Goal: Information Seeking & Learning: Learn about a topic

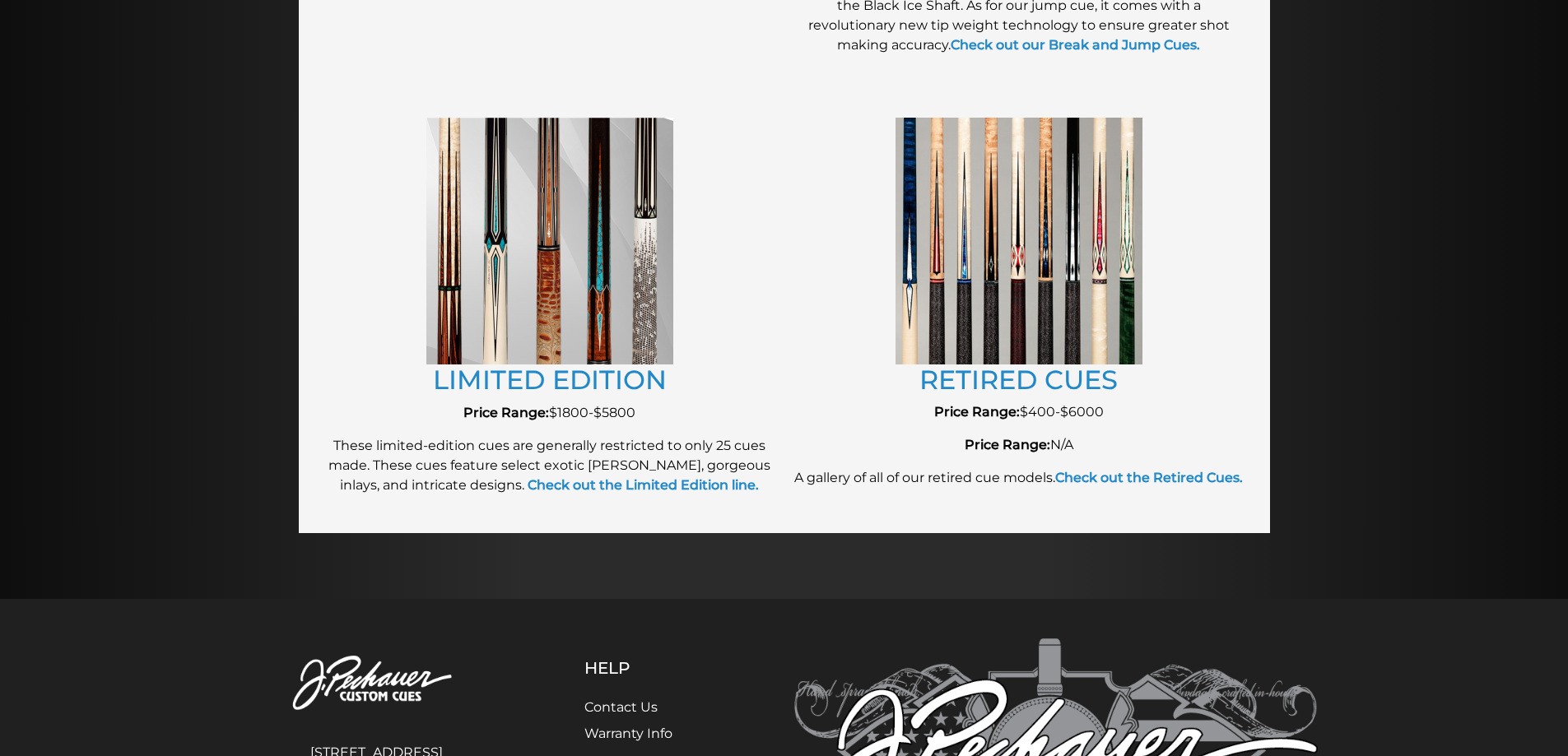
scroll to position [2004, 0]
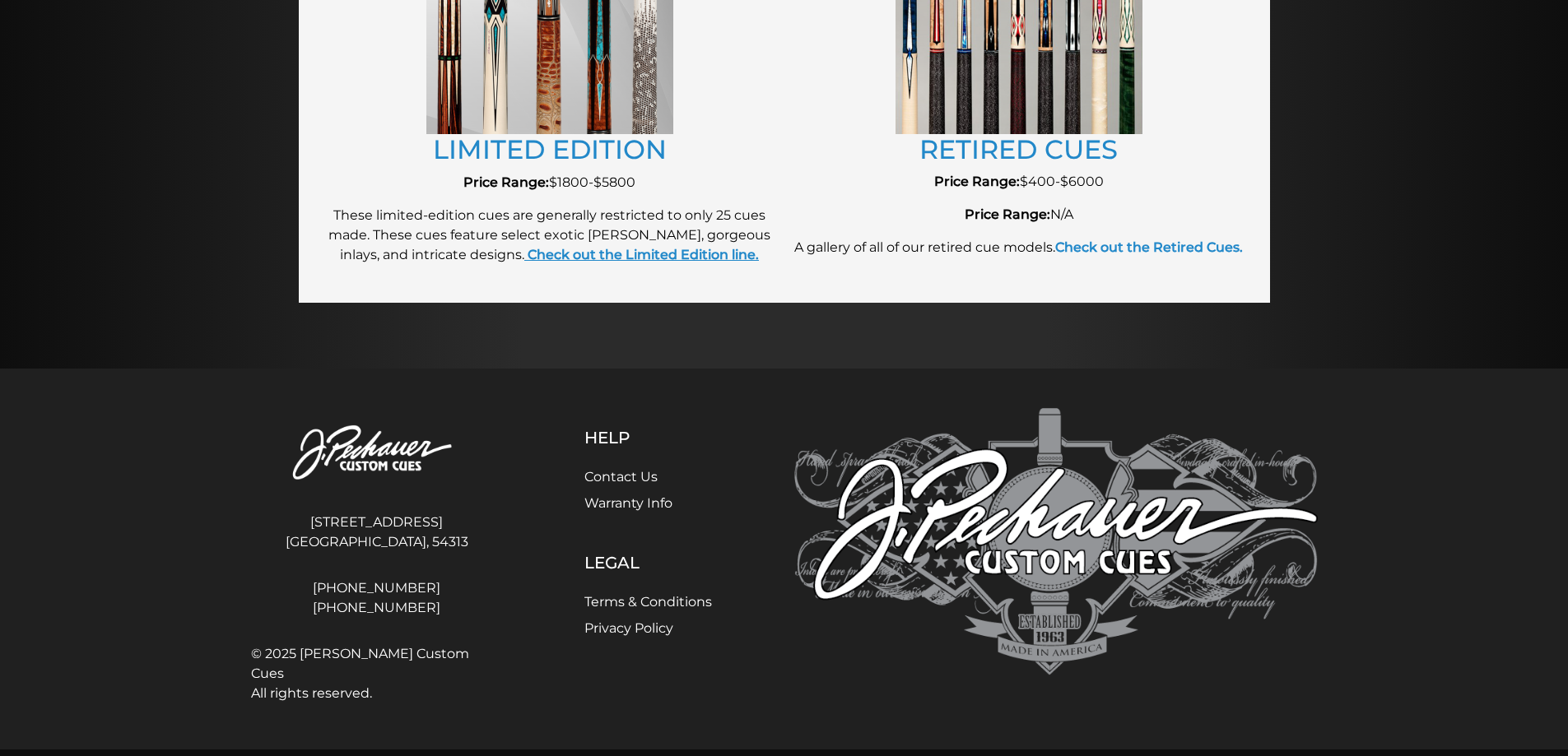
click at [619, 260] on strong "Check out the Limited Edition line." at bounding box center [643, 255] width 232 height 16
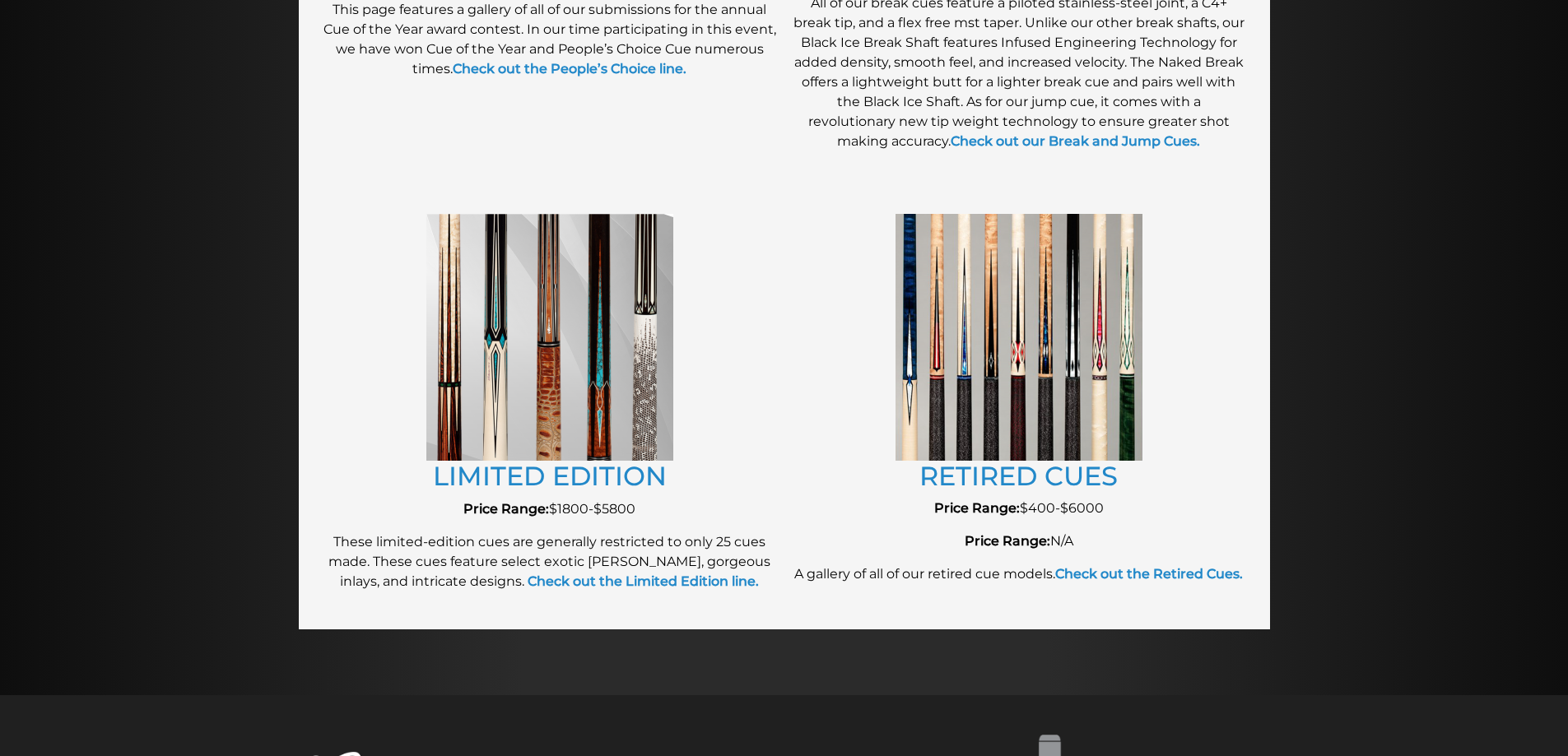
scroll to position [1675, 0]
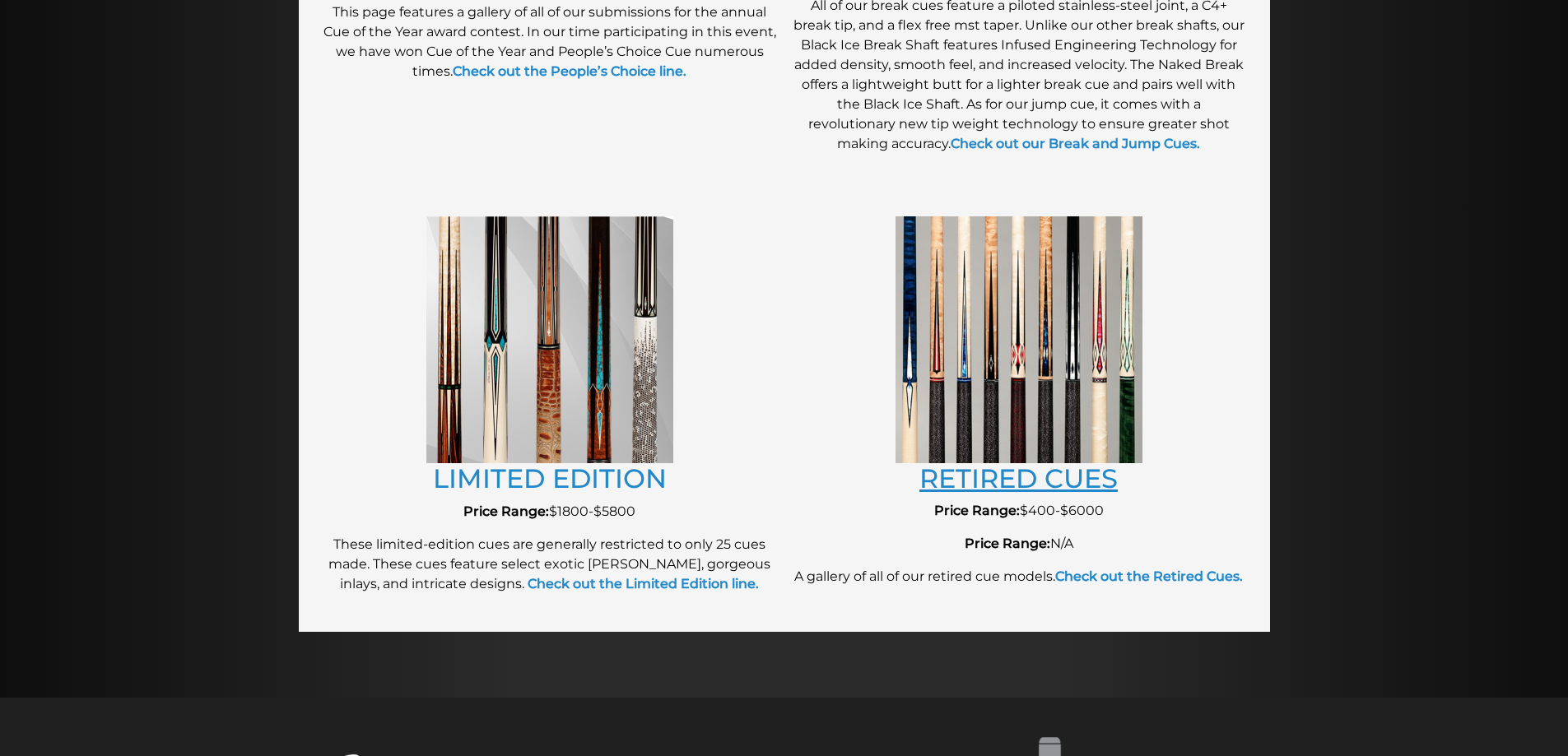
click at [1045, 483] on link "RETIRED CUES" at bounding box center [1019, 478] width 199 height 32
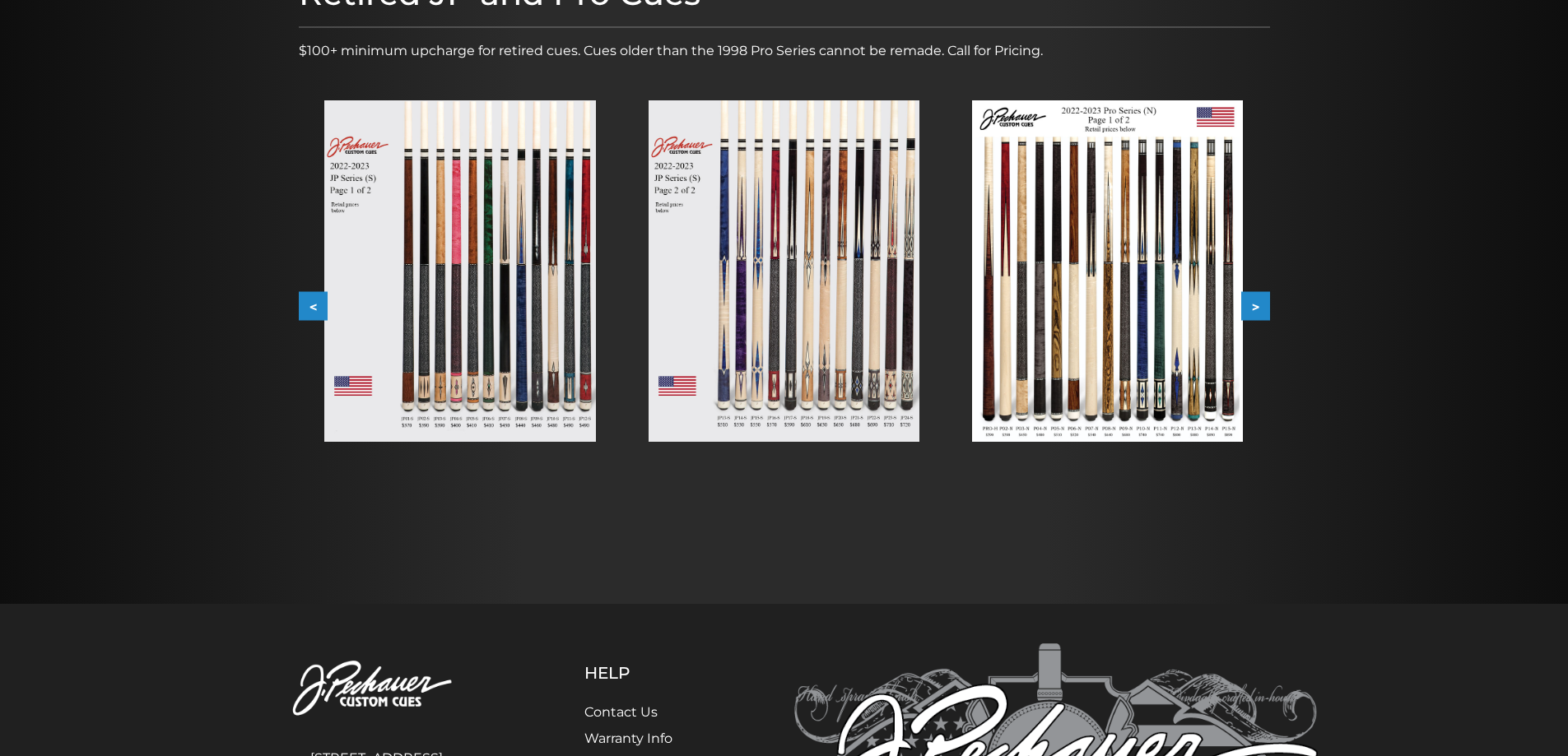
scroll to position [274, 0]
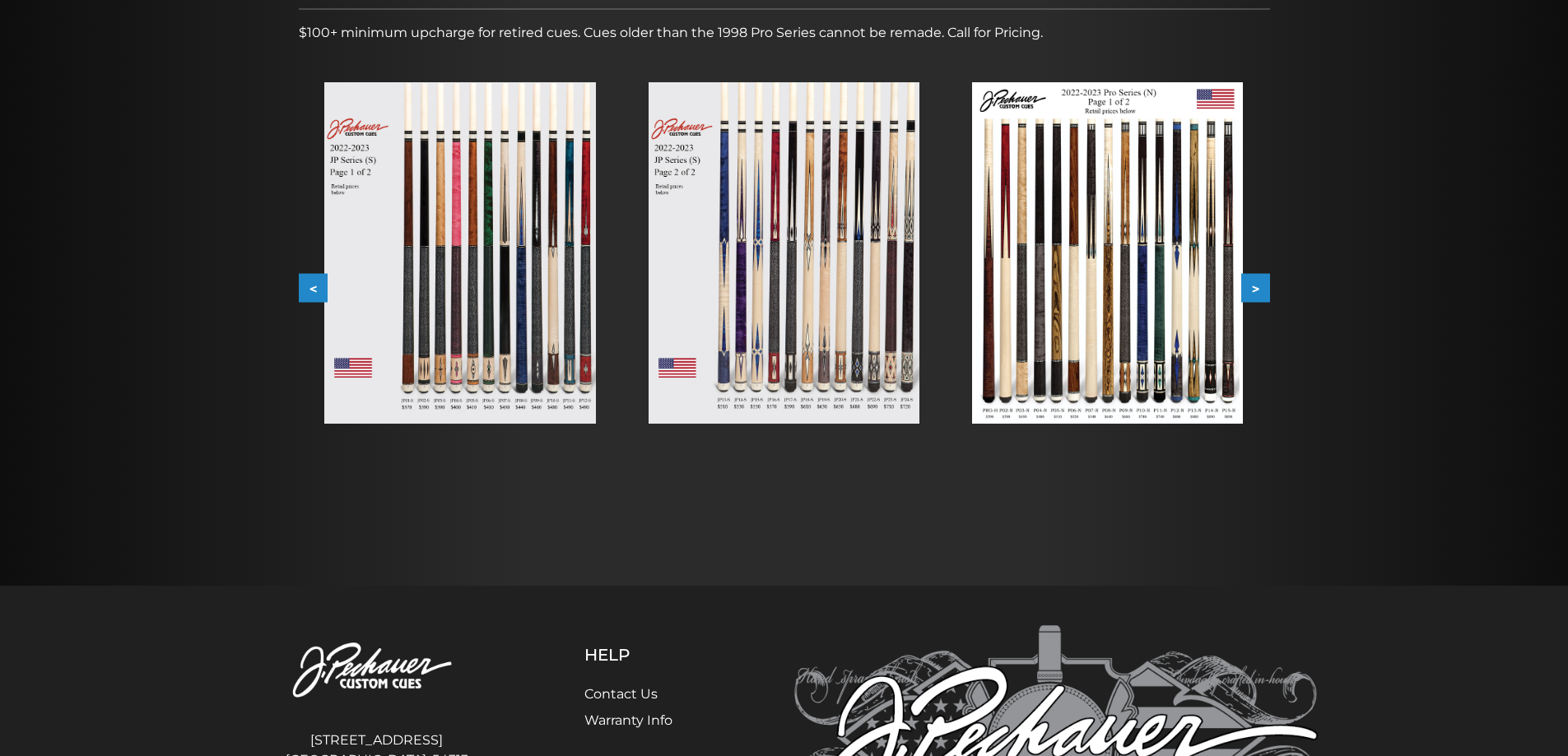
click at [1251, 285] on button ">" at bounding box center [1256, 288] width 28 height 28
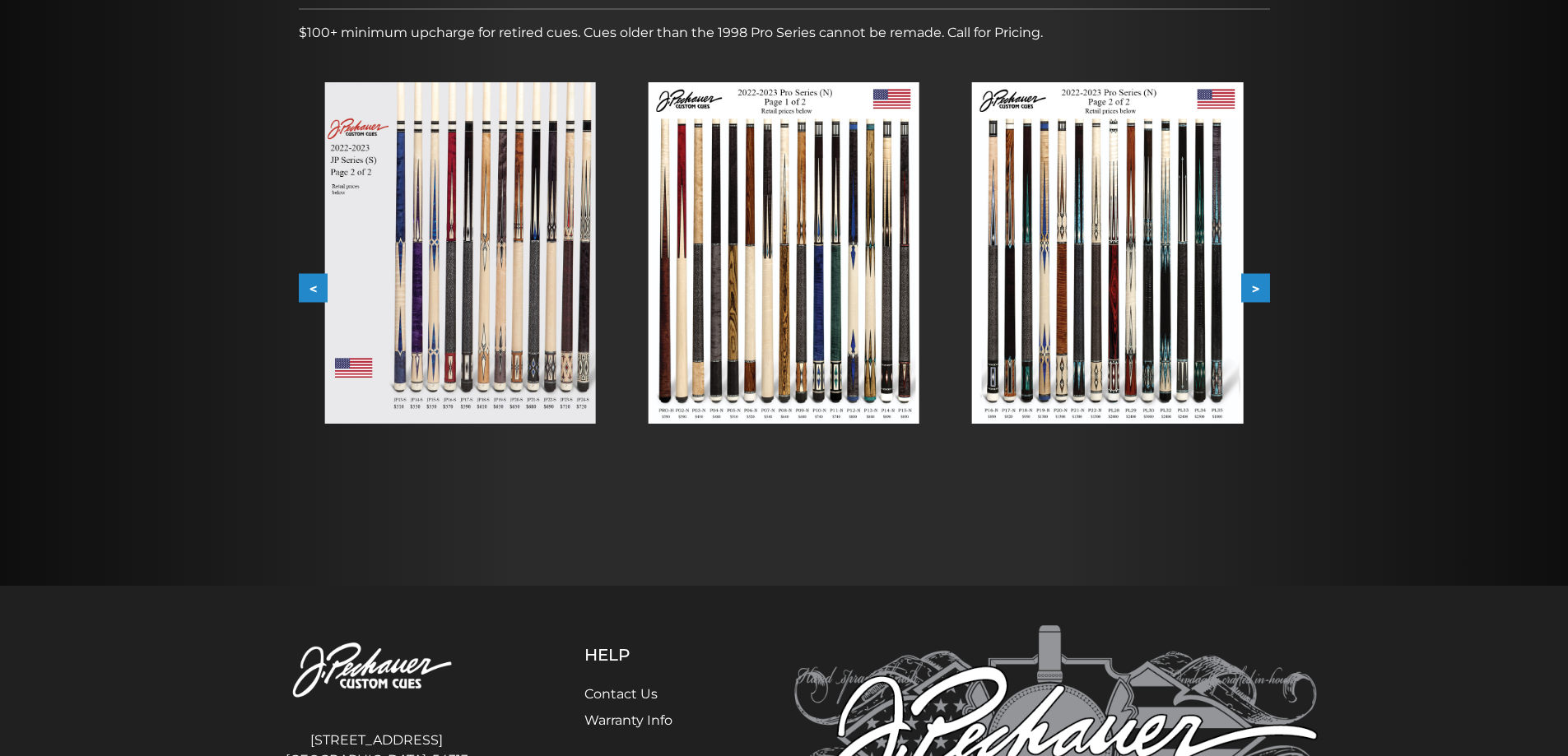
click at [1257, 283] on button ">" at bounding box center [1256, 288] width 28 height 28
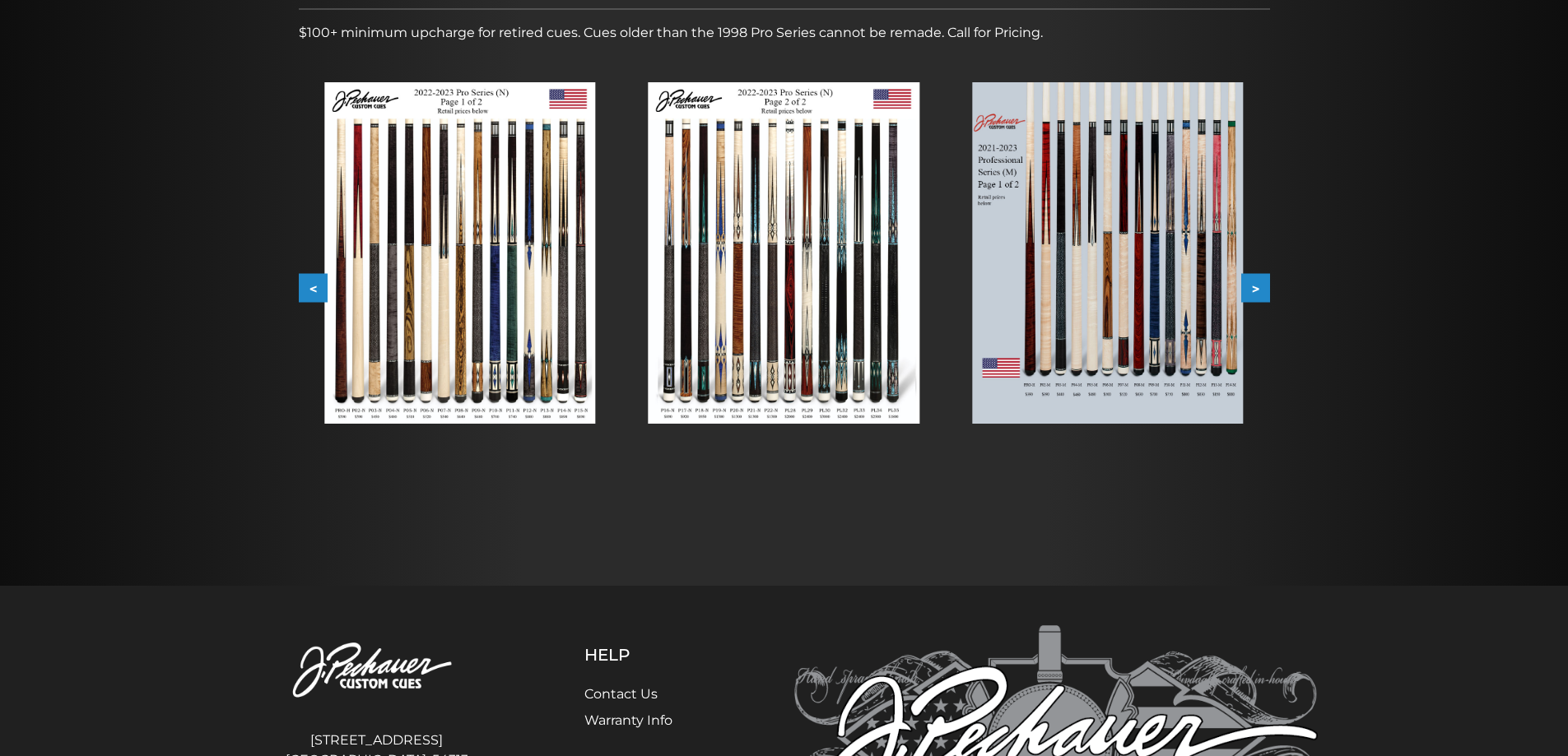
click at [1255, 285] on button ">" at bounding box center [1256, 288] width 28 height 28
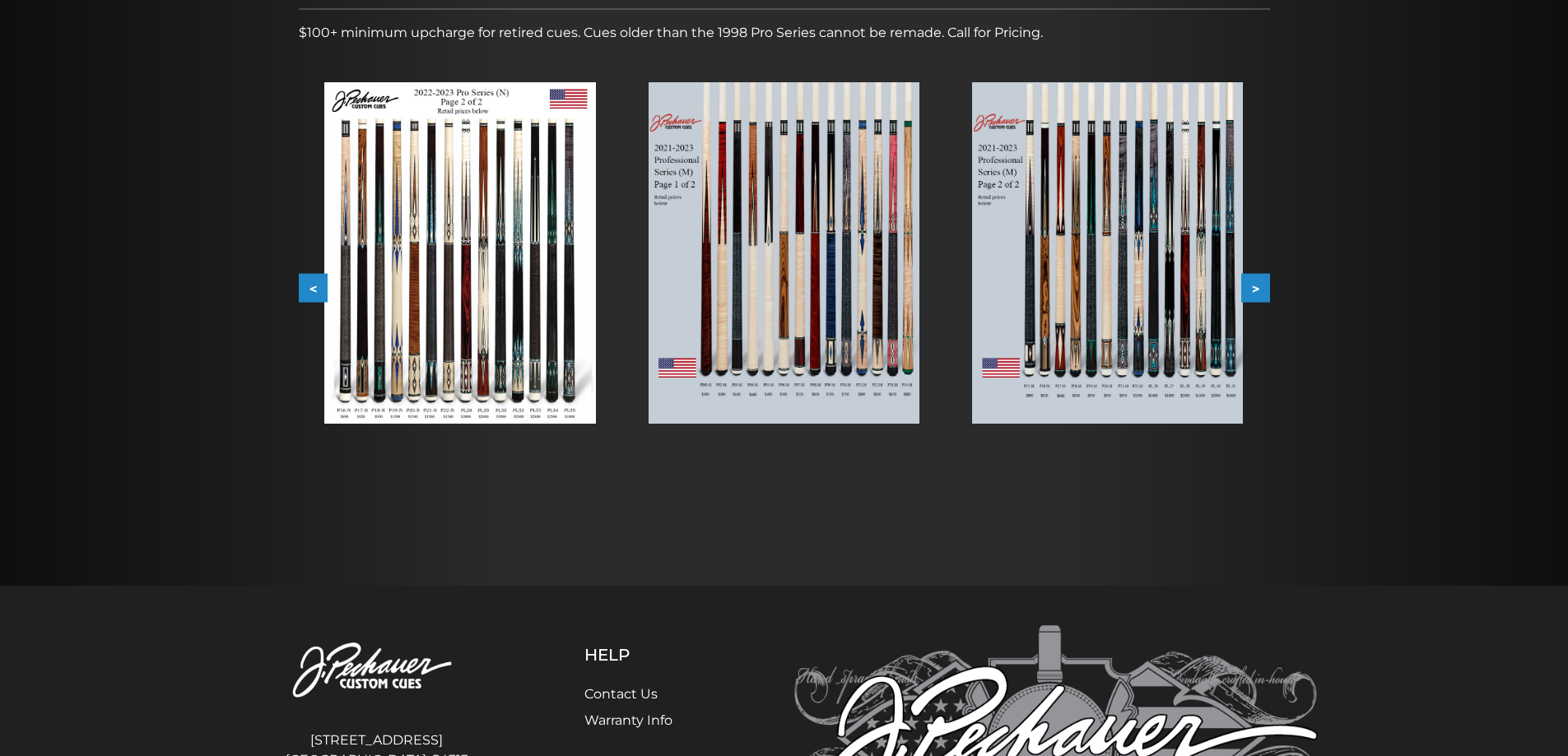
click at [1255, 285] on button ">" at bounding box center [1256, 288] width 28 height 28
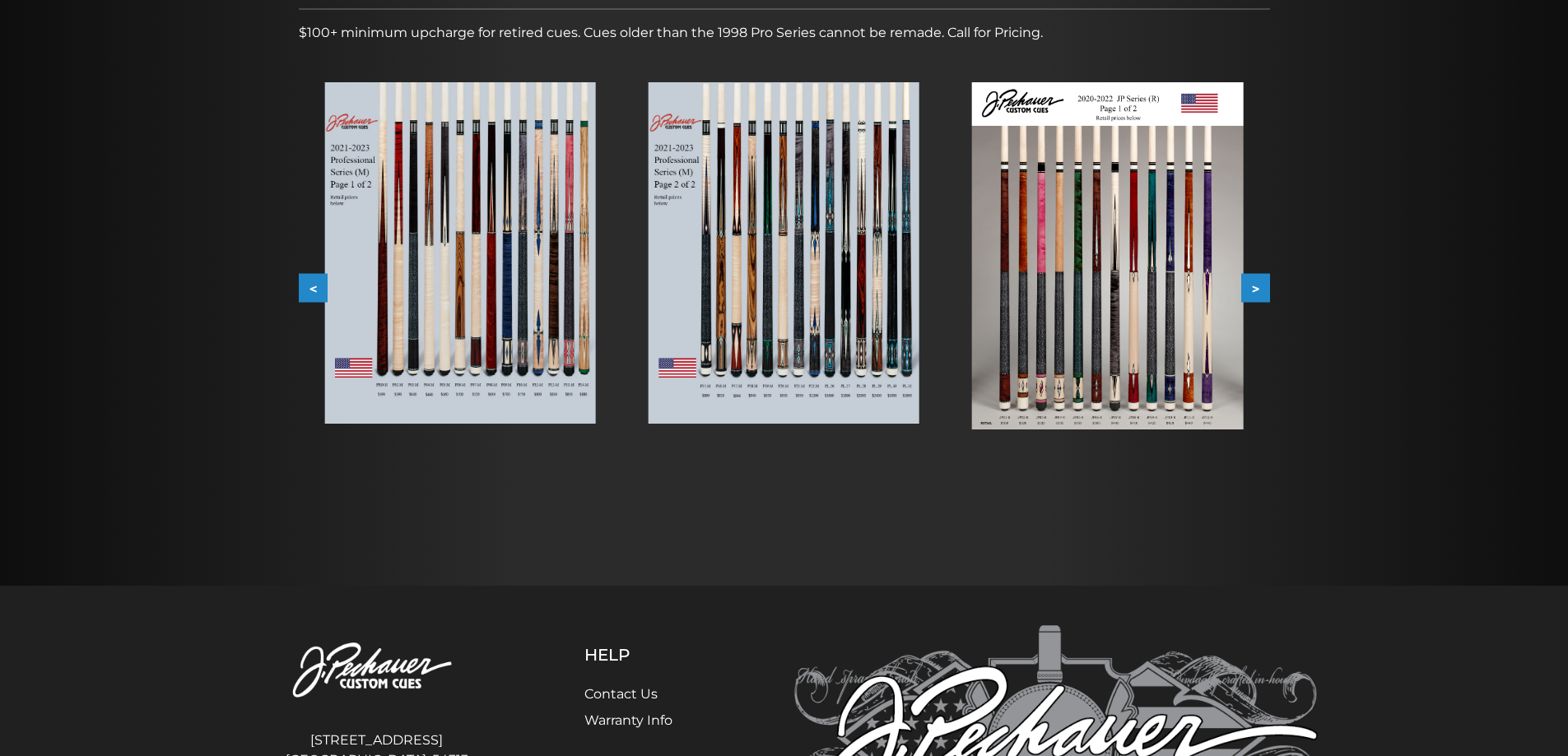
click at [1257, 284] on button ">" at bounding box center [1256, 288] width 28 height 28
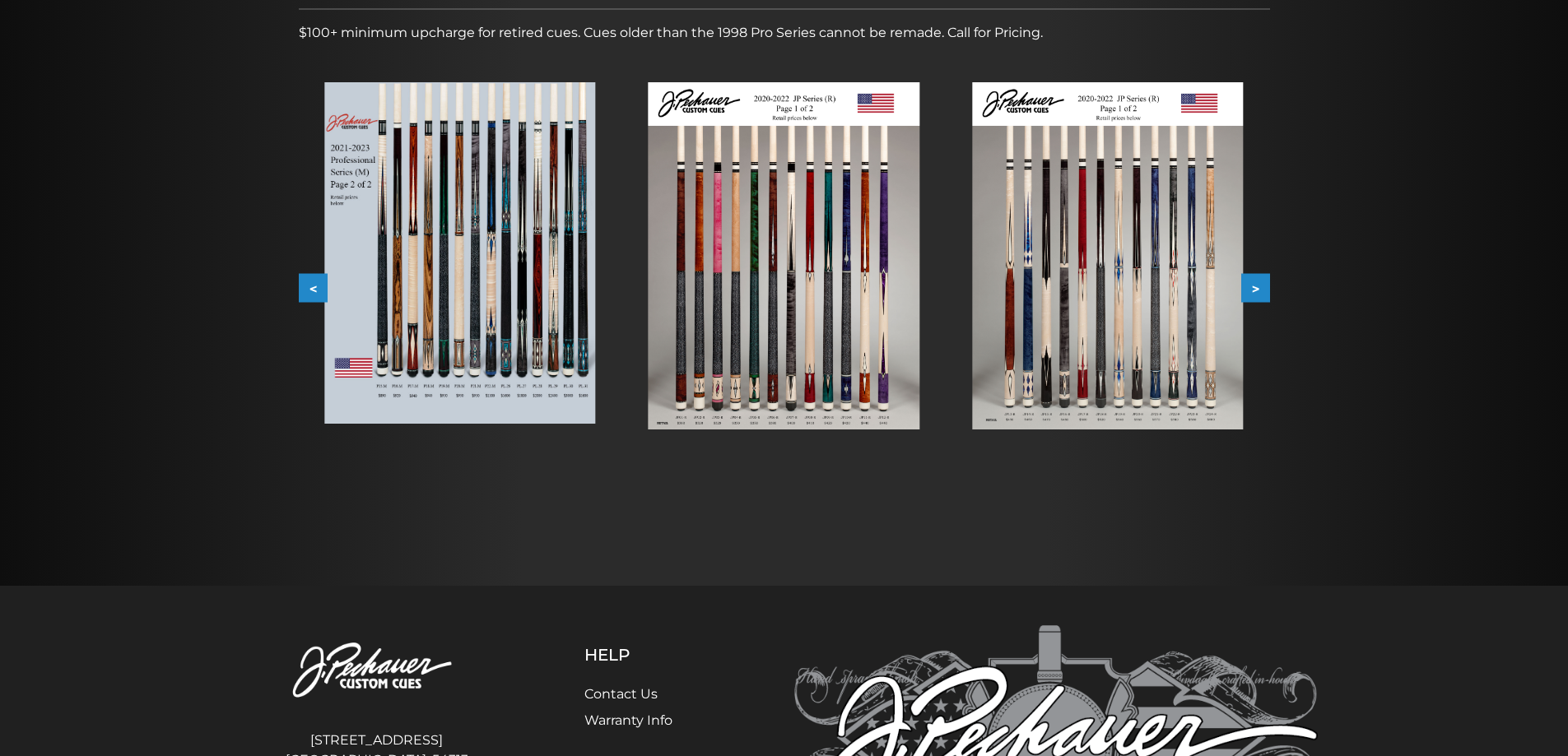
click at [1257, 281] on button ">" at bounding box center [1256, 288] width 28 height 28
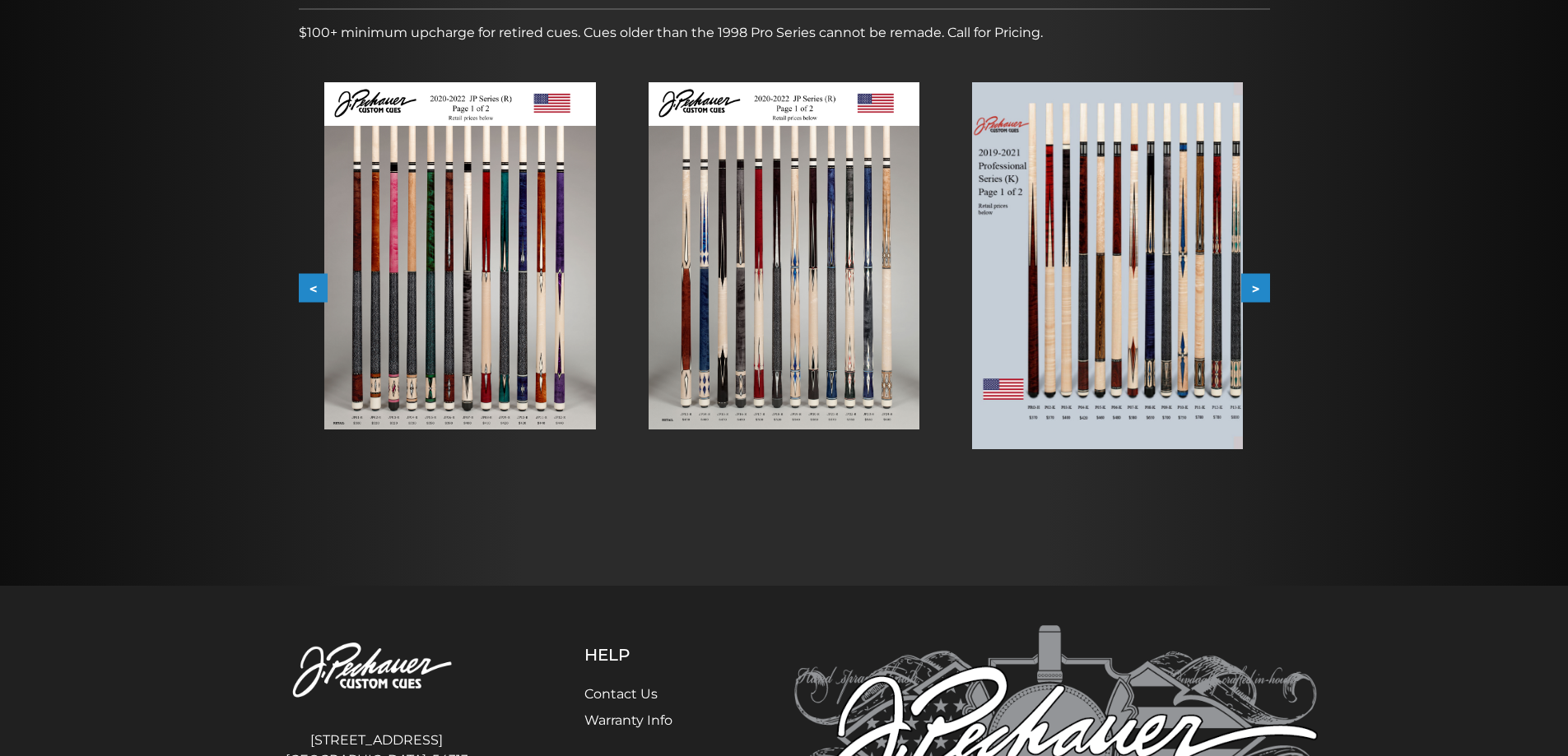
click at [1265, 279] on button ">" at bounding box center [1256, 288] width 28 height 28
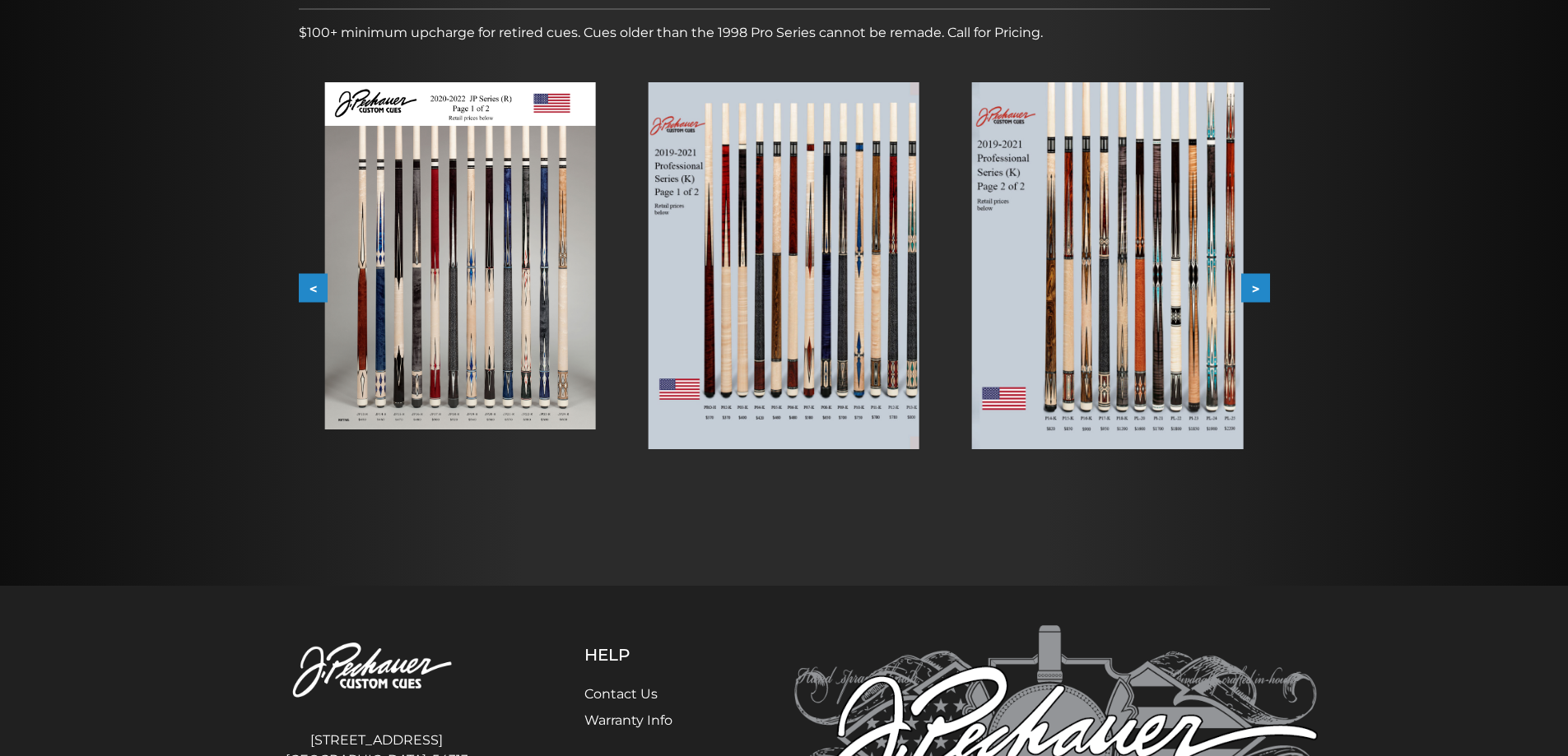
click at [1255, 291] on button ">" at bounding box center [1256, 288] width 28 height 28
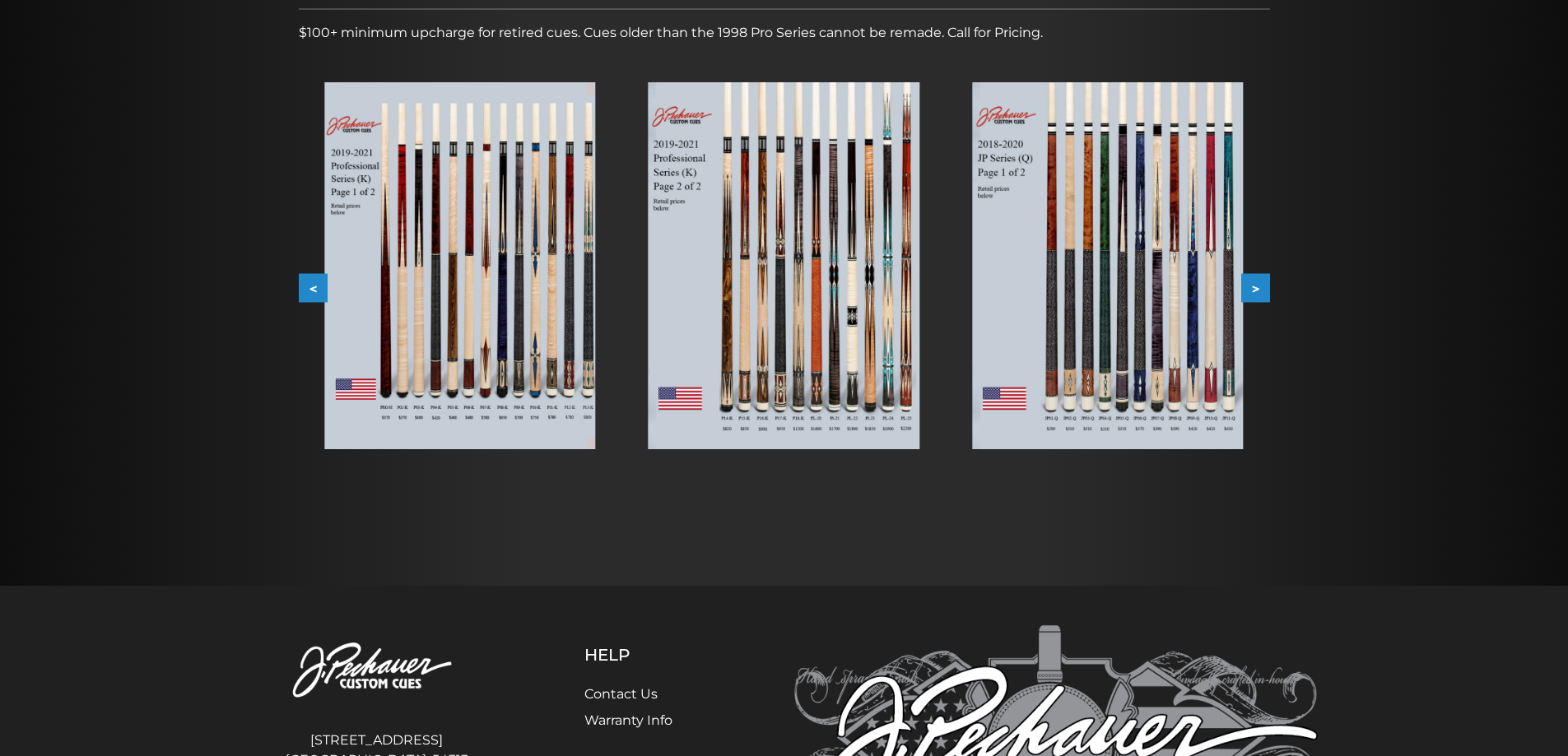
click at [1255, 291] on button ">" at bounding box center [1256, 288] width 28 height 28
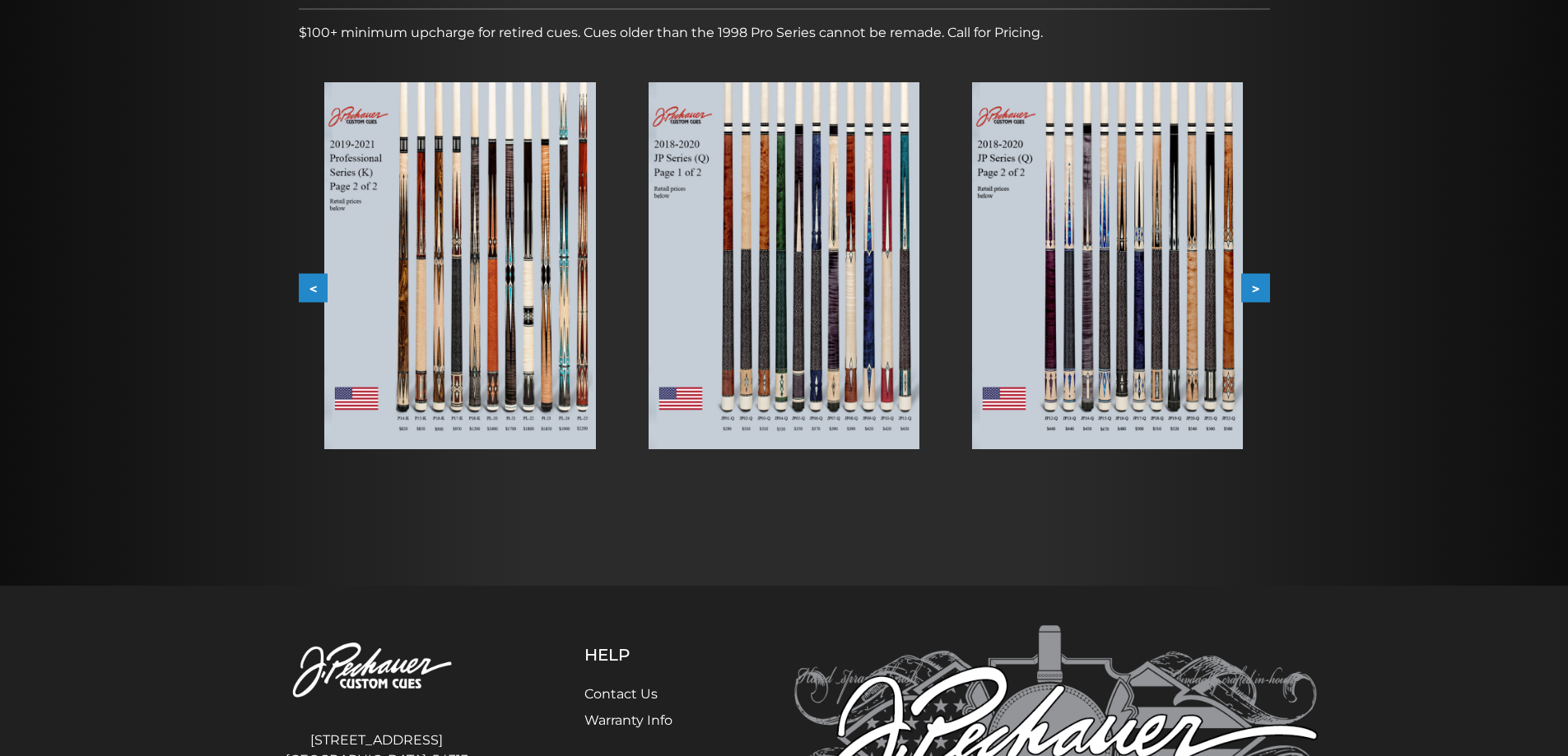
click at [1257, 282] on button ">" at bounding box center [1256, 288] width 28 height 28
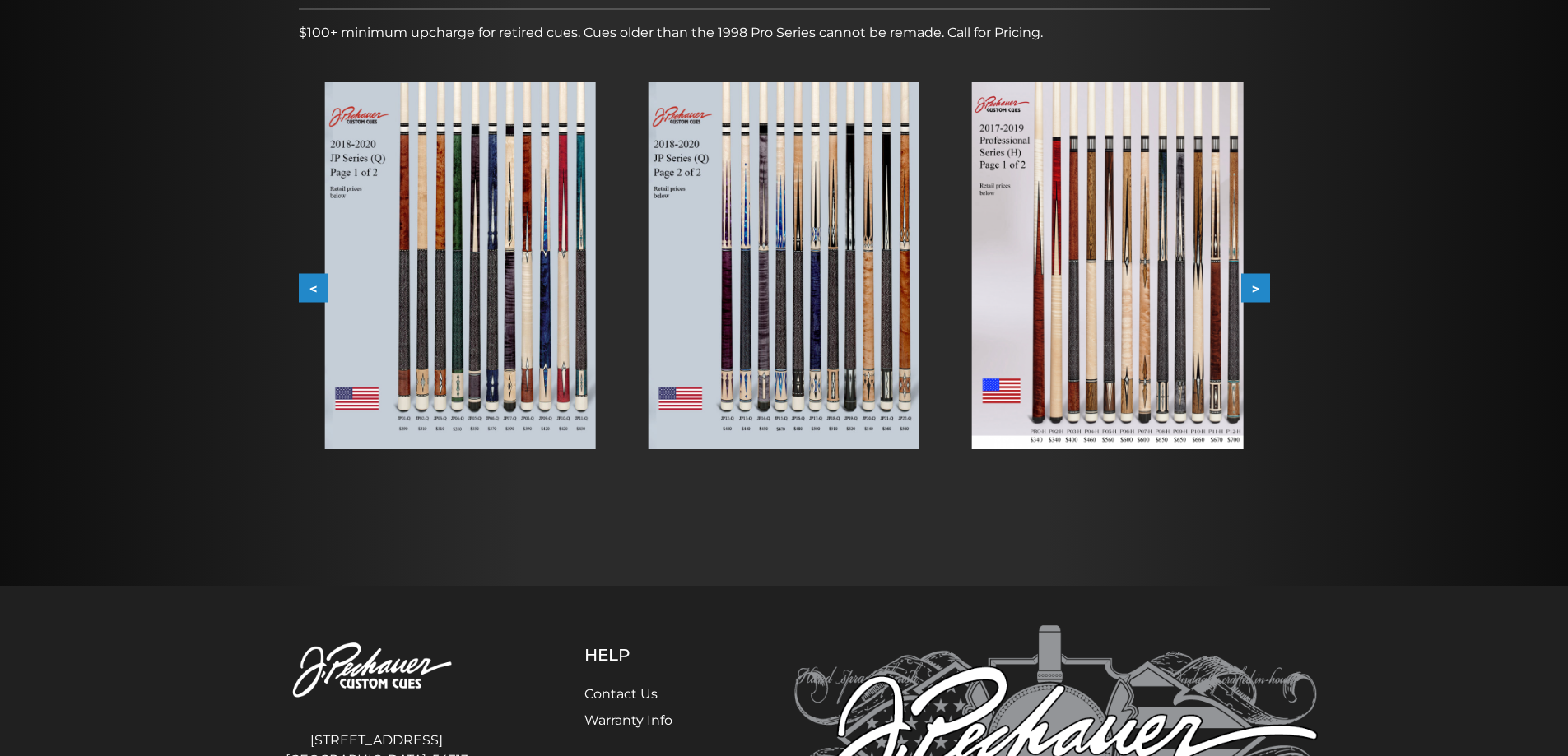
click at [1256, 283] on button ">" at bounding box center [1256, 288] width 28 height 28
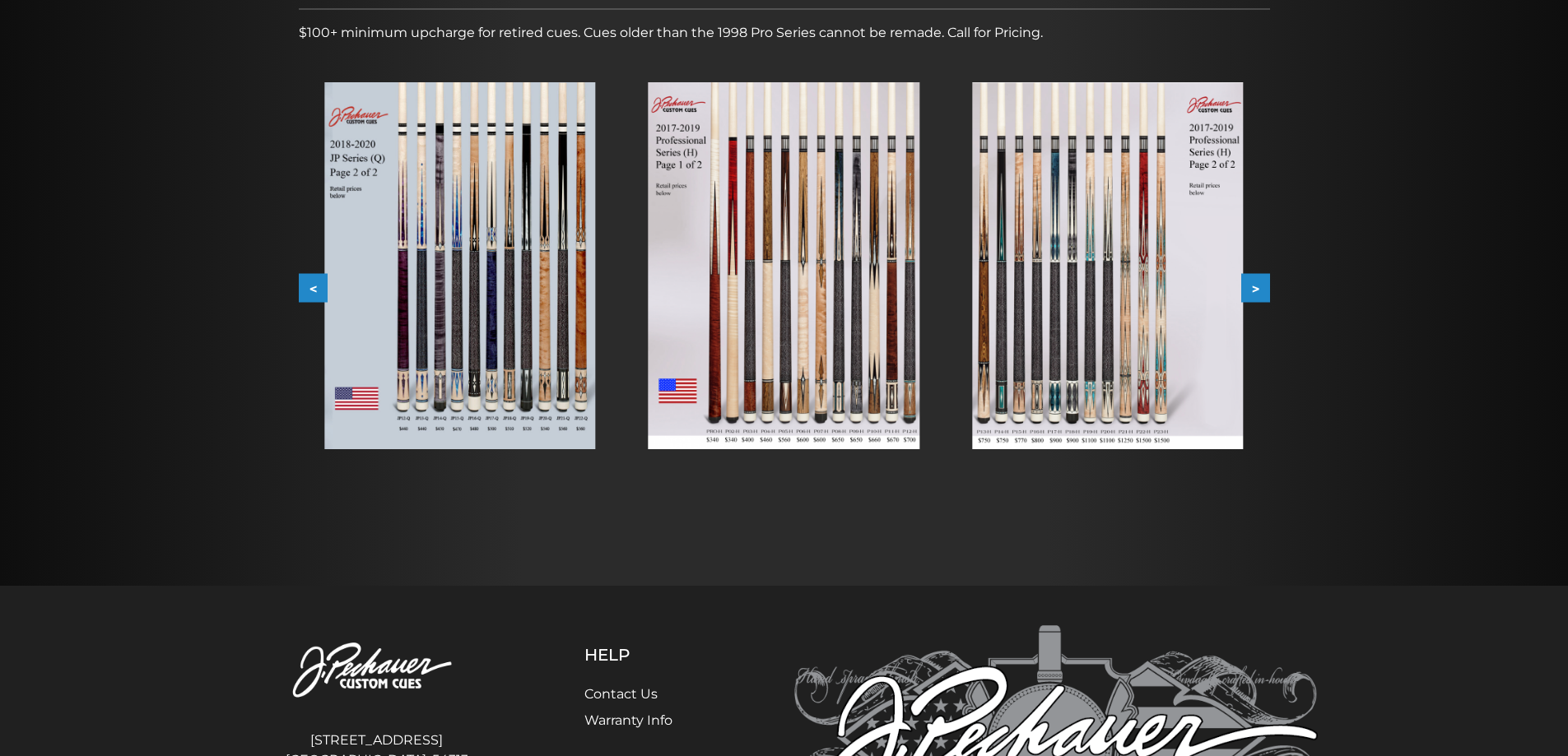
click at [1256, 283] on button ">" at bounding box center [1256, 288] width 28 height 28
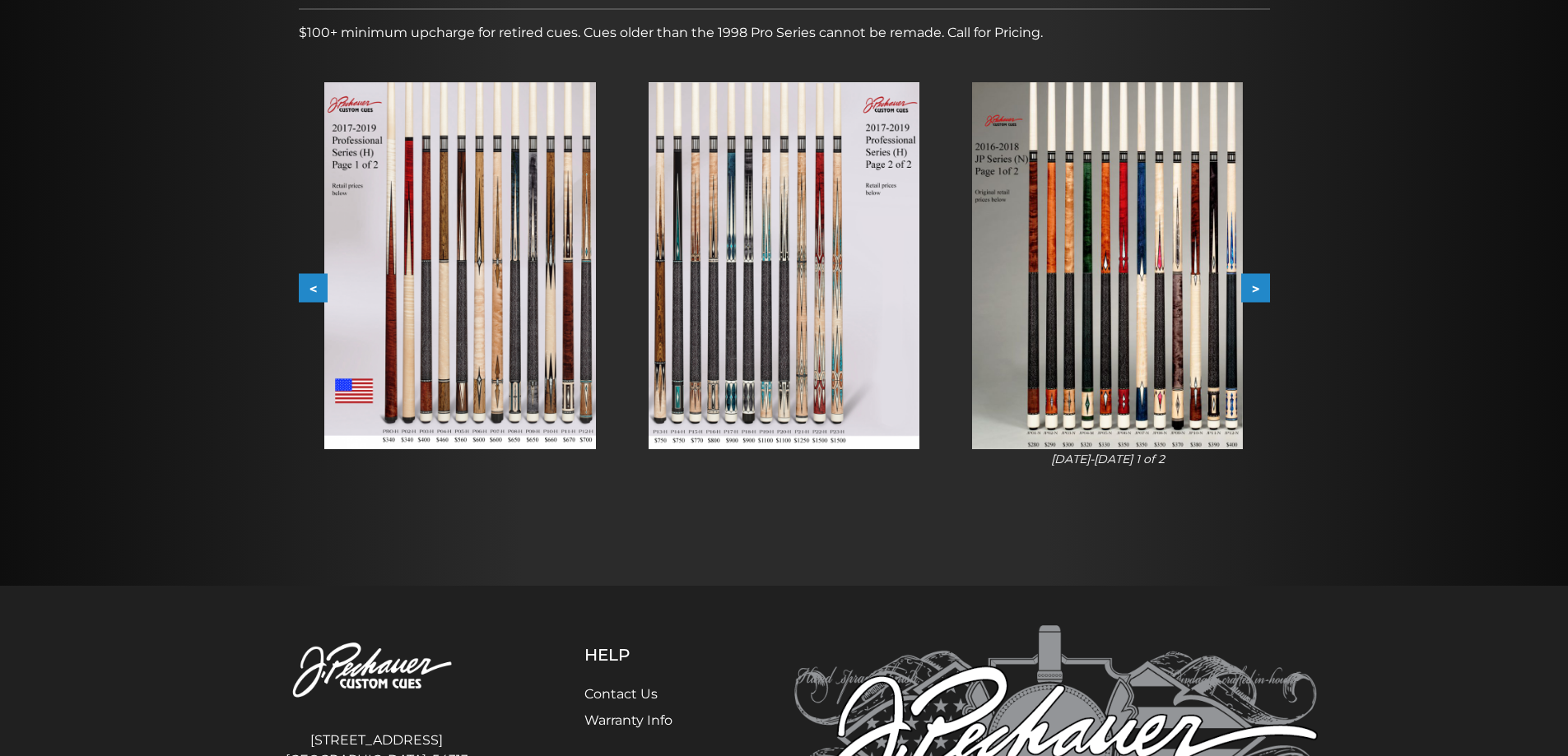
click at [1256, 283] on button ">" at bounding box center [1256, 288] width 28 height 28
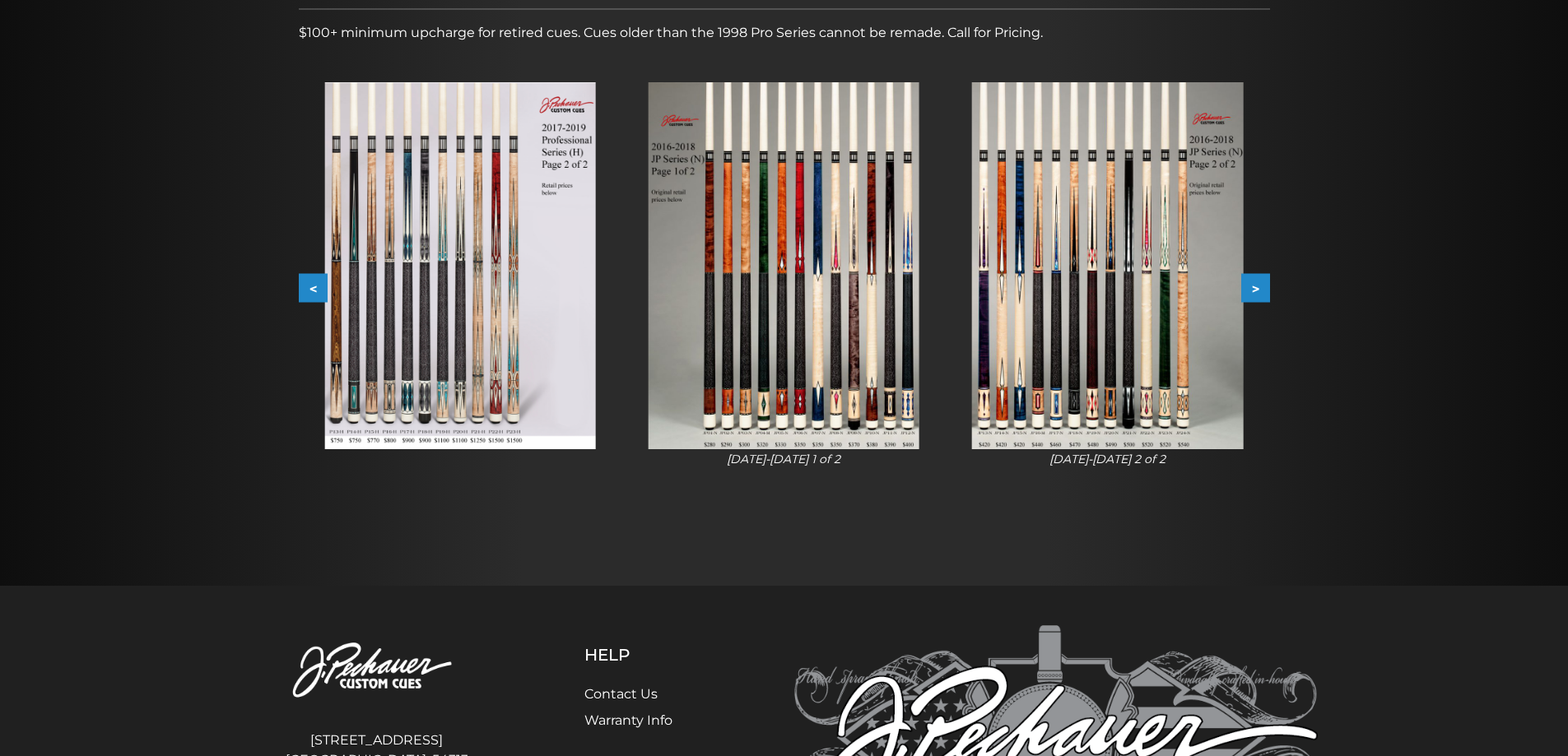
click at [1256, 283] on button ">" at bounding box center [1256, 288] width 28 height 28
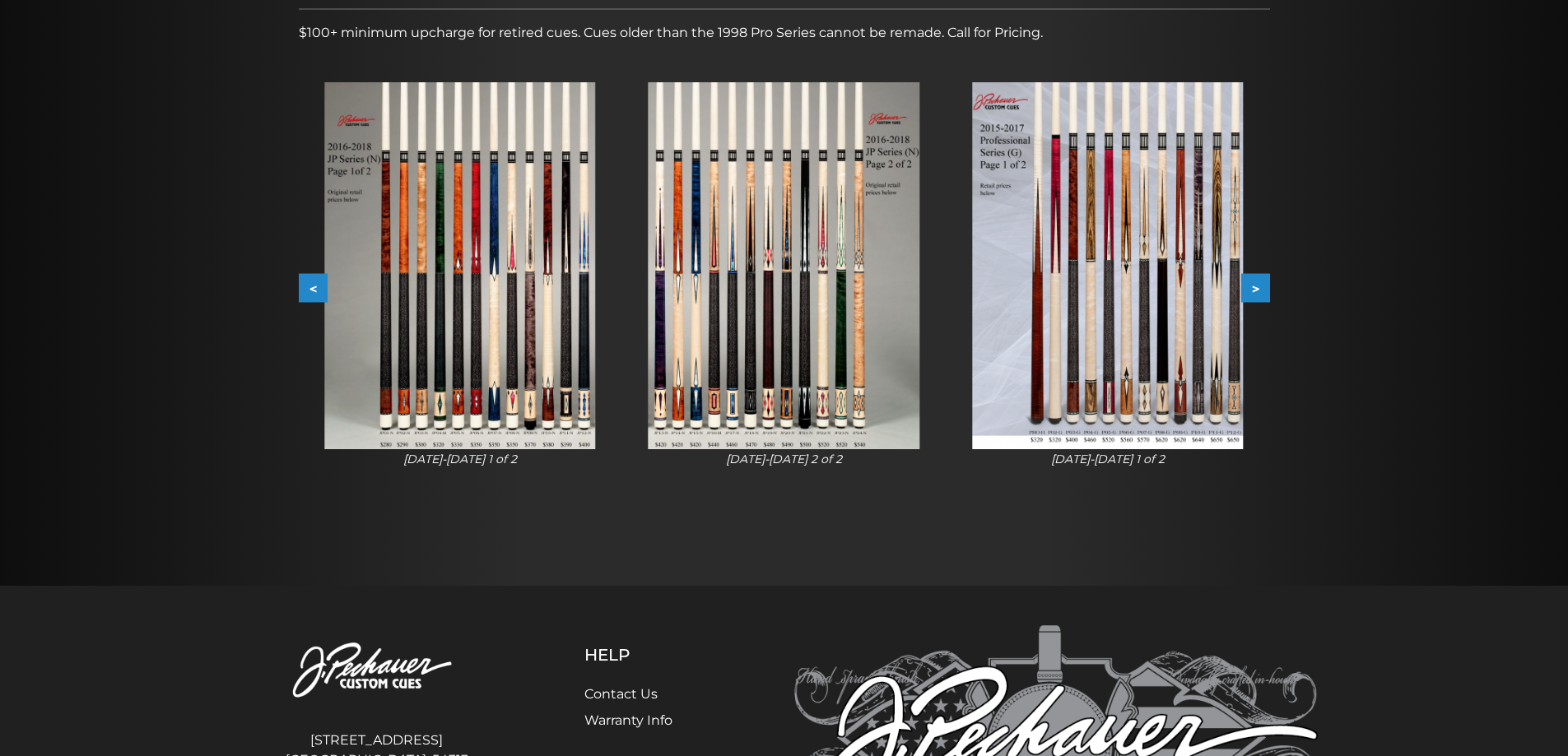
click at [1256, 283] on button ">" at bounding box center [1256, 288] width 28 height 28
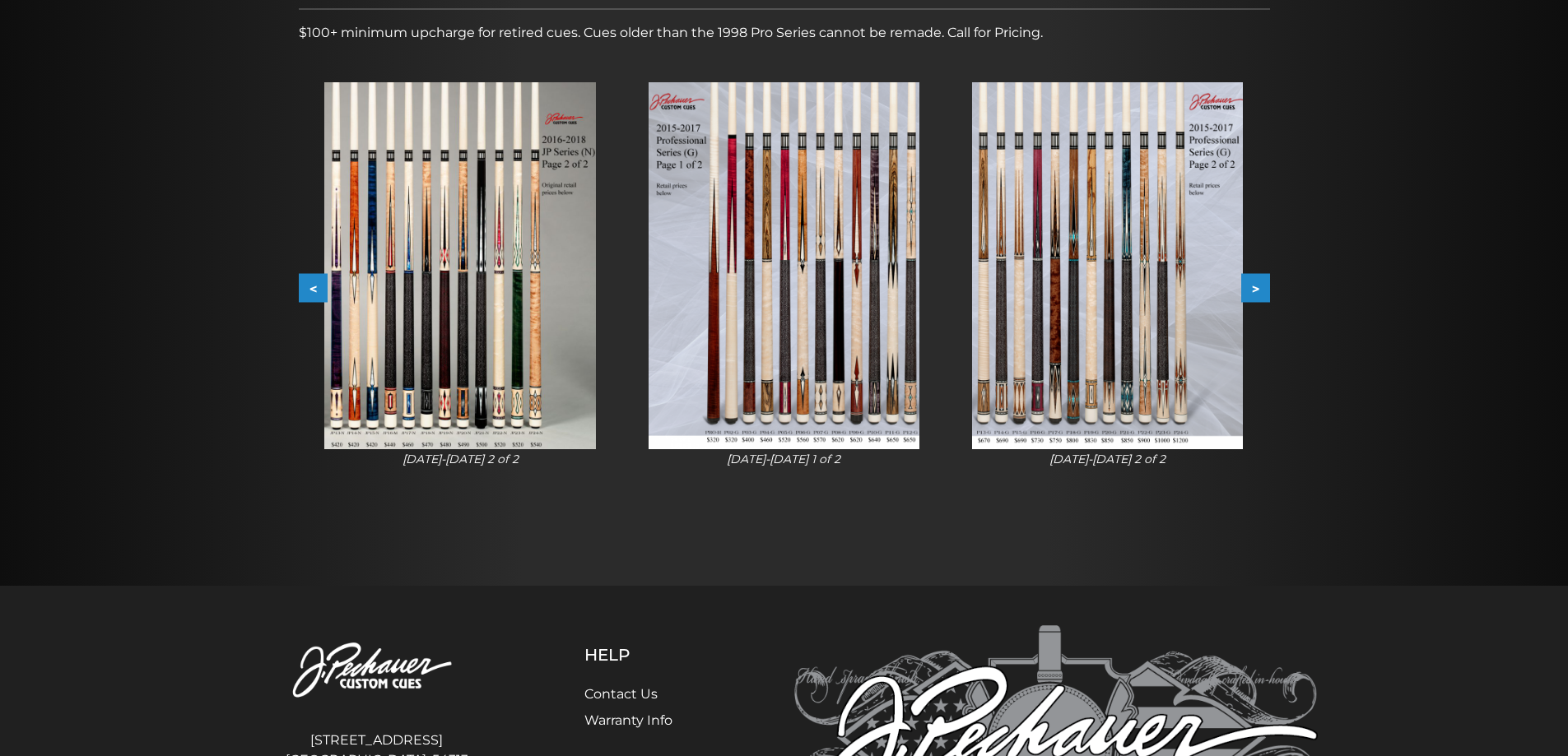
click at [1252, 288] on button ">" at bounding box center [1256, 288] width 28 height 28
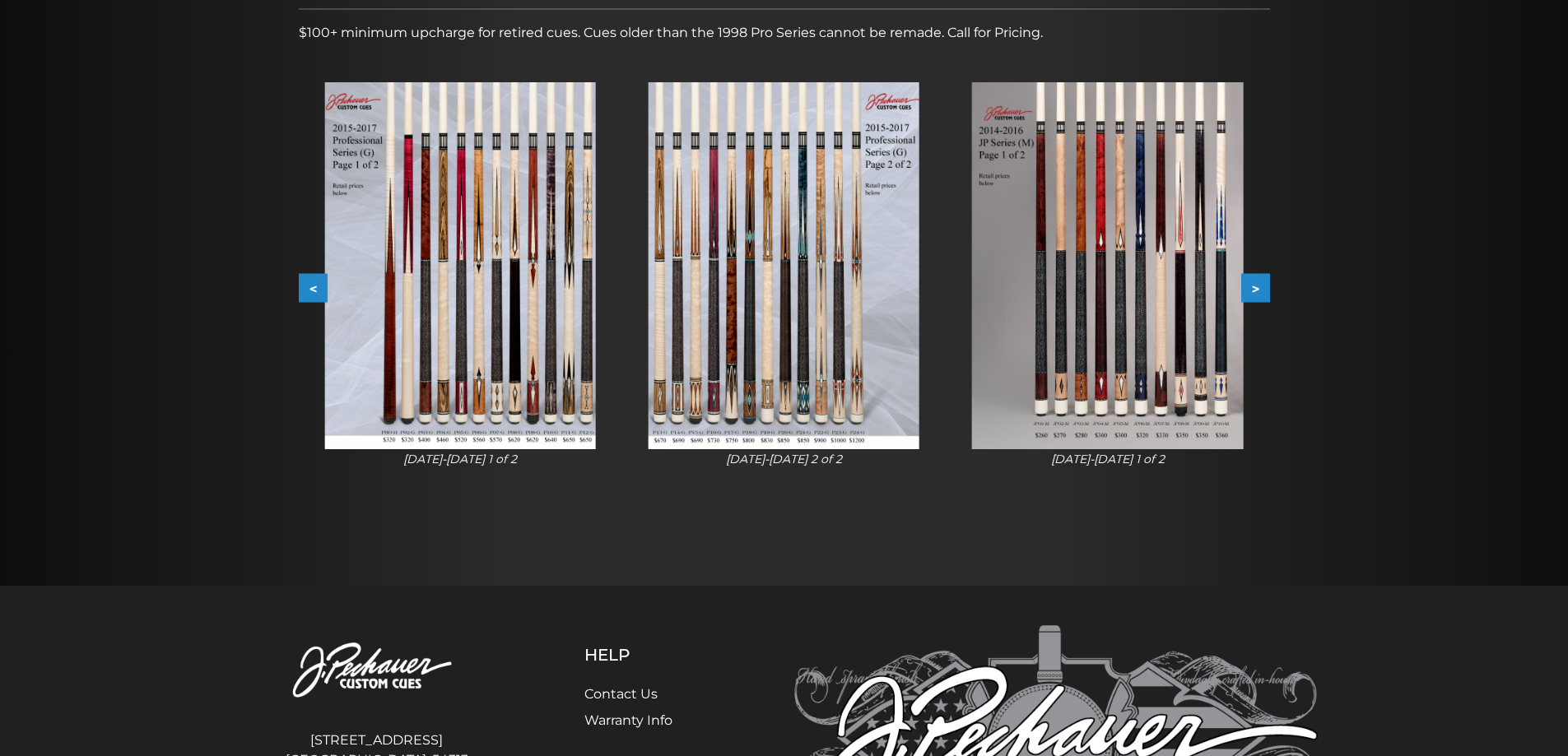
click at [1248, 286] on button ">" at bounding box center [1256, 288] width 28 height 28
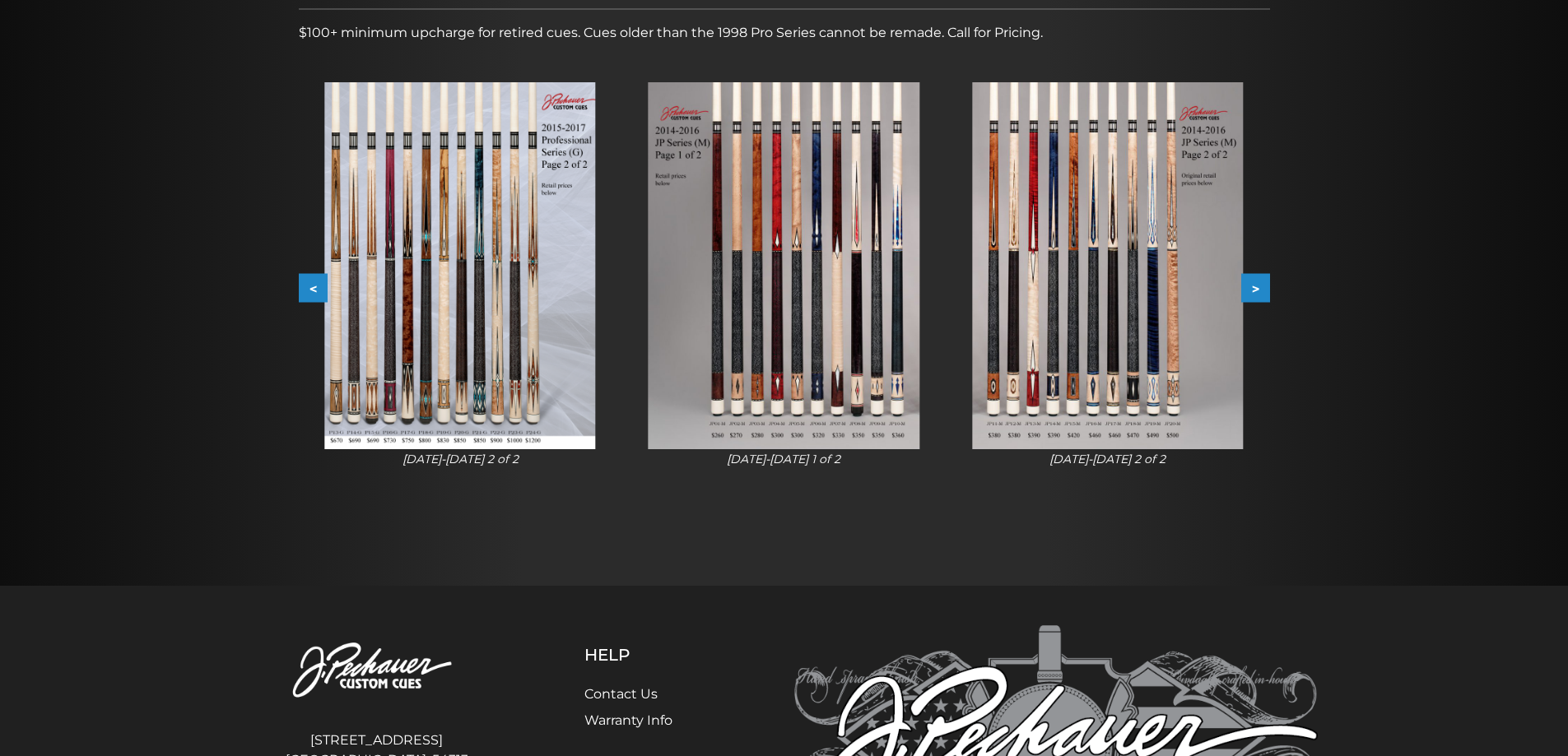
click at [1251, 287] on button ">" at bounding box center [1256, 288] width 28 height 28
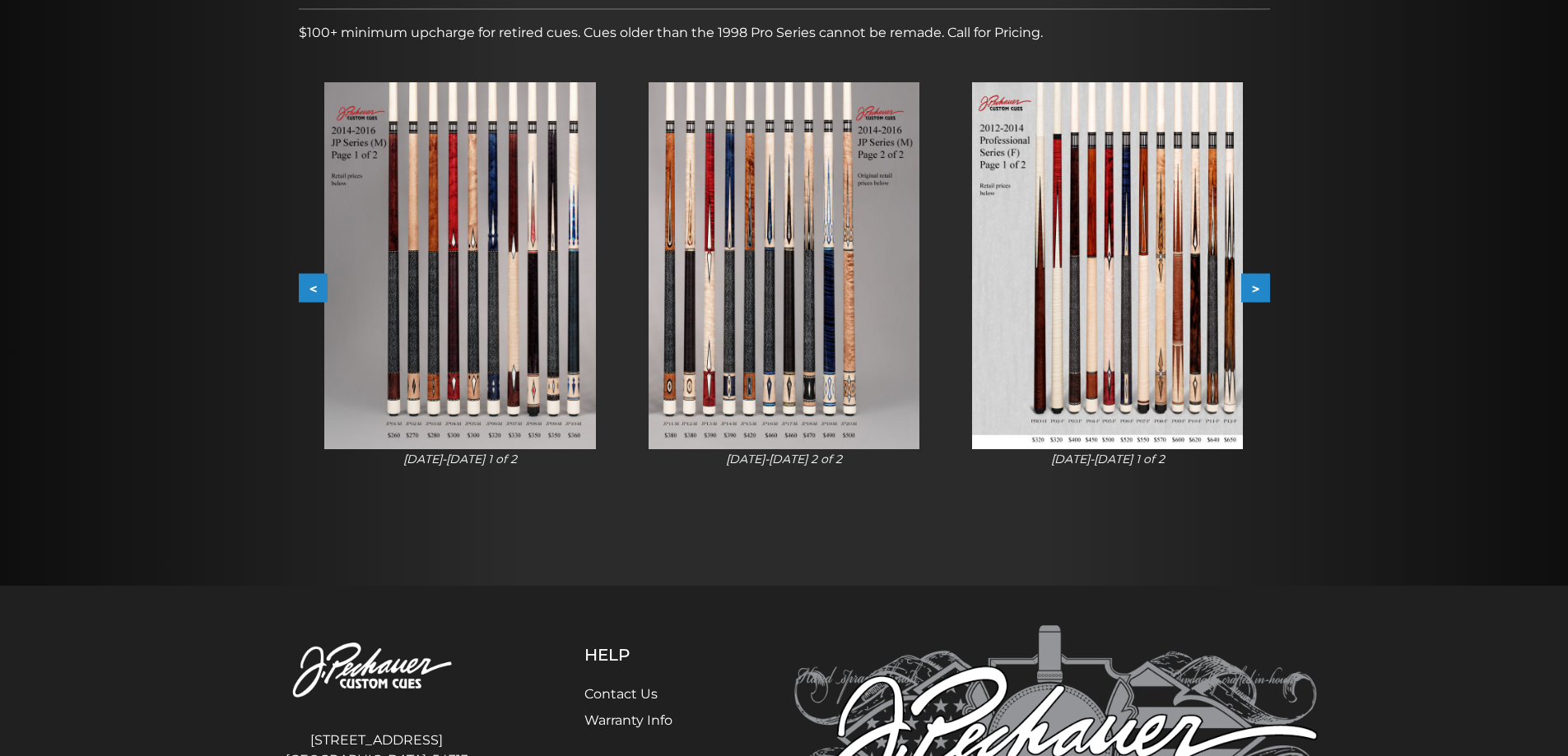
click at [1251, 287] on button ">" at bounding box center [1256, 288] width 28 height 28
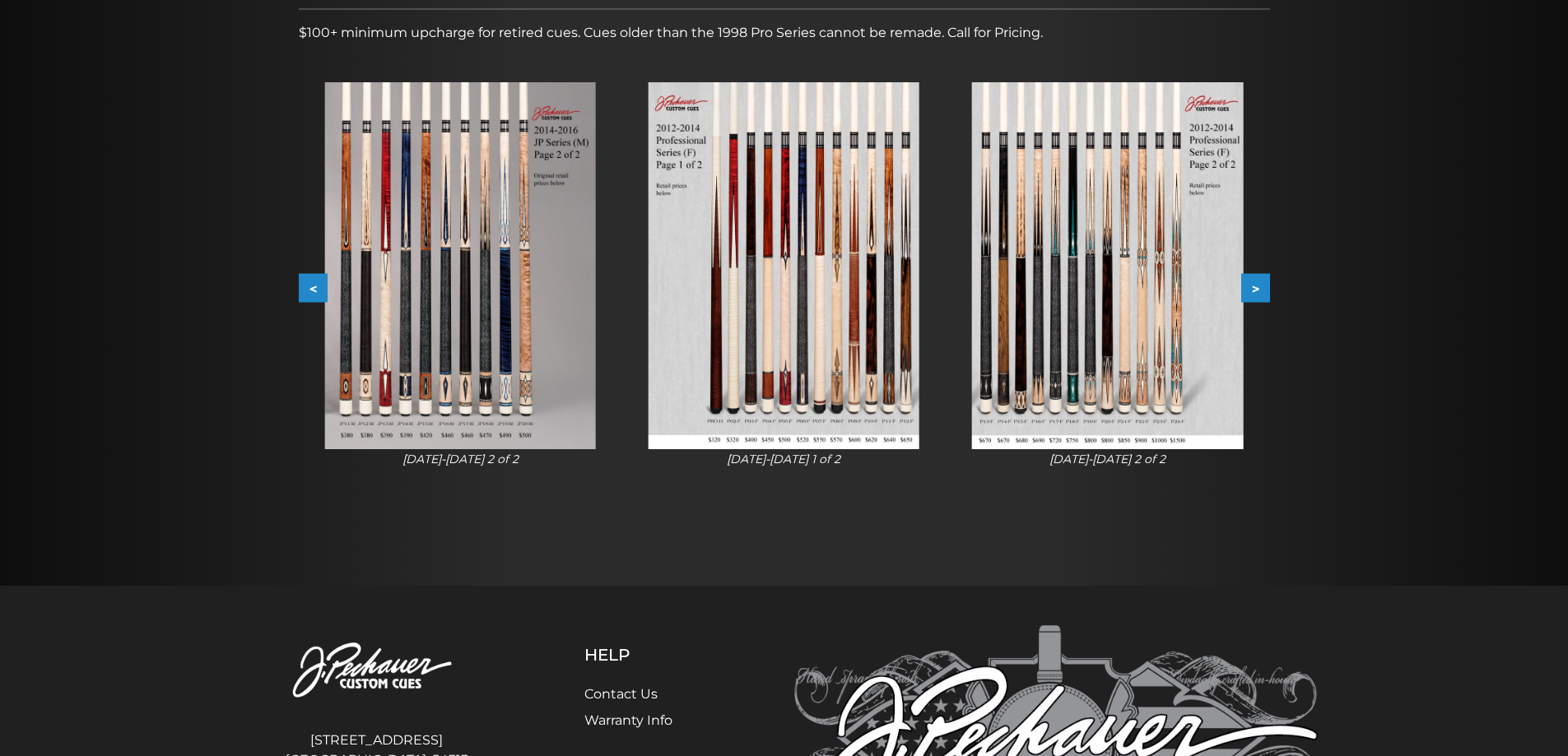
click at [1257, 287] on button ">" at bounding box center [1256, 288] width 28 height 28
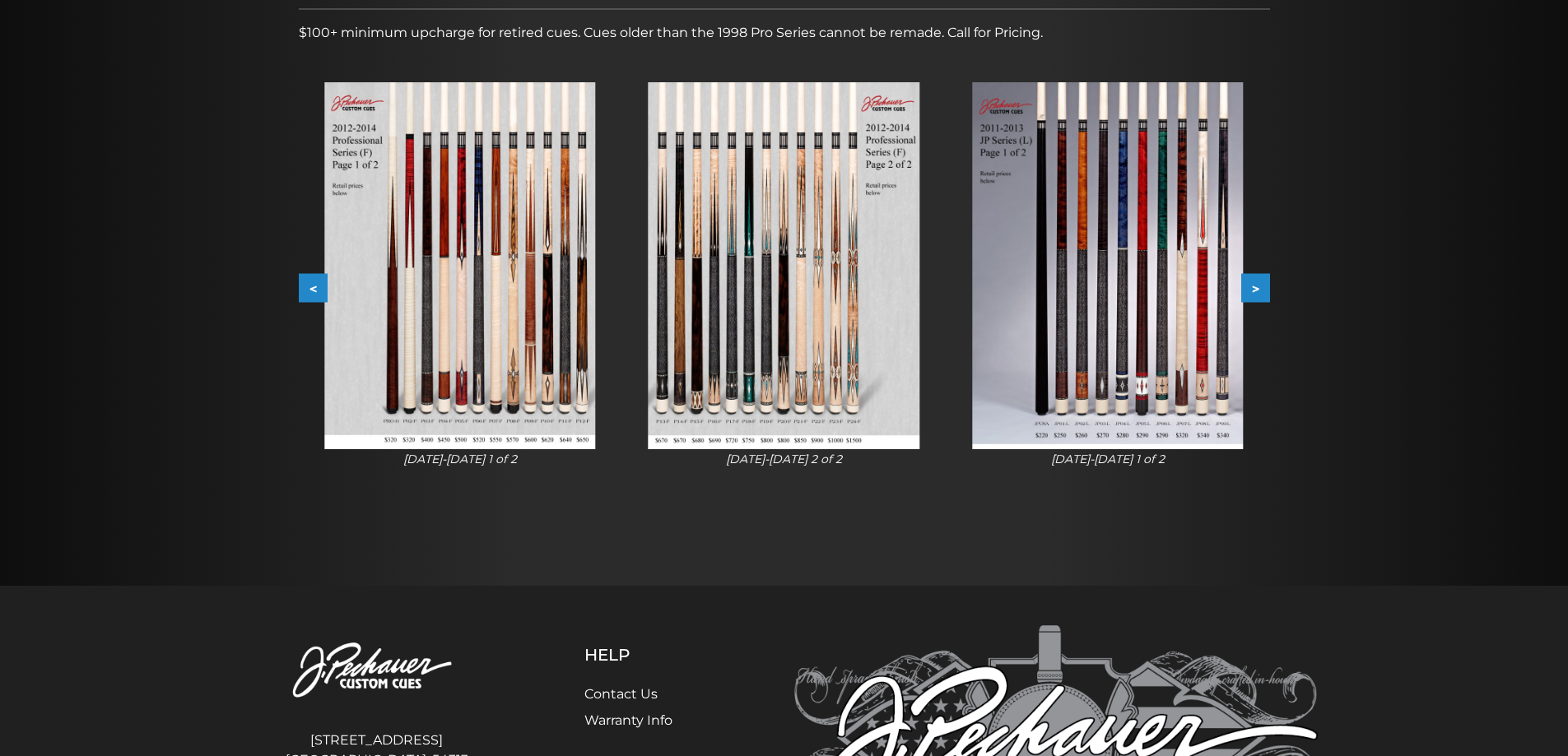
click at [1257, 287] on button ">" at bounding box center [1256, 288] width 28 height 28
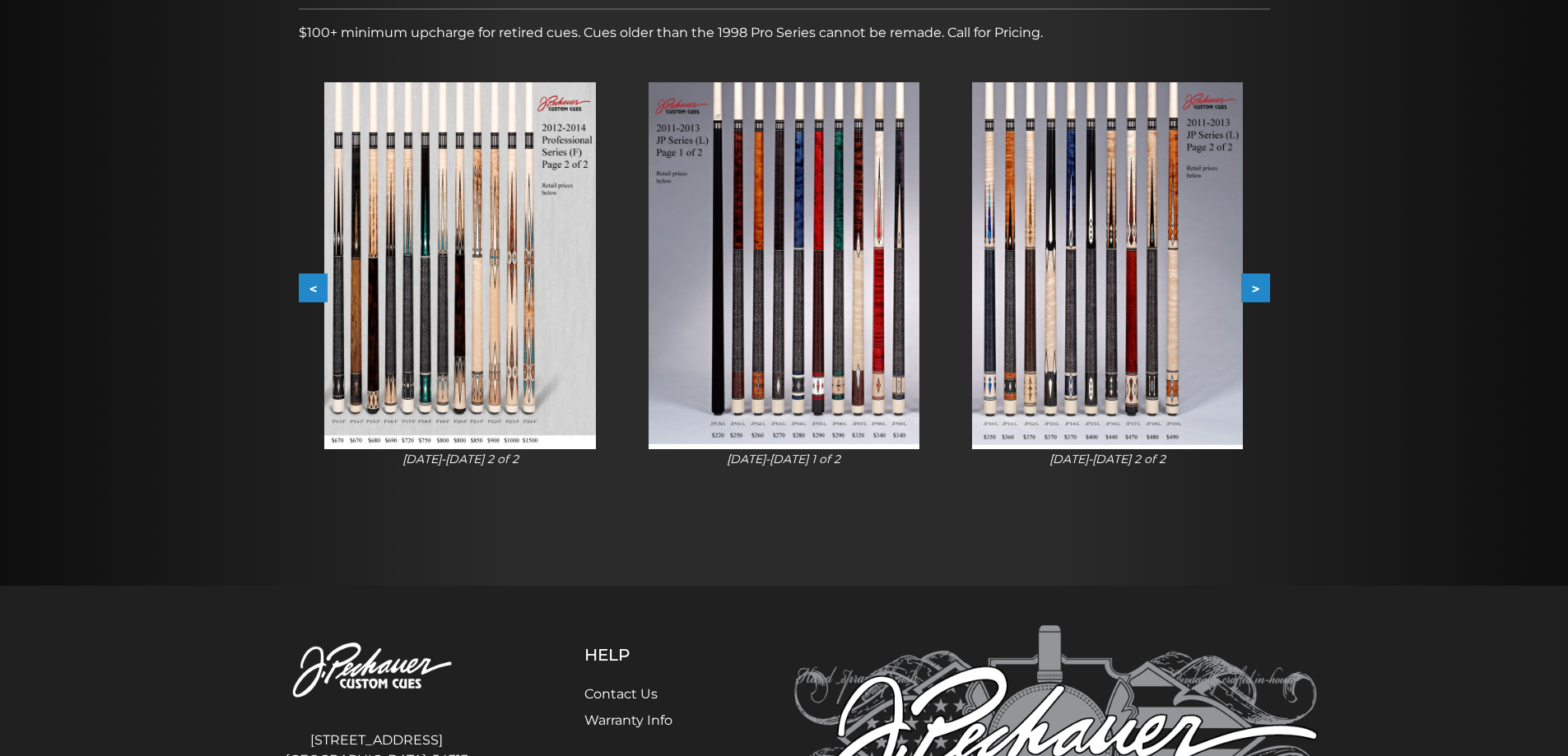
click at [1264, 287] on button ">" at bounding box center [1256, 288] width 28 height 28
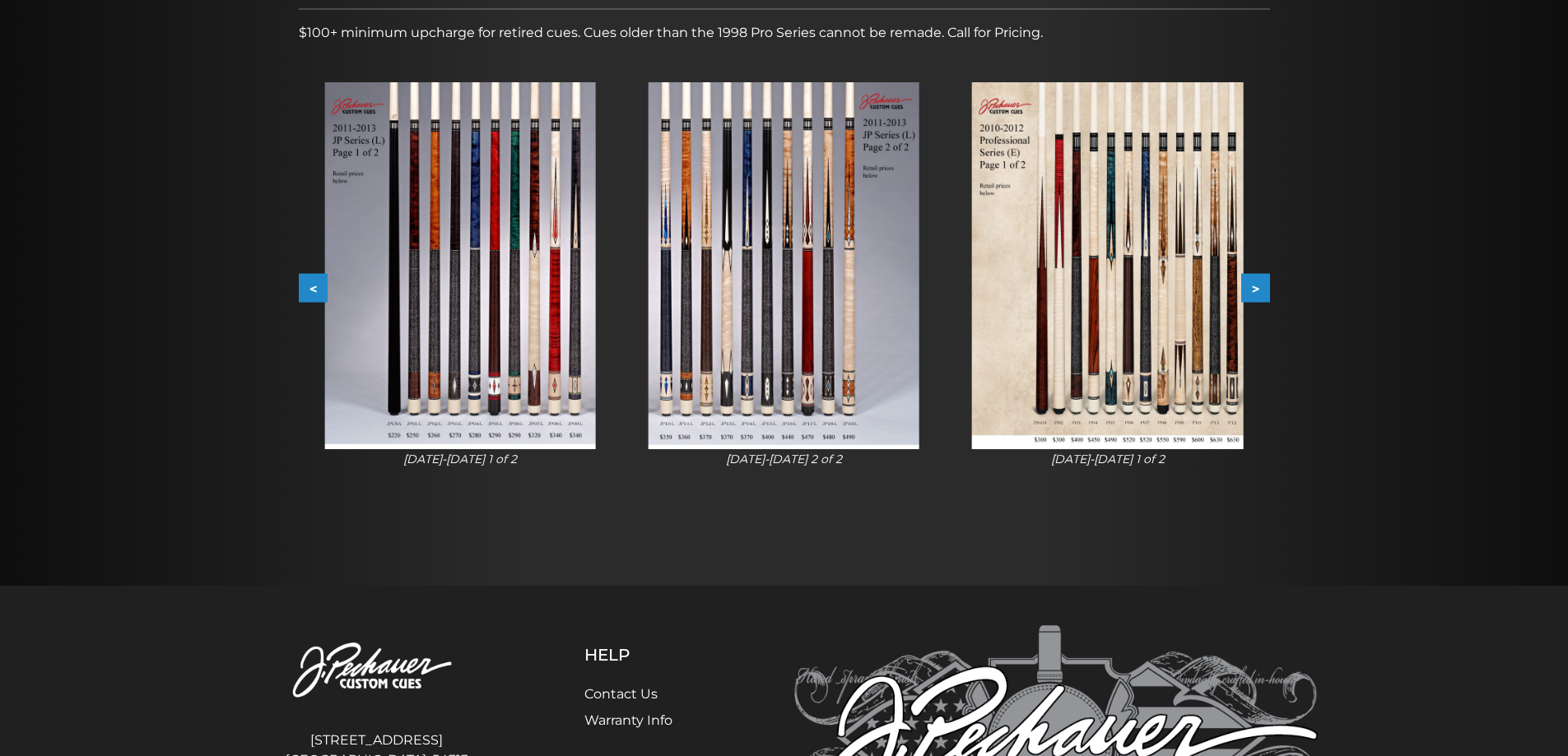
click at [1264, 287] on button ">" at bounding box center [1256, 288] width 28 height 28
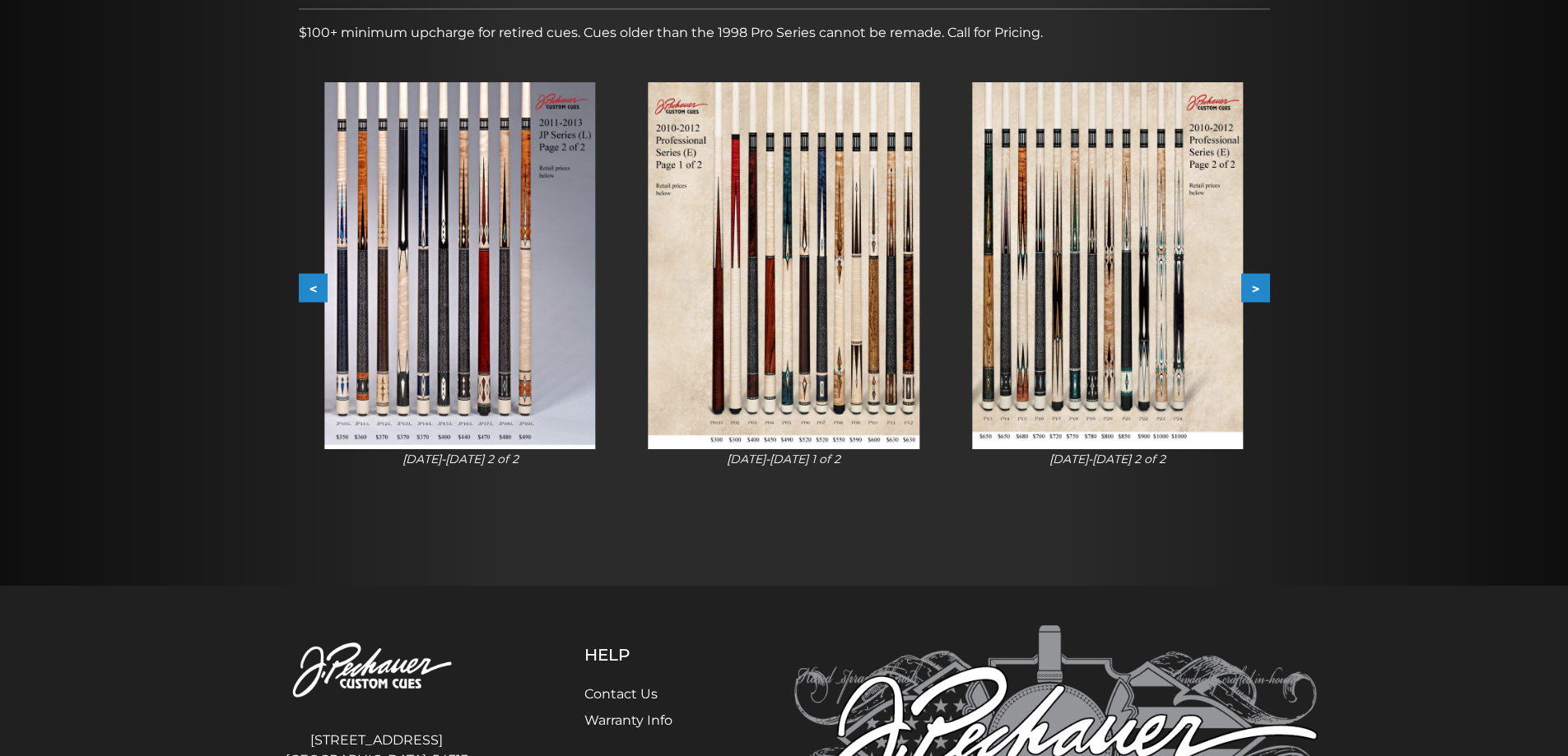
click at [1264, 287] on button ">" at bounding box center [1256, 288] width 28 height 28
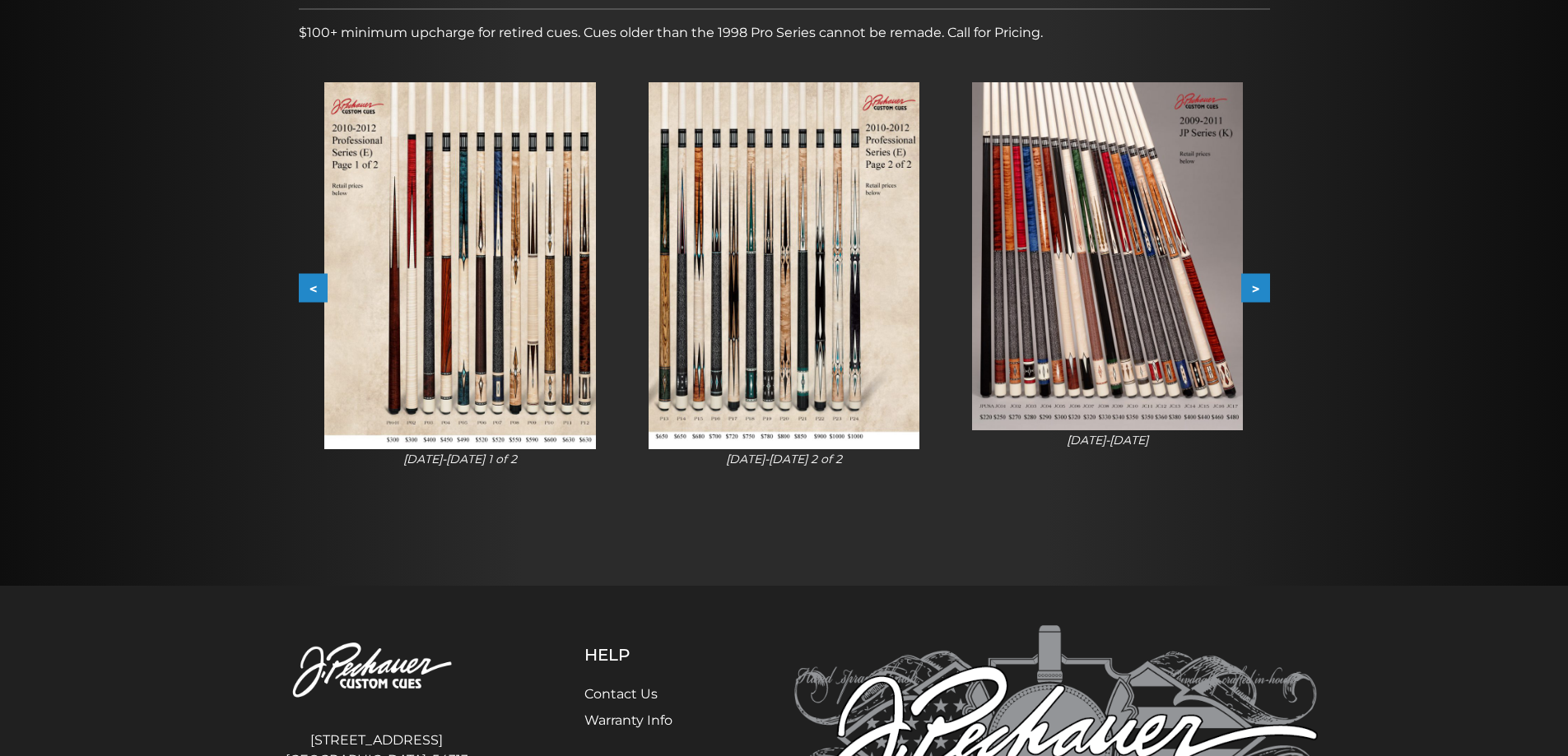
click at [1264, 287] on button ">" at bounding box center [1256, 288] width 28 height 28
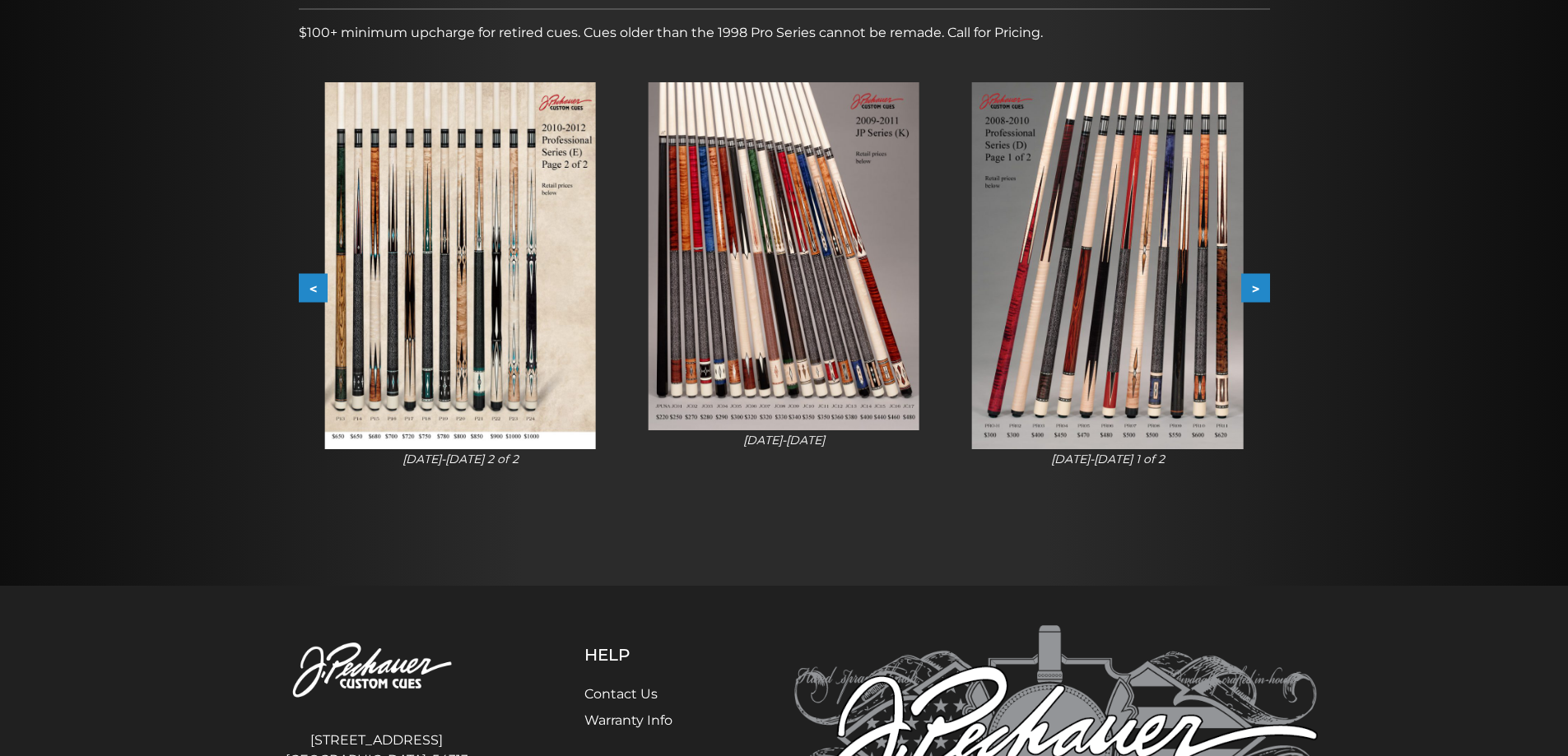
click at [1264, 287] on button ">" at bounding box center [1256, 288] width 28 height 28
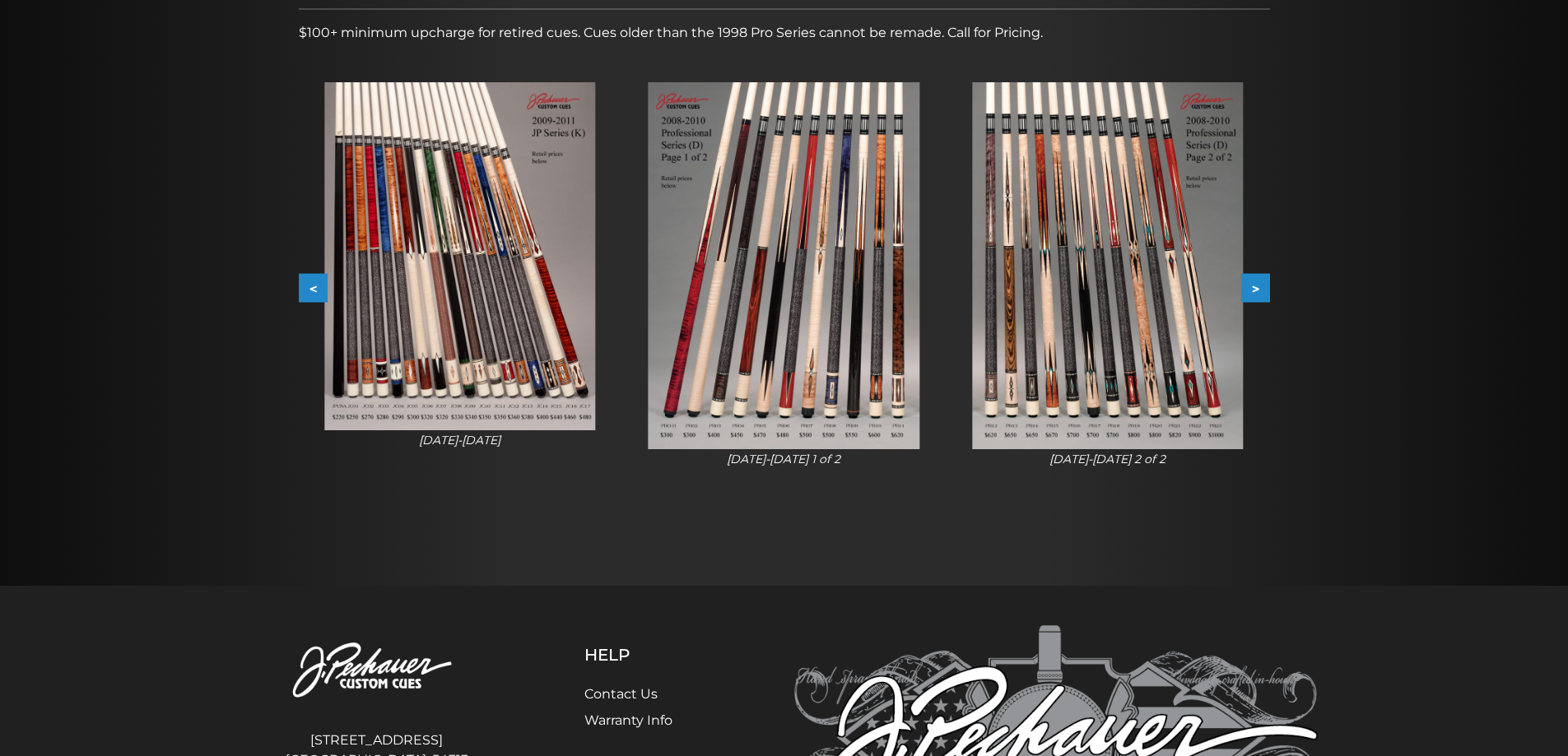
click at [1264, 287] on button ">" at bounding box center [1256, 288] width 28 height 28
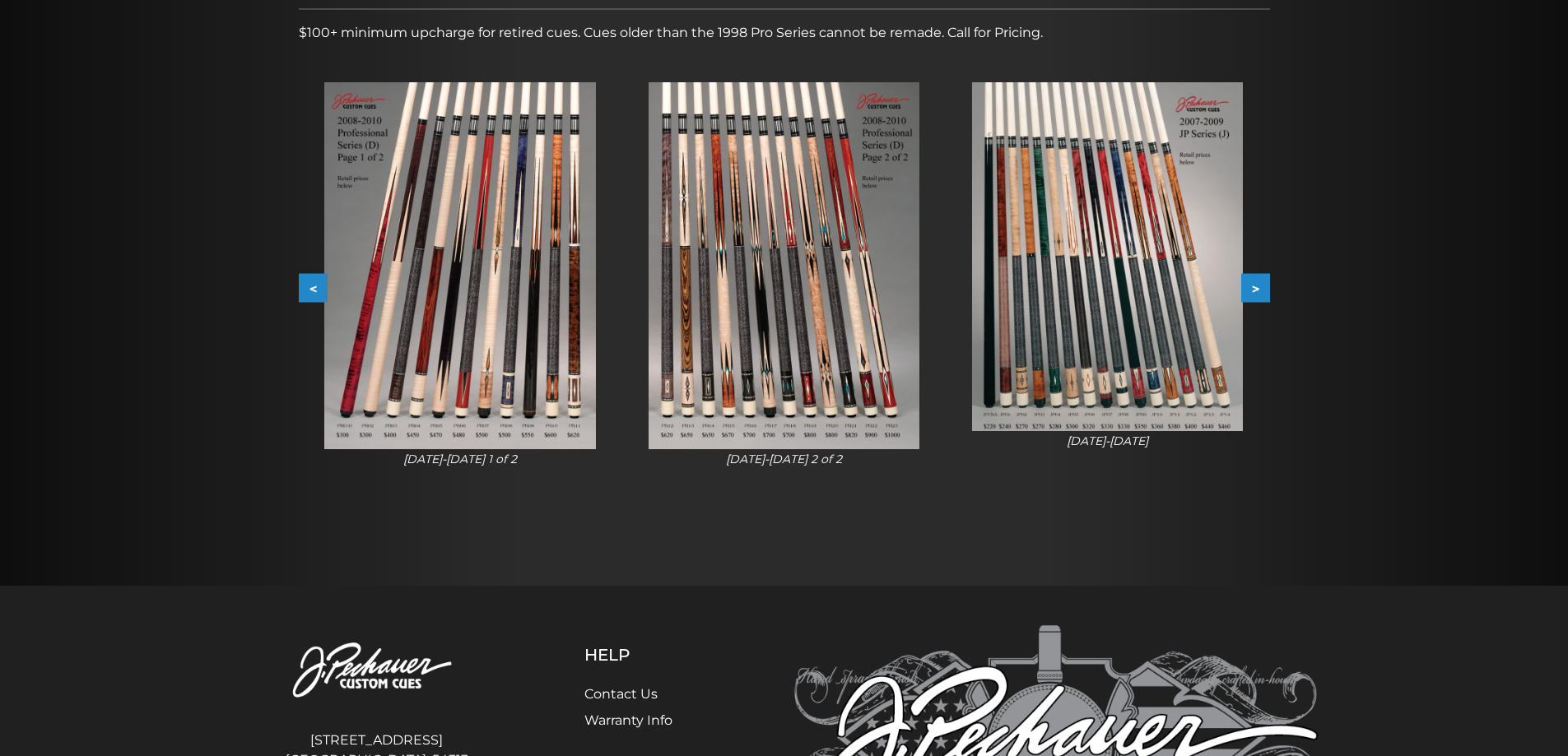
click at [1264, 287] on button ">" at bounding box center [1256, 288] width 28 height 28
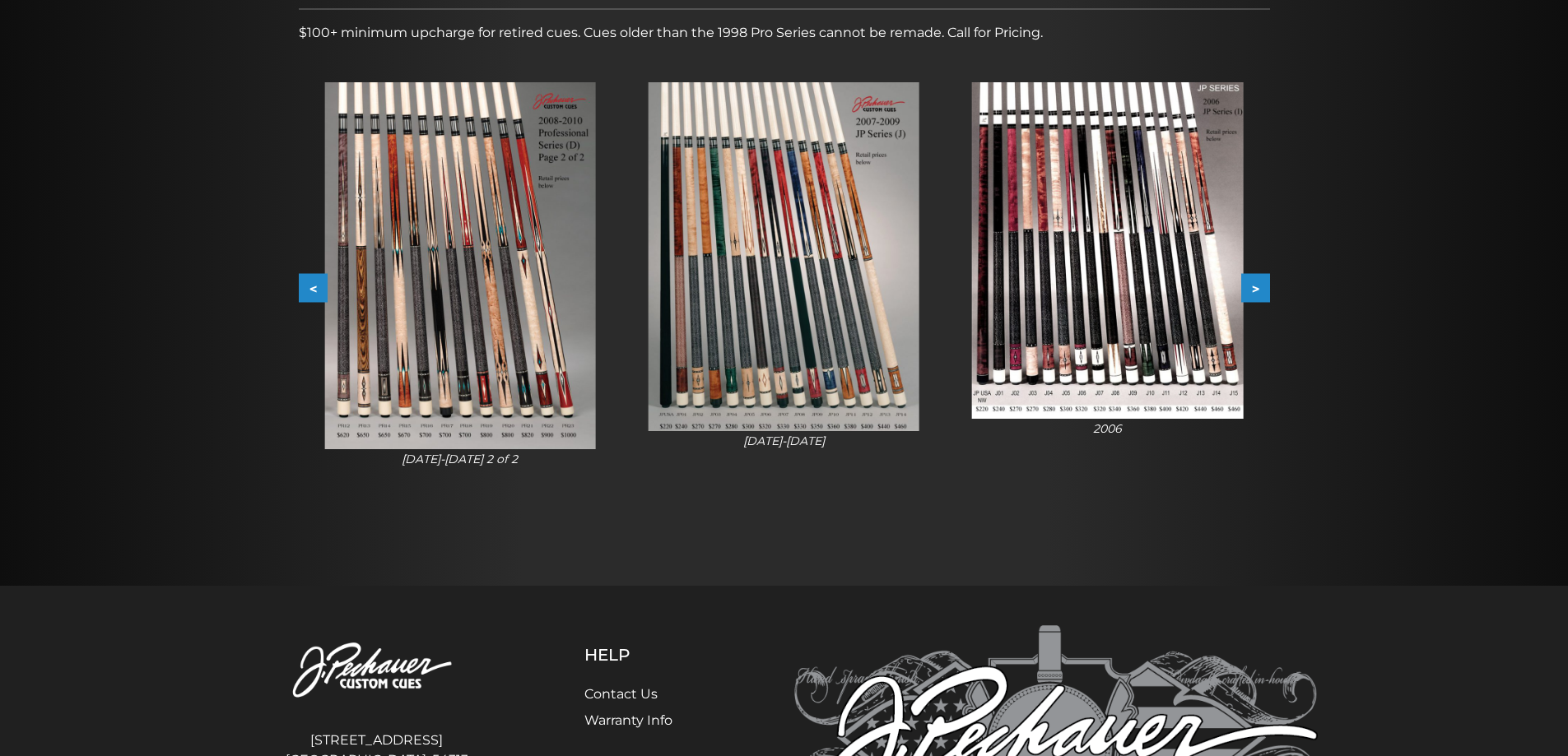
click at [1264, 287] on button ">" at bounding box center [1256, 288] width 28 height 28
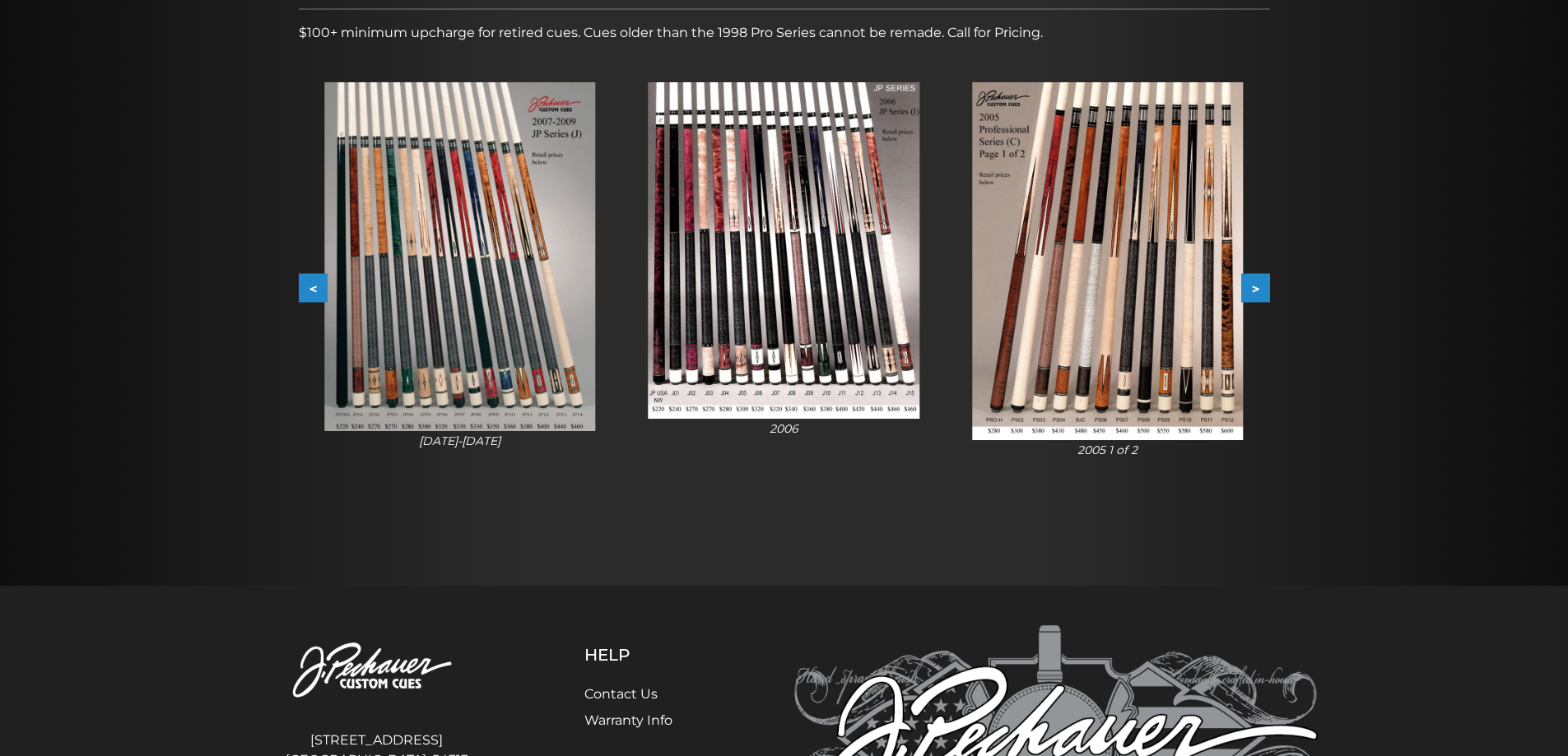
click at [1264, 287] on button ">" at bounding box center [1256, 288] width 28 height 28
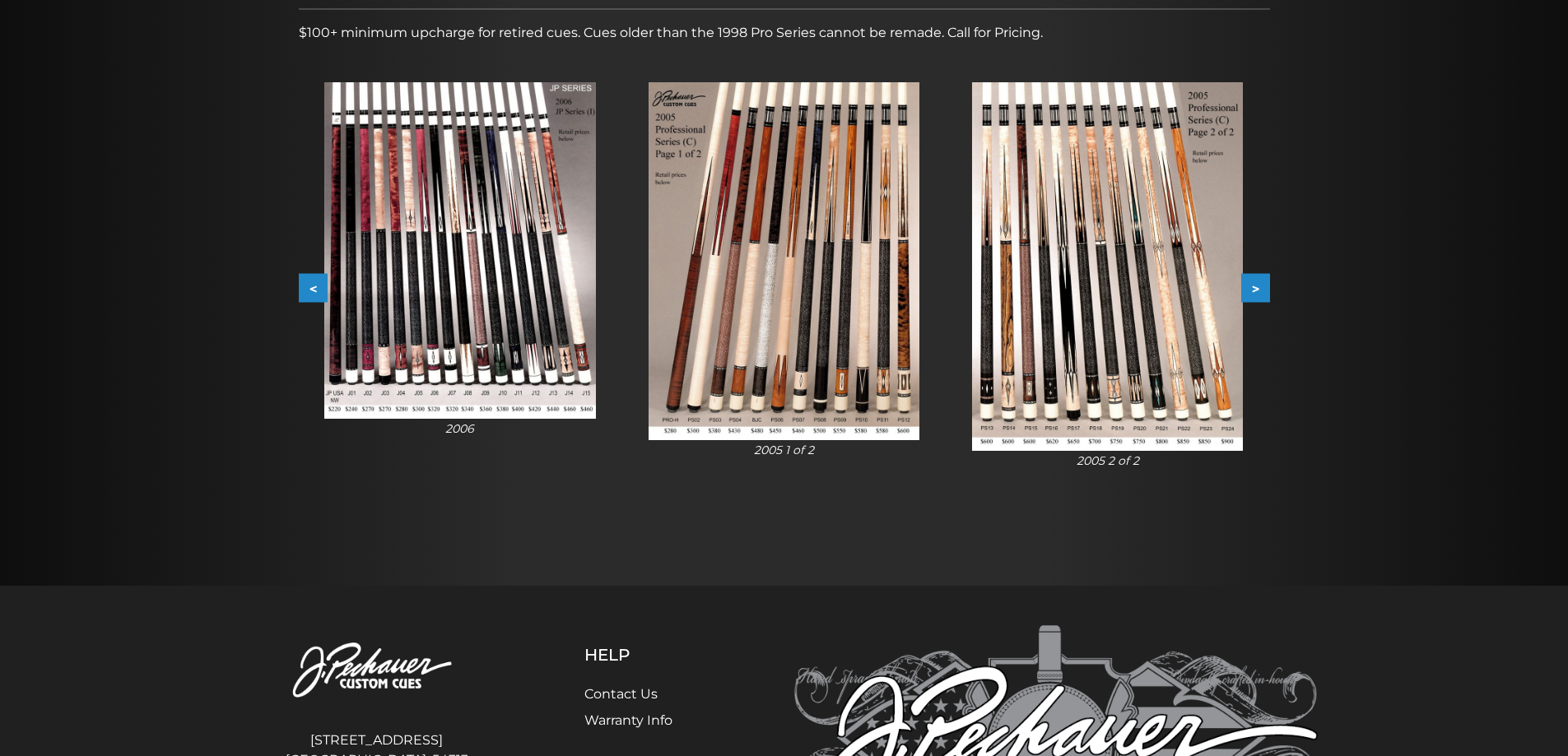
click at [1264, 287] on button ">" at bounding box center [1256, 288] width 28 height 28
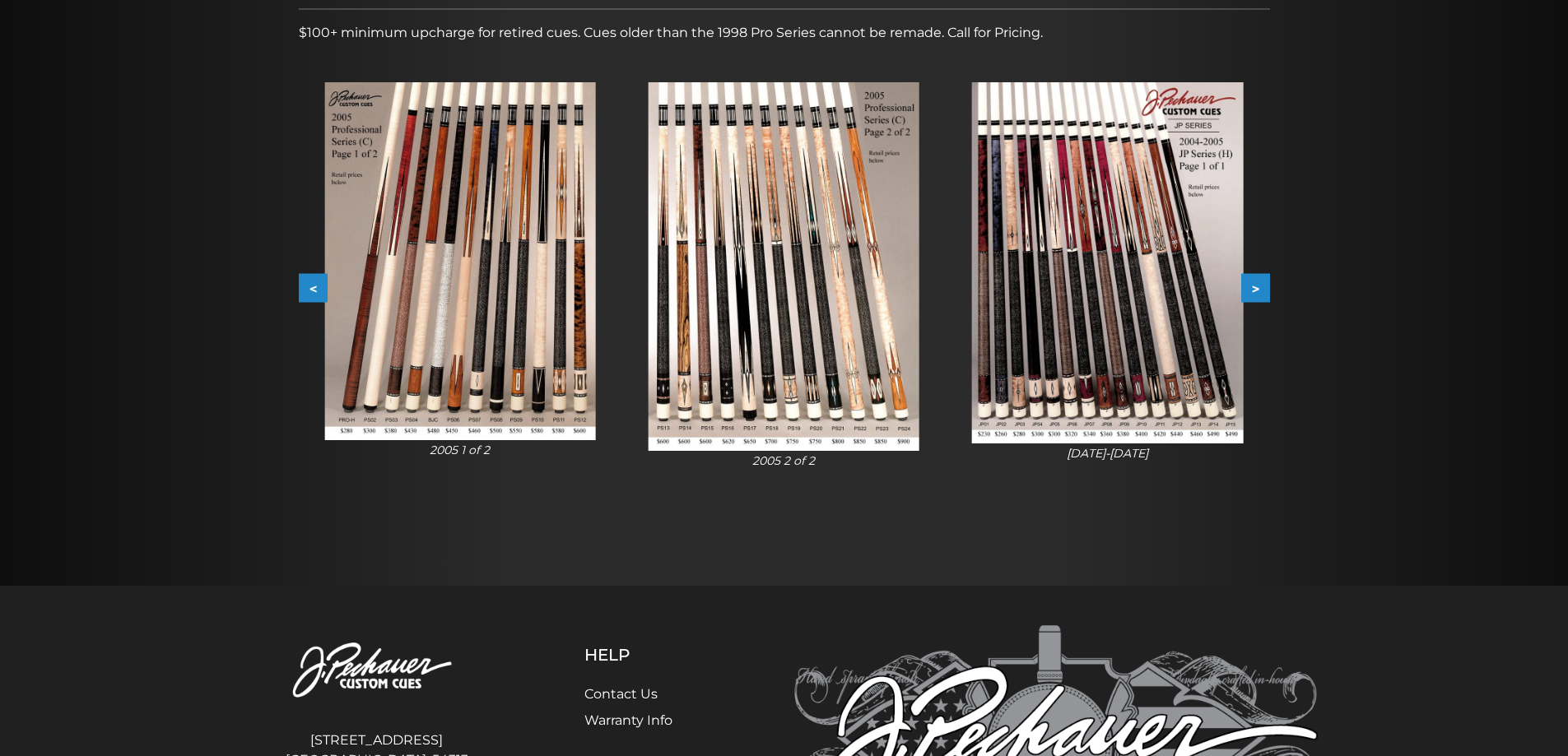
click at [1264, 287] on button ">" at bounding box center [1256, 288] width 28 height 28
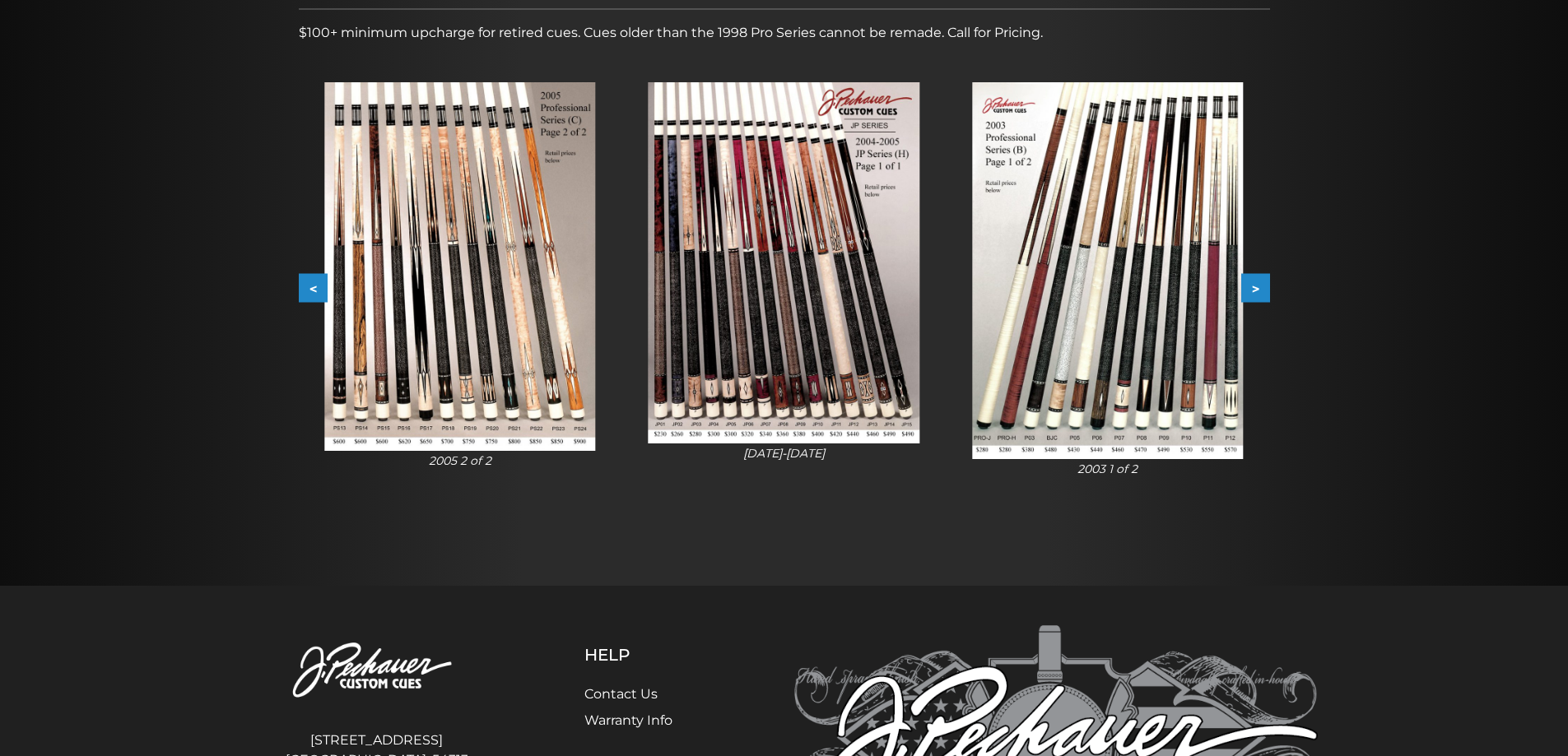
click at [312, 280] on button "<" at bounding box center [313, 288] width 28 height 28
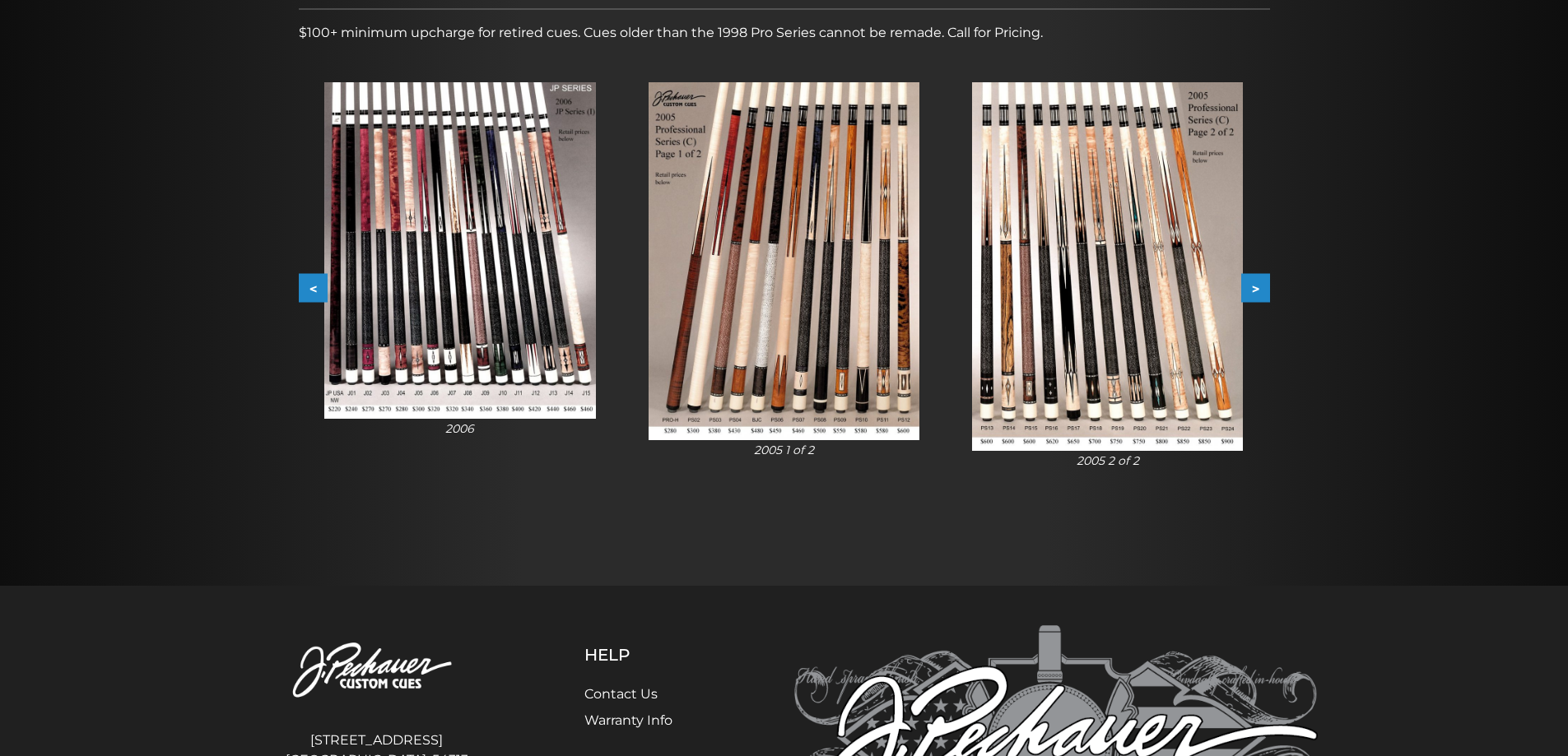
click at [311, 280] on button "<" at bounding box center [313, 288] width 28 height 28
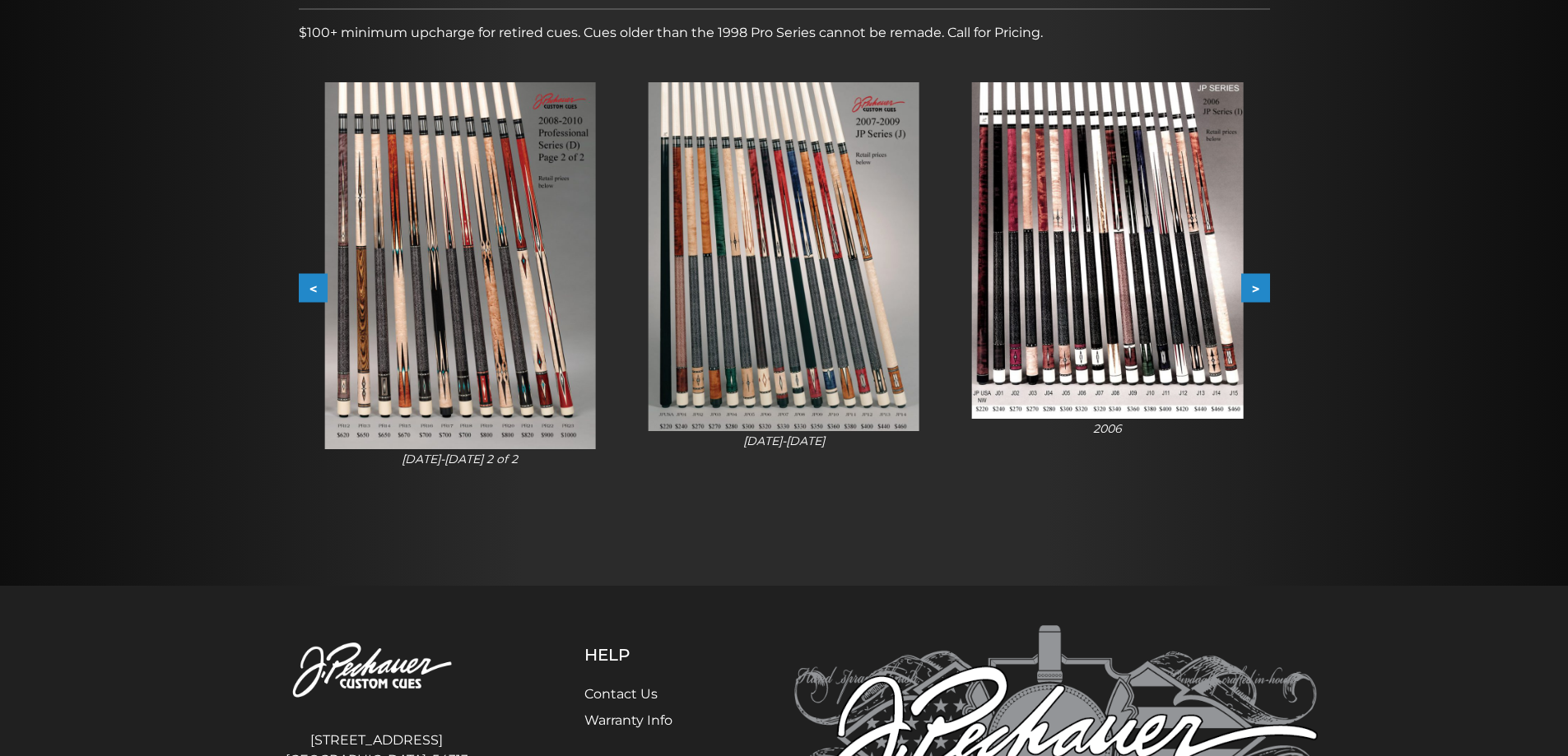
click at [311, 280] on button "<" at bounding box center [313, 288] width 28 height 28
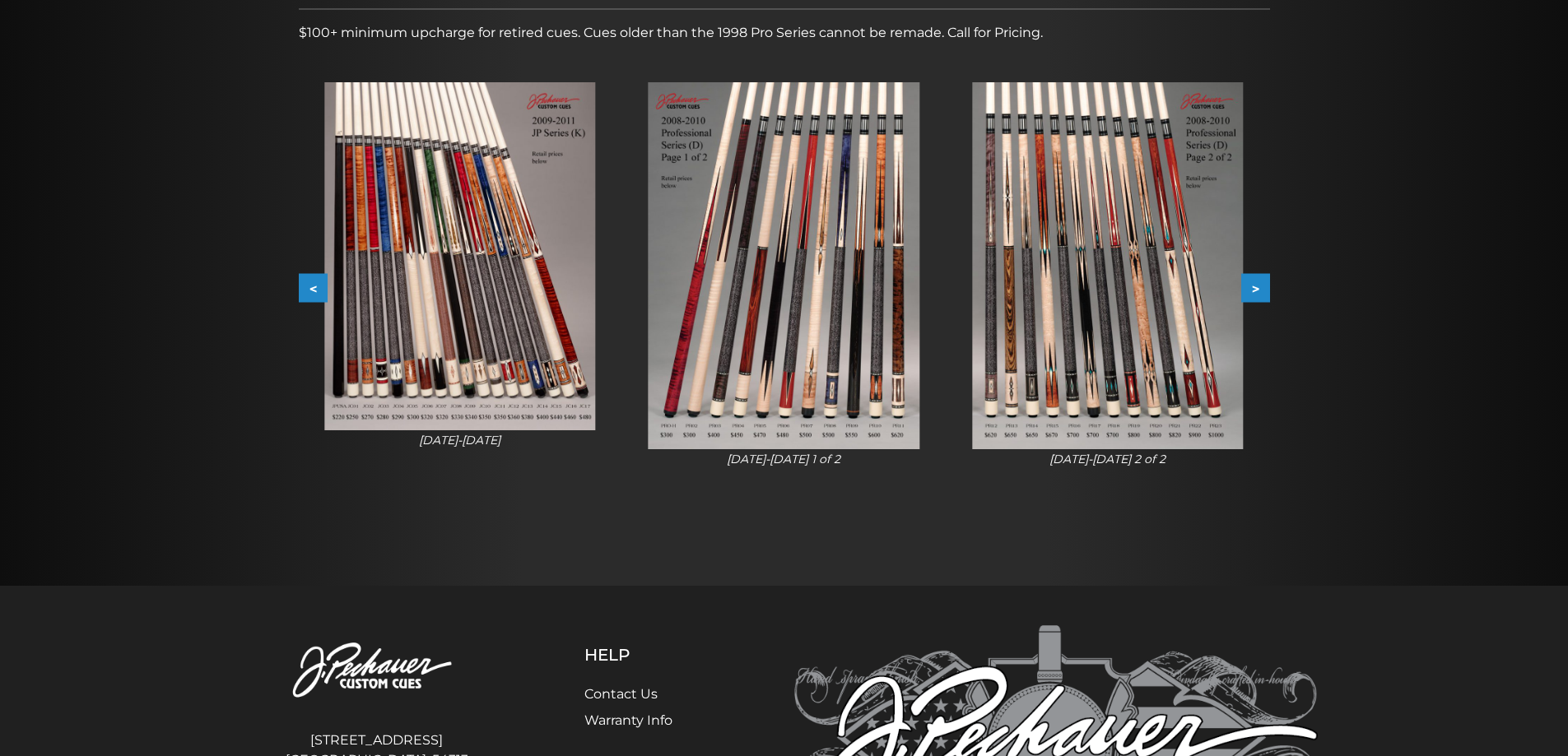
click at [311, 280] on button "<" at bounding box center [313, 288] width 28 height 28
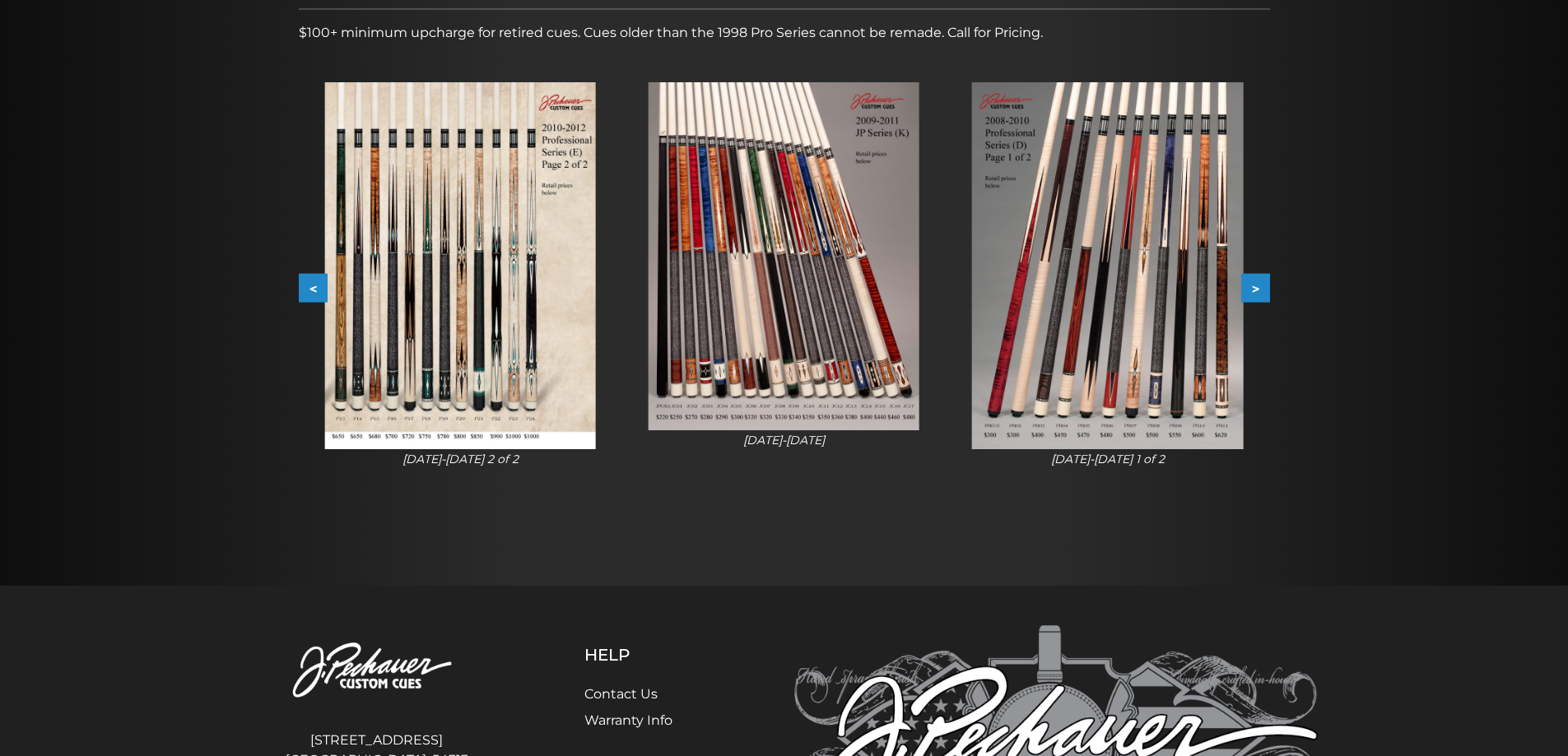
click at [311, 280] on button "<" at bounding box center [313, 288] width 28 height 28
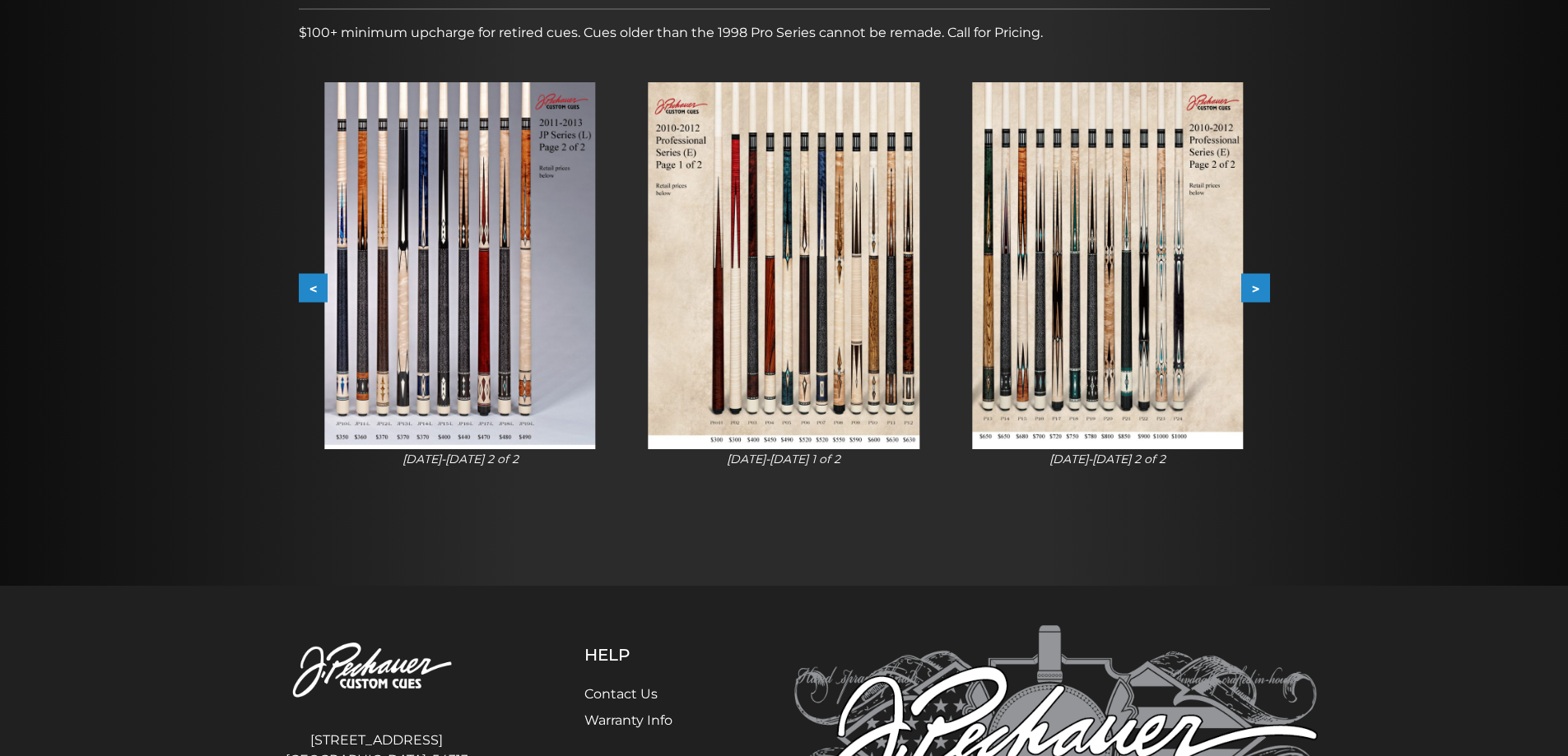
click at [311, 280] on button "<" at bounding box center [313, 288] width 28 height 28
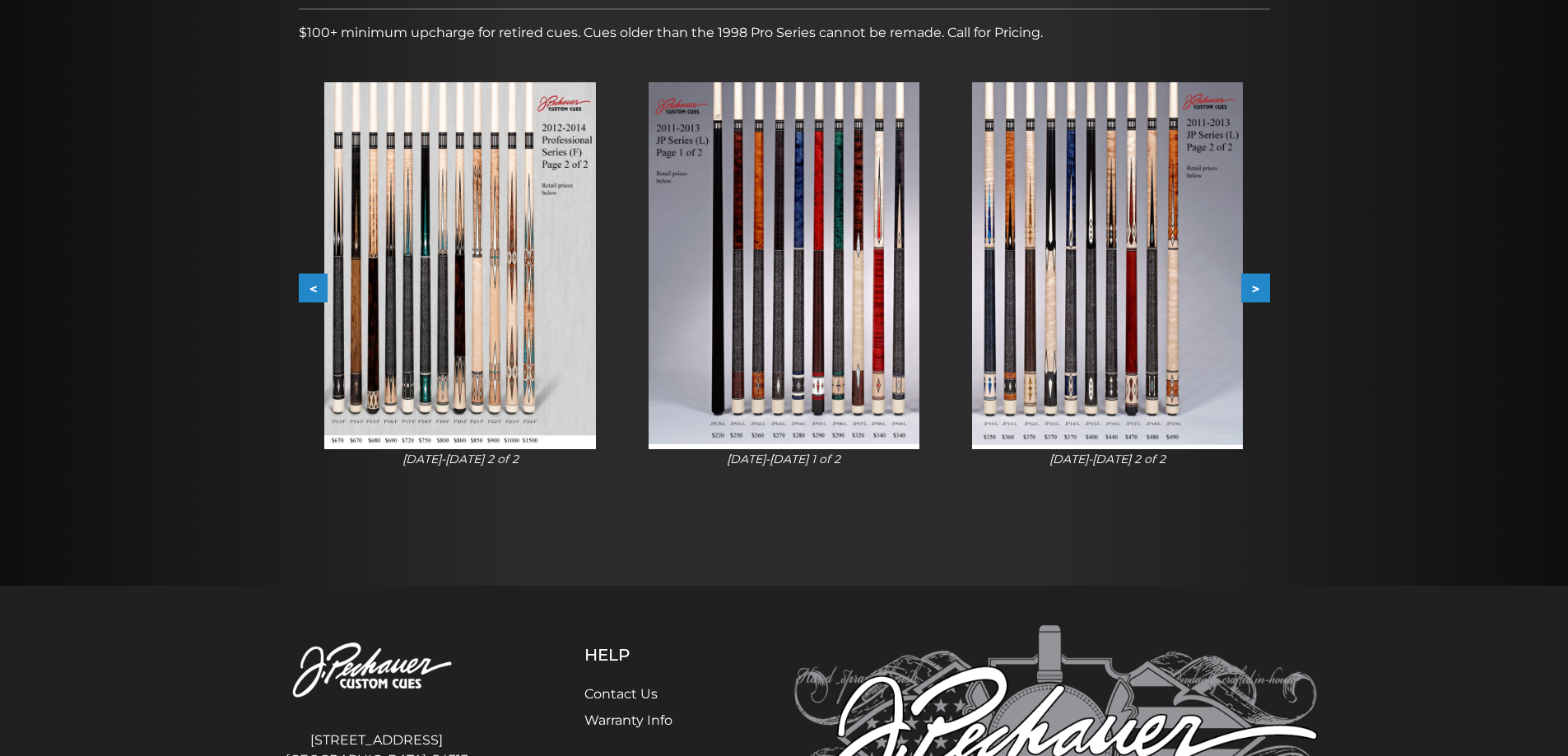
click at [311, 280] on button "<" at bounding box center [313, 288] width 28 height 28
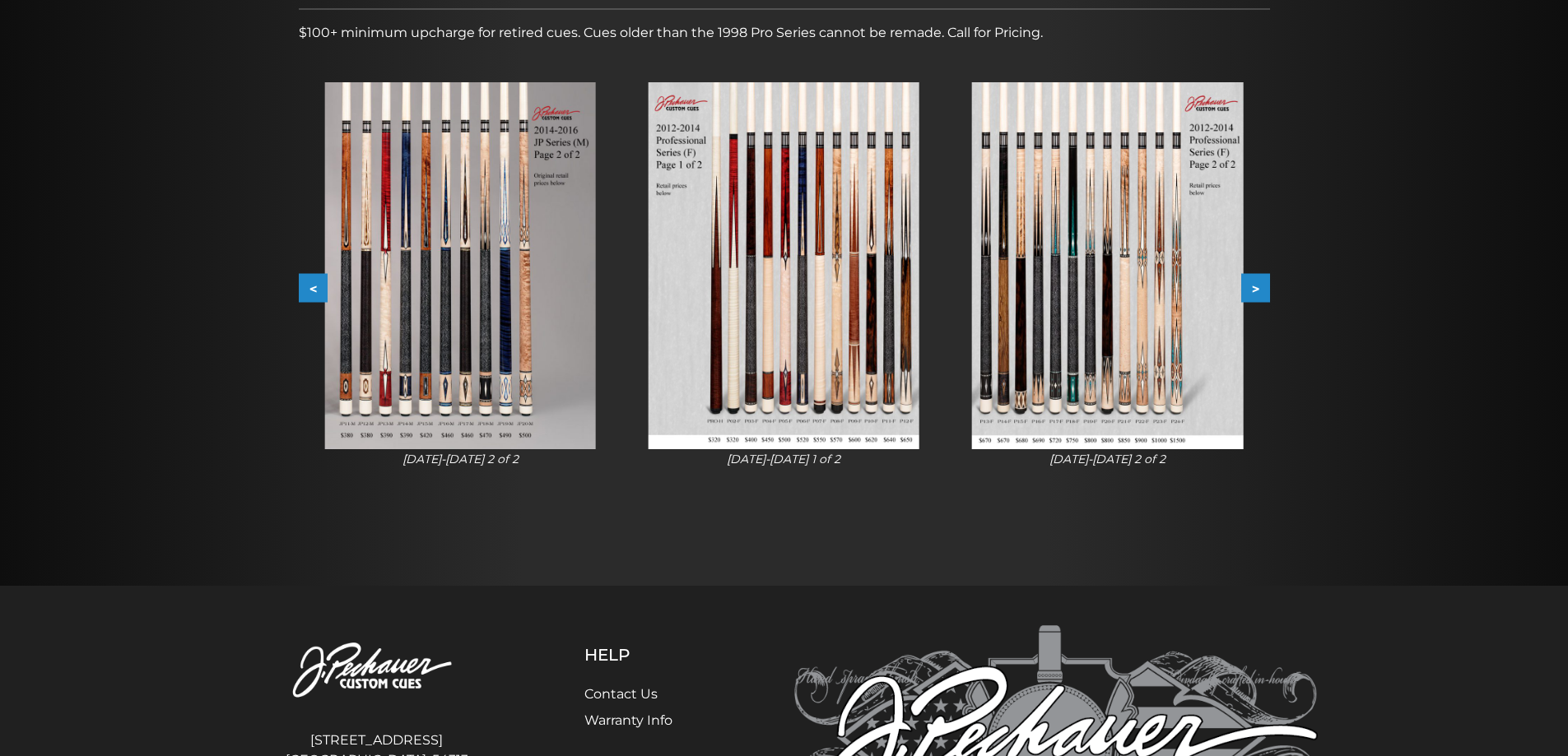
click at [311, 280] on button "<" at bounding box center [313, 288] width 28 height 28
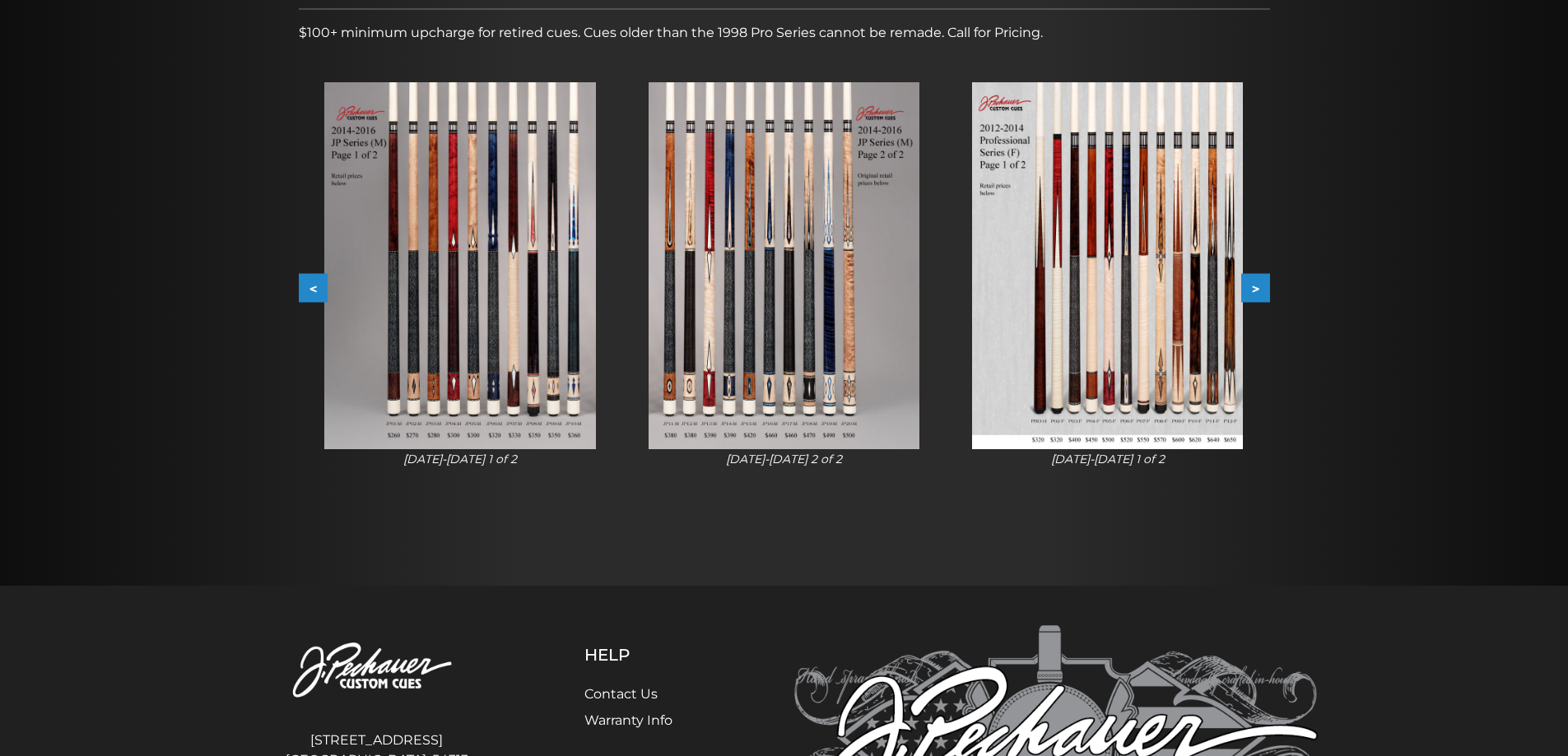
click at [311, 280] on button "<" at bounding box center [313, 288] width 28 height 28
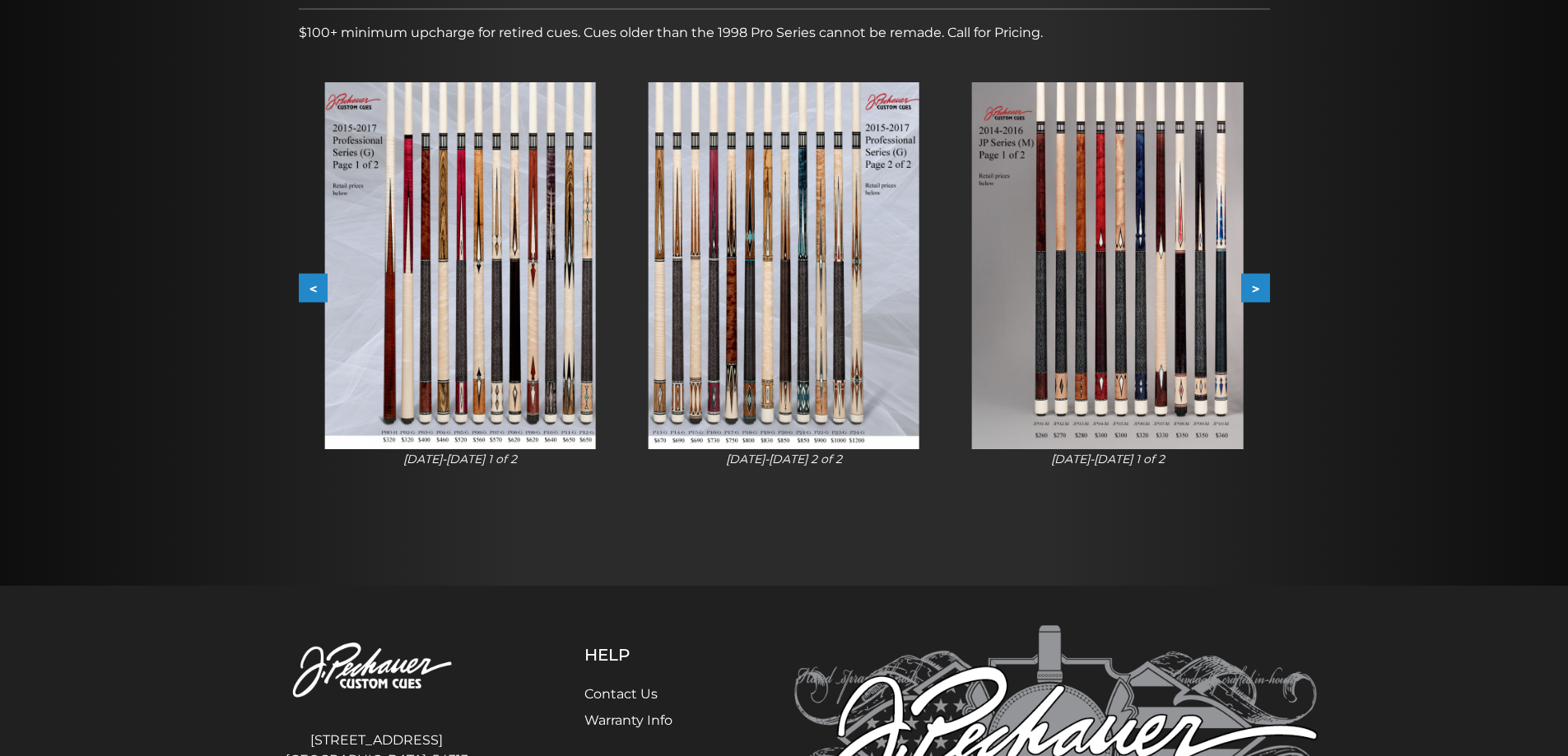
click at [311, 280] on button "<" at bounding box center [313, 288] width 28 height 28
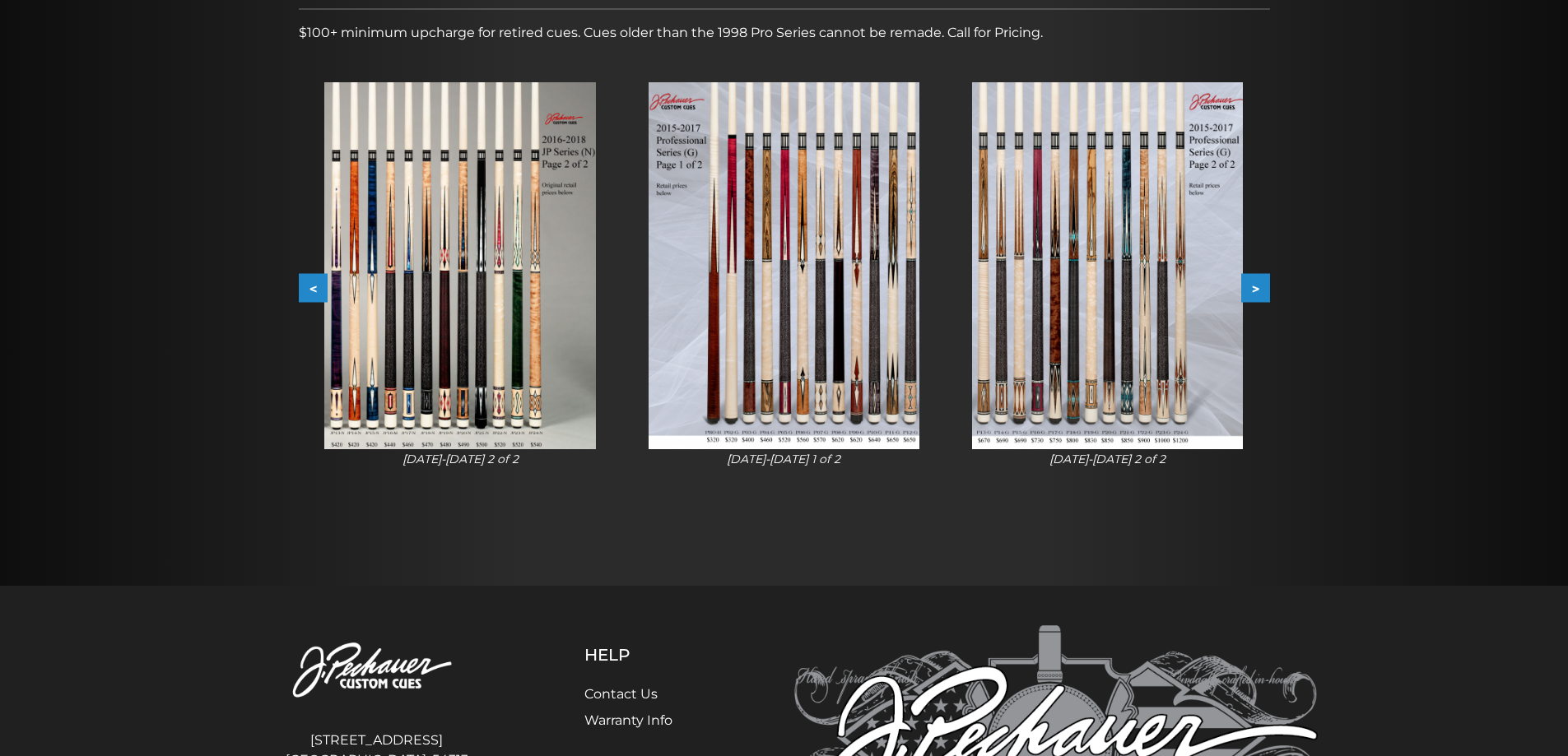
click at [311, 280] on button "<" at bounding box center [313, 288] width 28 height 28
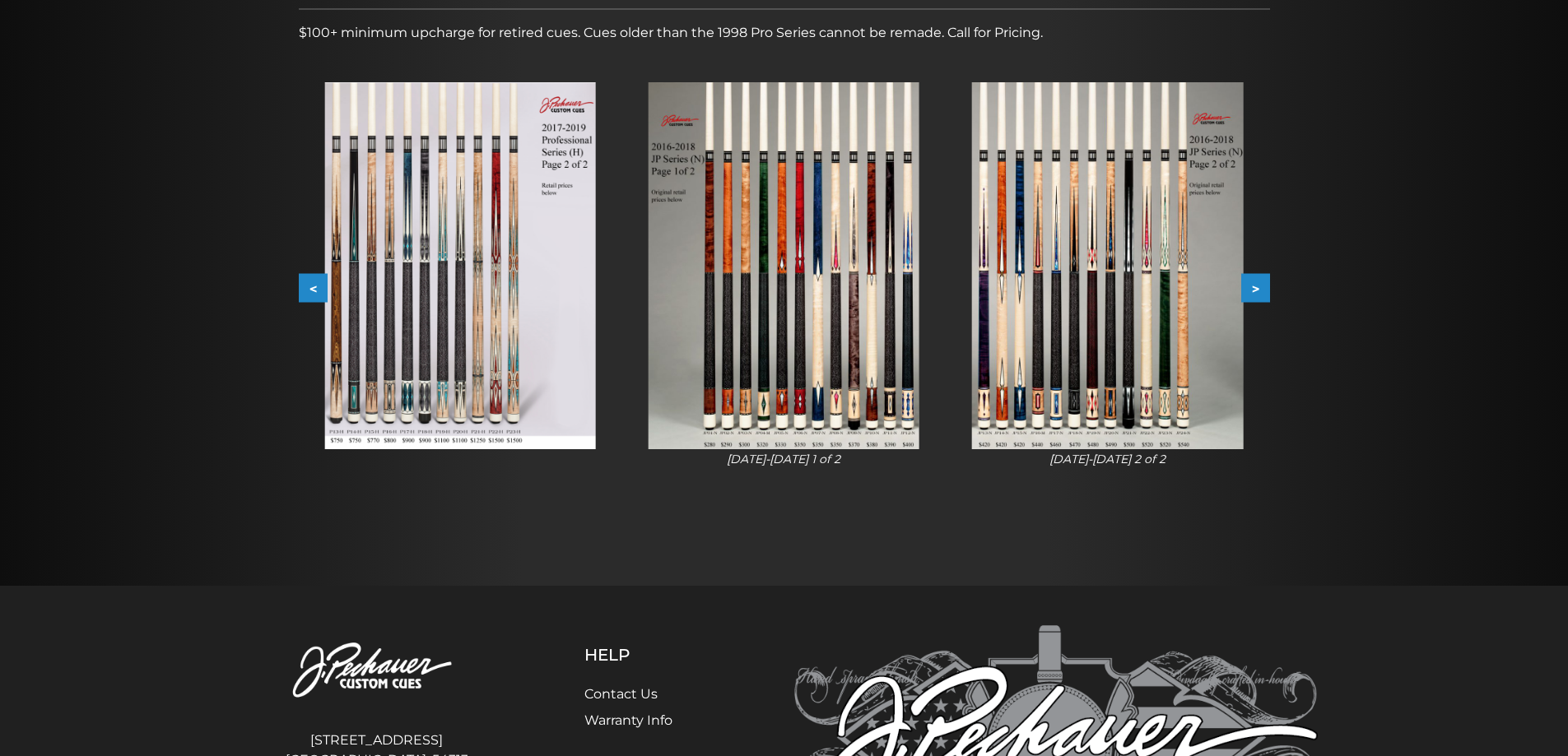
click at [311, 280] on button "<" at bounding box center [313, 288] width 28 height 28
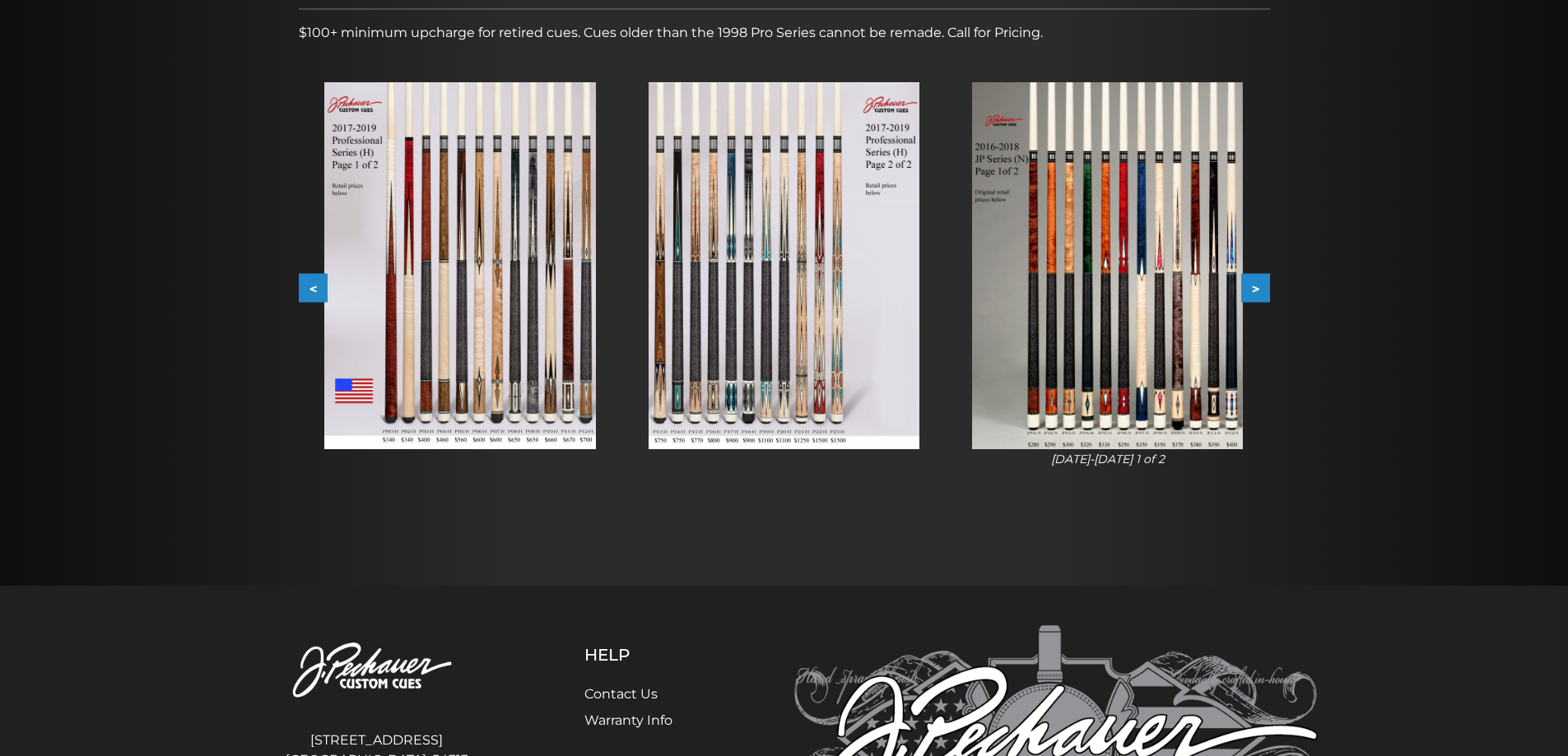
click at [311, 280] on button "<" at bounding box center [313, 288] width 28 height 28
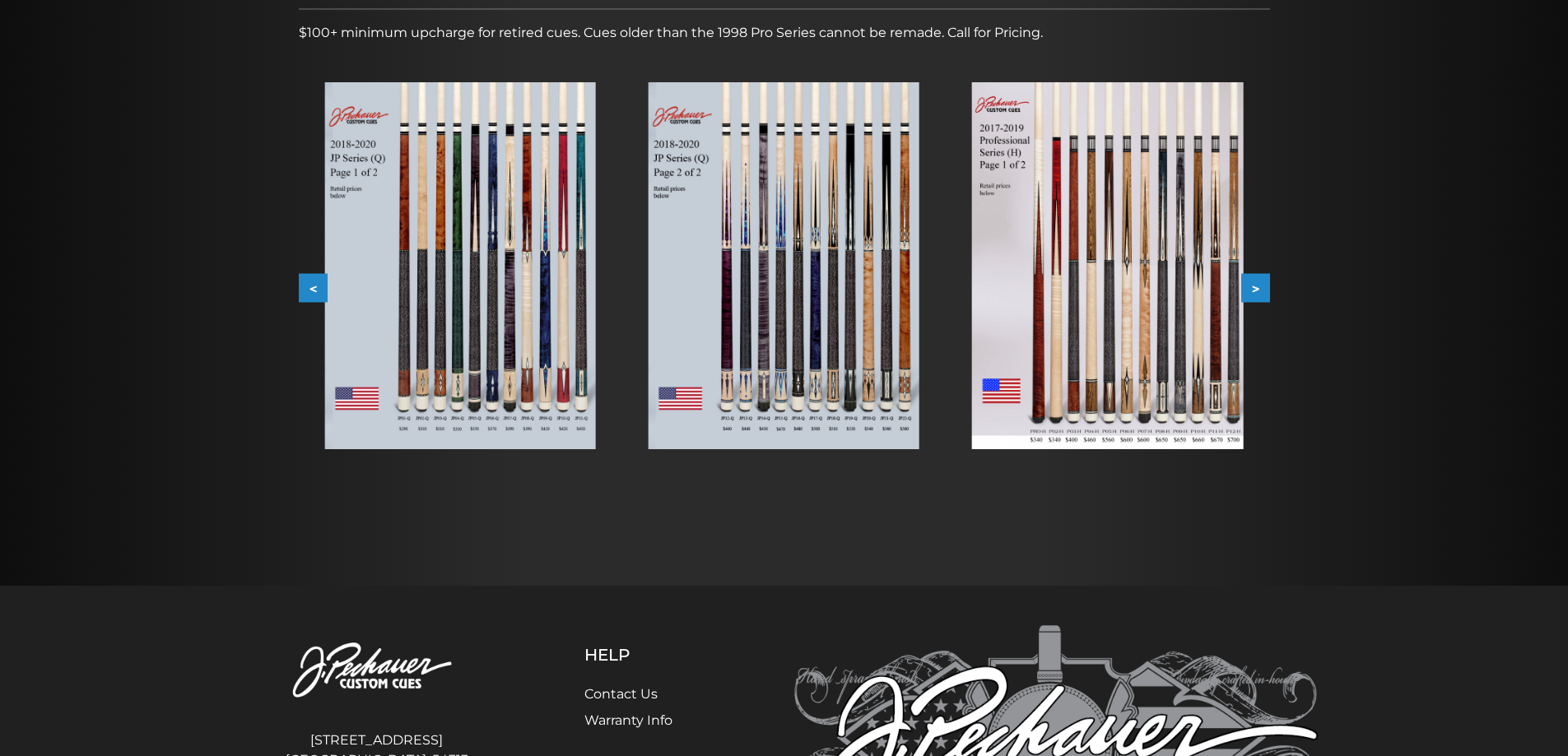
click at [311, 280] on button "<" at bounding box center [313, 288] width 28 height 28
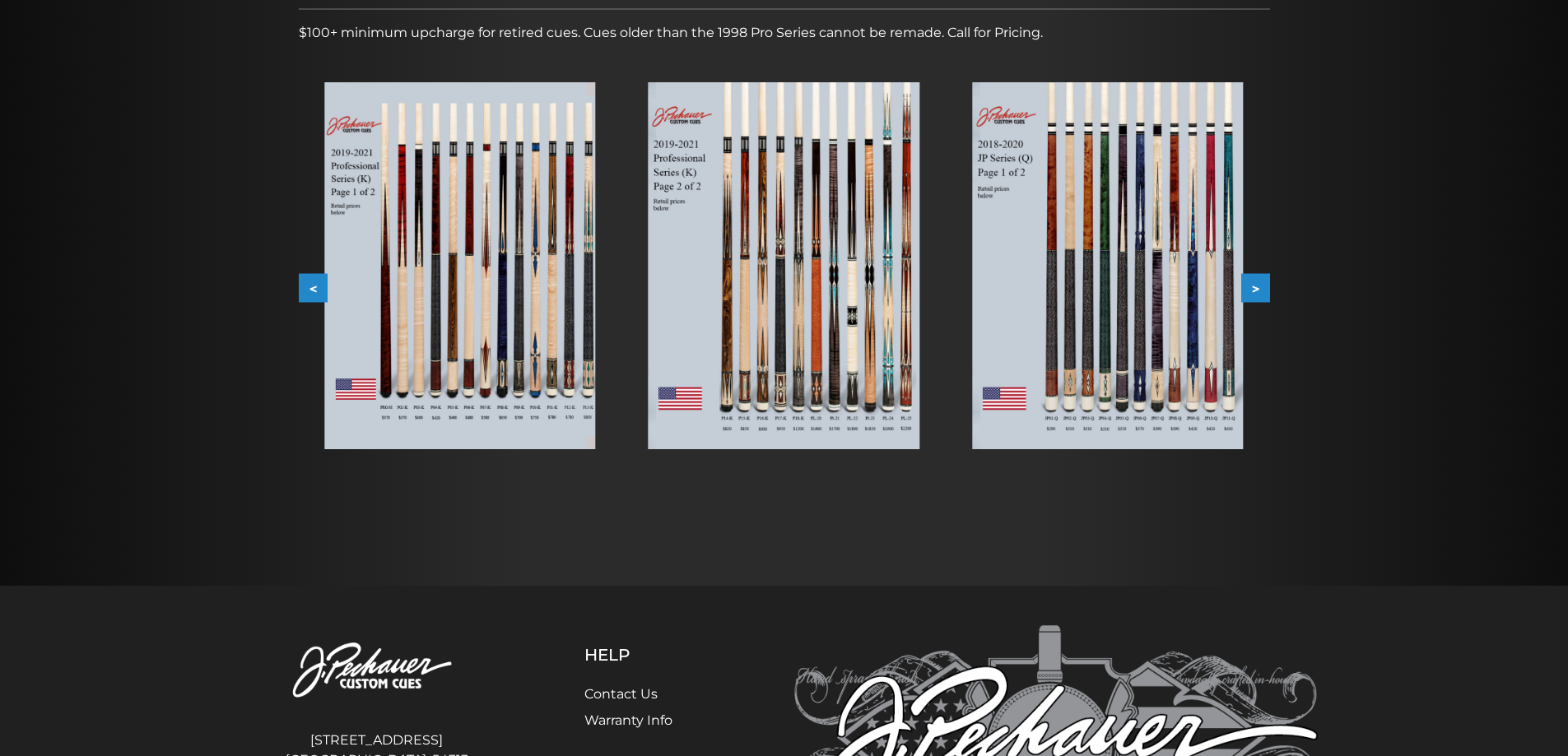
click at [311, 280] on button "<" at bounding box center [313, 288] width 28 height 28
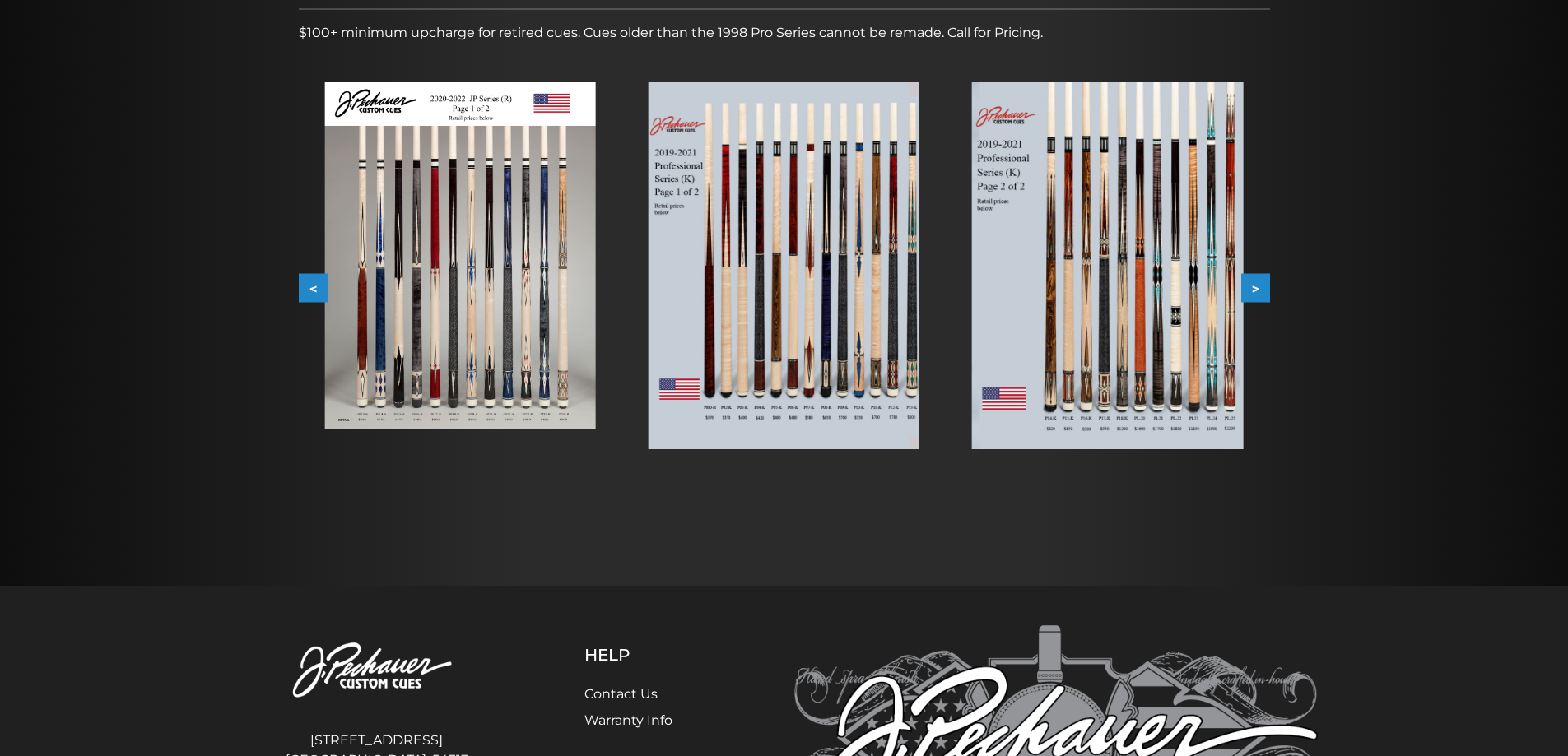
click at [311, 280] on button "<" at bounding box center [313, 288] width 28 height 28
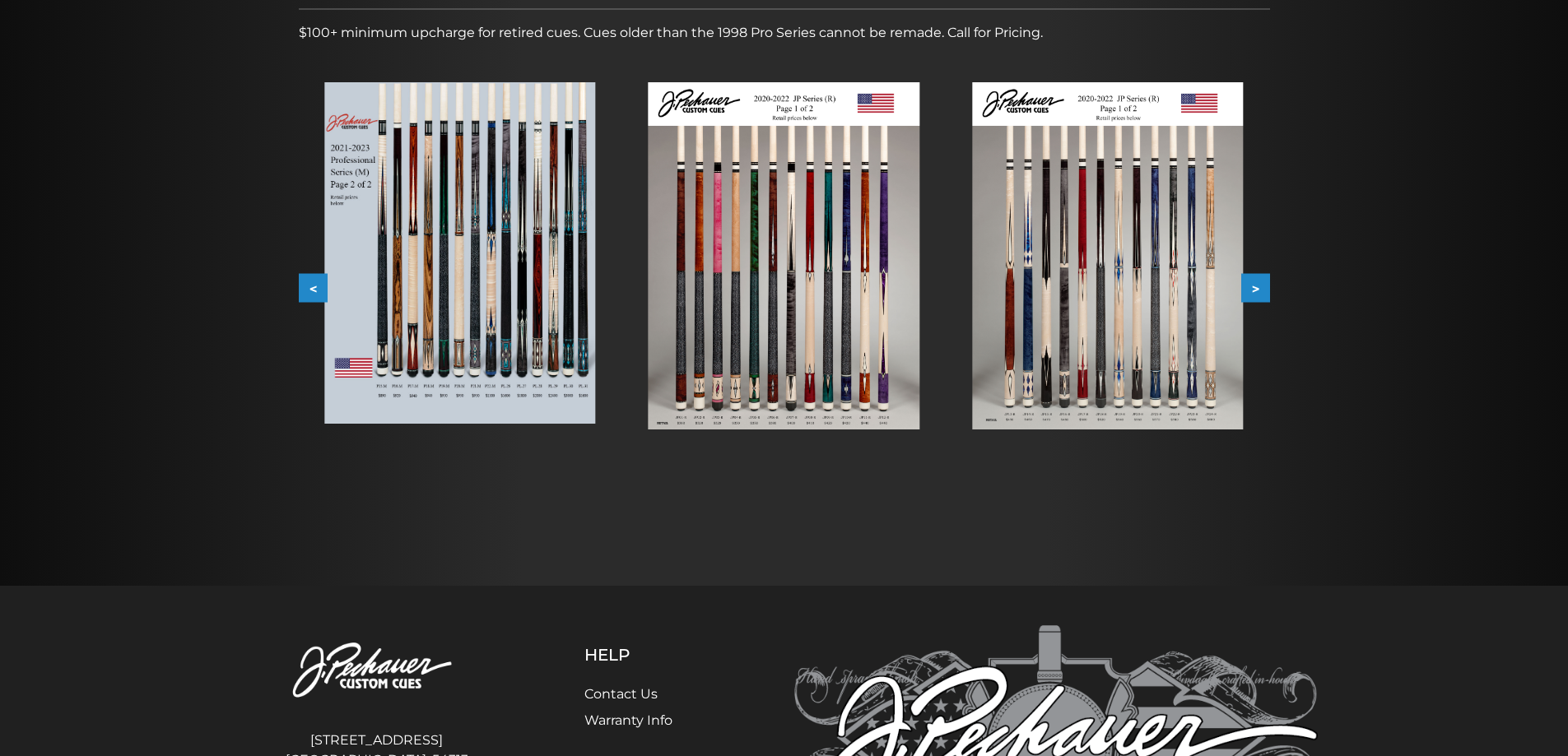
click at [311, 280] on button "<" at bounding box center [313, 288] width 28 height 28
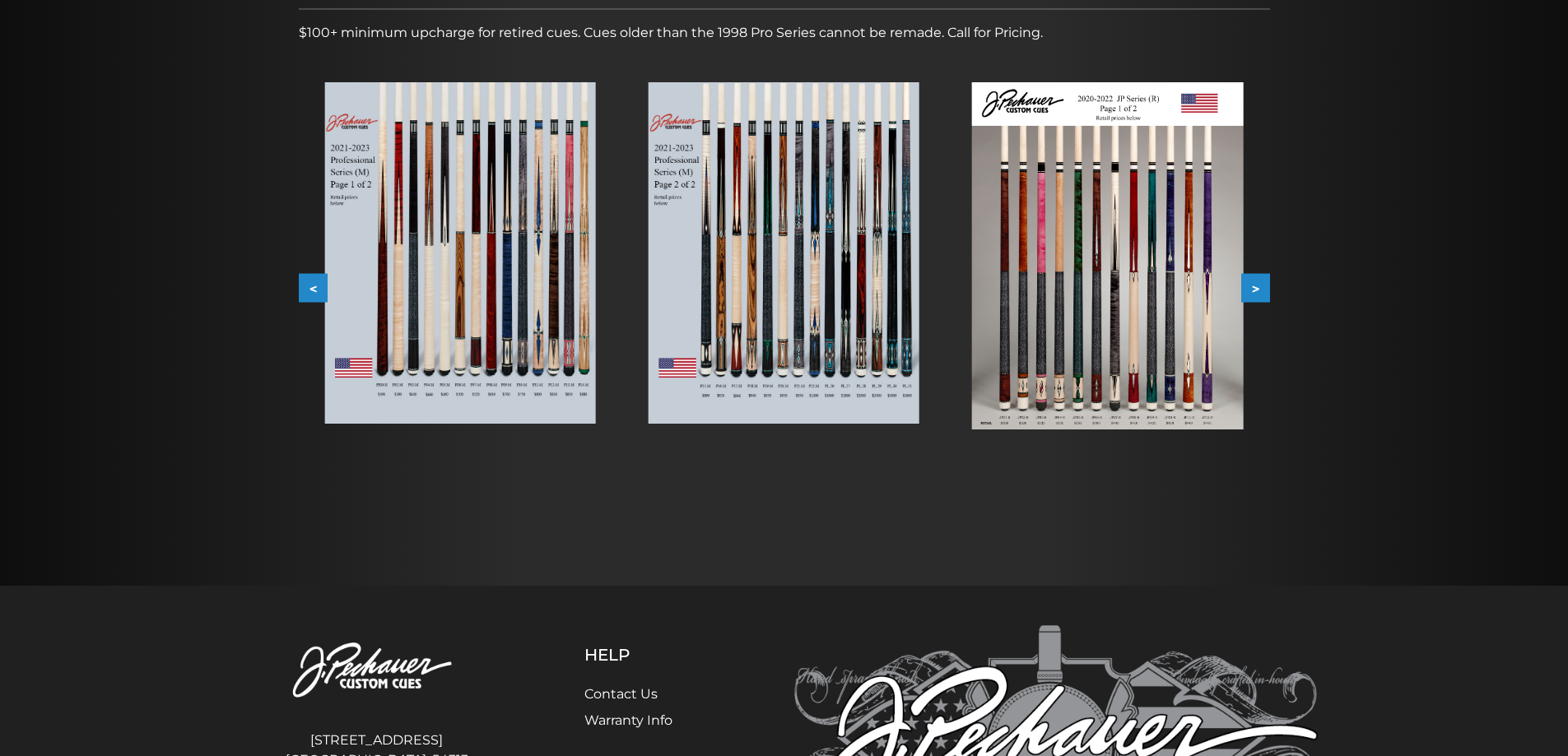
click at [311, 280] on button "<" at bounding box center [313, 288] width 28 height 28
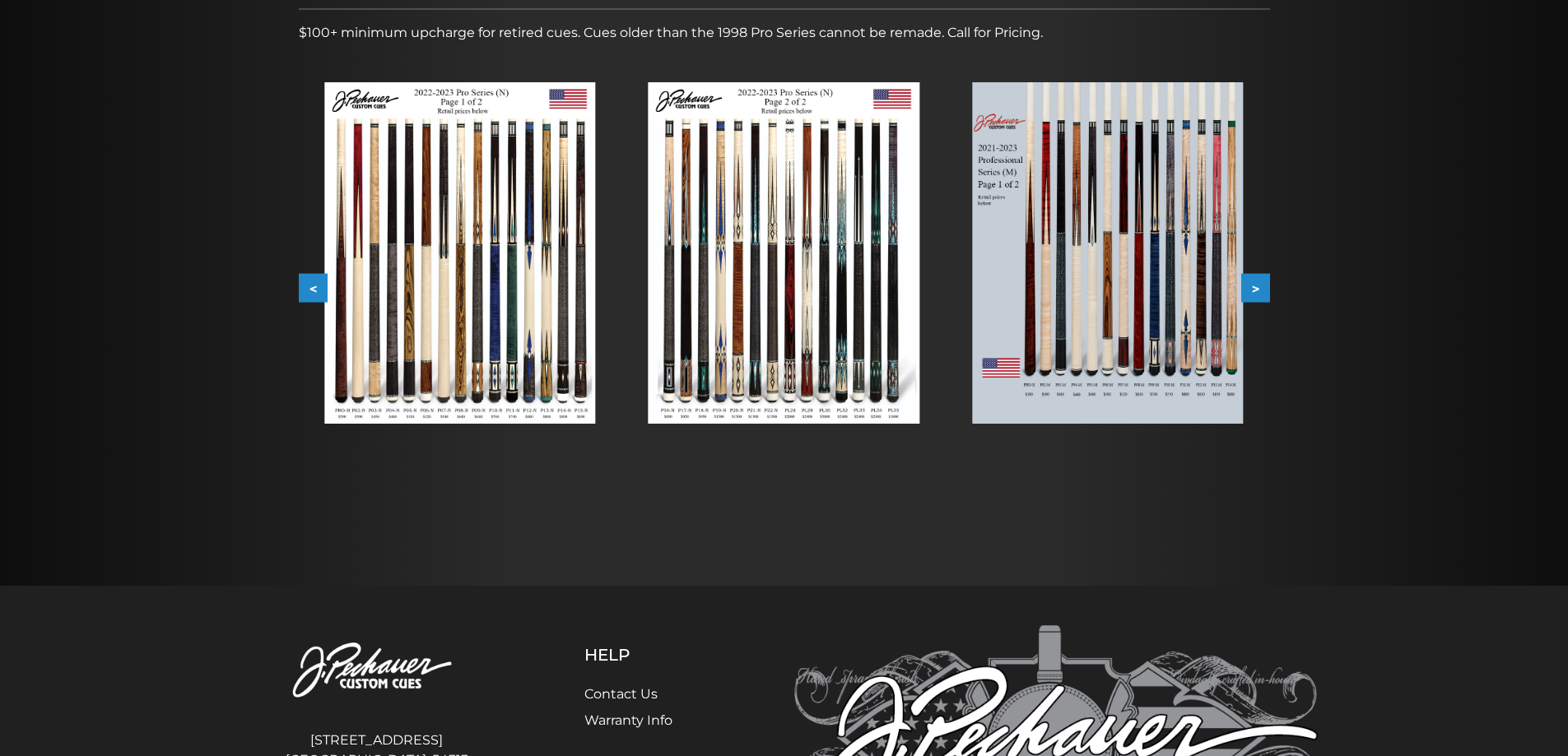
click at [311, 280] on button "<" at bounding box center [313, 288] width 28 height 28
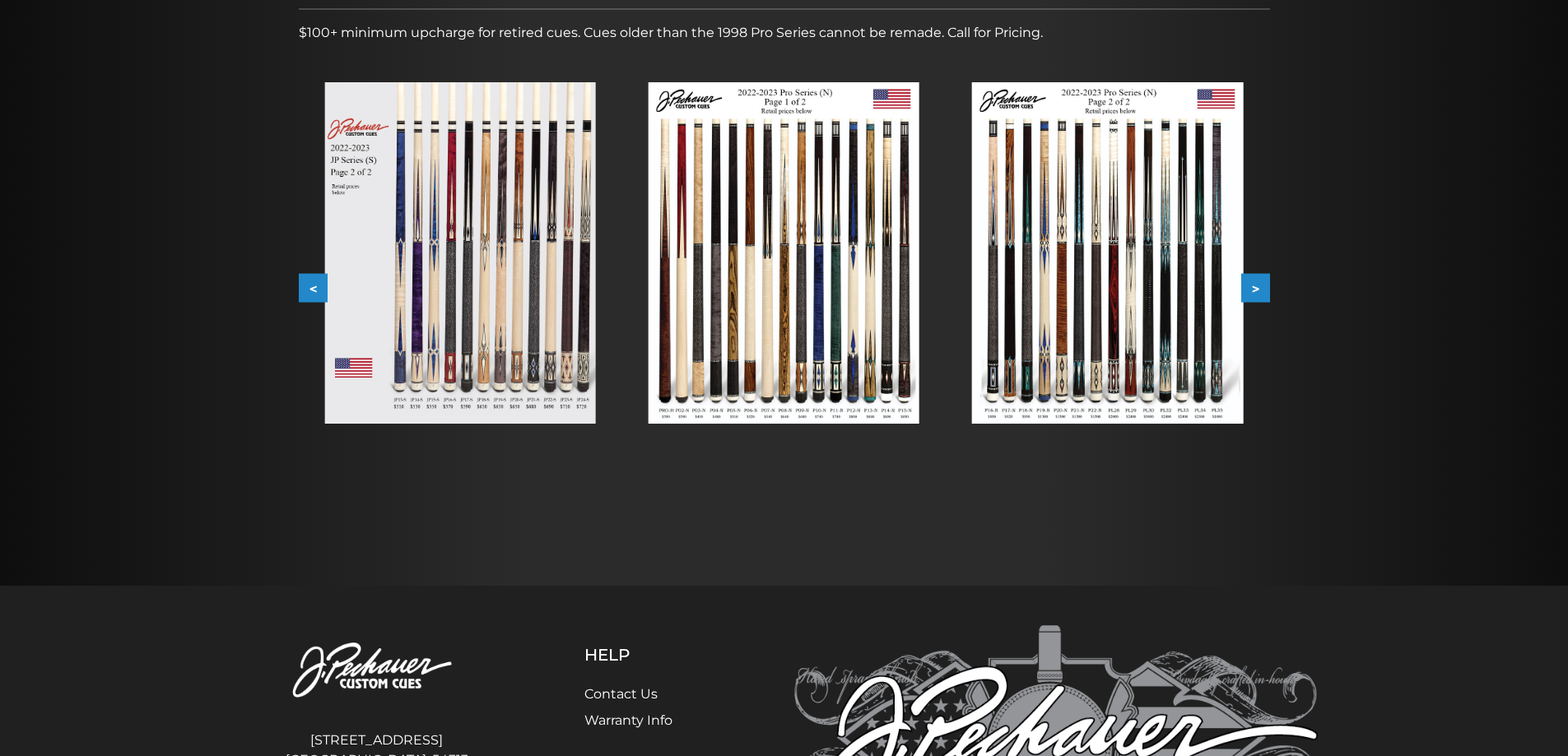
click at [311, 280] on button "<" at bounding box center [313, 288] width 28 height 28
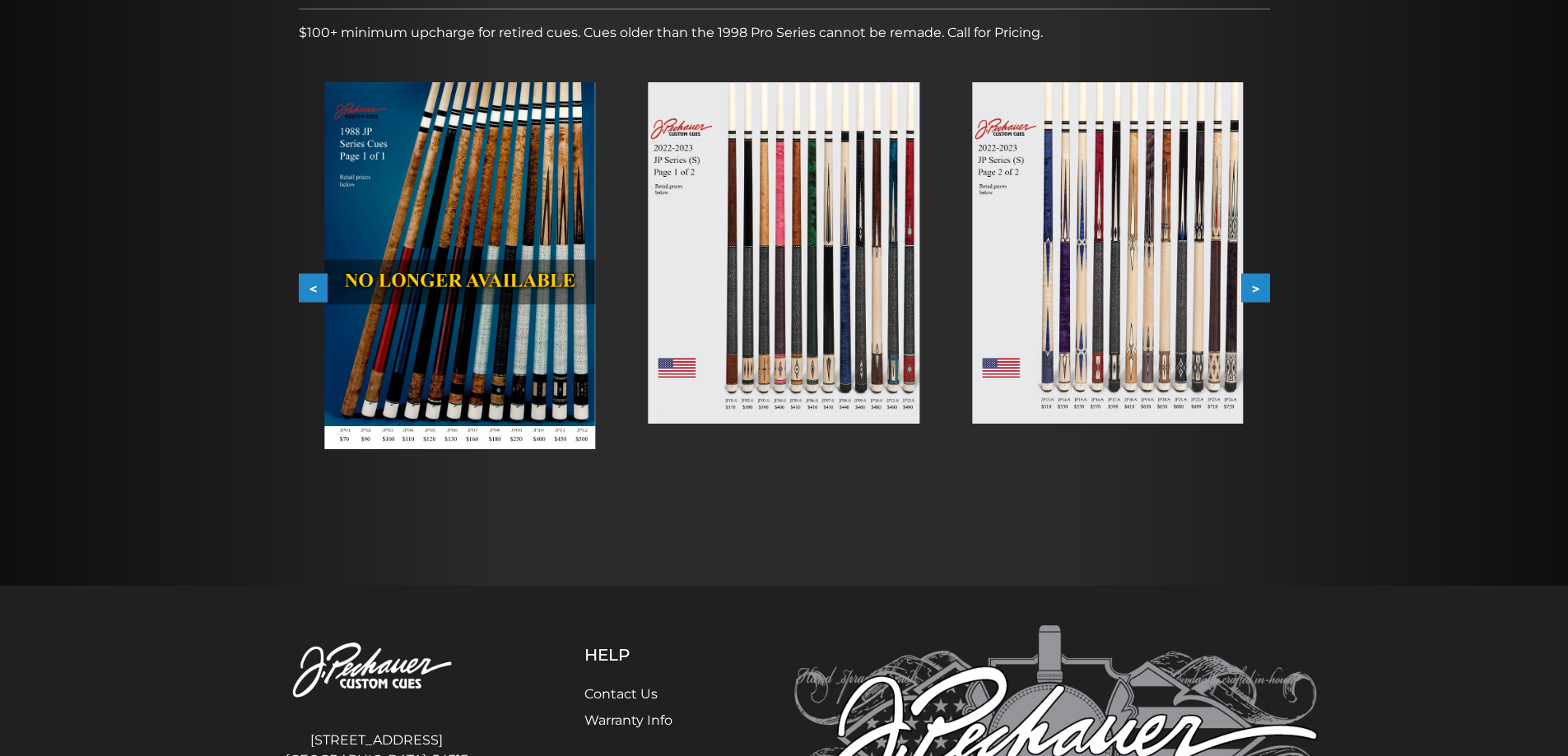
click at [311, 280] on button "<" at bounding box center [313, 288] width 28 height 28
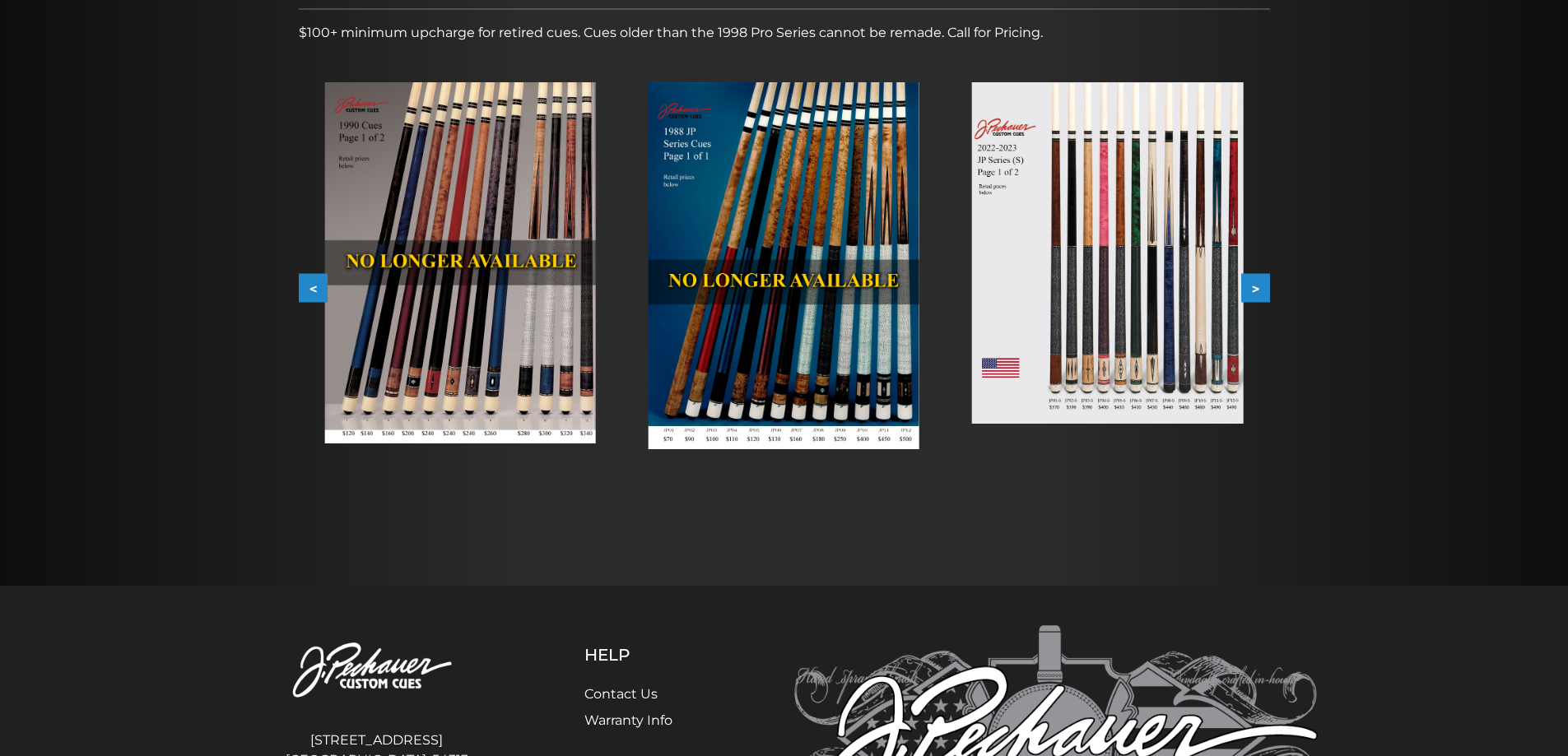
click at [311, 280] on button "<" at bounding box center [313, 288] width 28 height 28
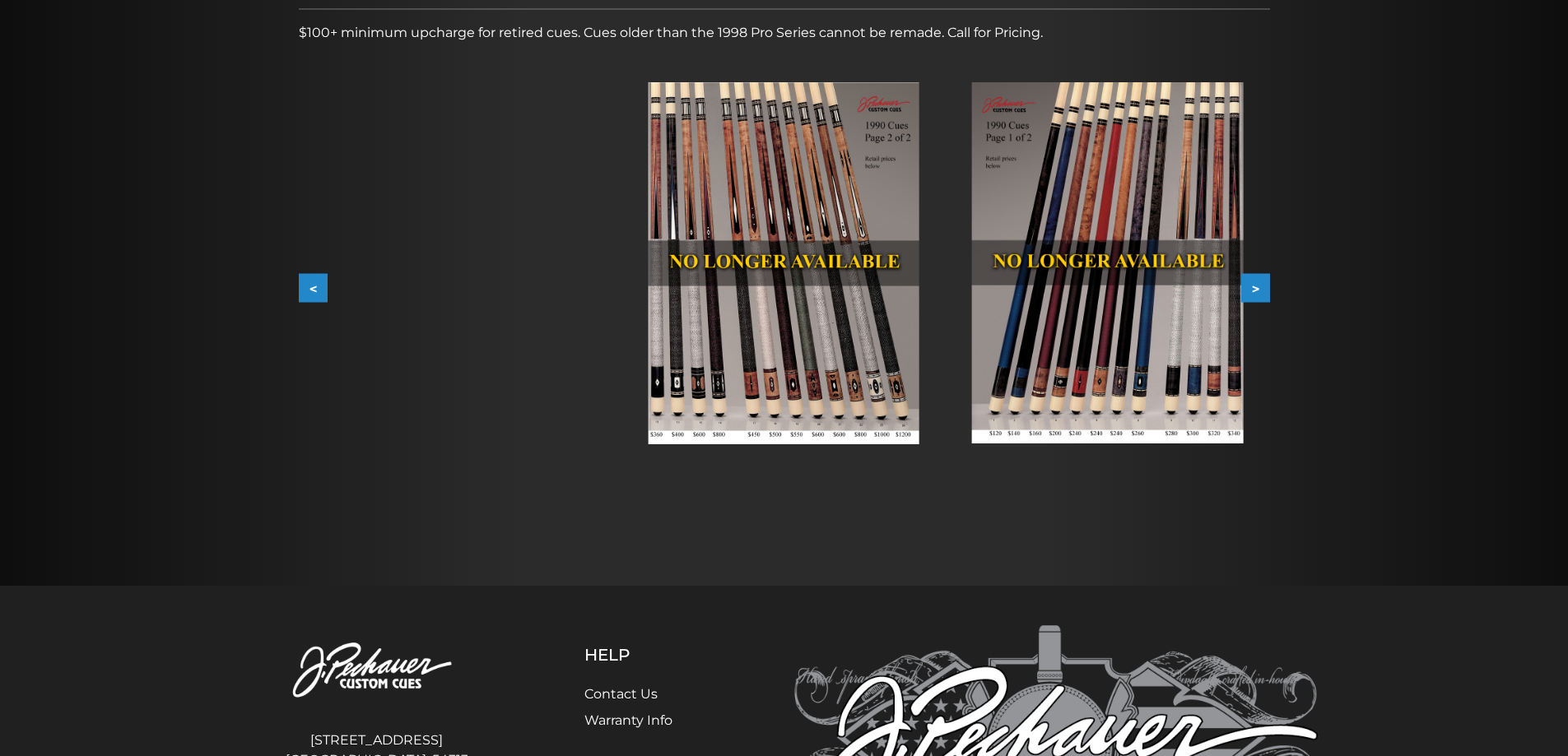
click at [311, 280] on button "<" at bounding box center [313, 288] width 28 height 28
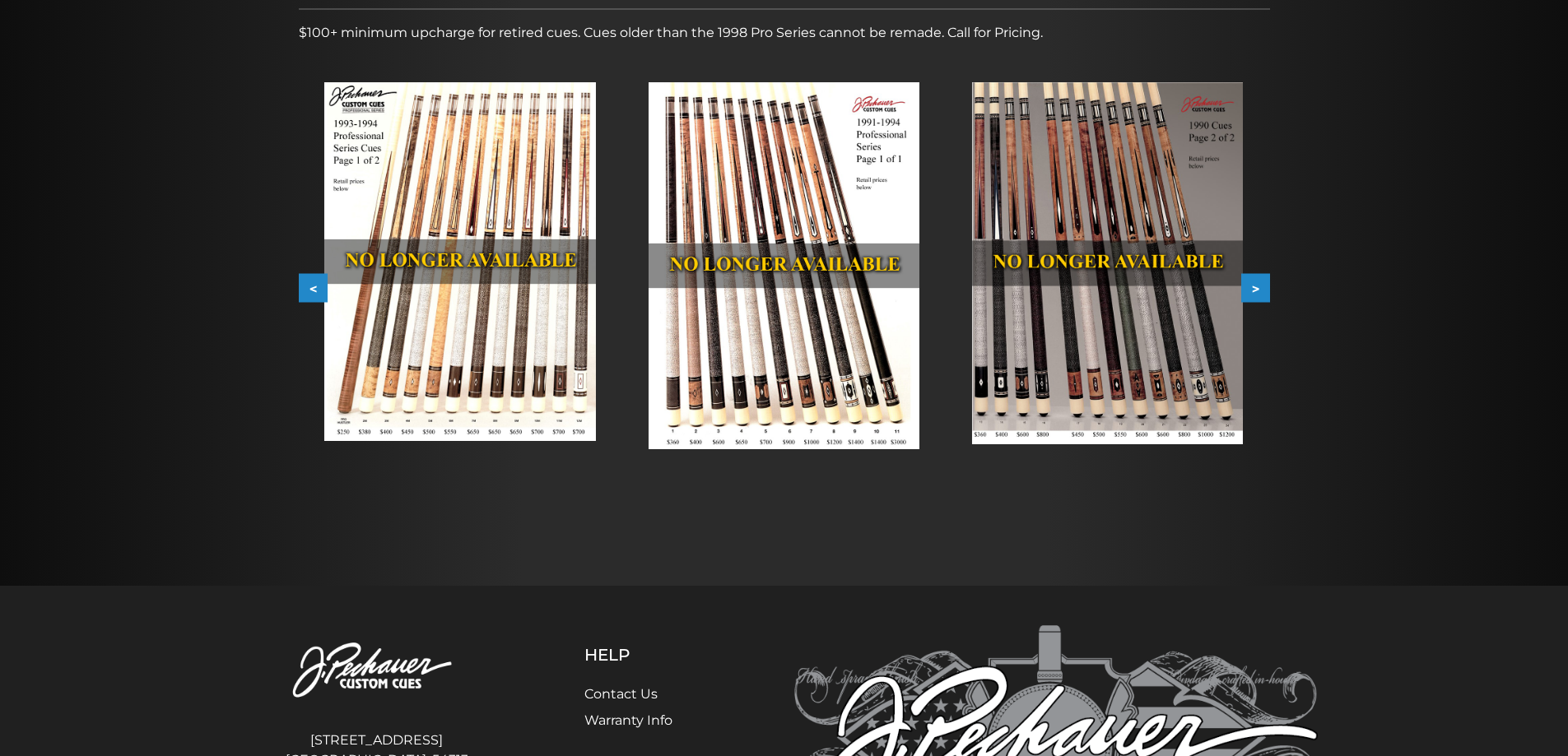
click at [311, 280] on button "<" at bounding box center [313, 288] width 28 height 28
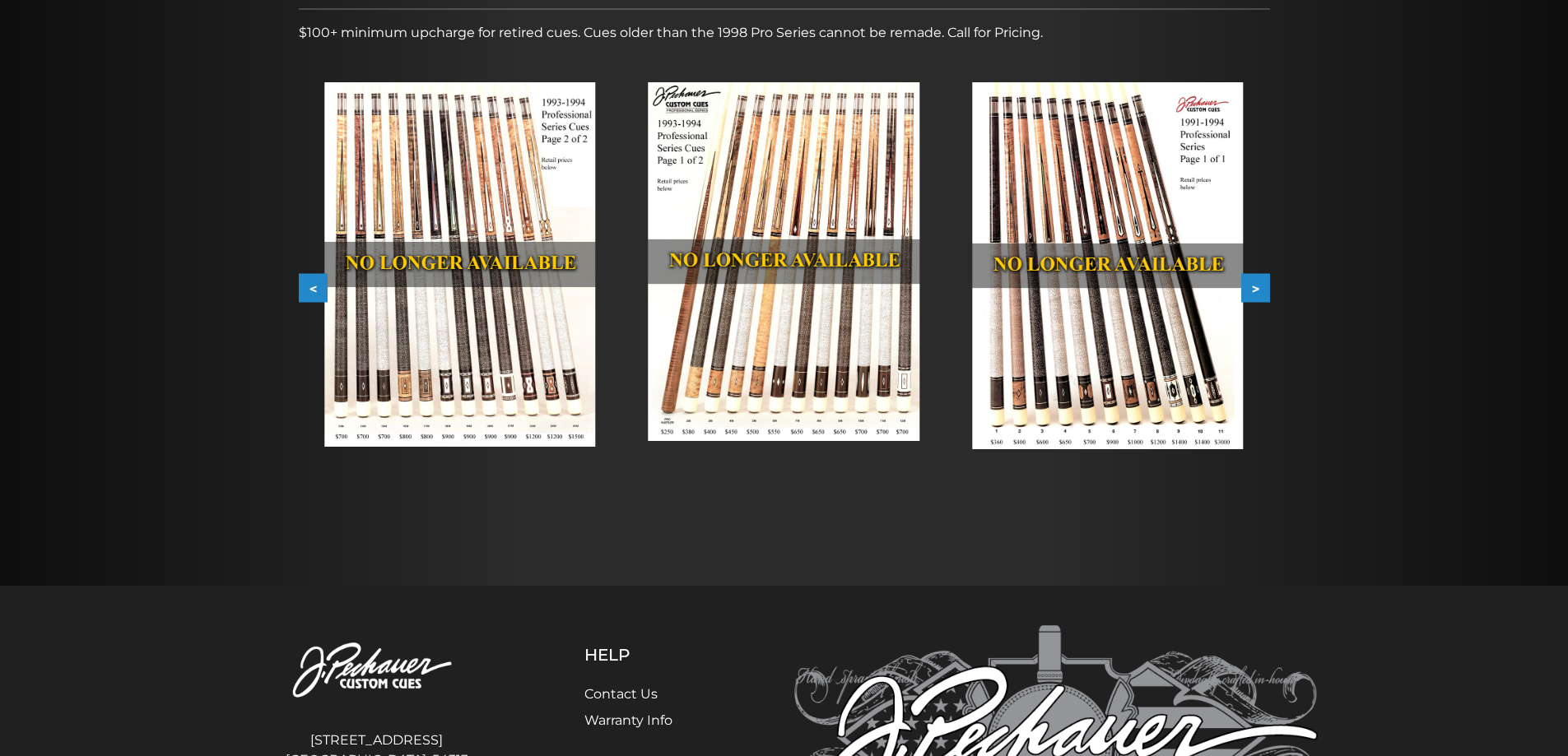
click at [303, 289] on button "<" at bounding box center [313, 288] width 28 height 28
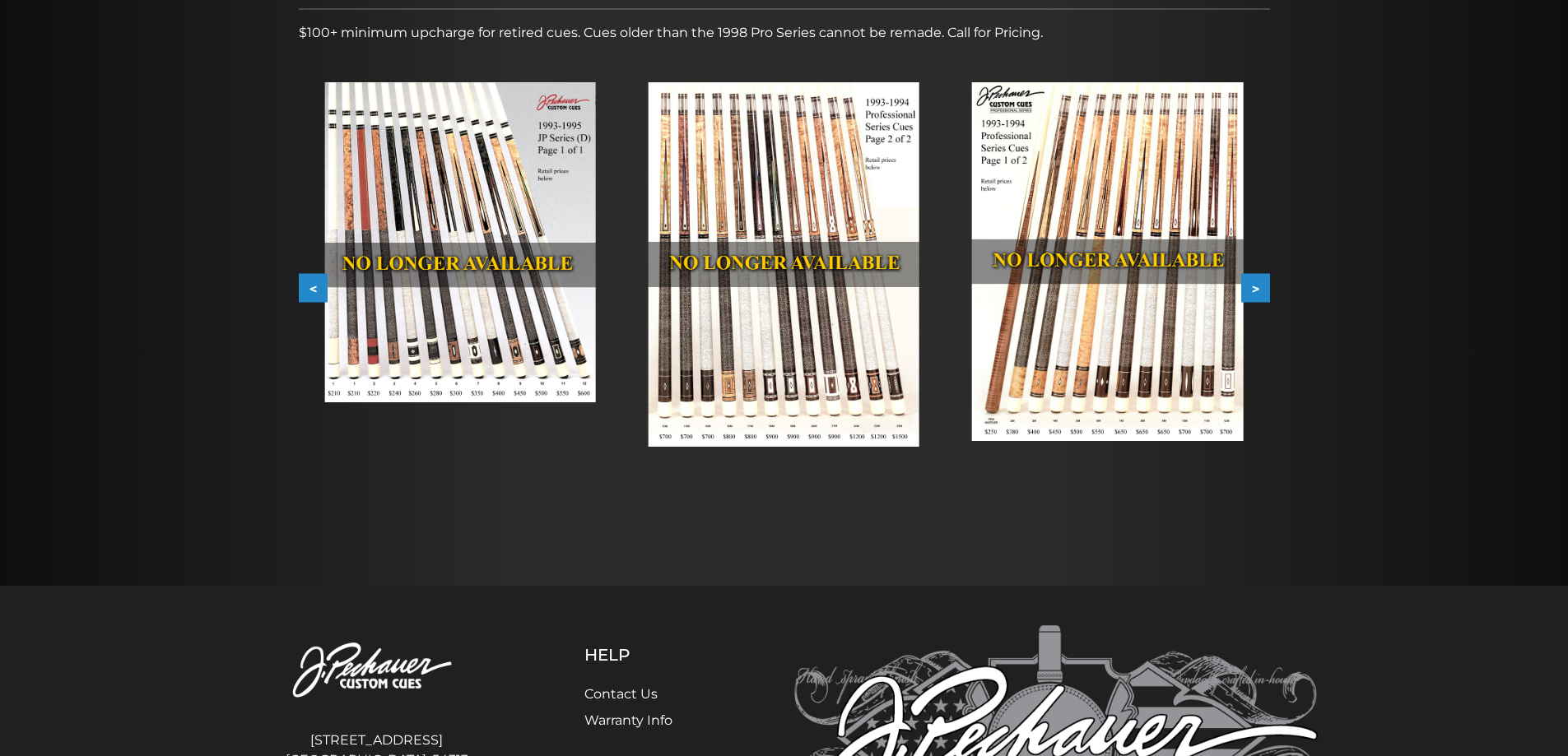
click at [303, 289] on button "<" at bounding box center [313, 288] width 28 height 28
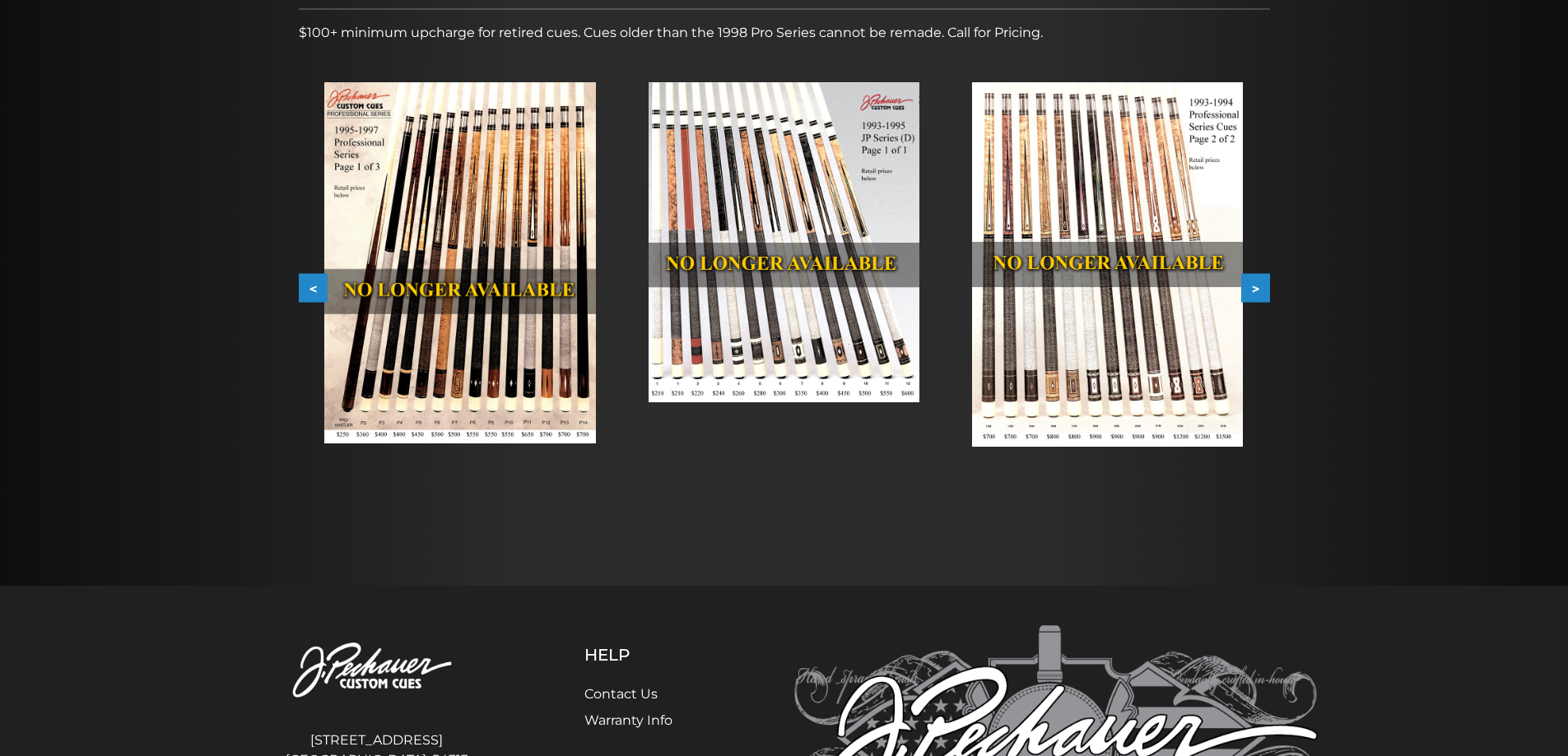
click at [303, 289] on button "<" at bounding box center [313, 288] width 28 height 28
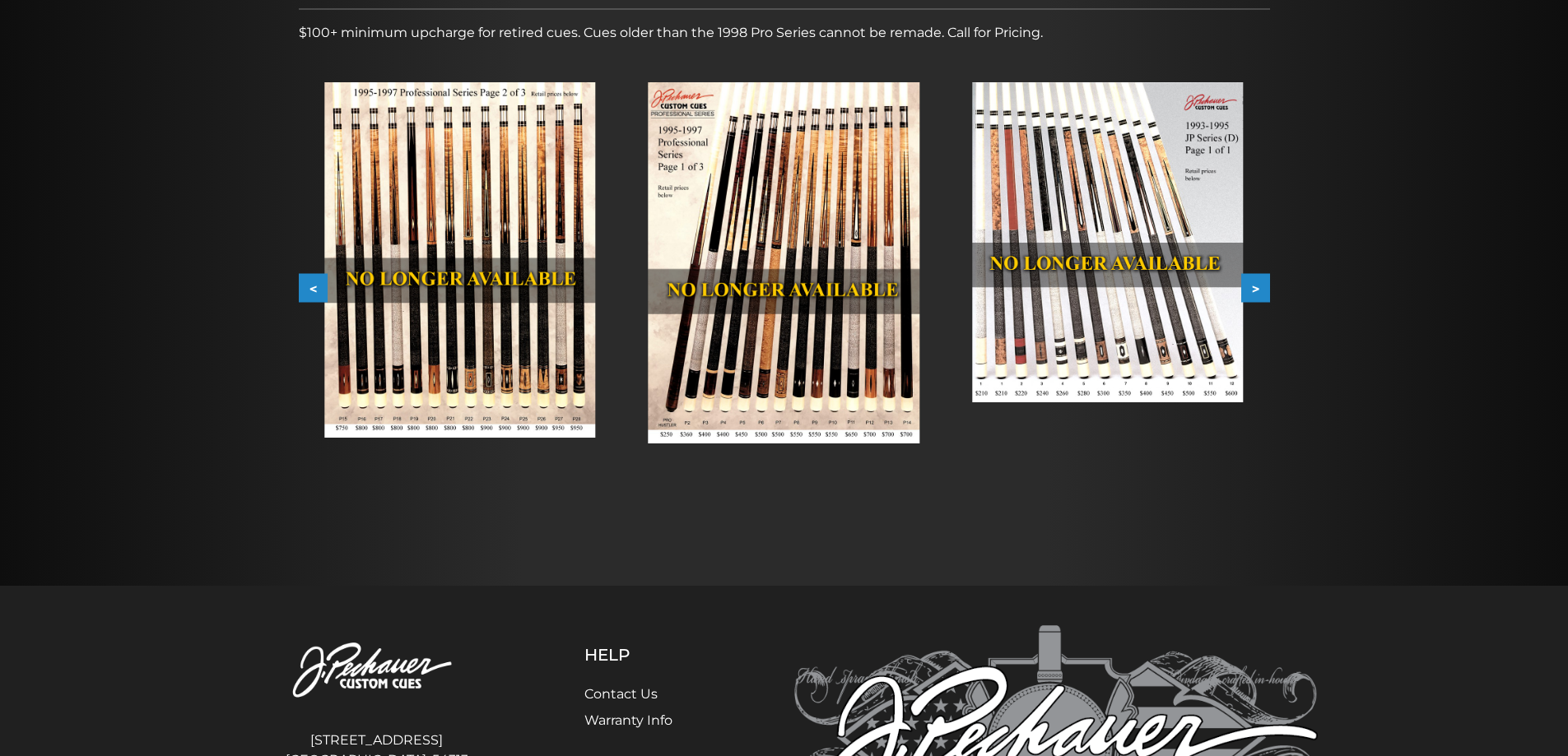
click at [303, 289] on button "<" at bounding box center [313, 288] width 28 height 28
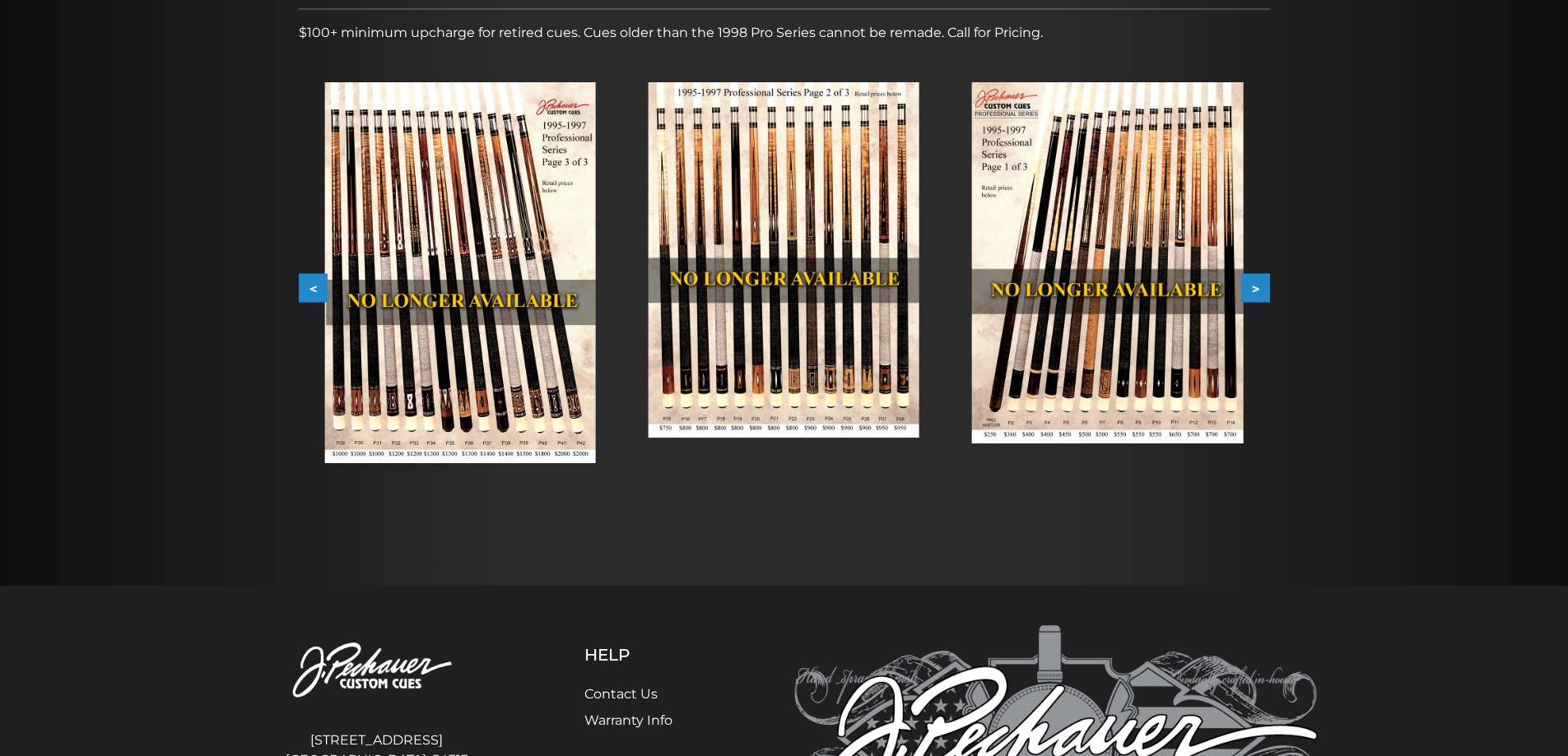
click at [303, 289] on button "<" at bounding box center [313, 288] width 28 height 28
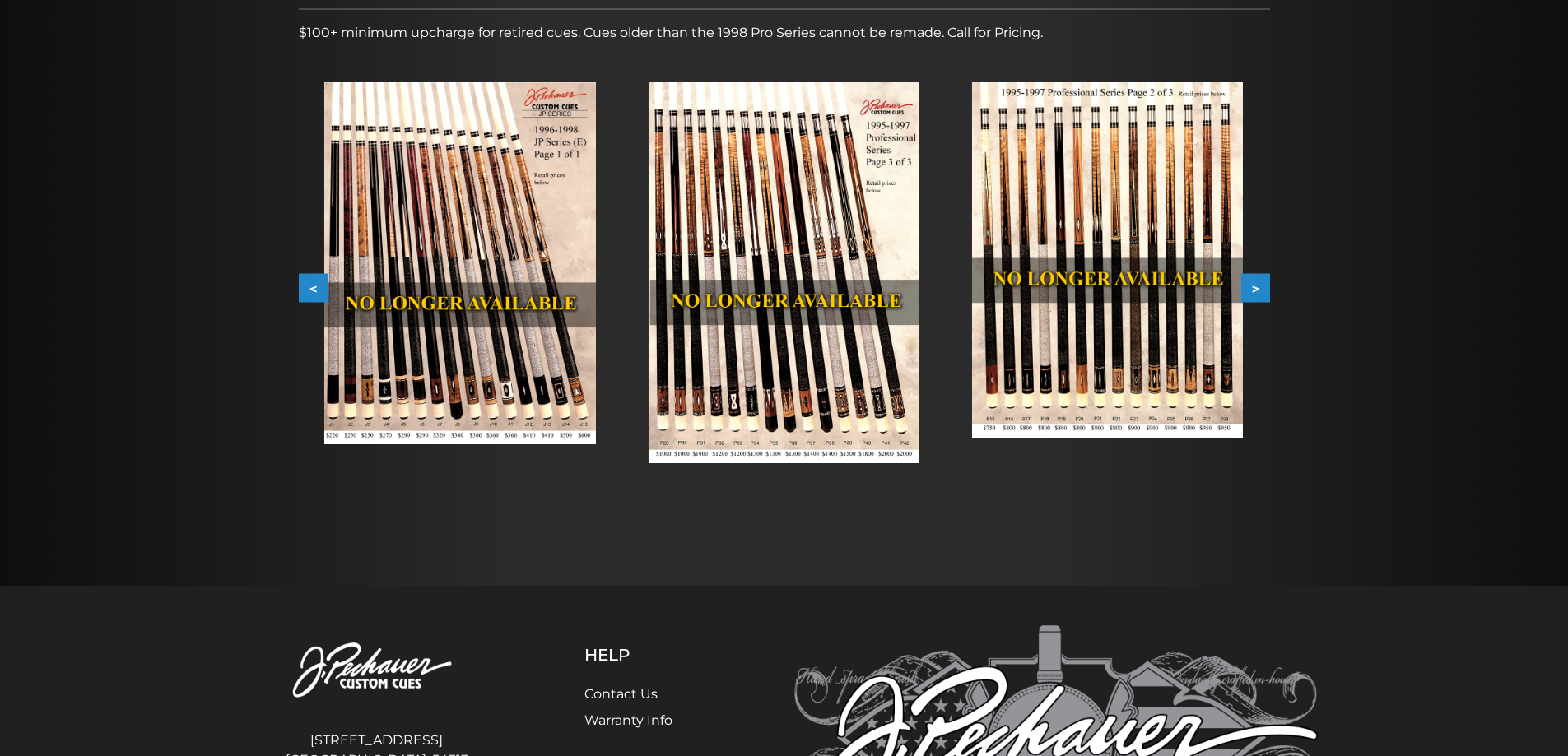
click at [303, 289] on button "<" at bounding box center [313, 288] width 28 height 28
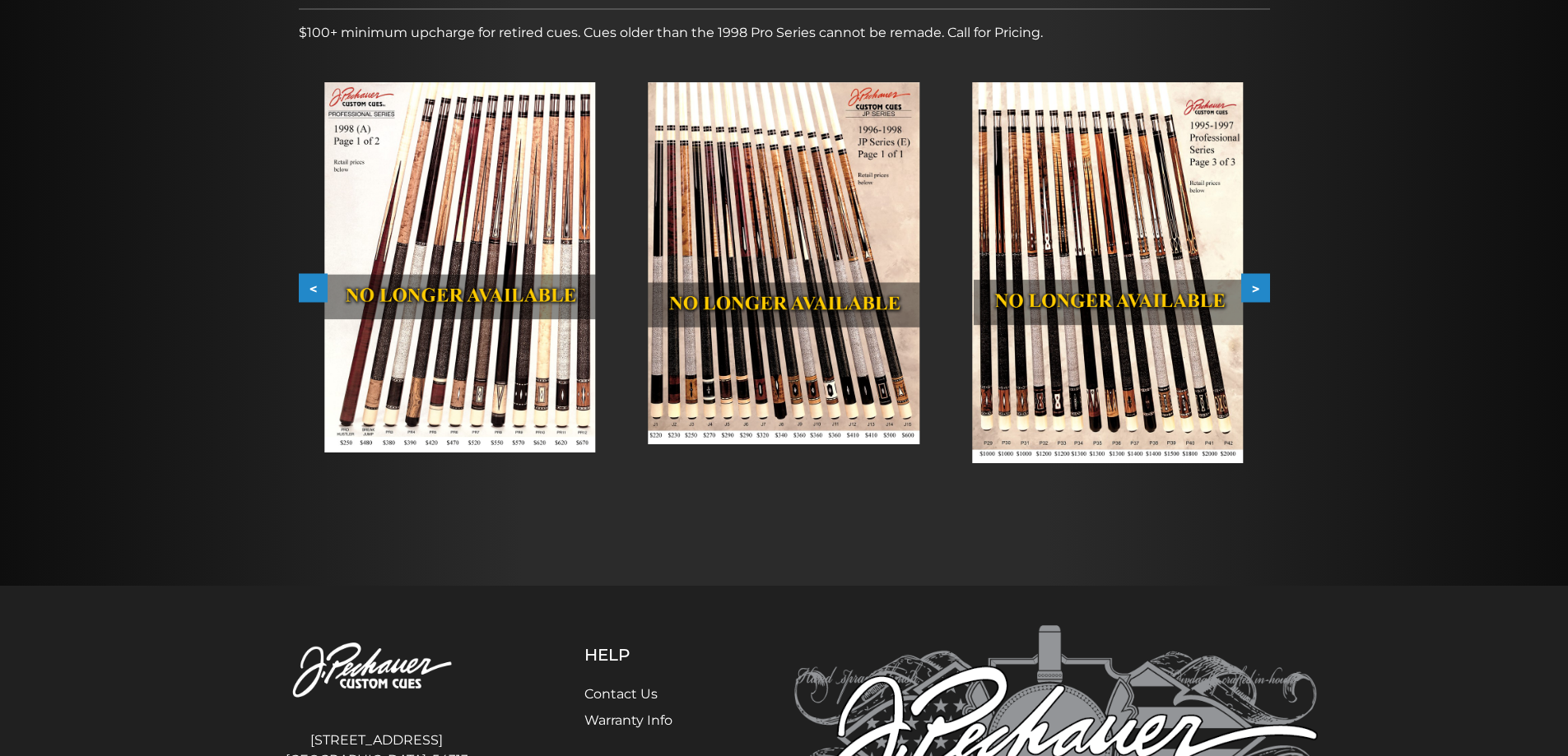
click at [303, 289] on button "<" at bounding box center [313, 288] width 28 height 28
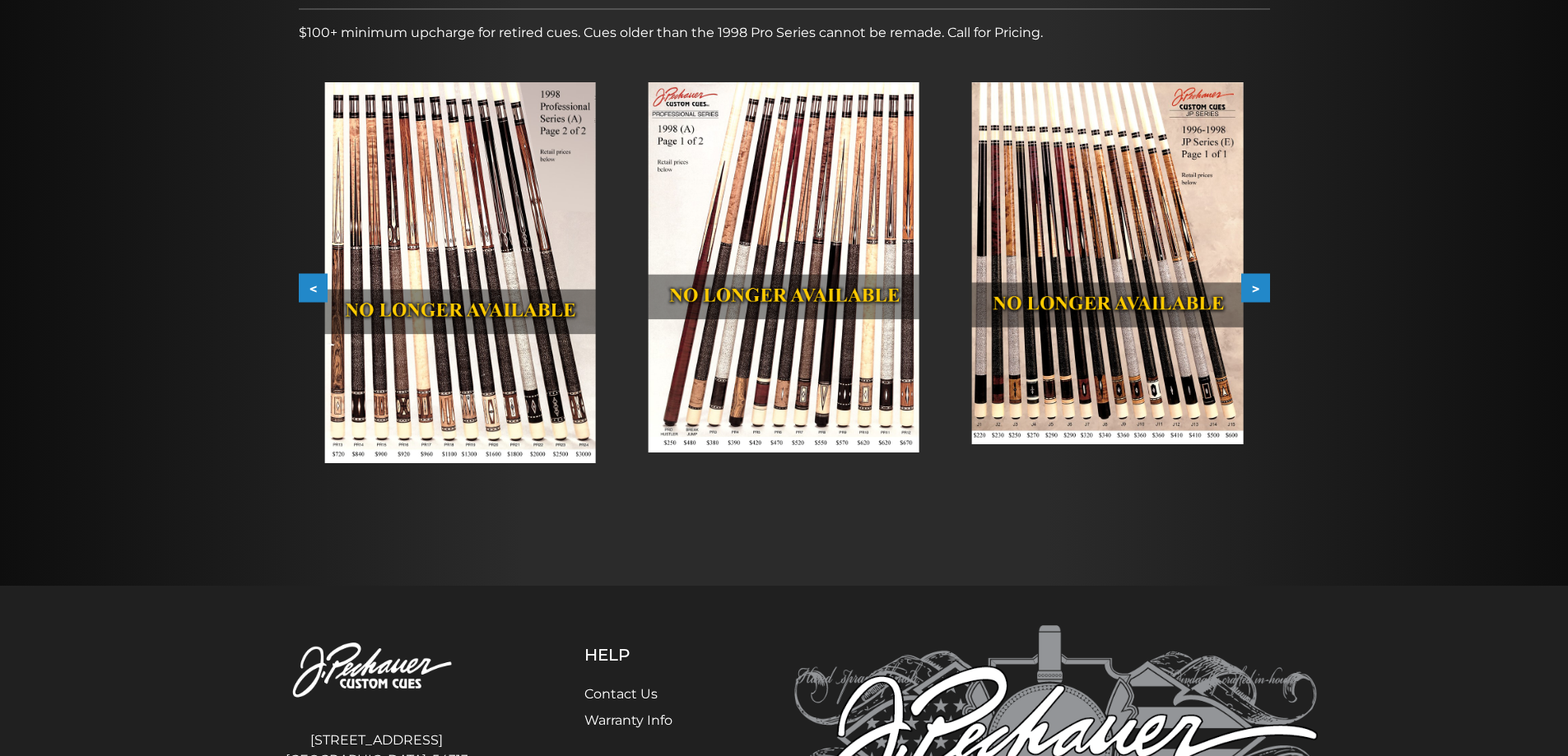
click at [303, 289] on button "<" at bounding box center [313, 288] width 28 height 28
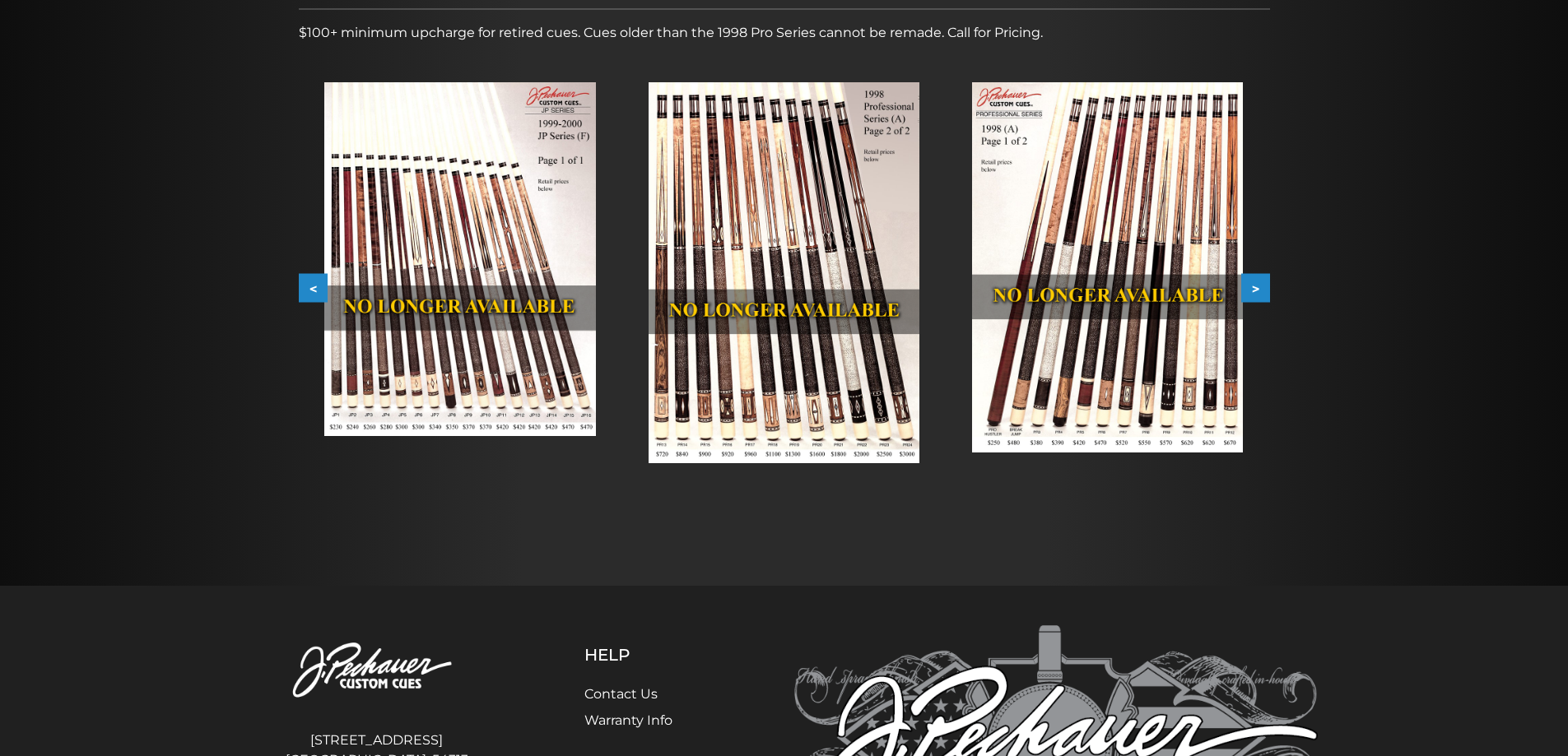
click at [303, 289] on button "<" at bounding box center [313, 288] width 28 height 28
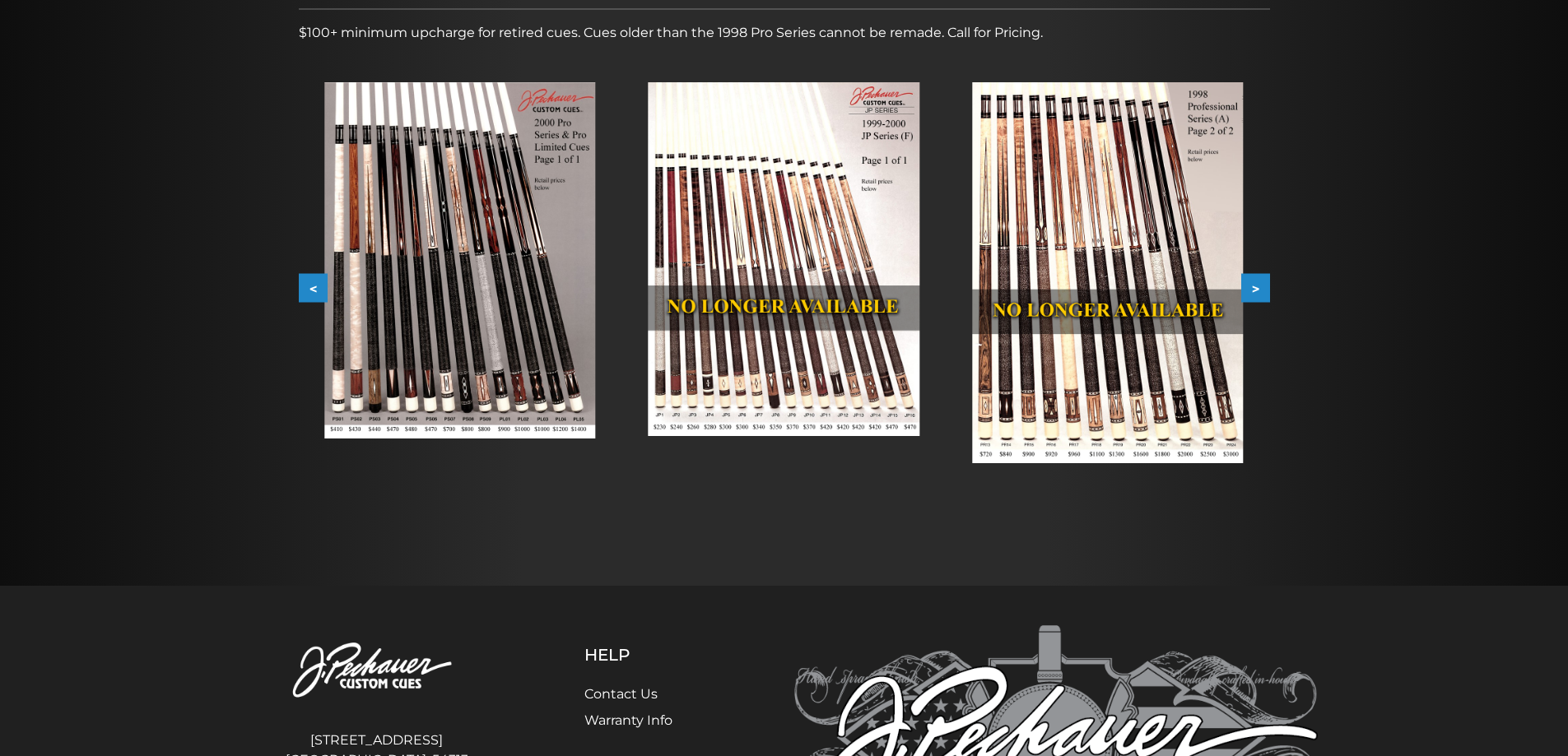
click at [303, 289] on button "<" at bounding box center [313, 288] width 28 height 28
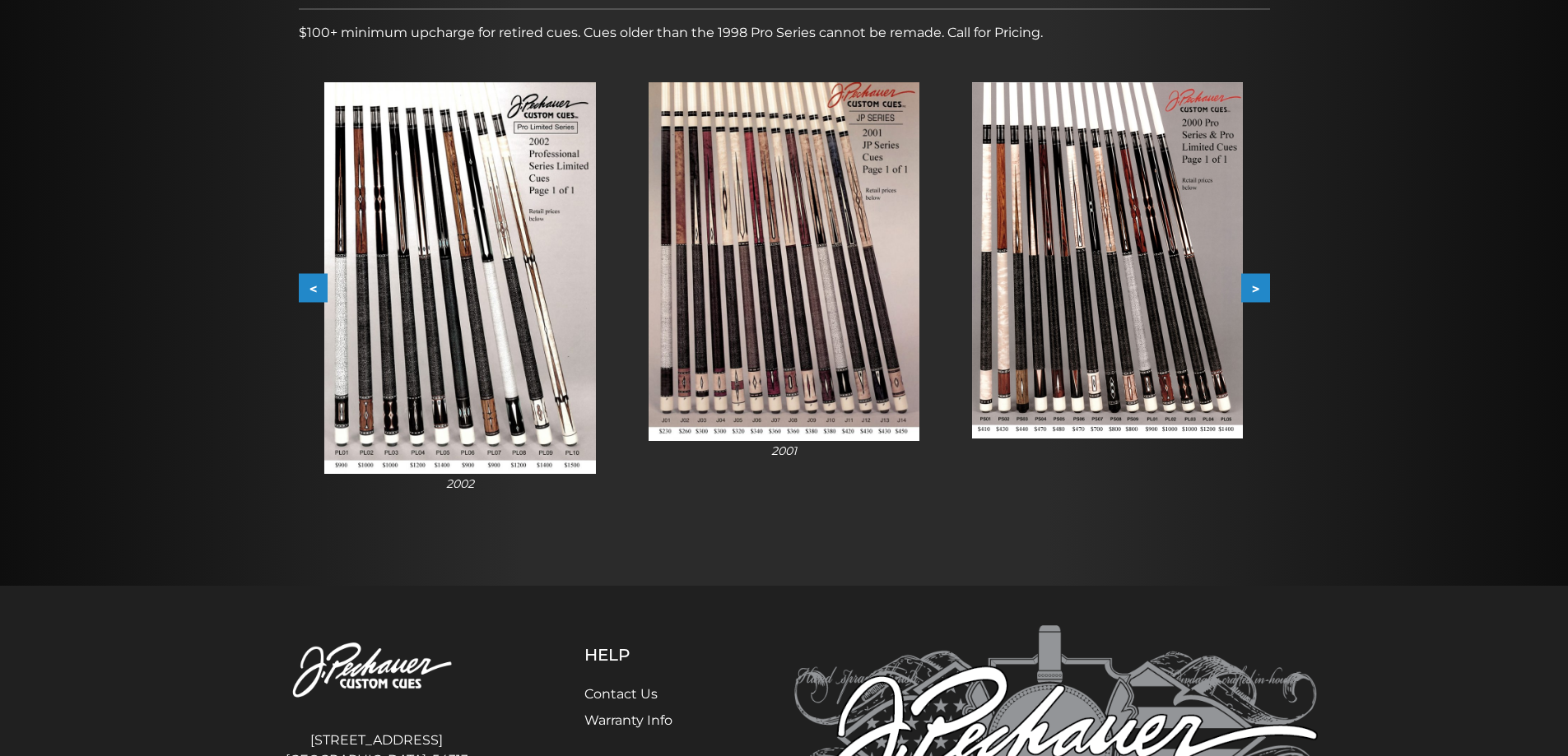
click at [303, 289] on button "<" at bounding box center [313, 288] width 28 height 28
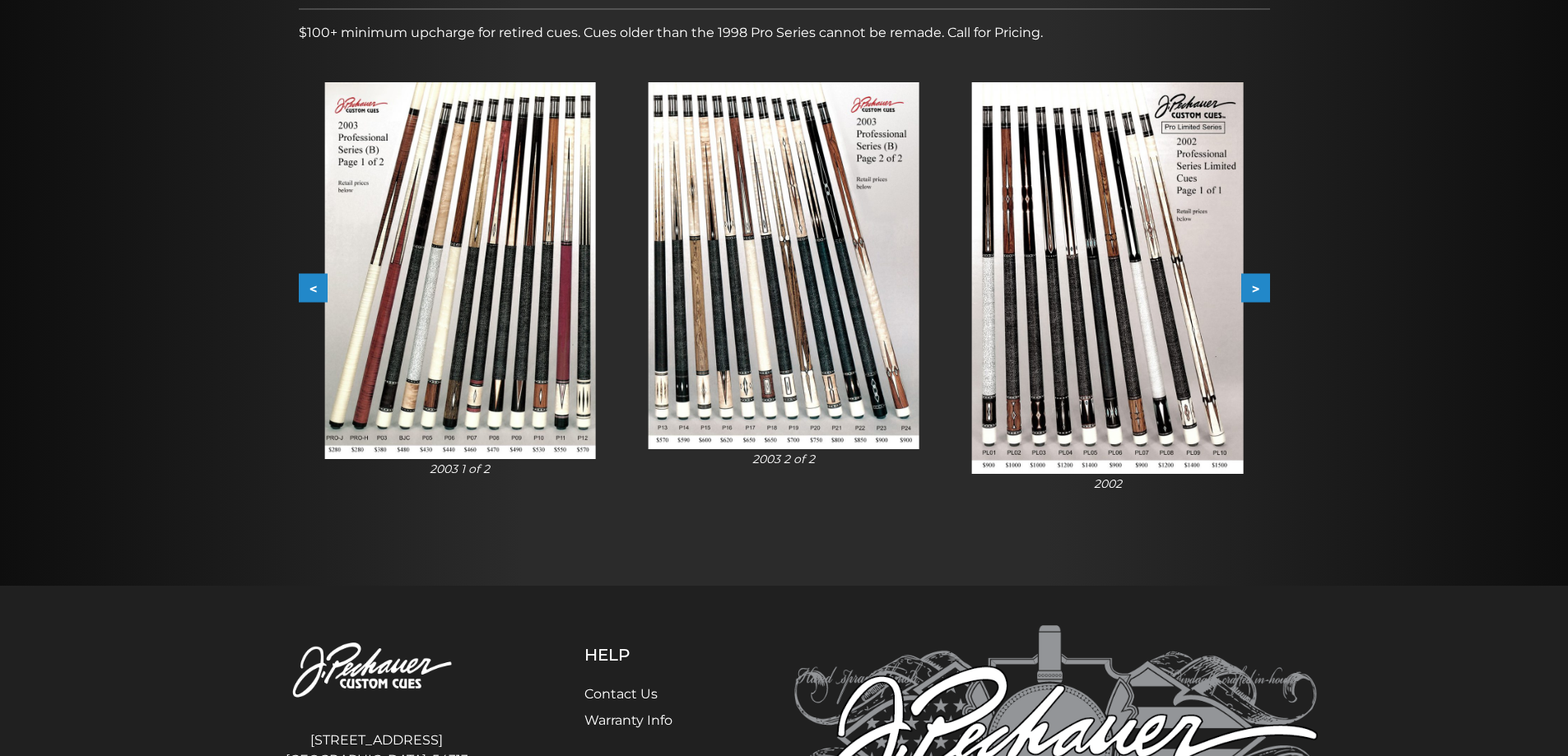
click at [303, 289] on button "<" at bounding box center [313, 288] width 28 height 28
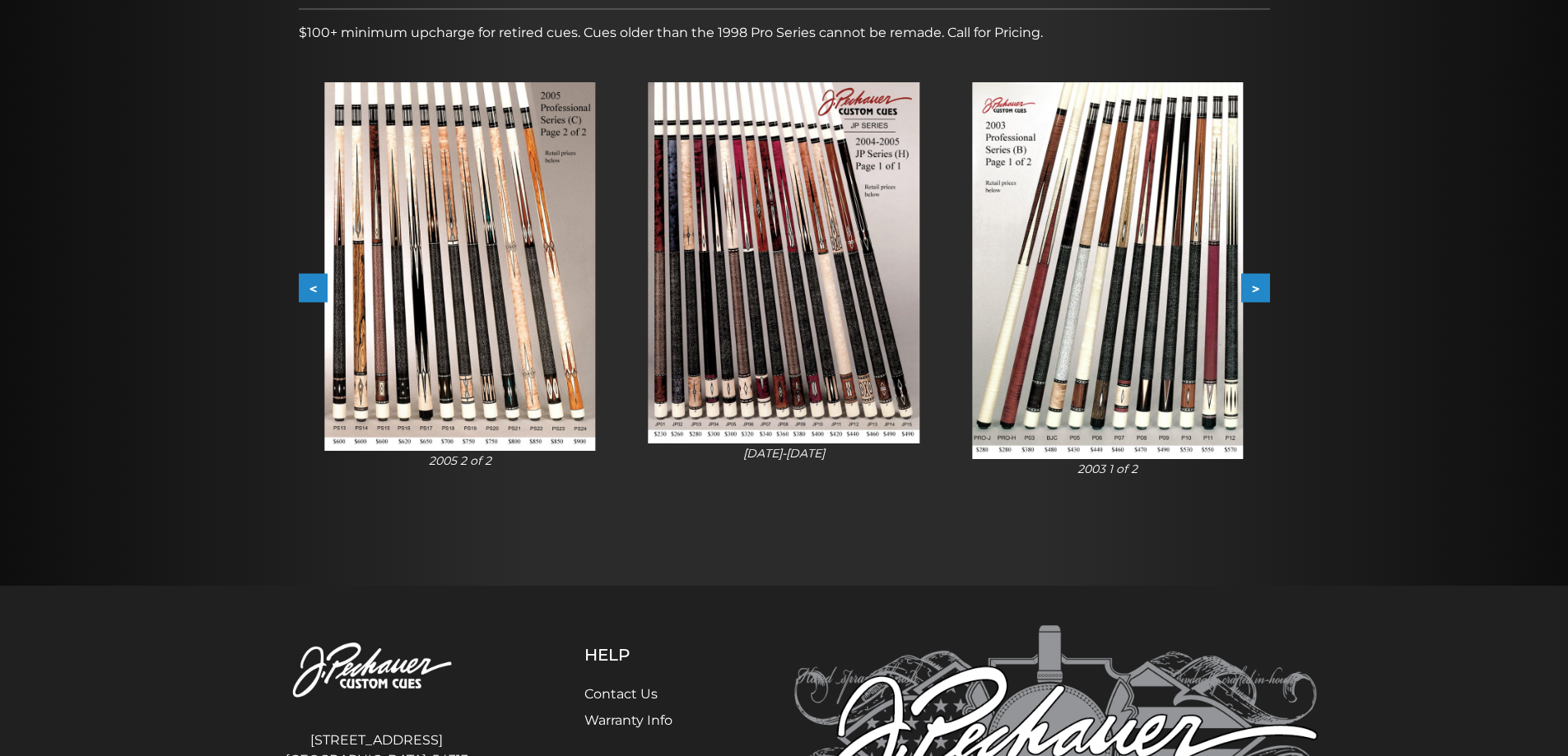
click at [1253, 283] on button ">" at bounding box center [1256, 288] width 28 height 28
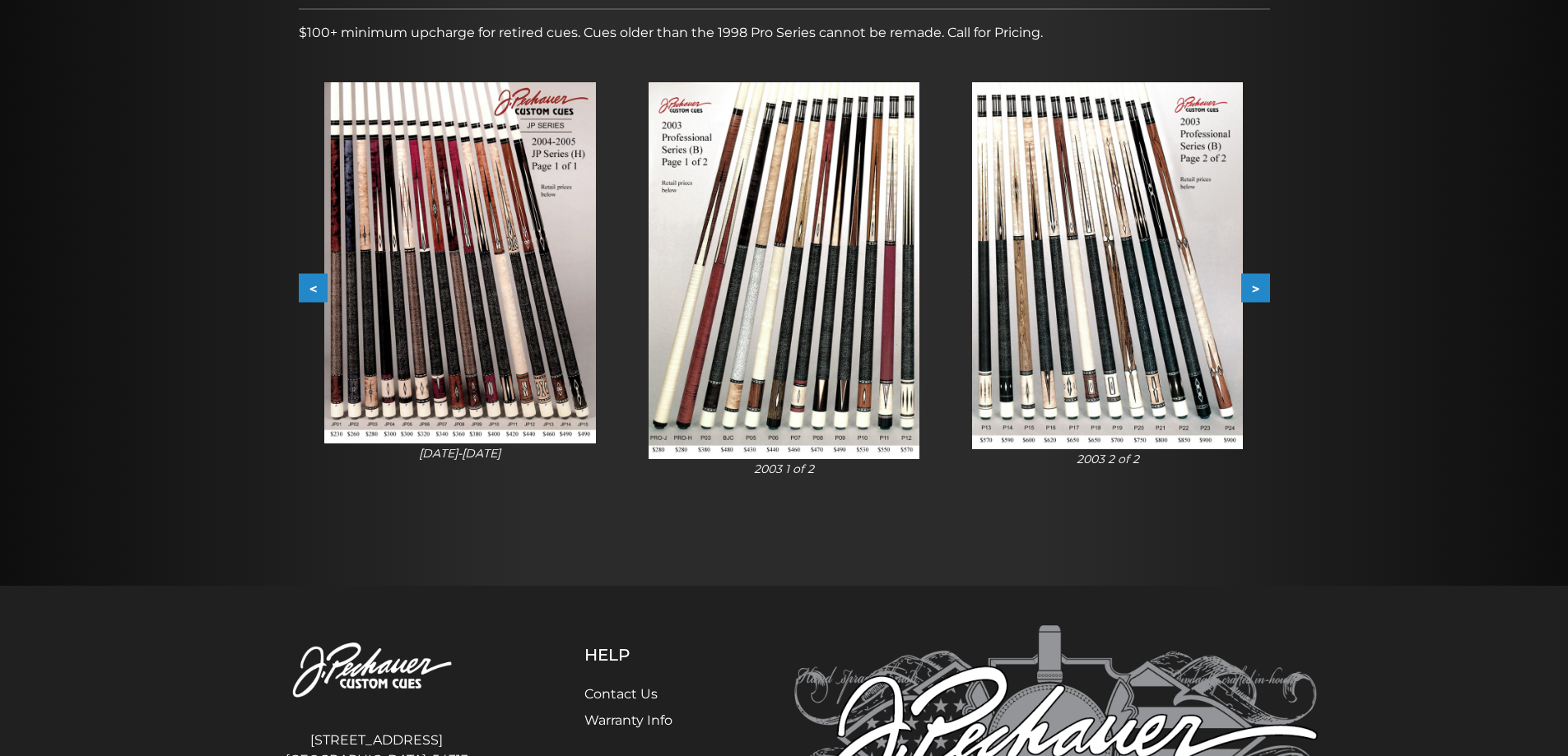
click at [1253, 283] on button ">" at bounding box center [1256, 288] width 28 height 28
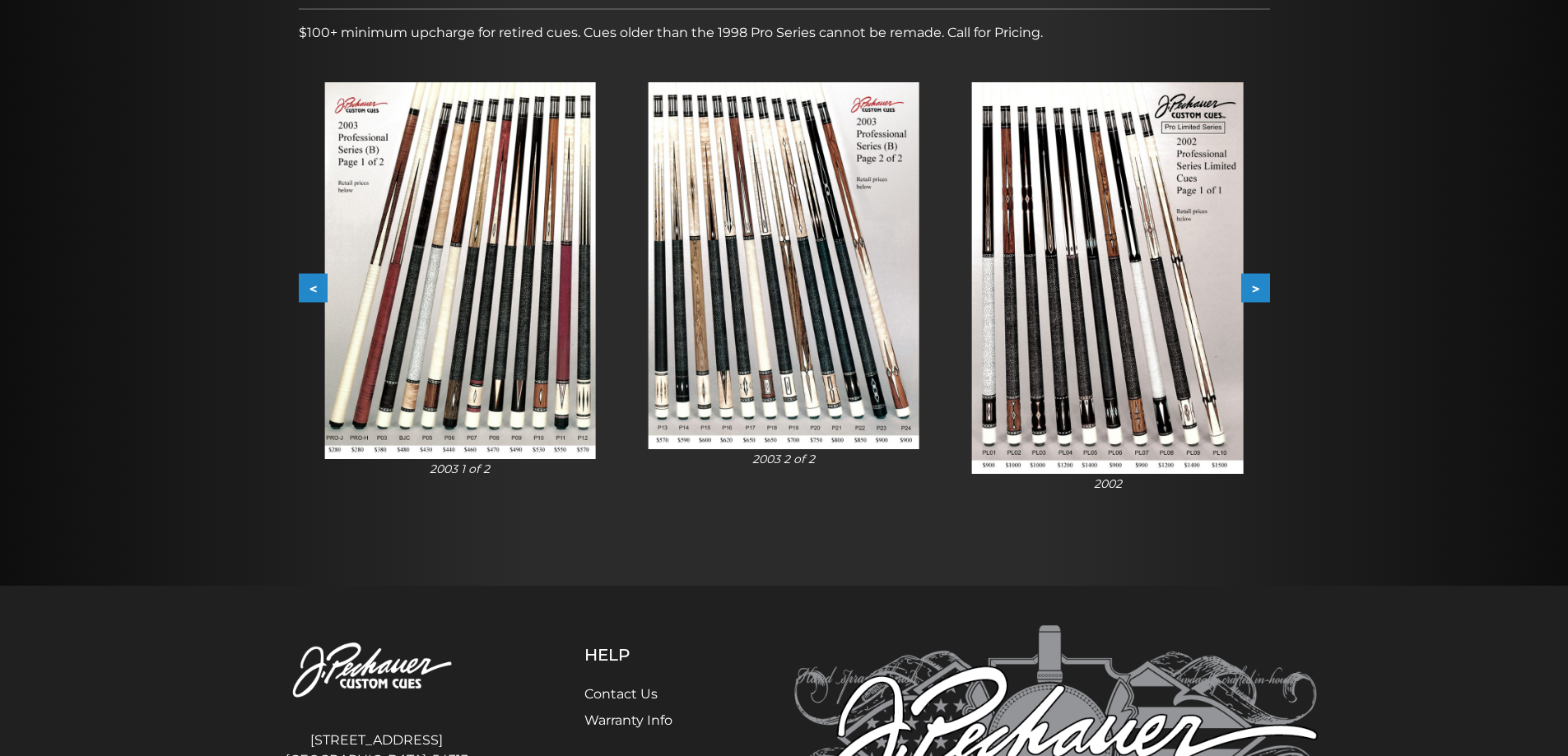
click at [301, 279] on button "<" at bounding box center [313, 288] width 28 height 28
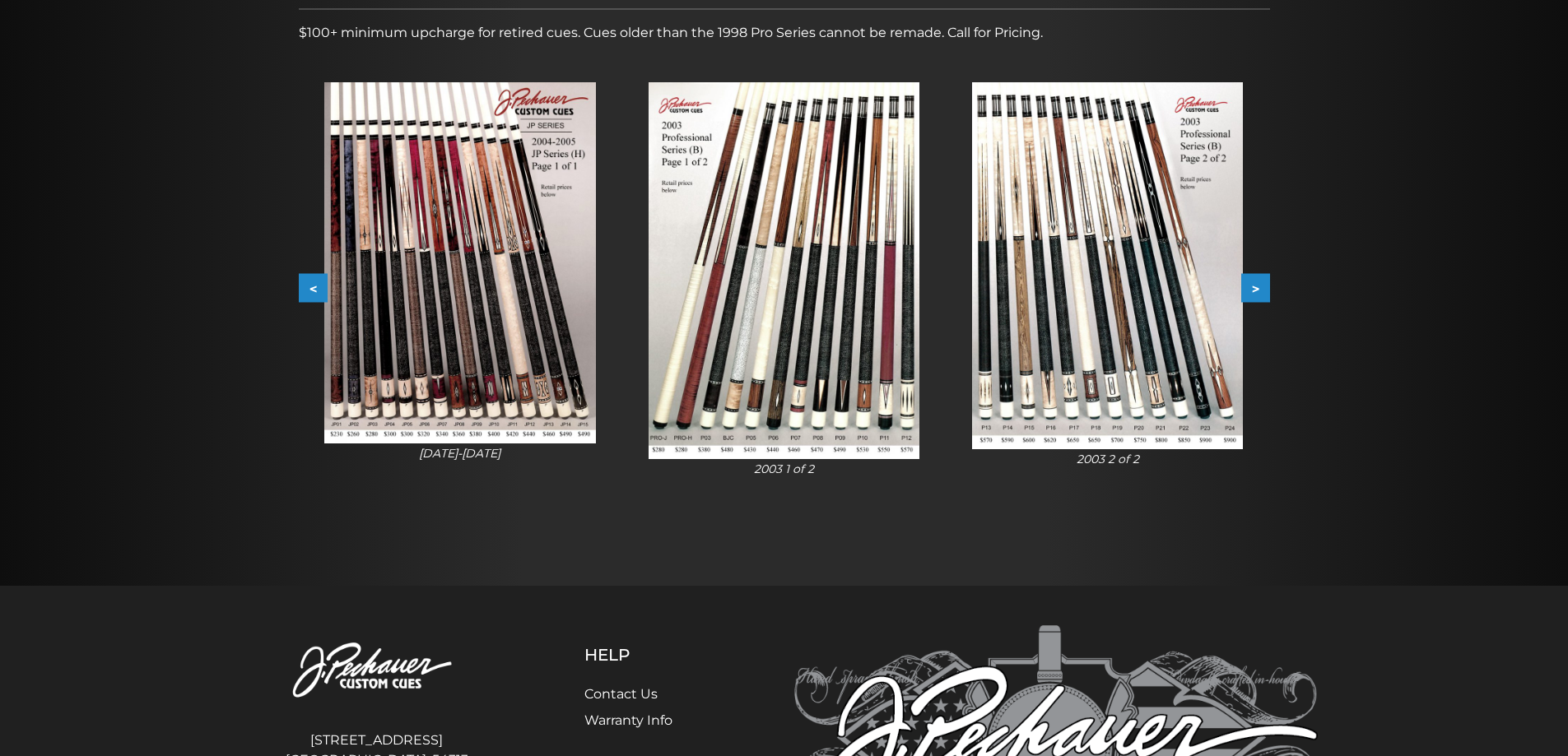
click at [1232, 292] on img at bounding box center [1107, 266] width 271 height 367
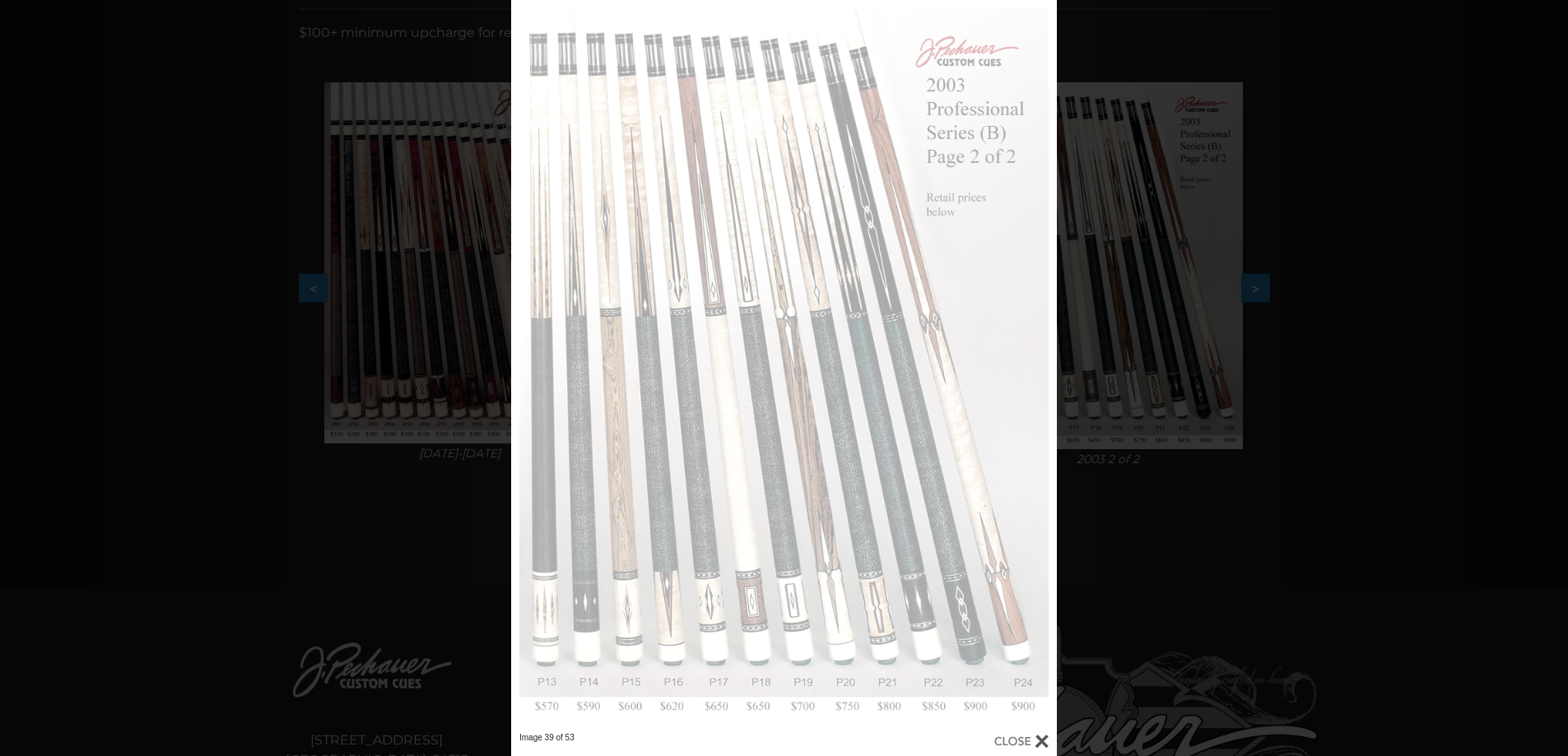
click at [1154, 232] on div "Image 39 of 53" at bounding box center [784, 378] width 1568 height 756
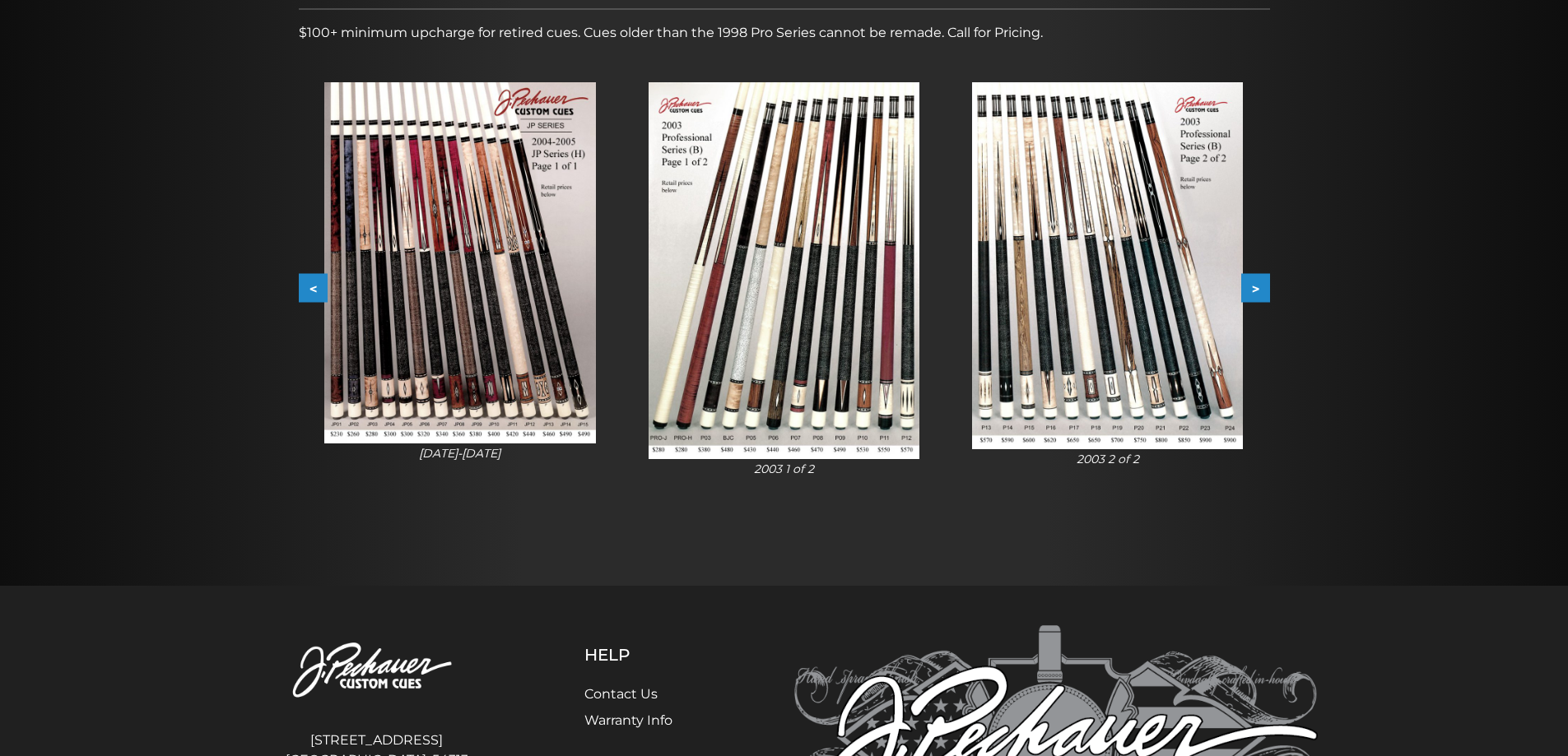
click at [1260, 287] on button ">" at bounding box center [1256, 288] width 28 height 28
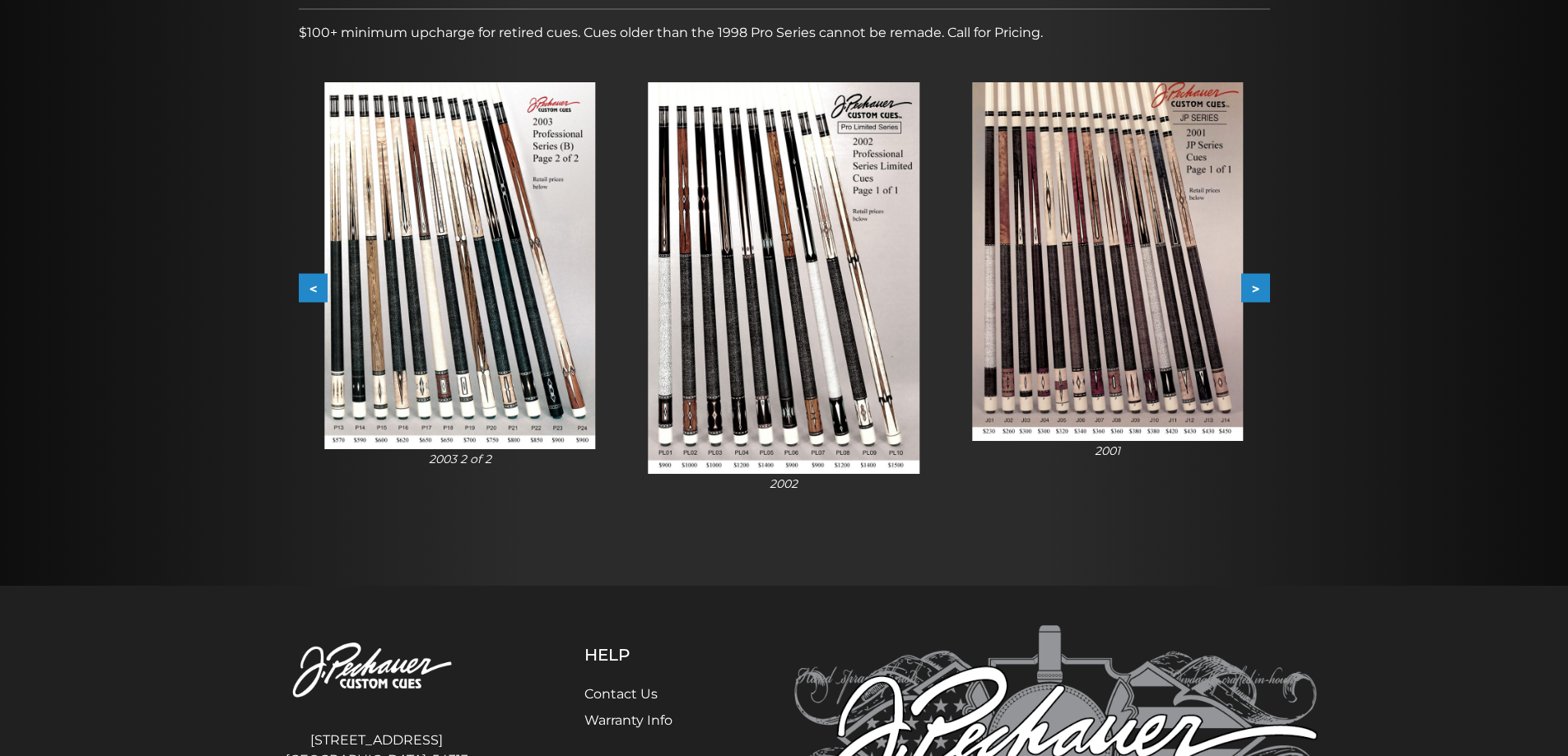
click at [1260, 287] on button ">" at bounding box center [1256, 288] width 28 height 28
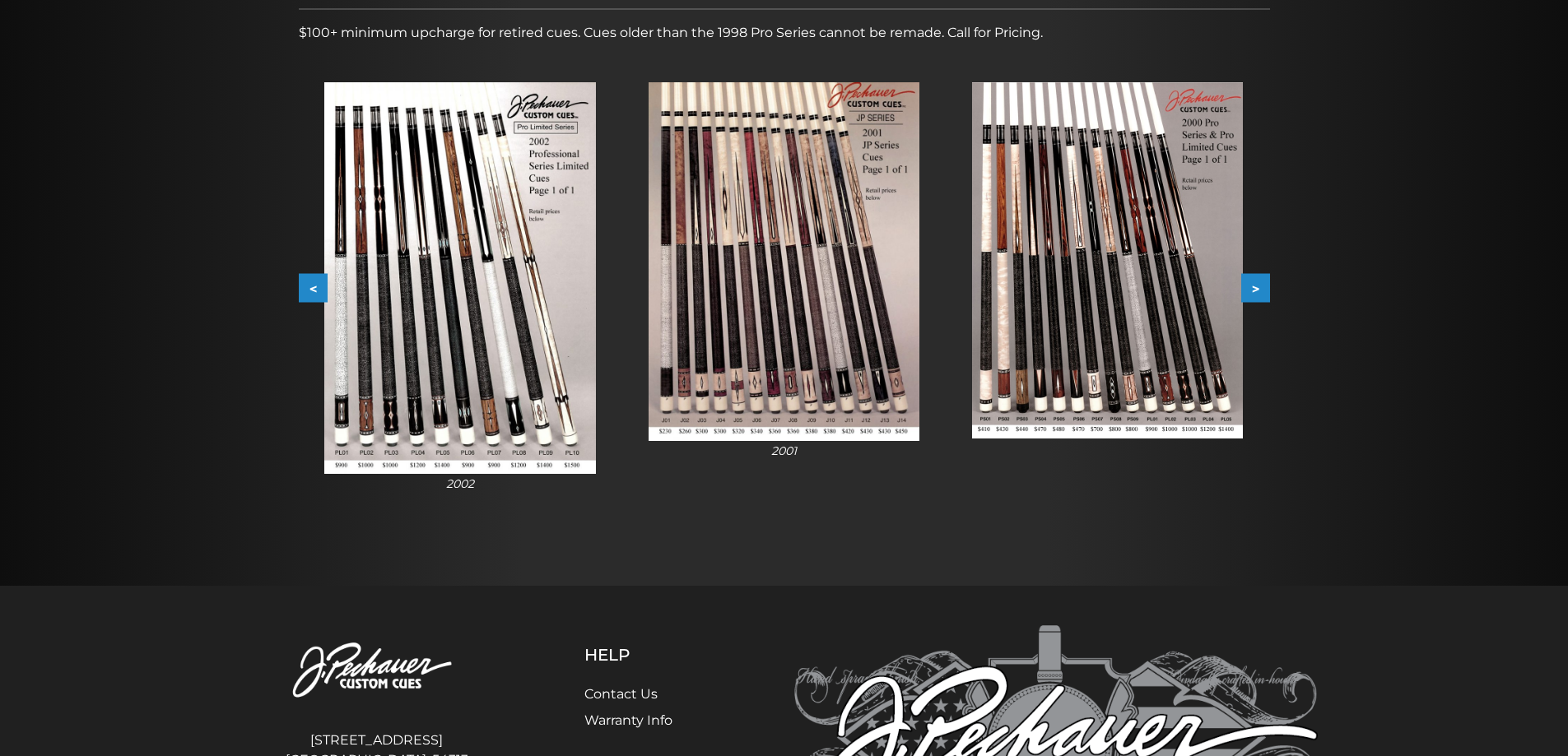
click at [1260, 287] on button ">" at bounding box center [1256, 288] width 28 height 28
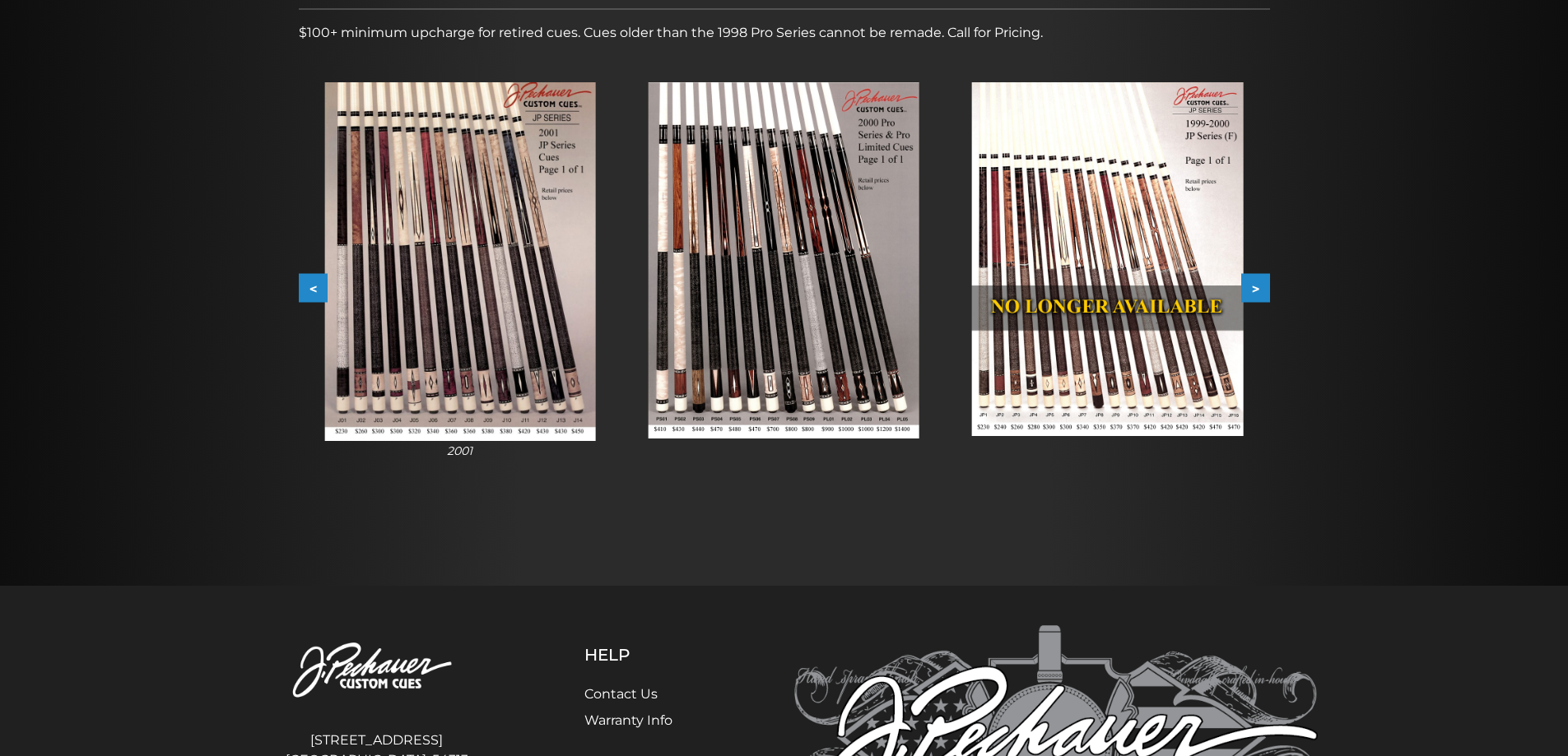
click at [303, 280] on button "<" at bounding box center [313, 288] width 28 height 28
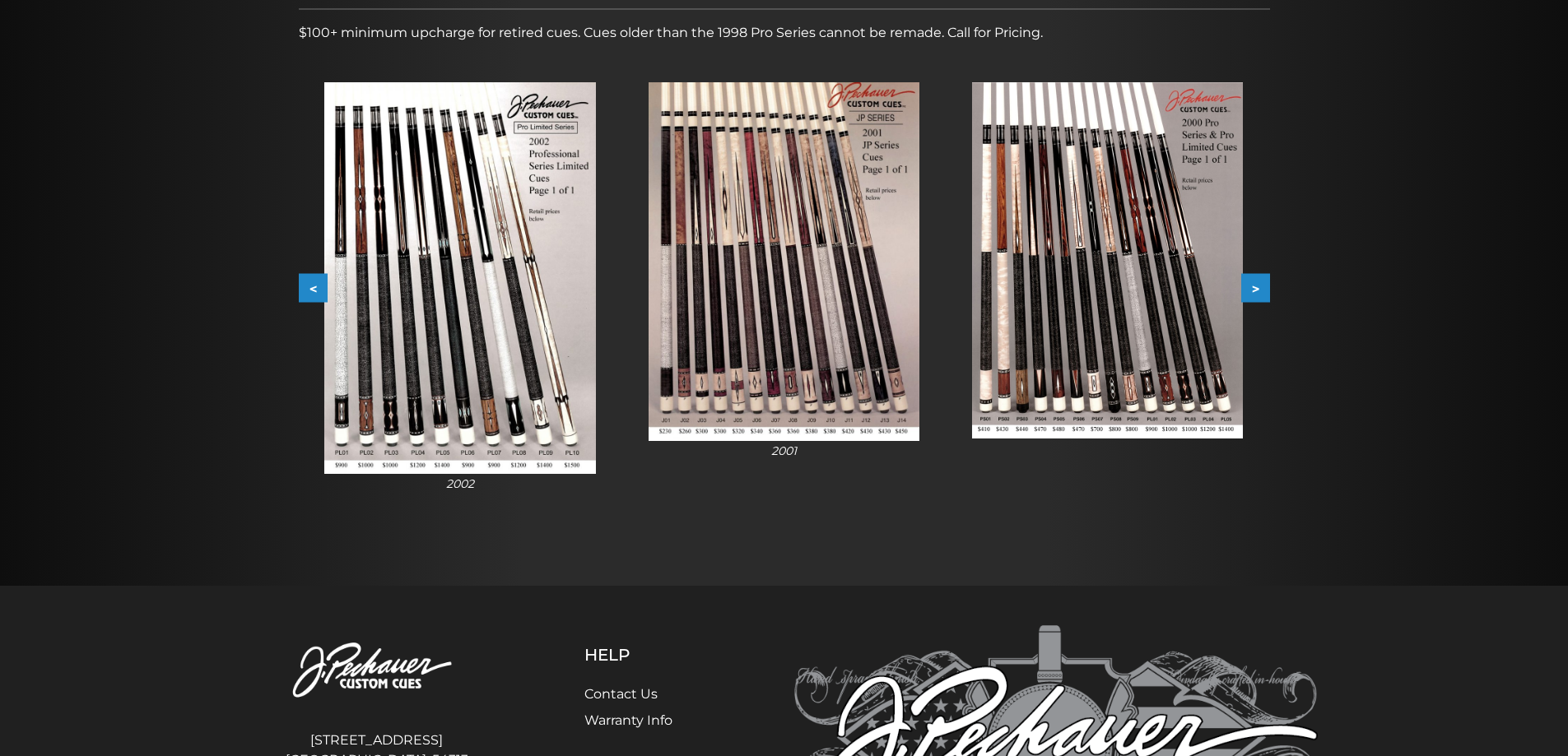
click at [303, 280] on button "<" at bounding box center [313, 288] width 28 height 28
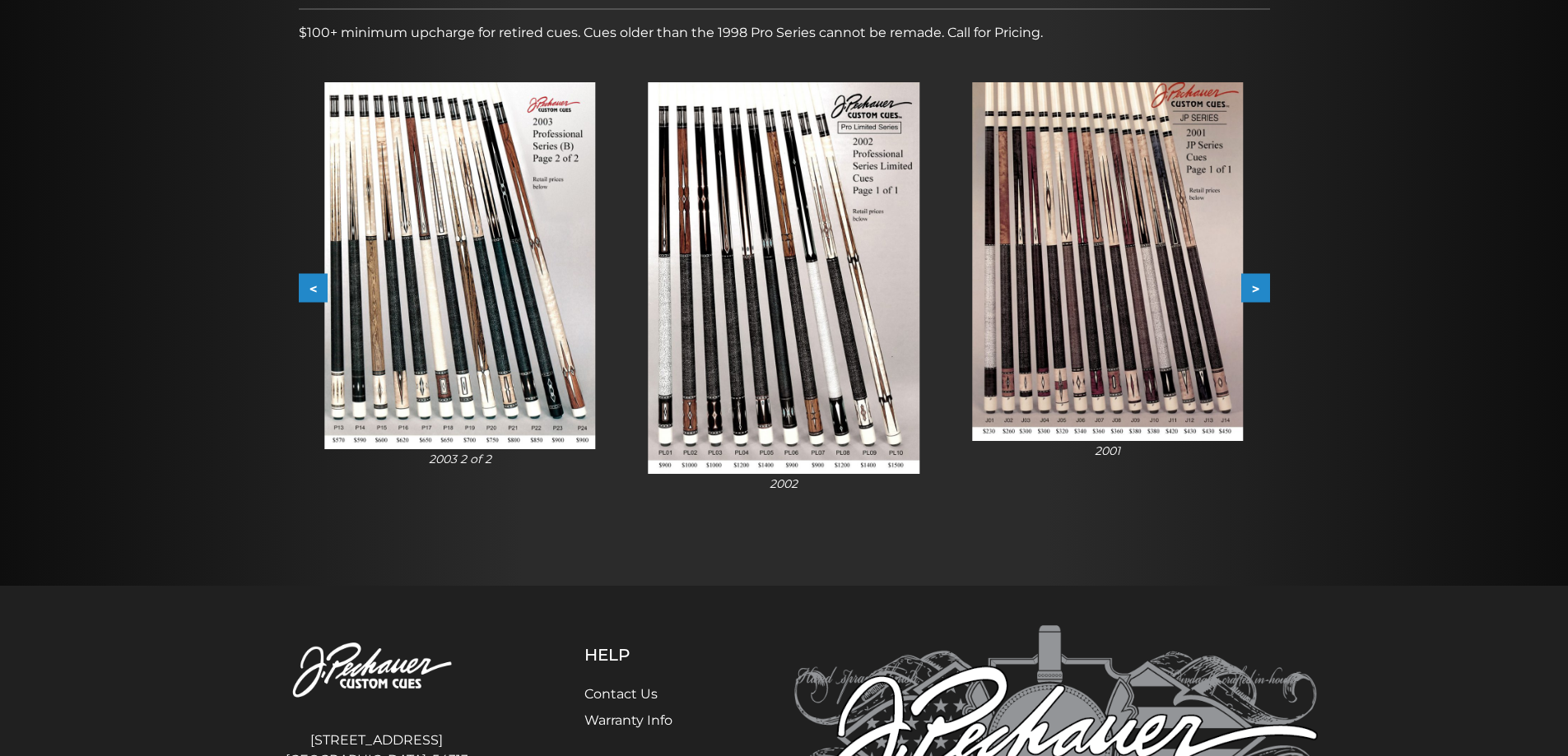
click at [303, 280] on button "<" at bounding box center [313, 288] width 28 height 28
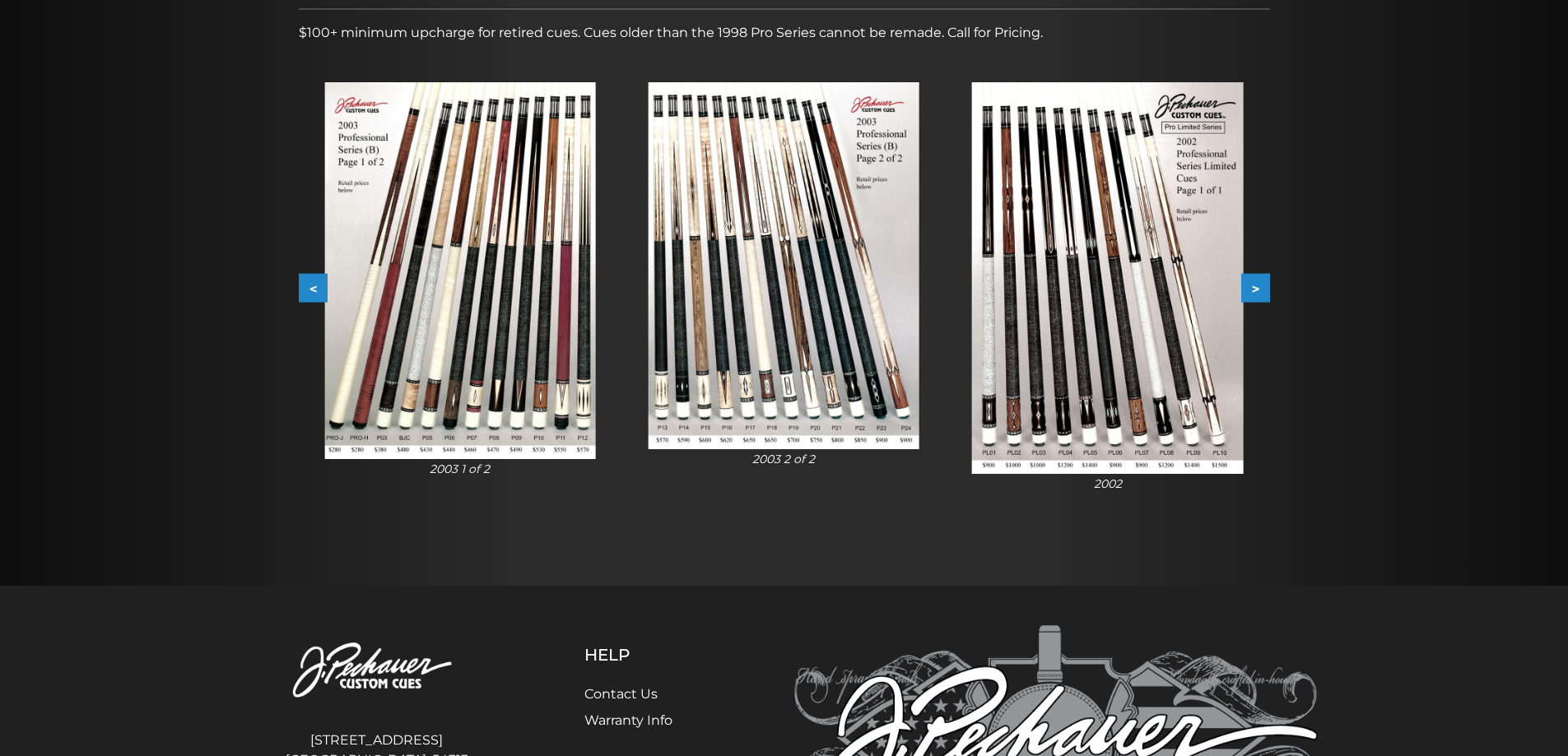
click at [303, 280] on button "<" at bounding box center [313, 288] width 28 height 28
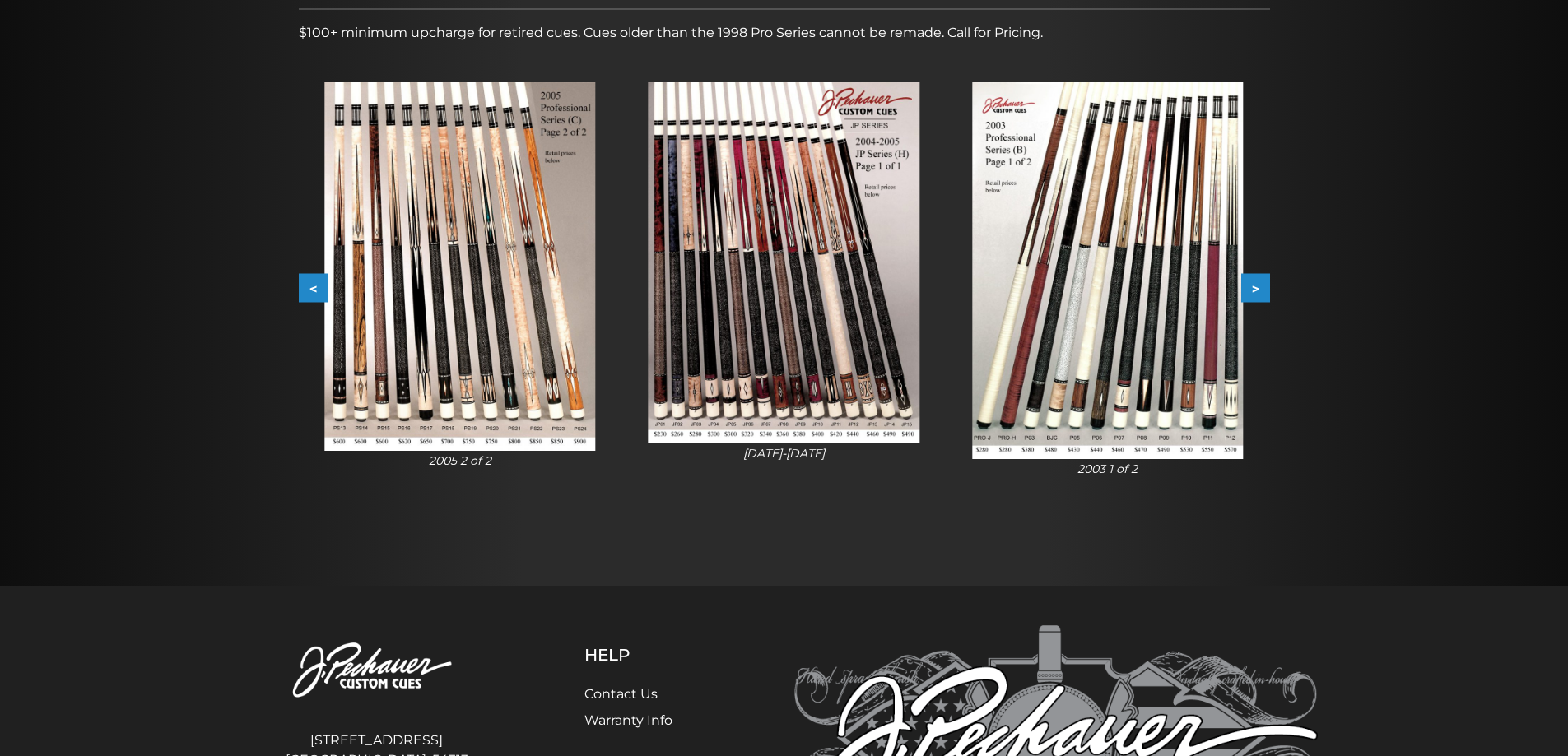
click at [303, 280] on button "<" at bounding box center [313, 288] width 28 height 28
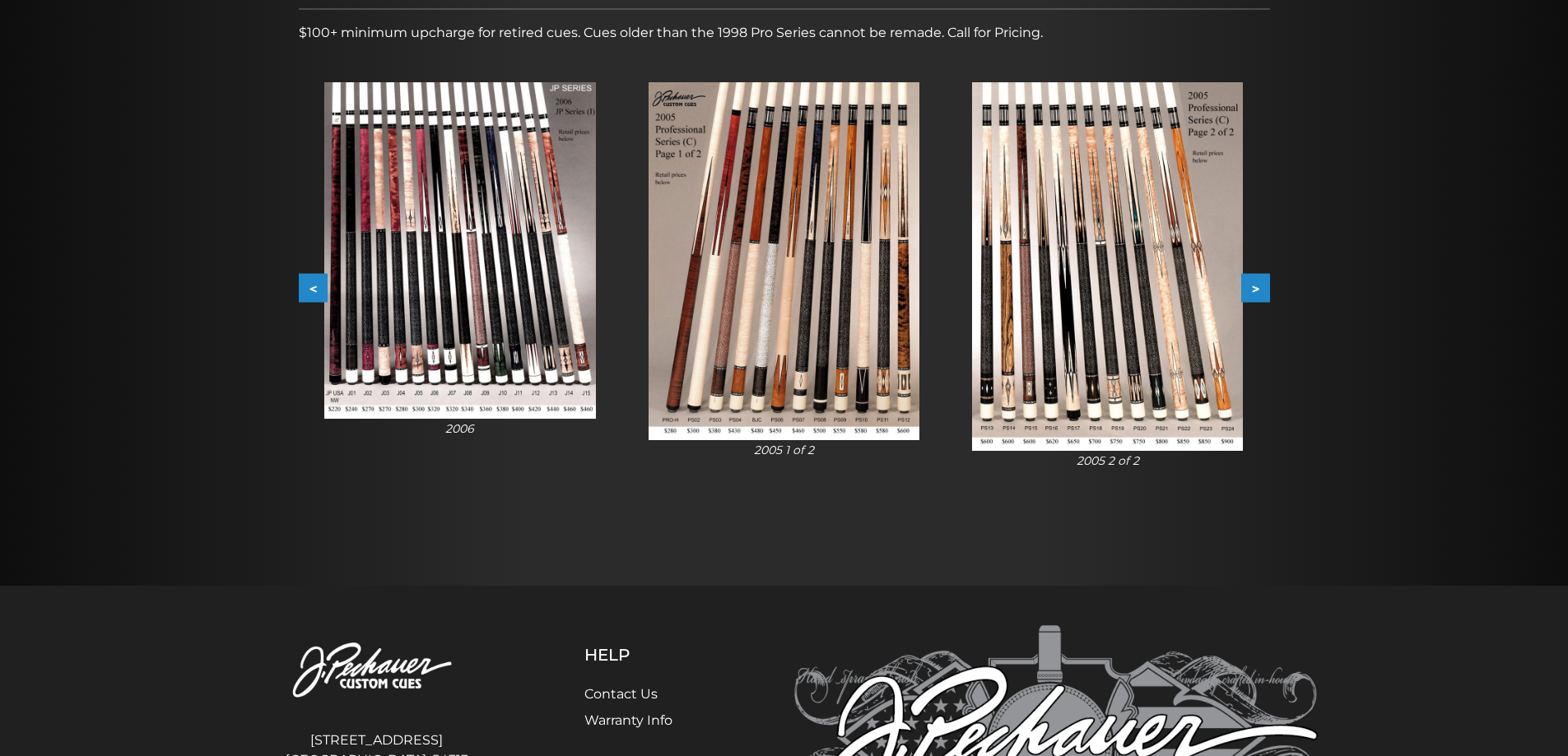
click at [303, 280] on button "<" at bounding box center [313, 288] width 28 height 28
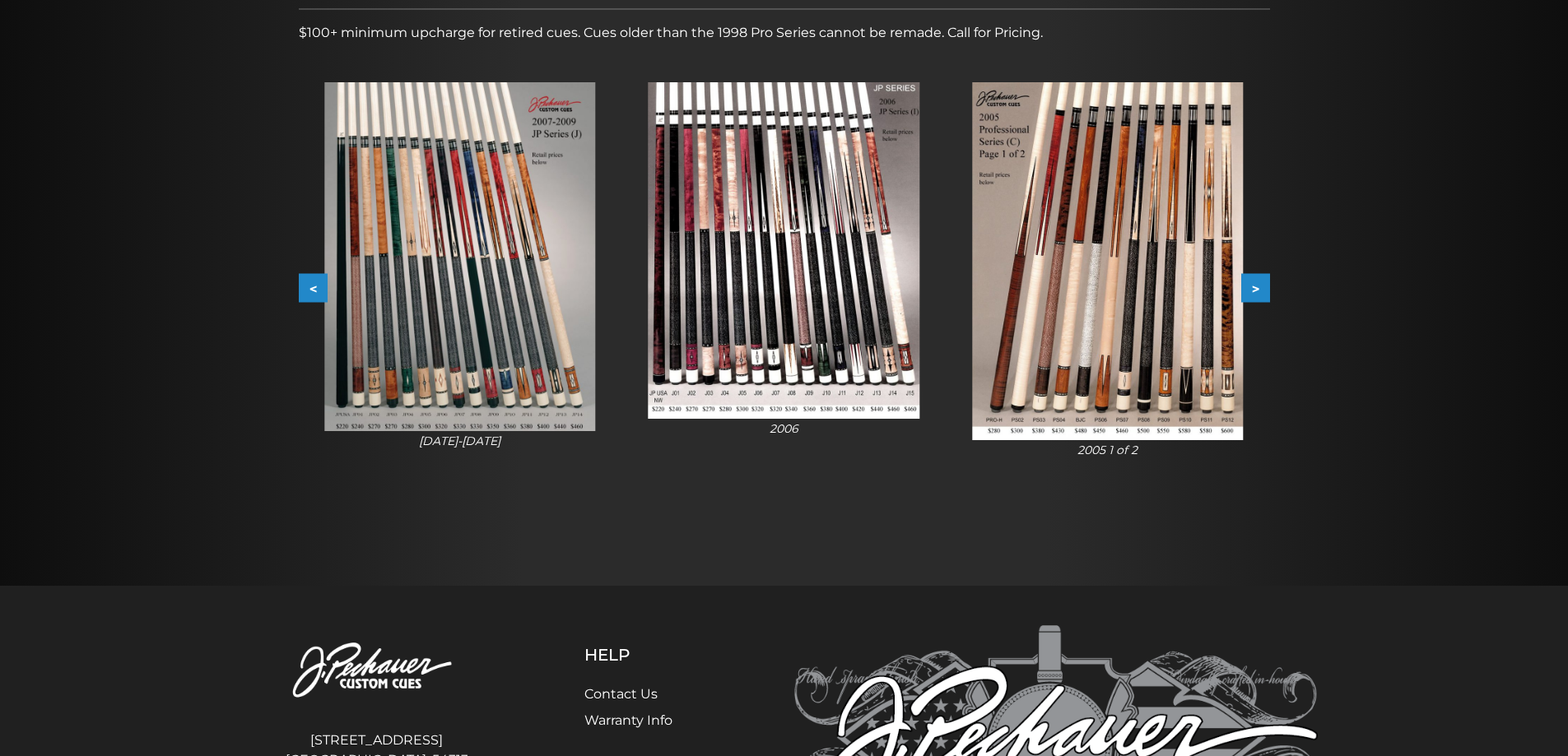
click at [303, 280] on button "<" at bounding box center [313, 288] width 28 height 28
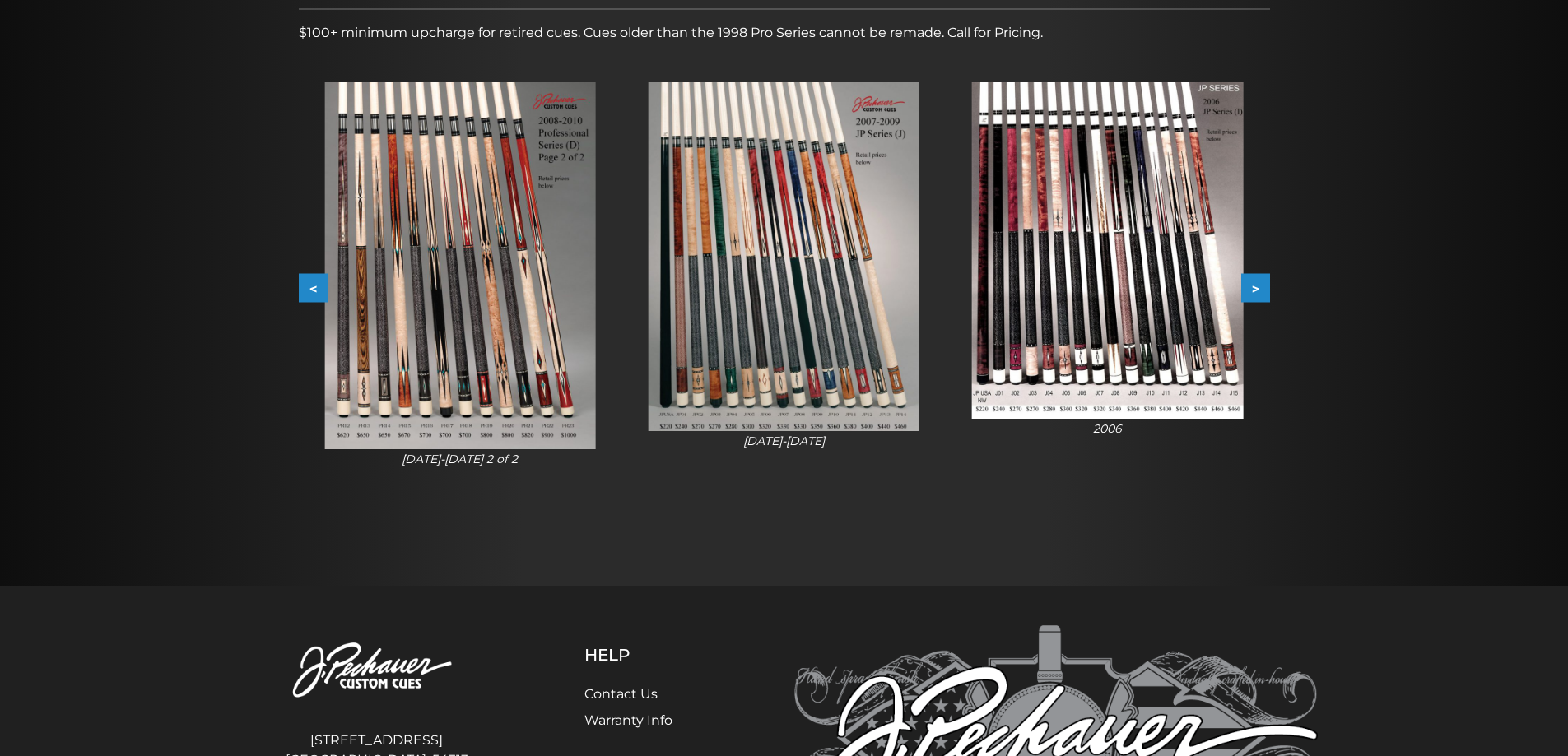
click at [303, 280] on button "<" at bounding box center [313, 288] width 28 height 28
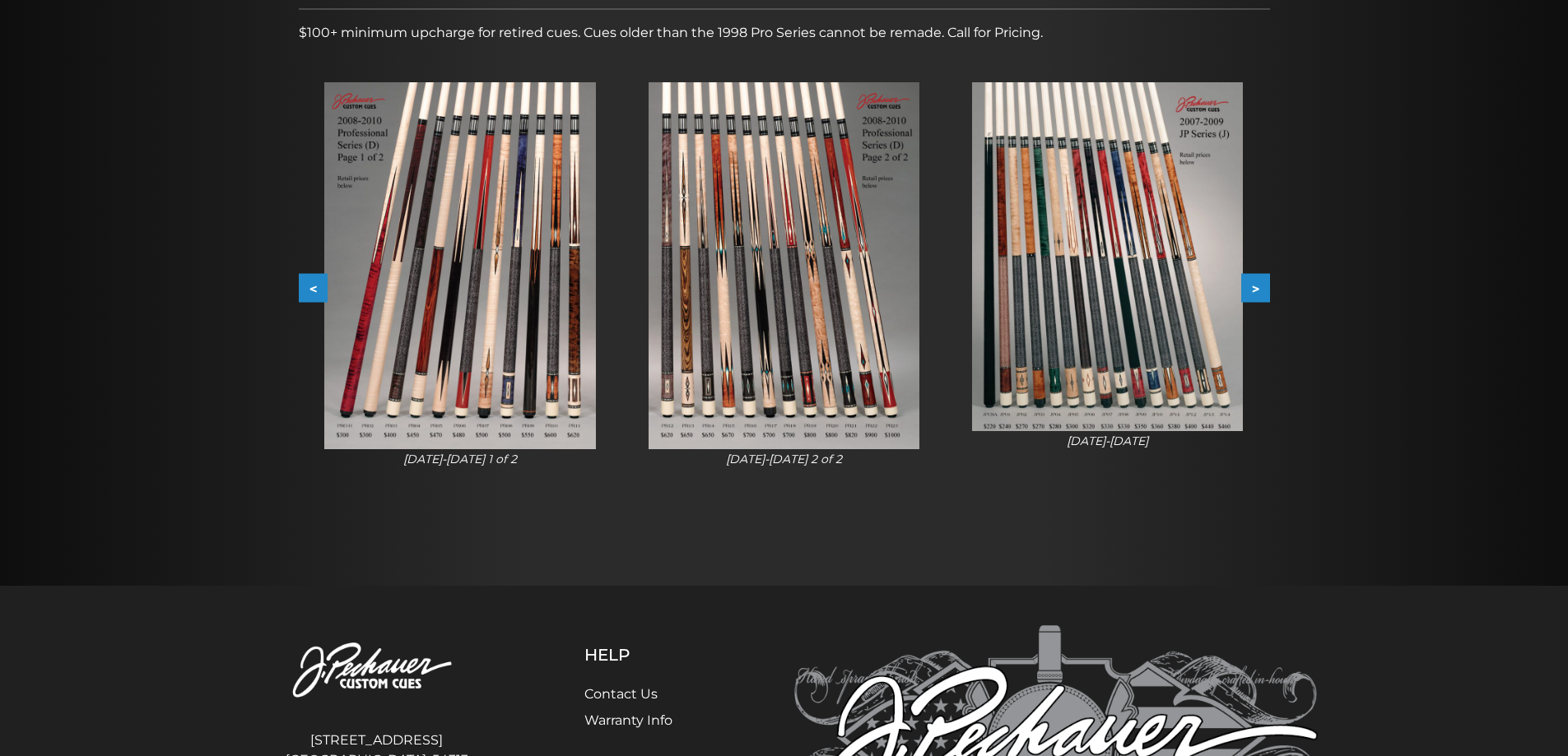
click at [303, 280] on button "<" at bounding box center [313, 288] width 28 height 28
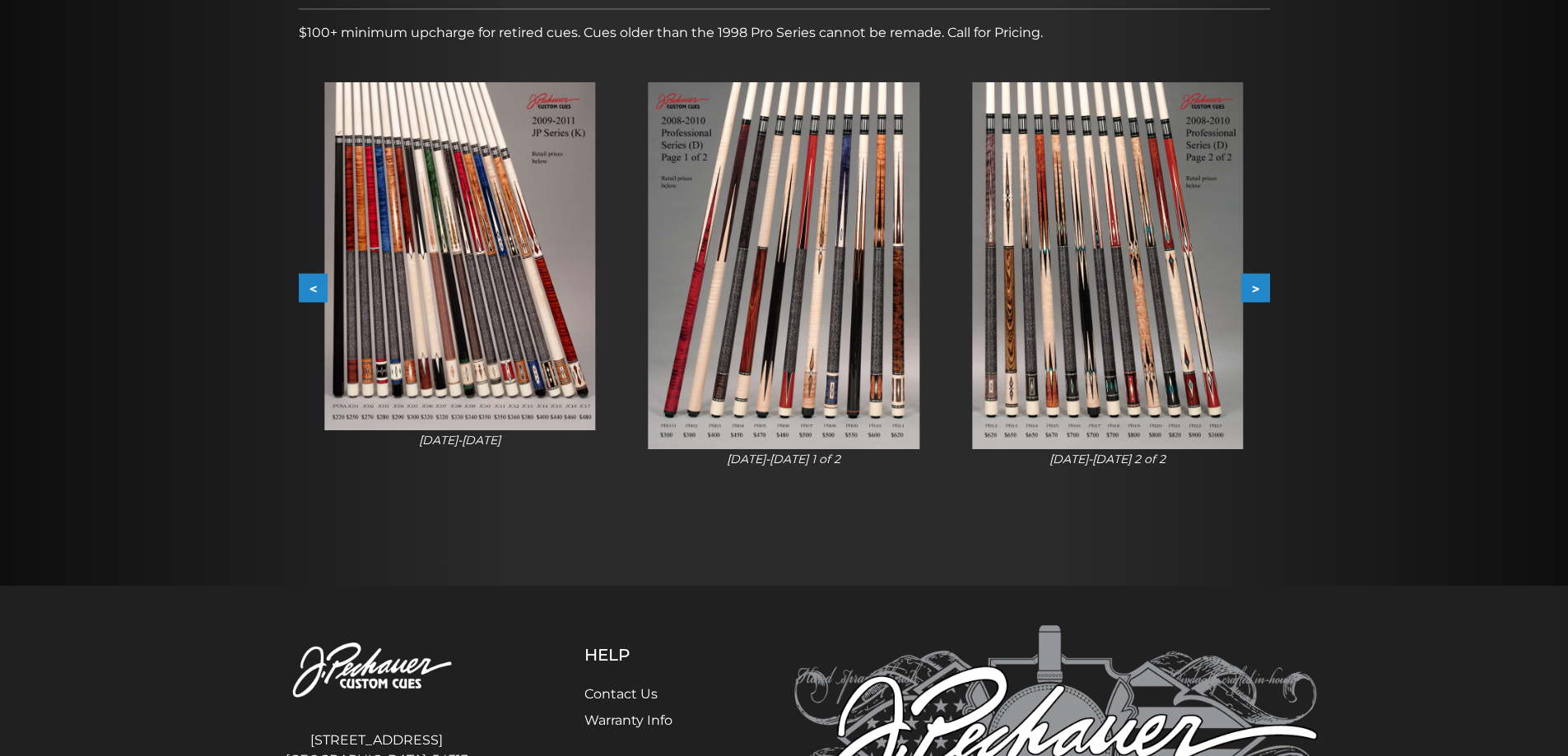
click at [303, 280] on button "<" at bounding box center [313, 288] width 28 height 28
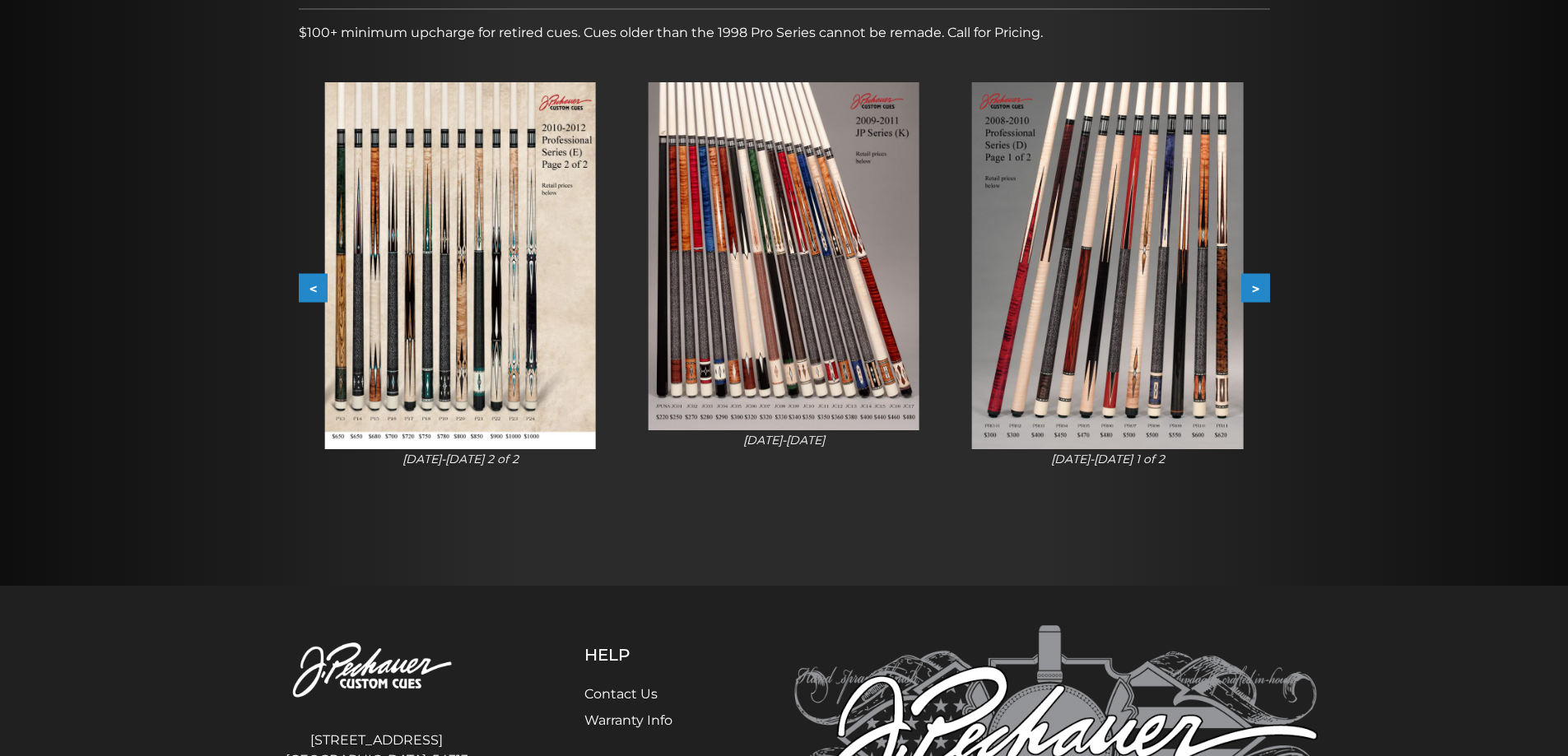
click at [304, 290] on button "<" at bounding box center [313, 288] width 28 height 28
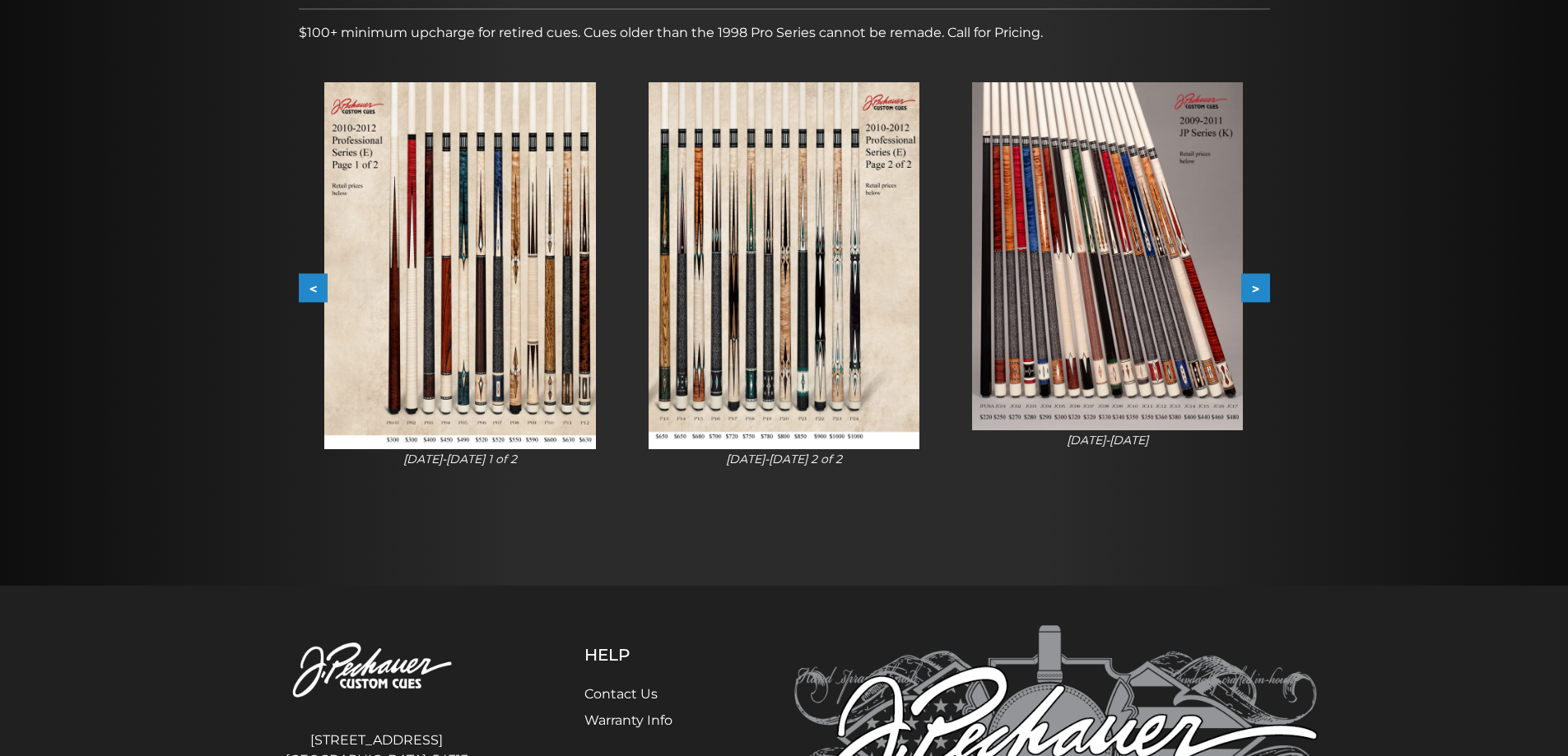
click at [449, 303] on img at bounding box center [459, 266] width 271 height 367
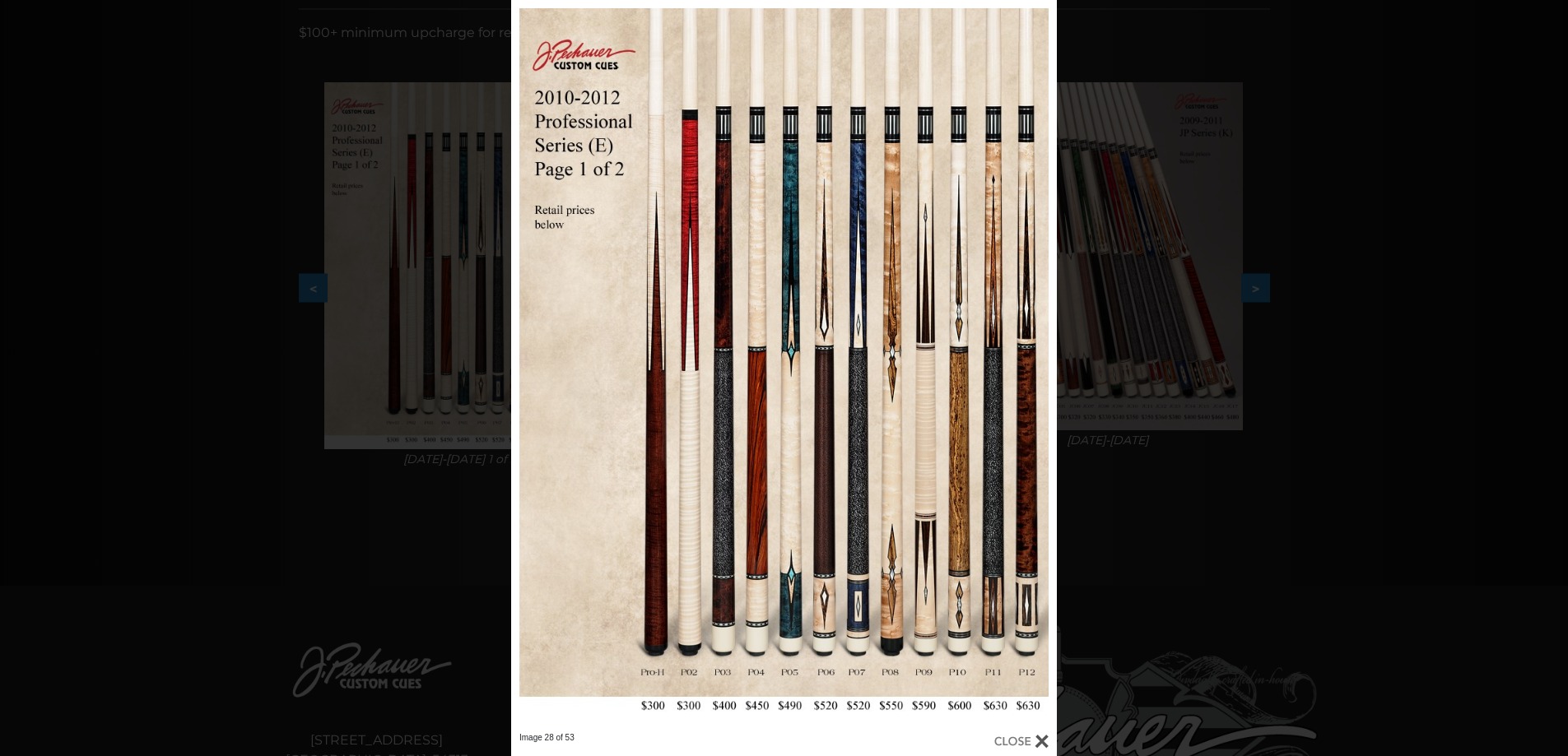
click at [273, 299] on div "Image 28 of 53" at bounding box center [784, 378] width 1568 height 756
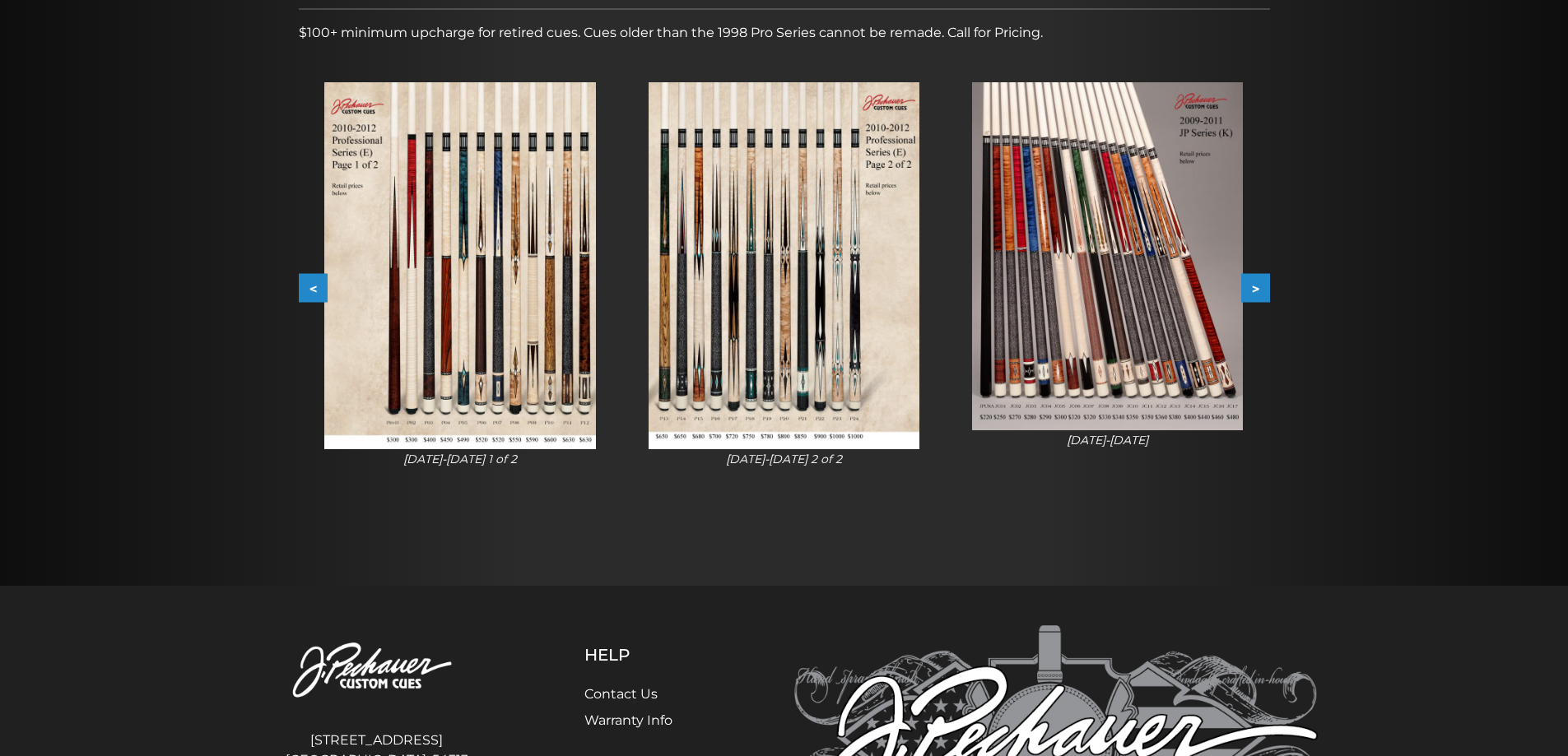
click at [302, 291] on button "<" at bounding box center [313, 288] width 28 height 28
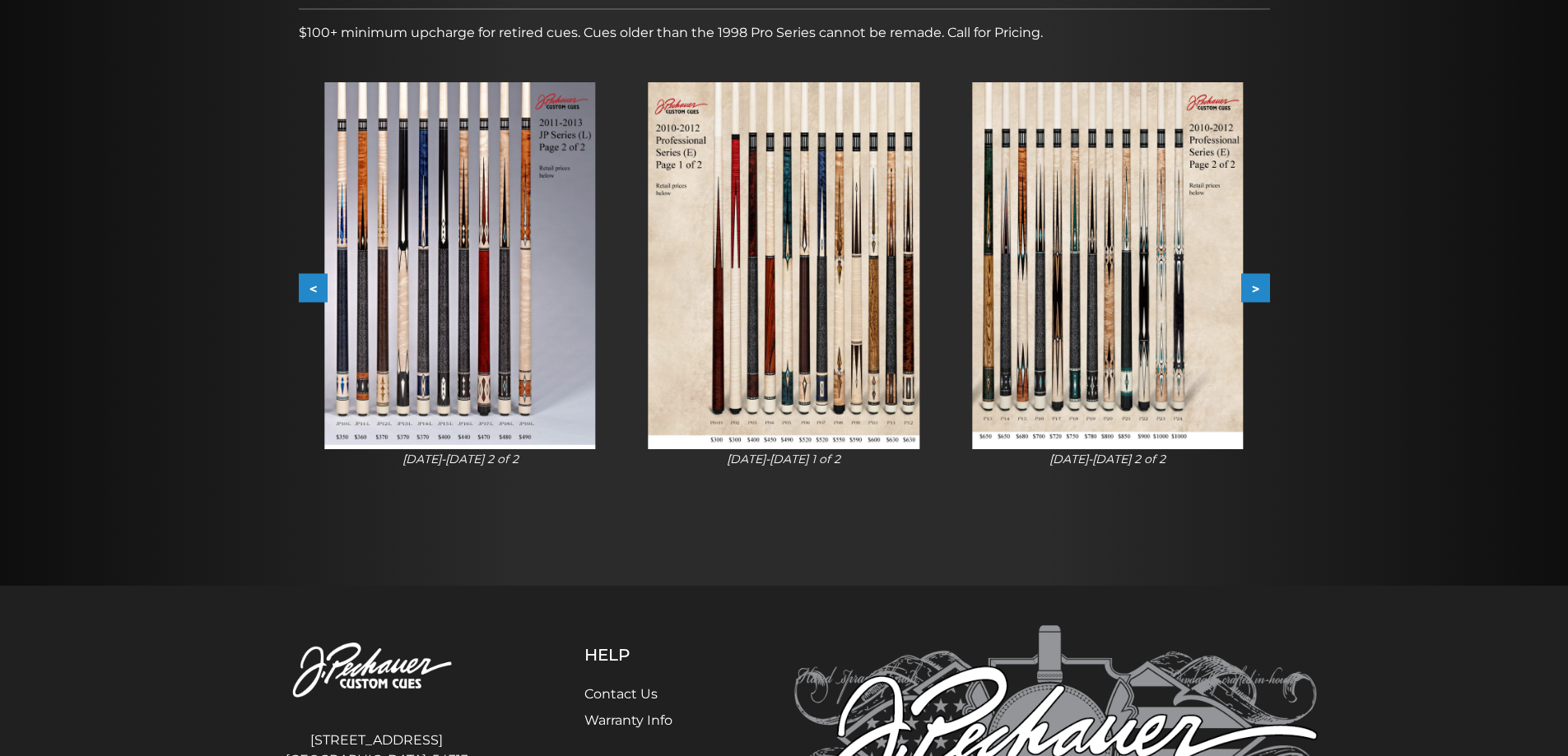
click at [300, 291] on button "<" at bounding box center [313, 288] width 28 height 28
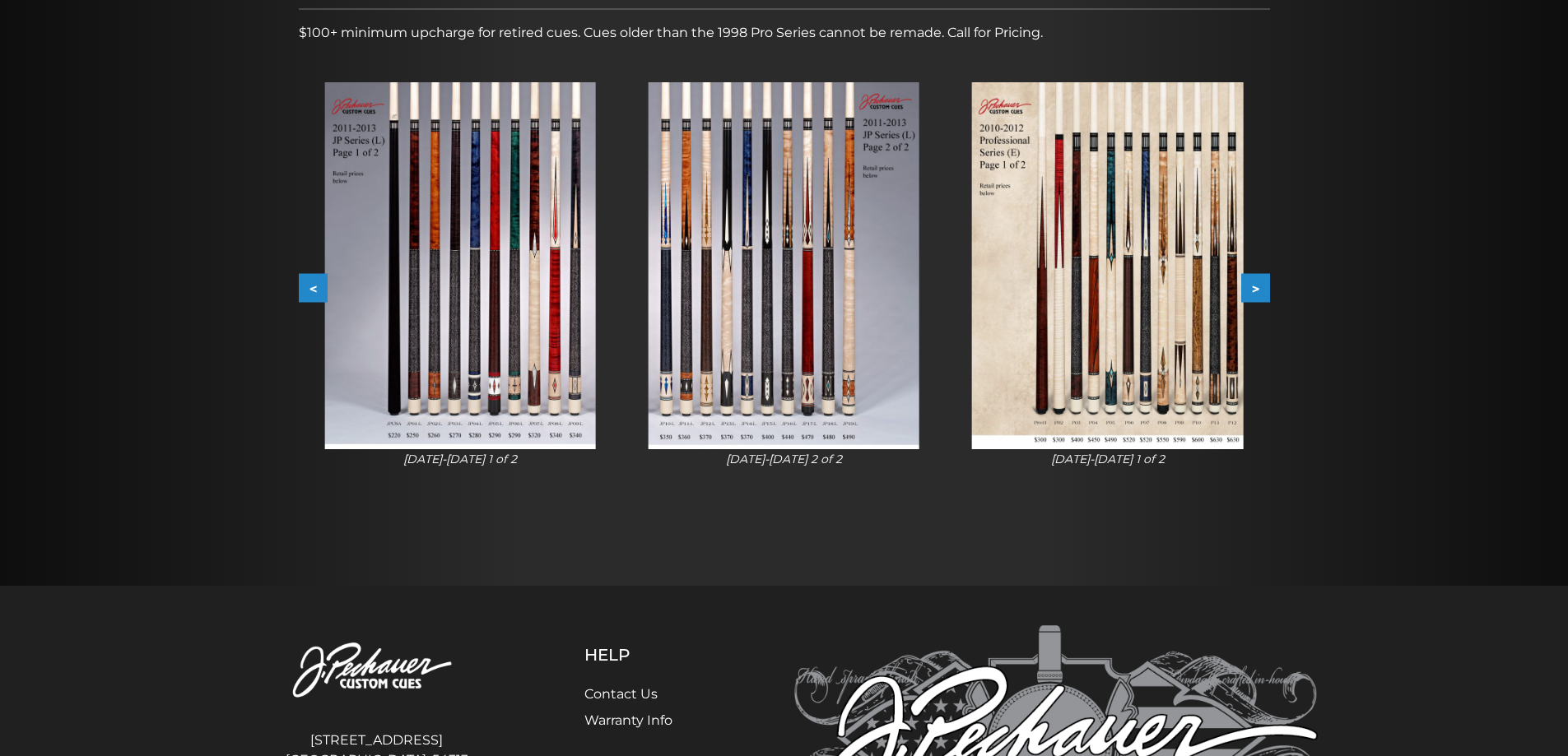
click at [310, 290] on button "<" at bounding box center [313, 288] width 28 height 28
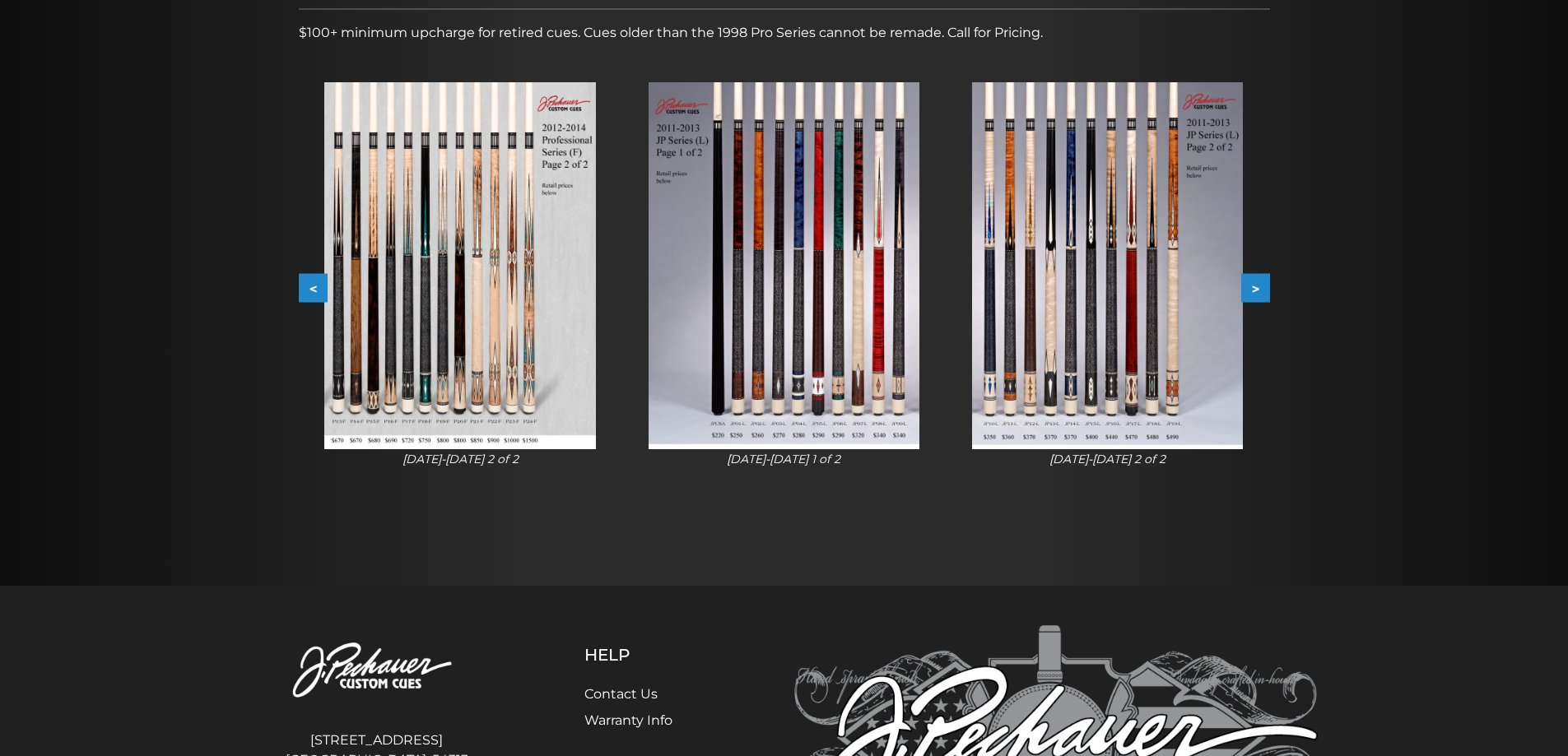
click at [310, 290] on button "<" at bounding box center [313, 288] width 28 height 28
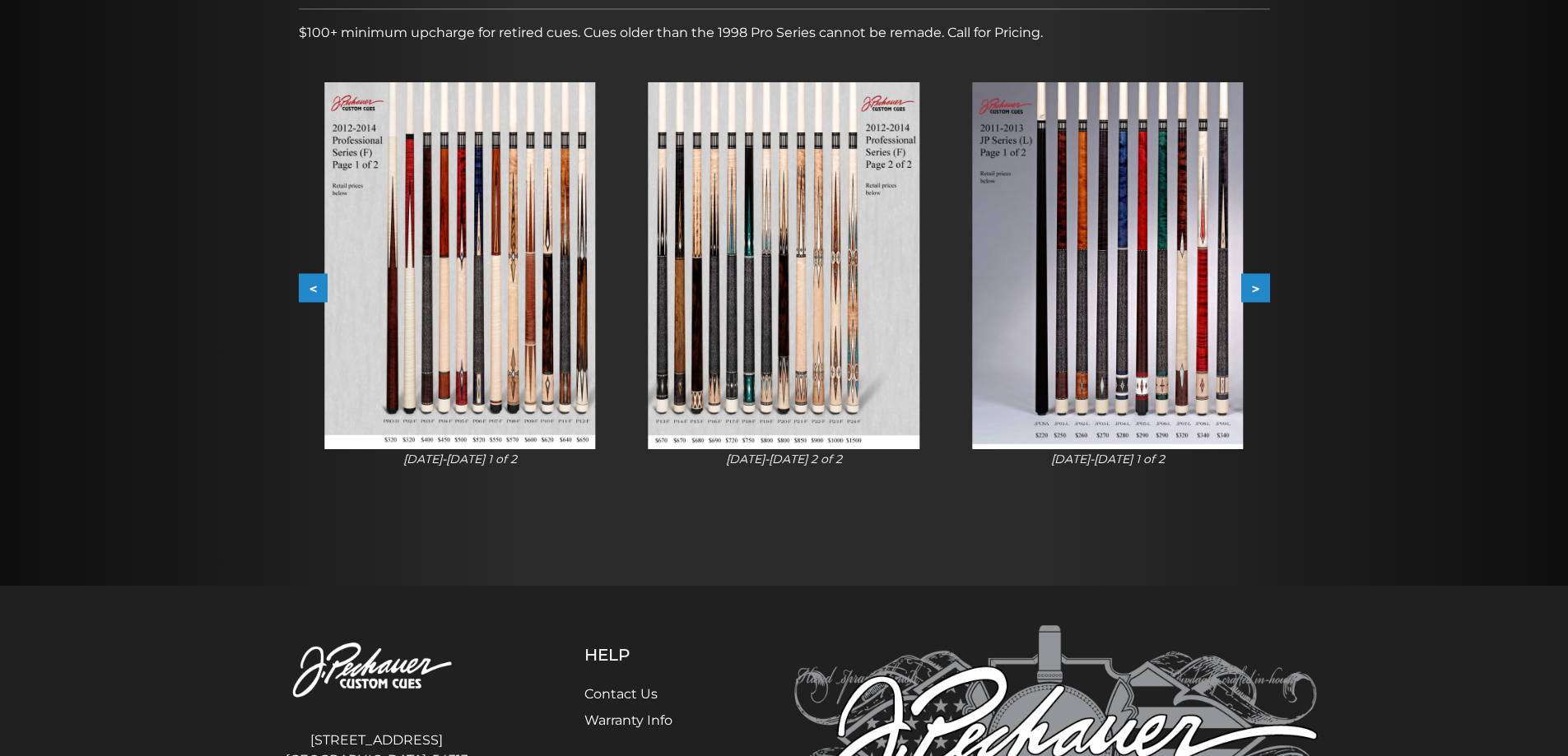
click at [310, 290] on button "<" at bounding box center [313, 288] width 28 height 28
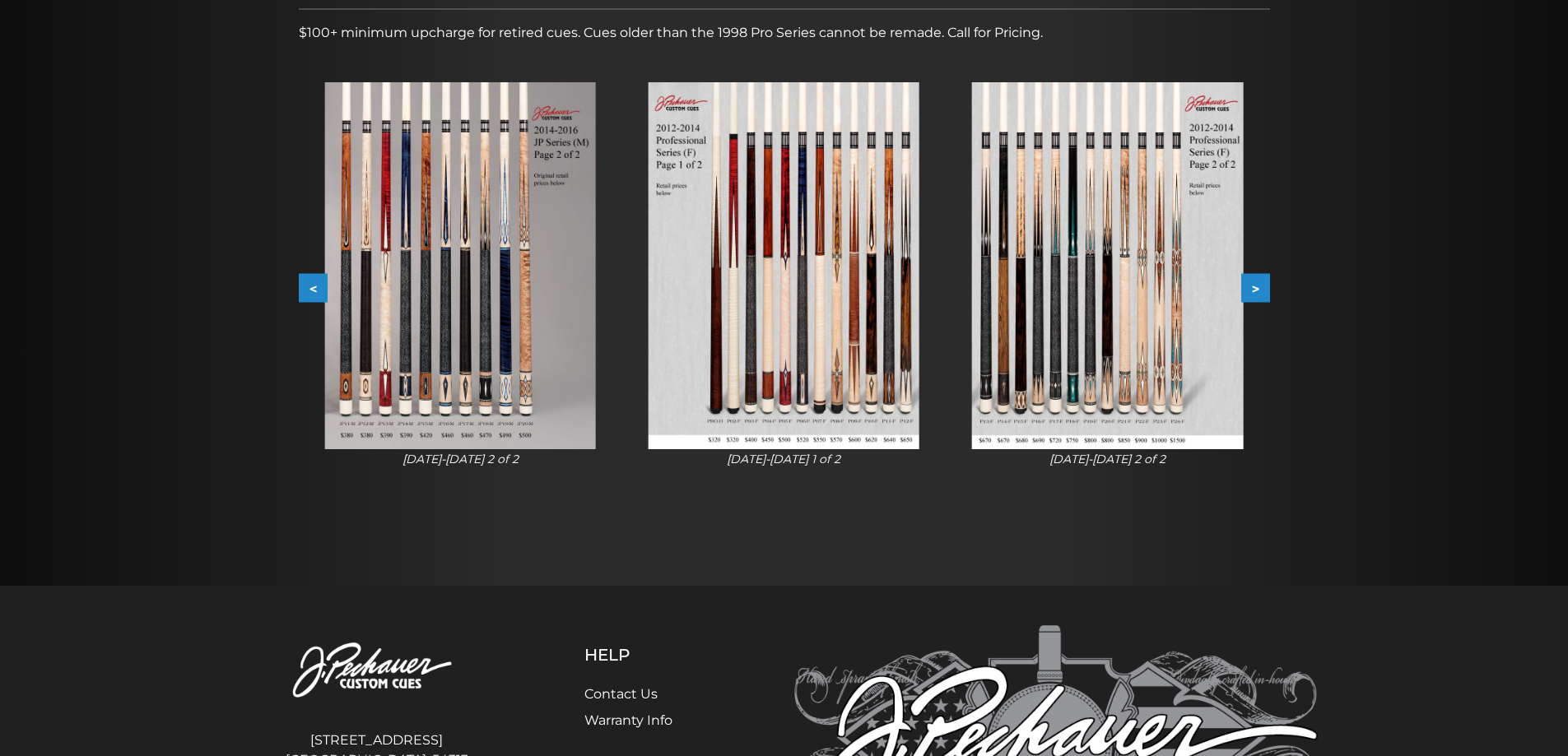
click at [310, 290] on button "<" at bounding box center [313, 288] width 28 height 28
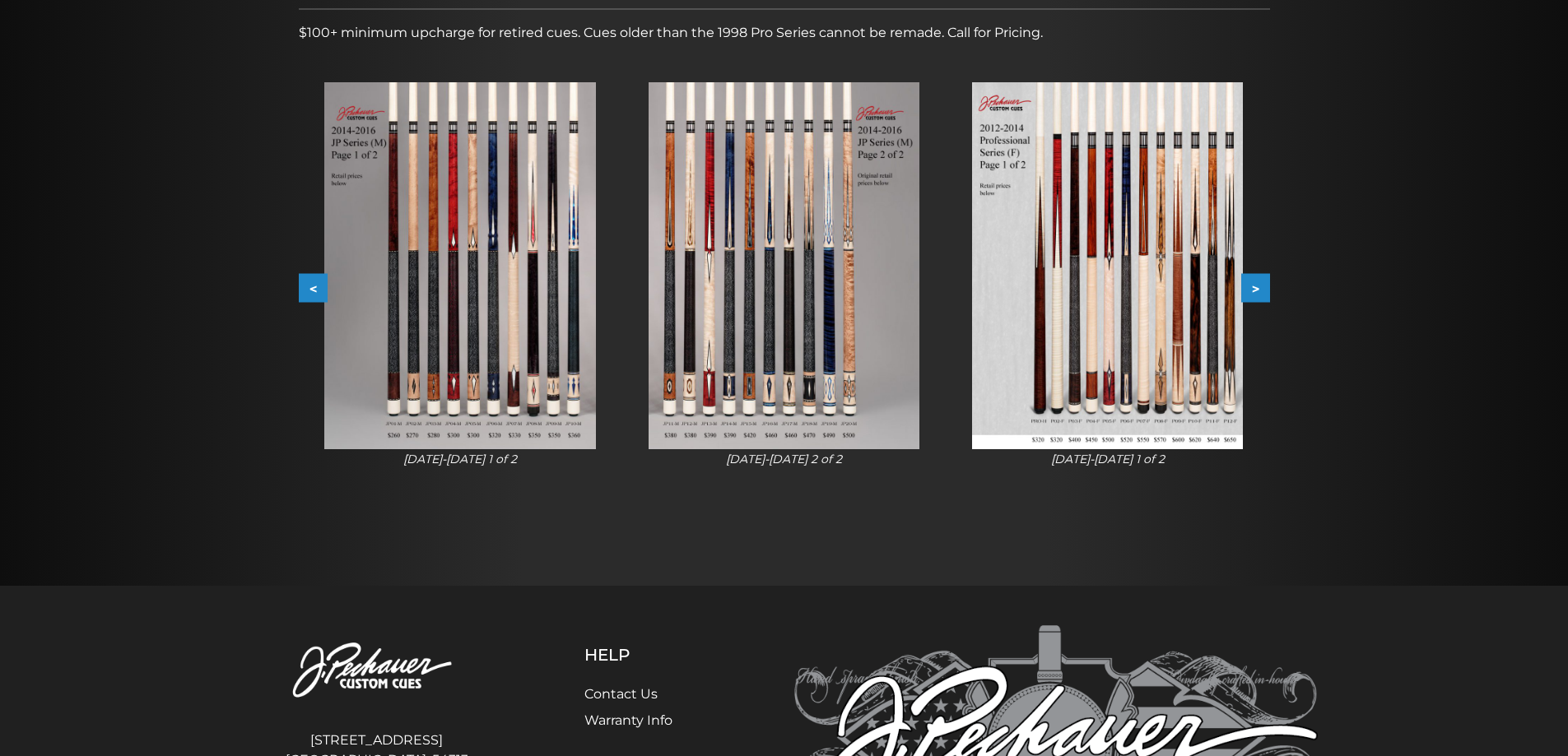
click at [310, 290] on button "<" at bounding box center [313, 288] width 28 height 28
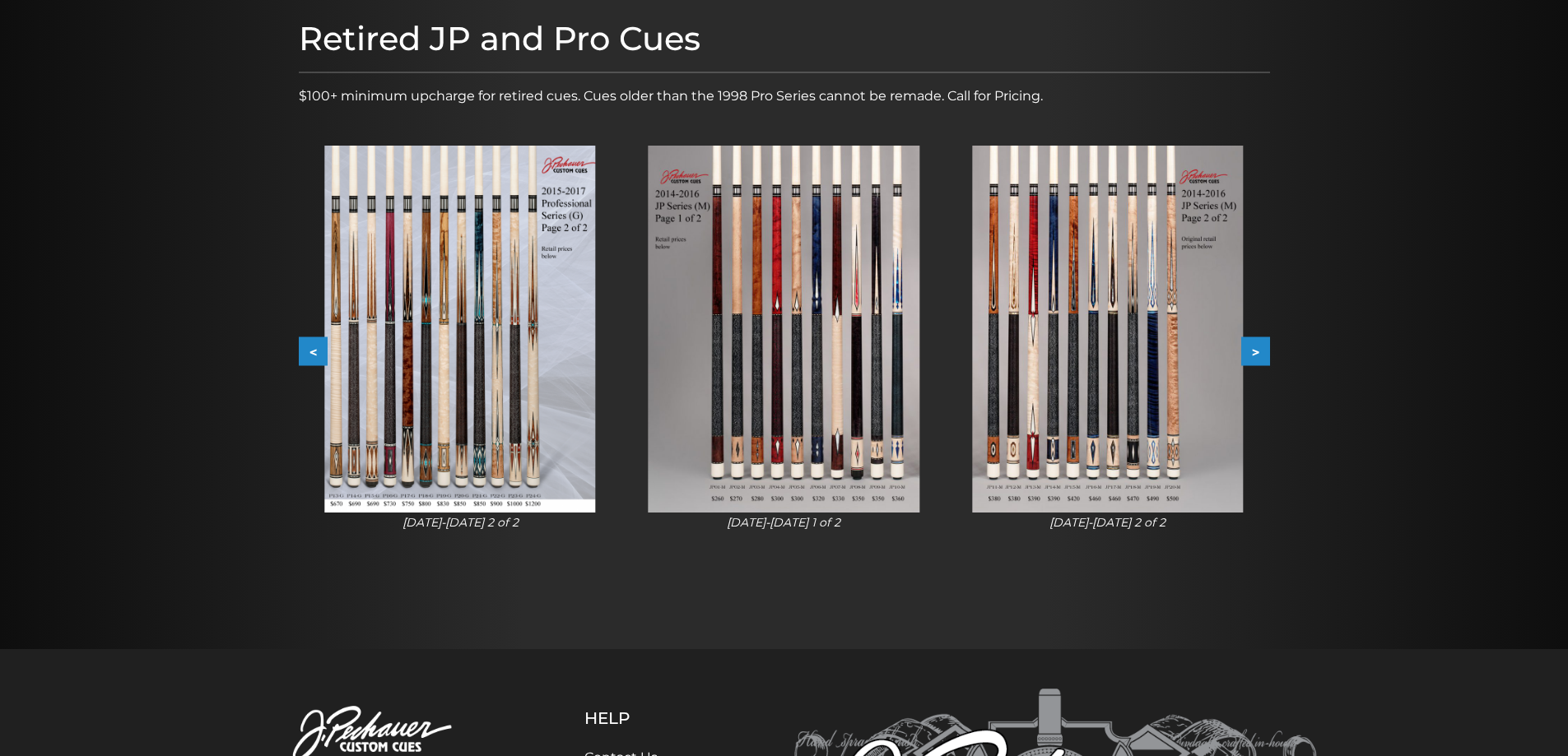
scroll to position [0, 0]
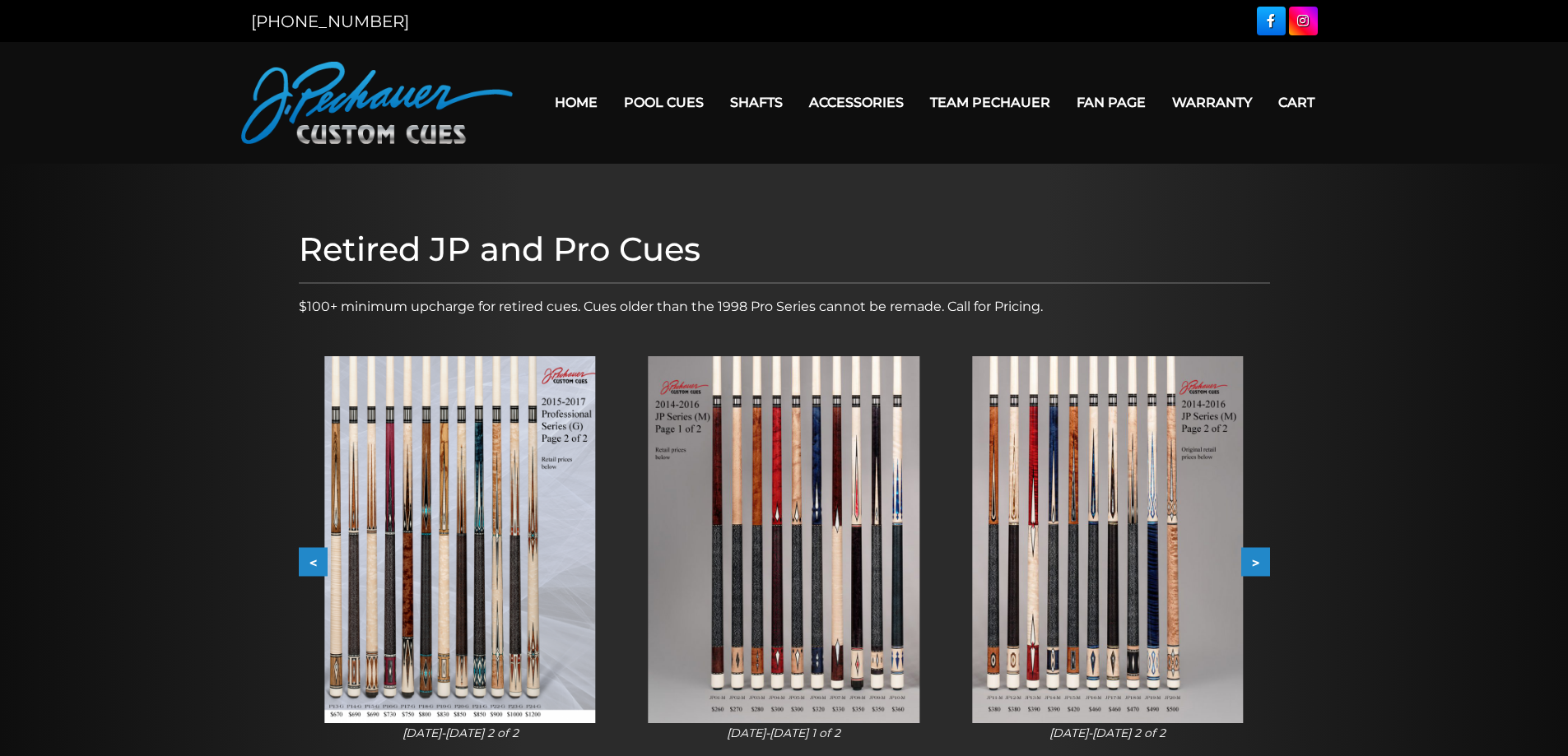
click at [321, 557] on button "<" at bounding box center [313, 563] width 28 height 28
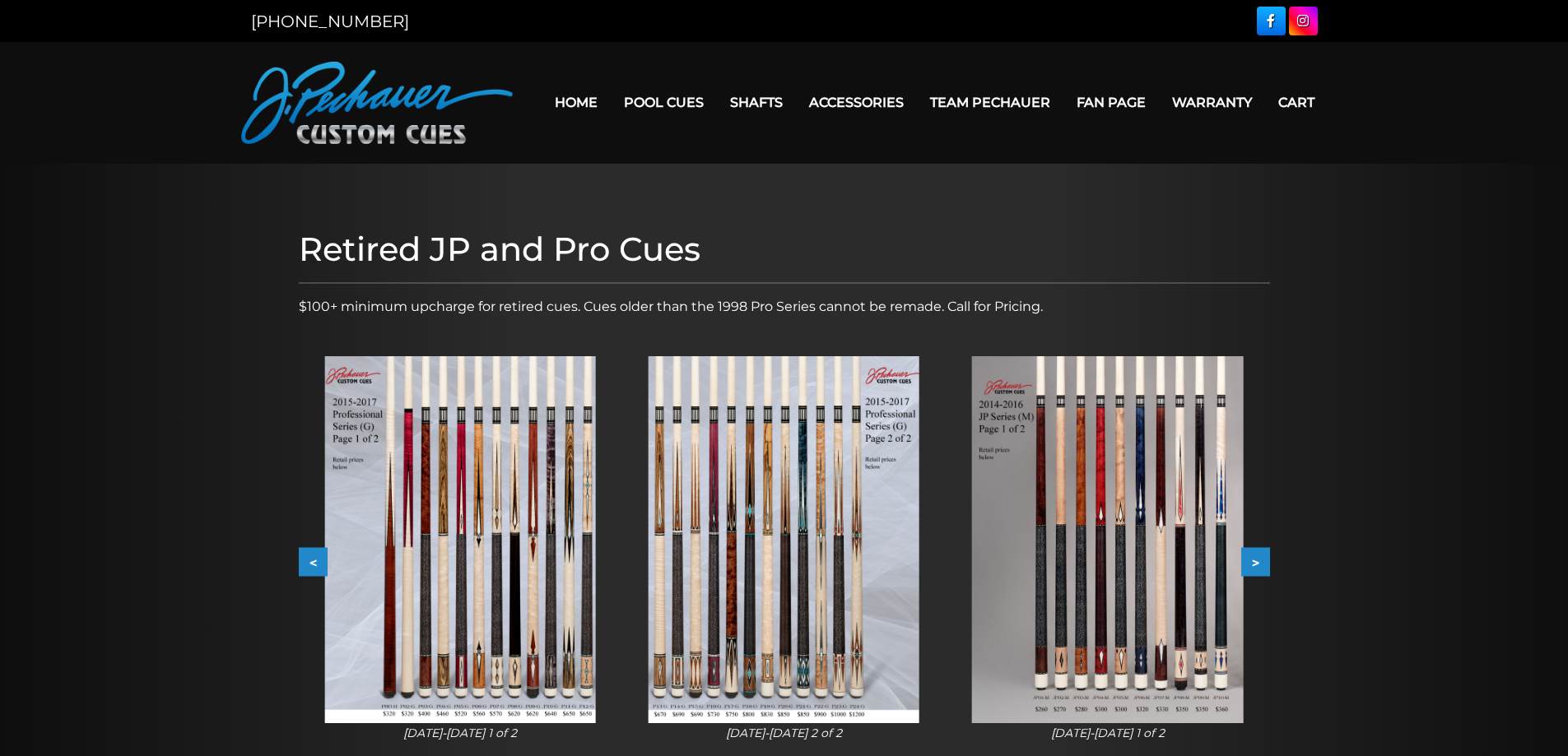
click at [321, 557] on button "<" at bounding box center [313, 563] width 28 height 28
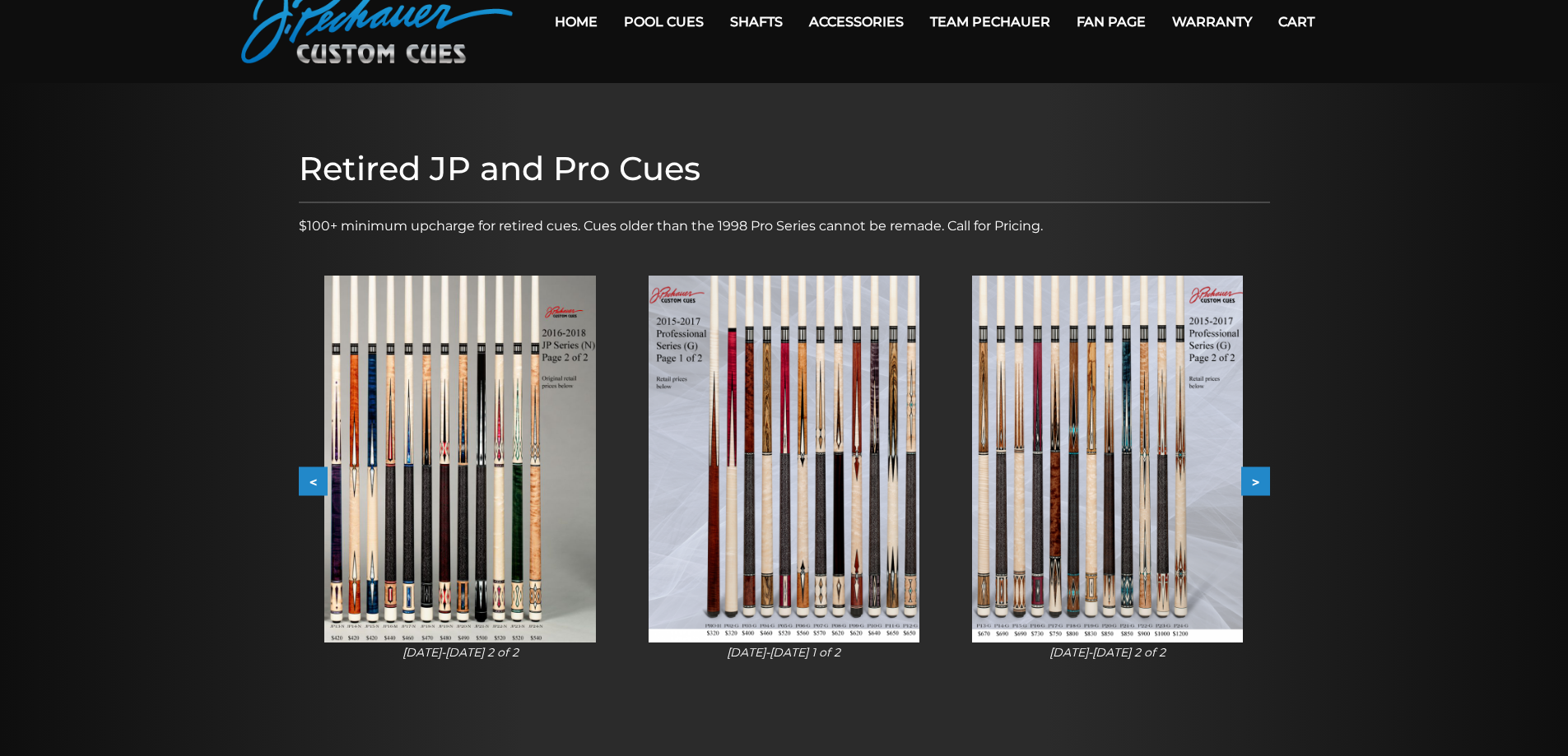
scroll to position [83, 0]
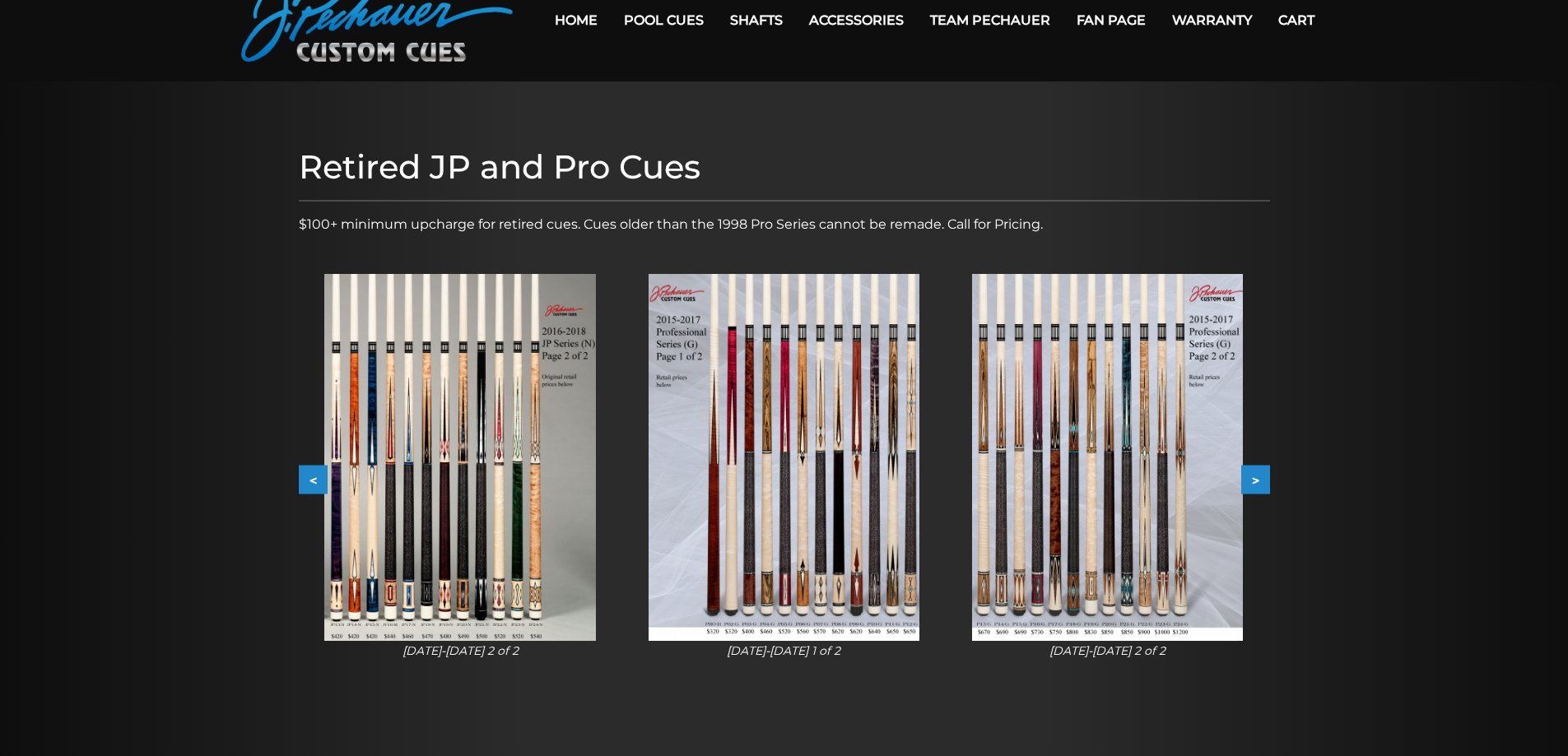
click at [313, 486] on button "<" at bounding box center [313, 480] width 28 height 28
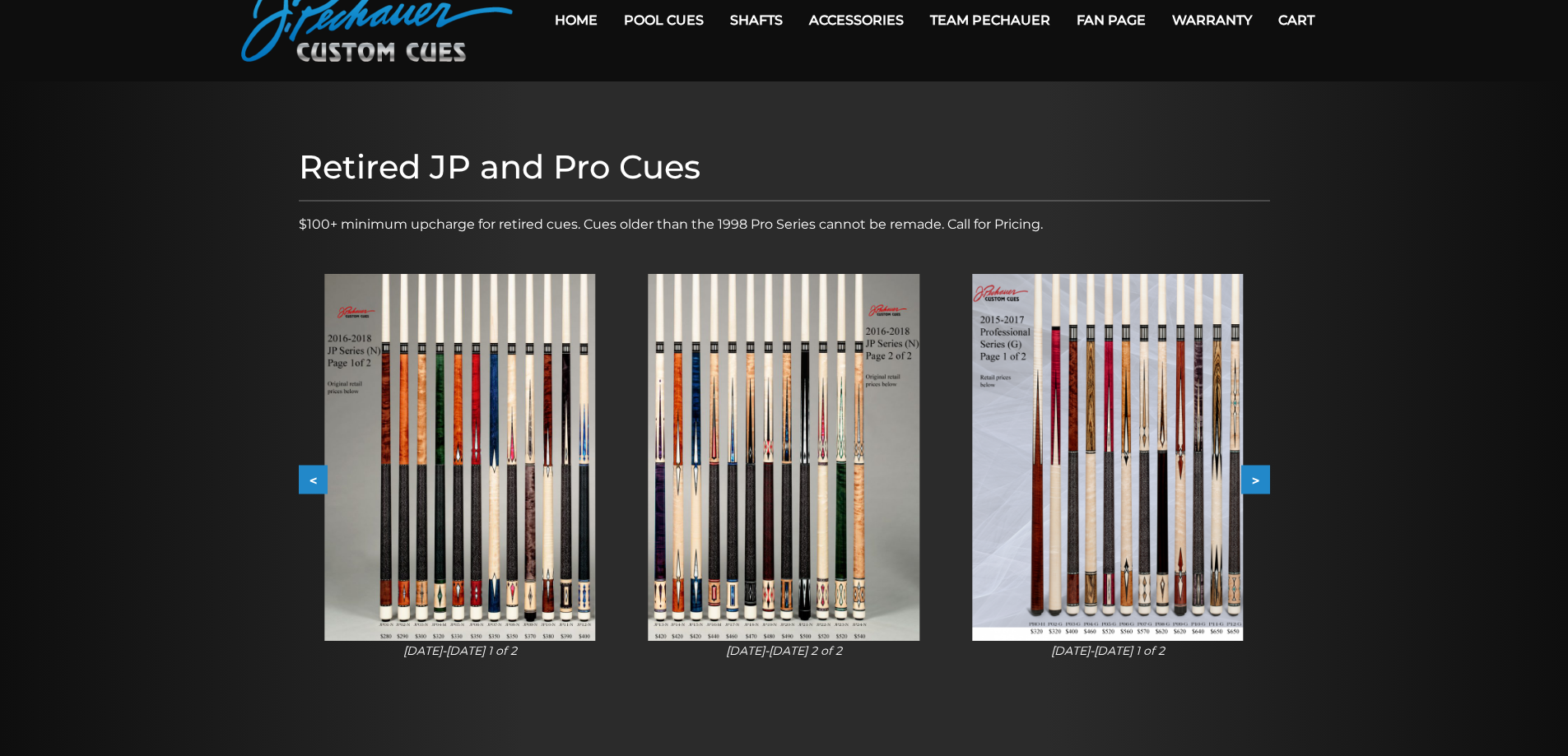
click at [312, 485] on button "<" at bounding box center [313, 480] width 28 height 28
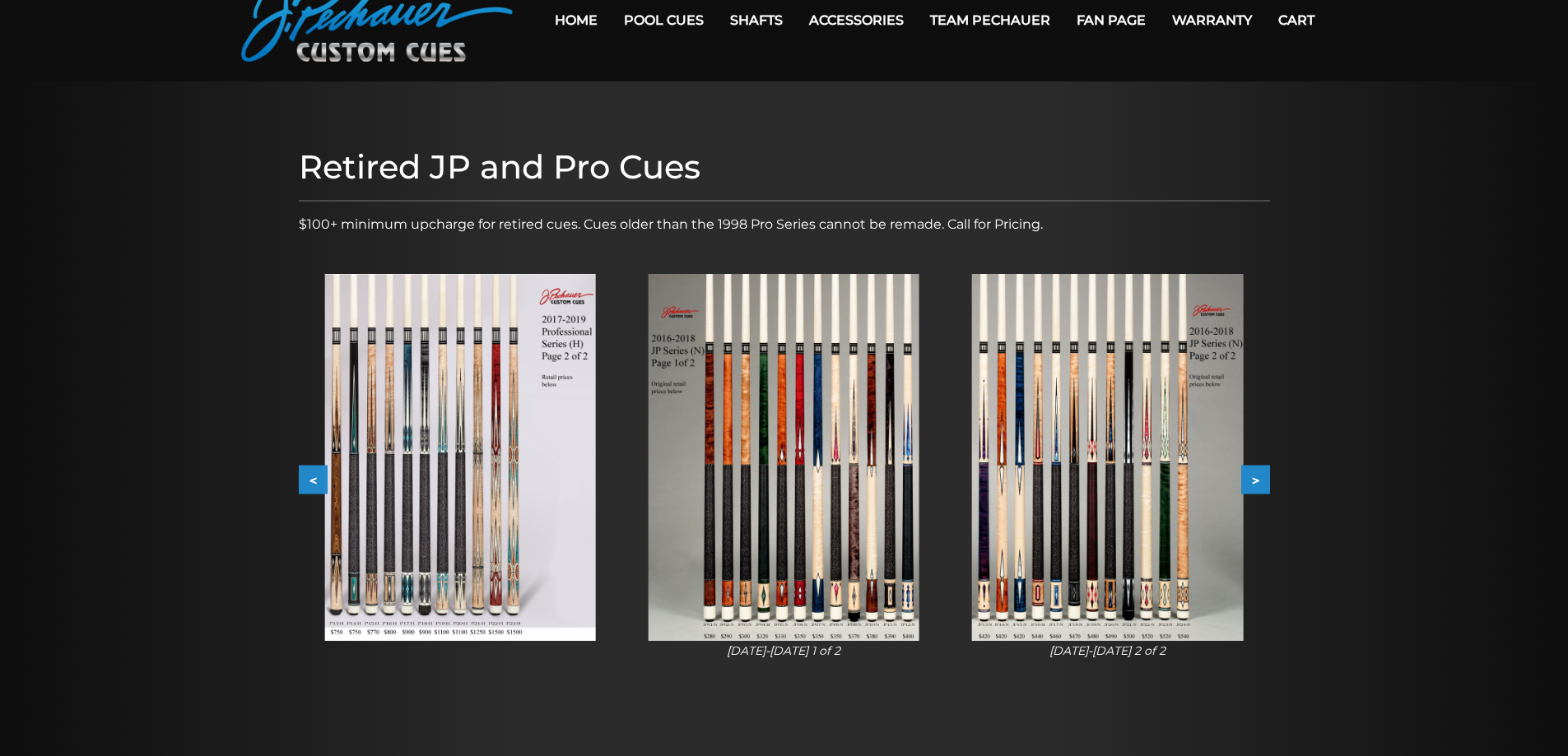
click at [318, 473] on button "<" at bounding box center [313, 480] width 28 height 28
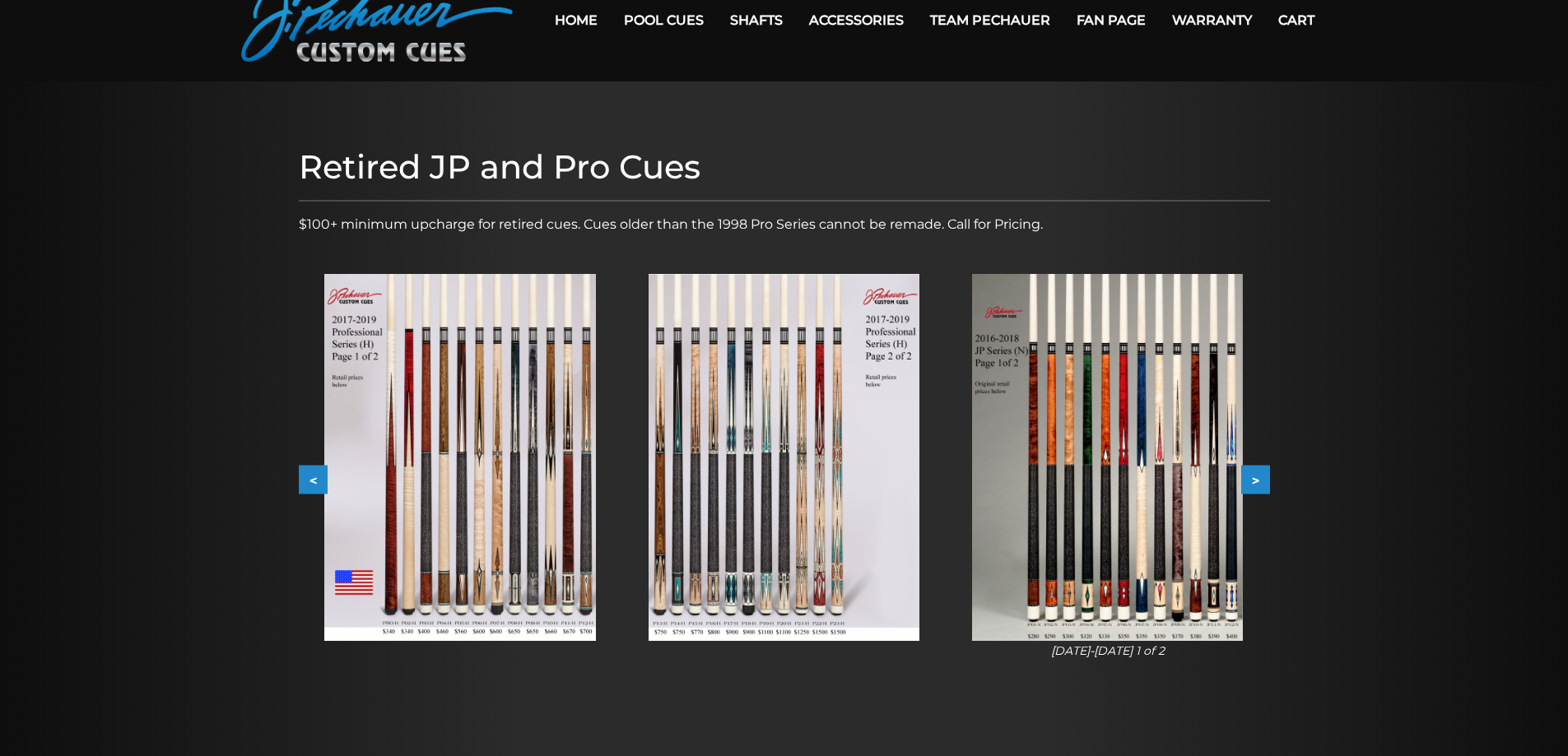
click at [538, 484] on img at bounding box center [459, 458] width 271 height 367
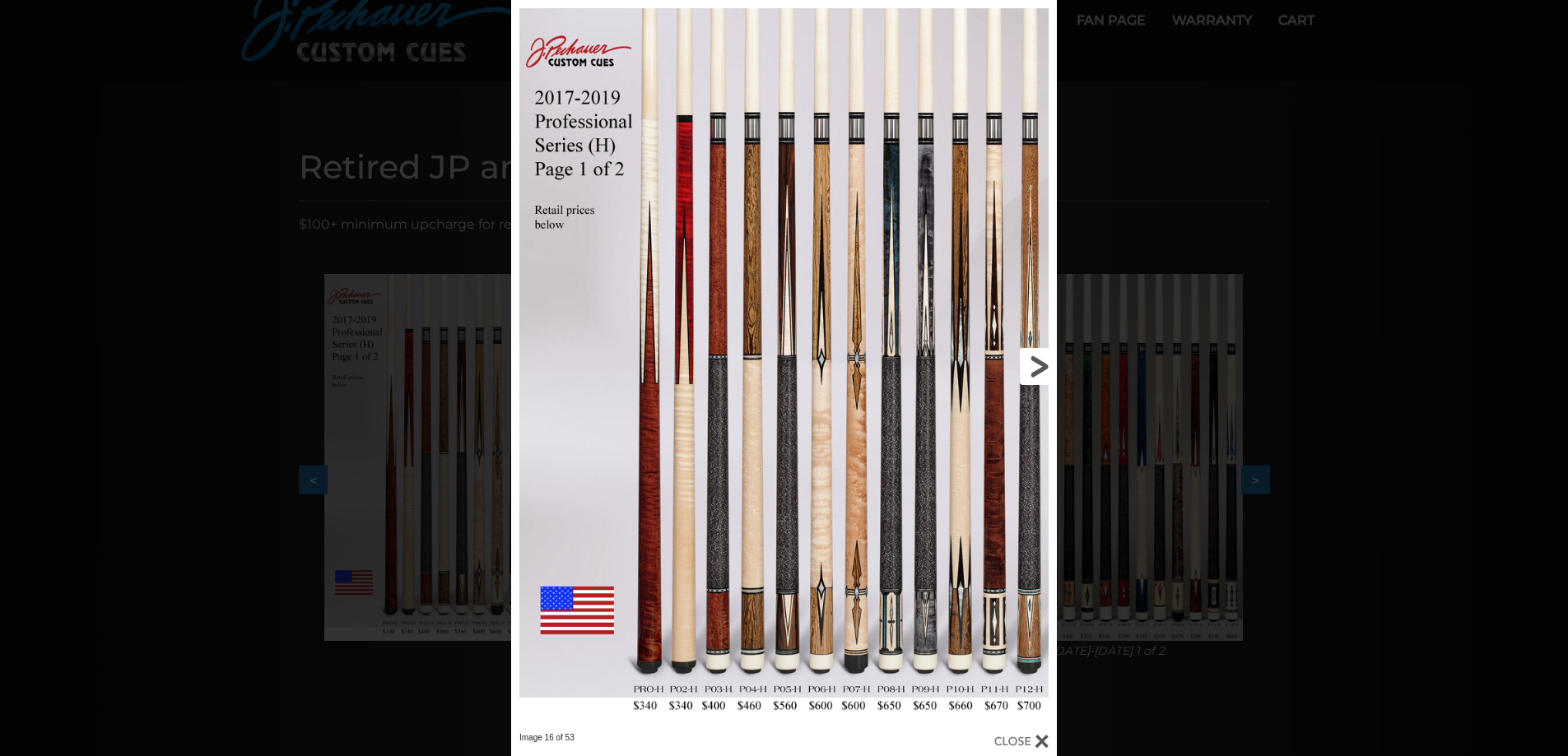
click at [1039, 364] on link at bounding box center [934, 366] width 245 height 733
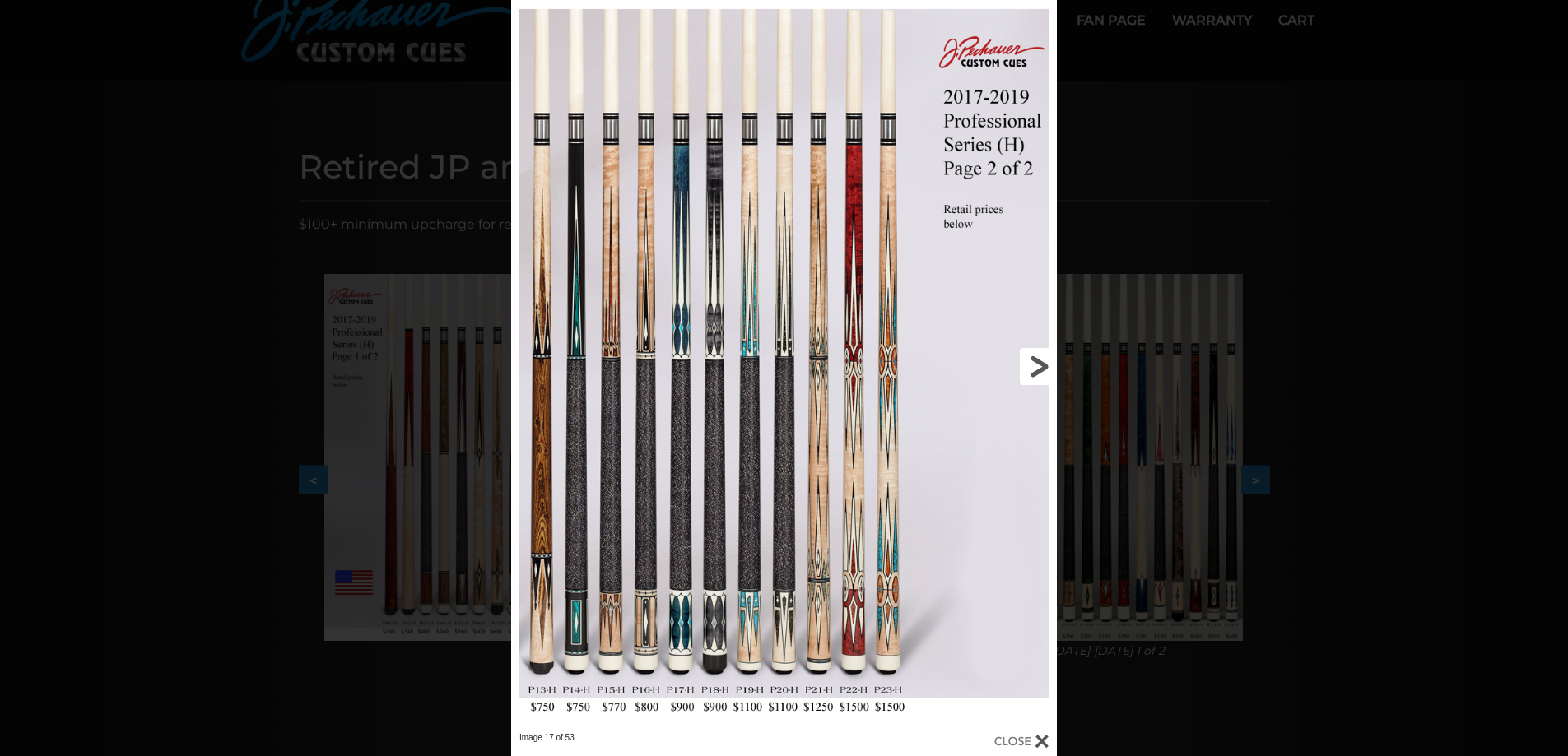
click at [1039, 364] on link at bounding box center [934, 366] width 245 height 733
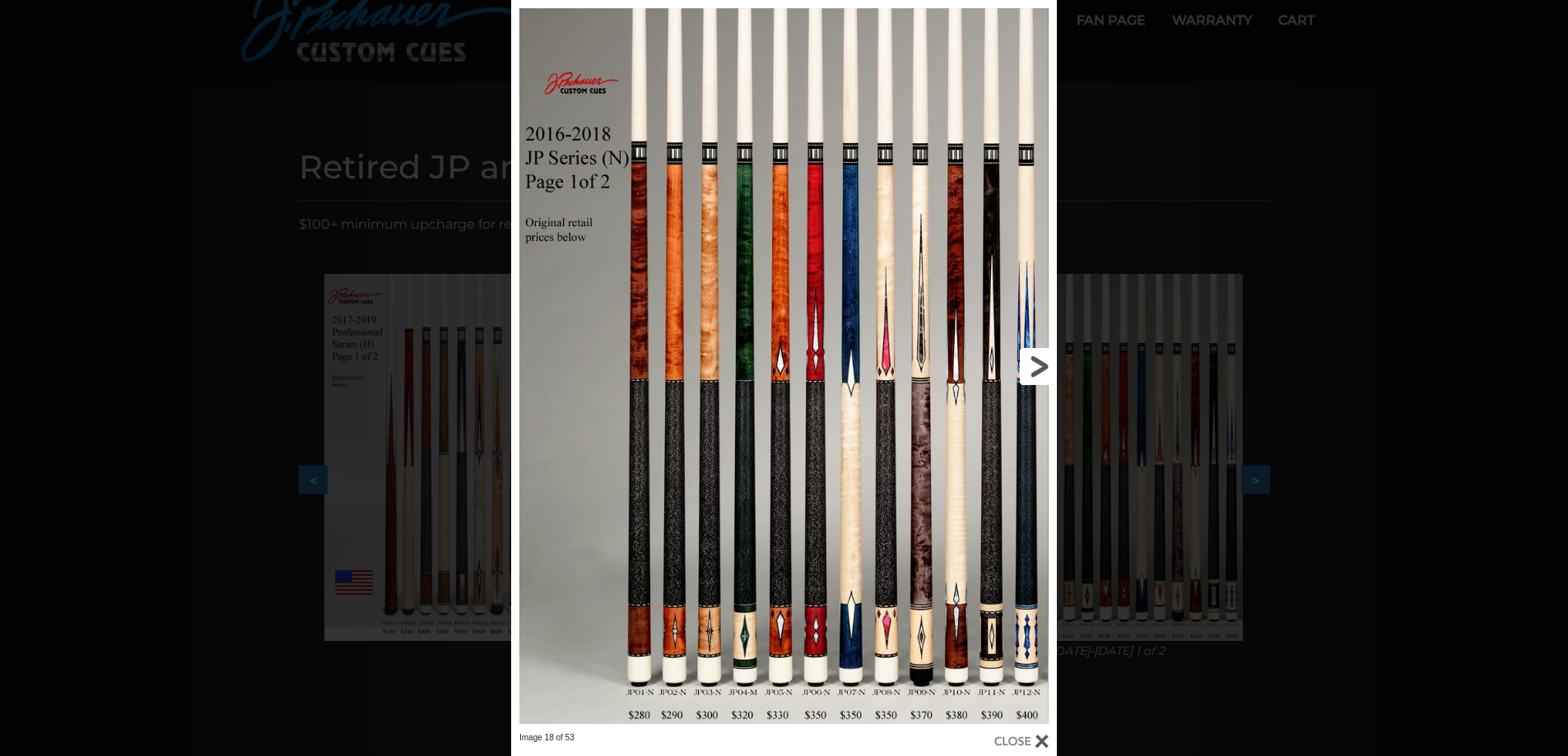
click at [1039, 364] on link at bounding box center [934, 366] width 245 height 733
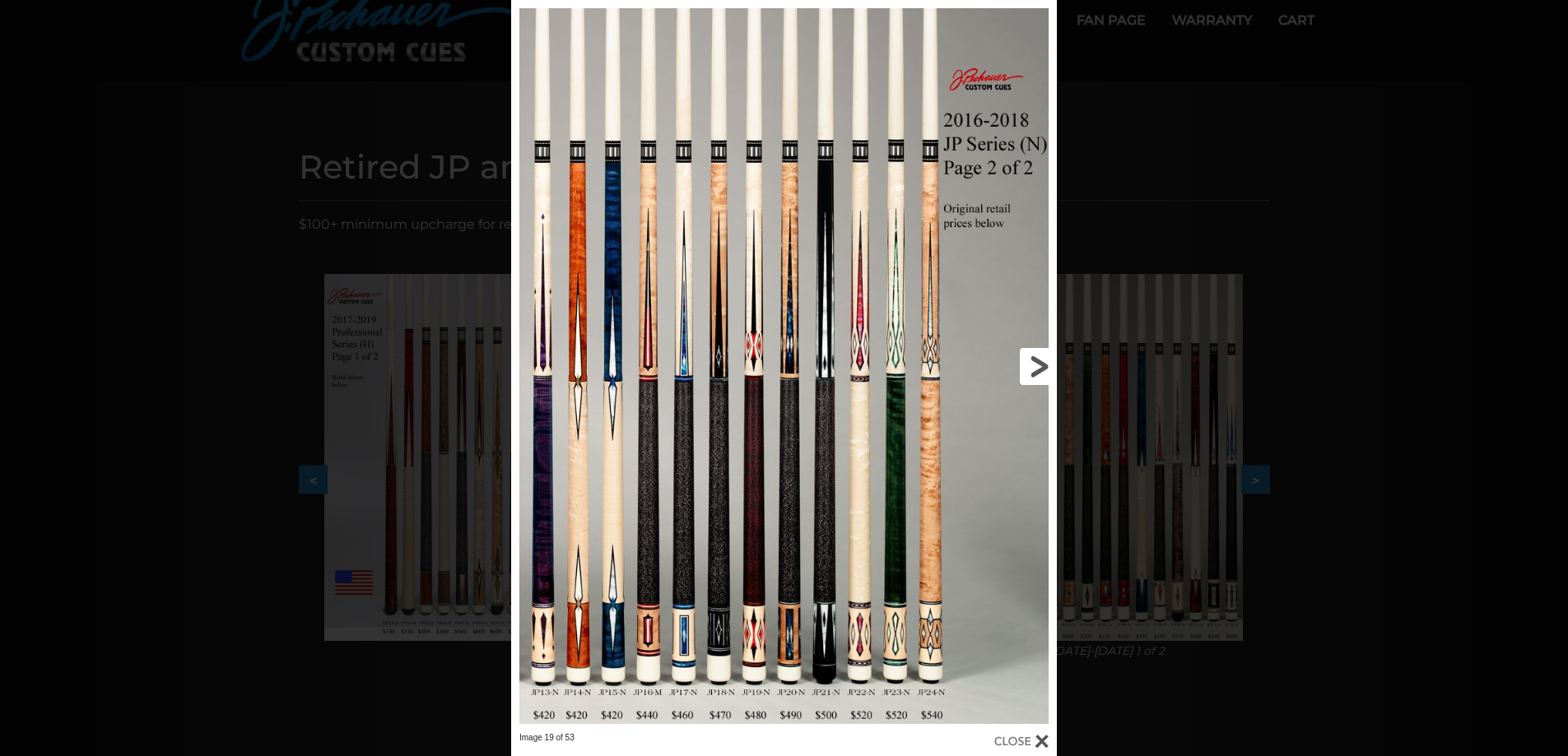
click at [1036, 365] on link at bounding box center [934, 366] width 245 height 733
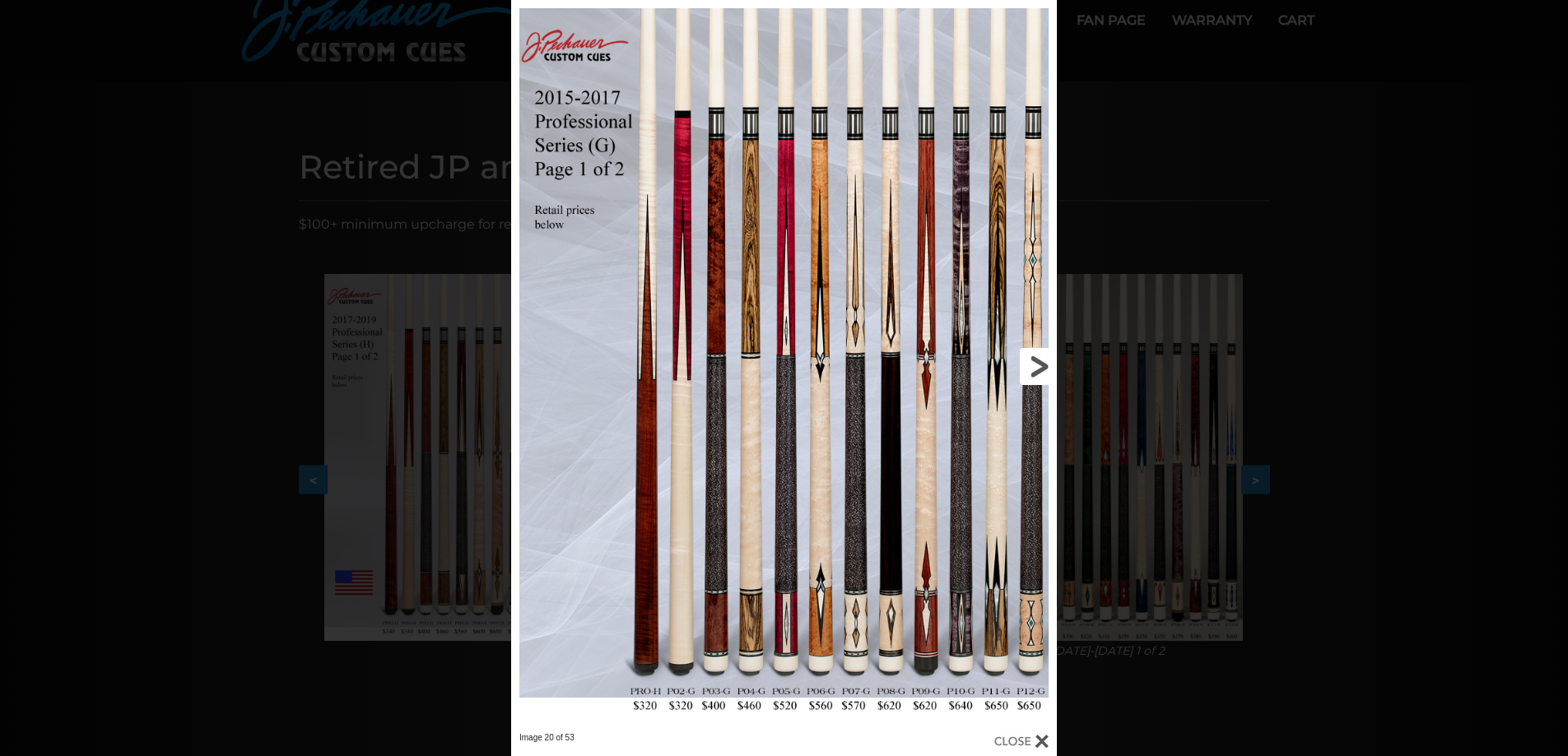
click at [1036, 365] on link at bounding box center [934, 366] width 245 height 733
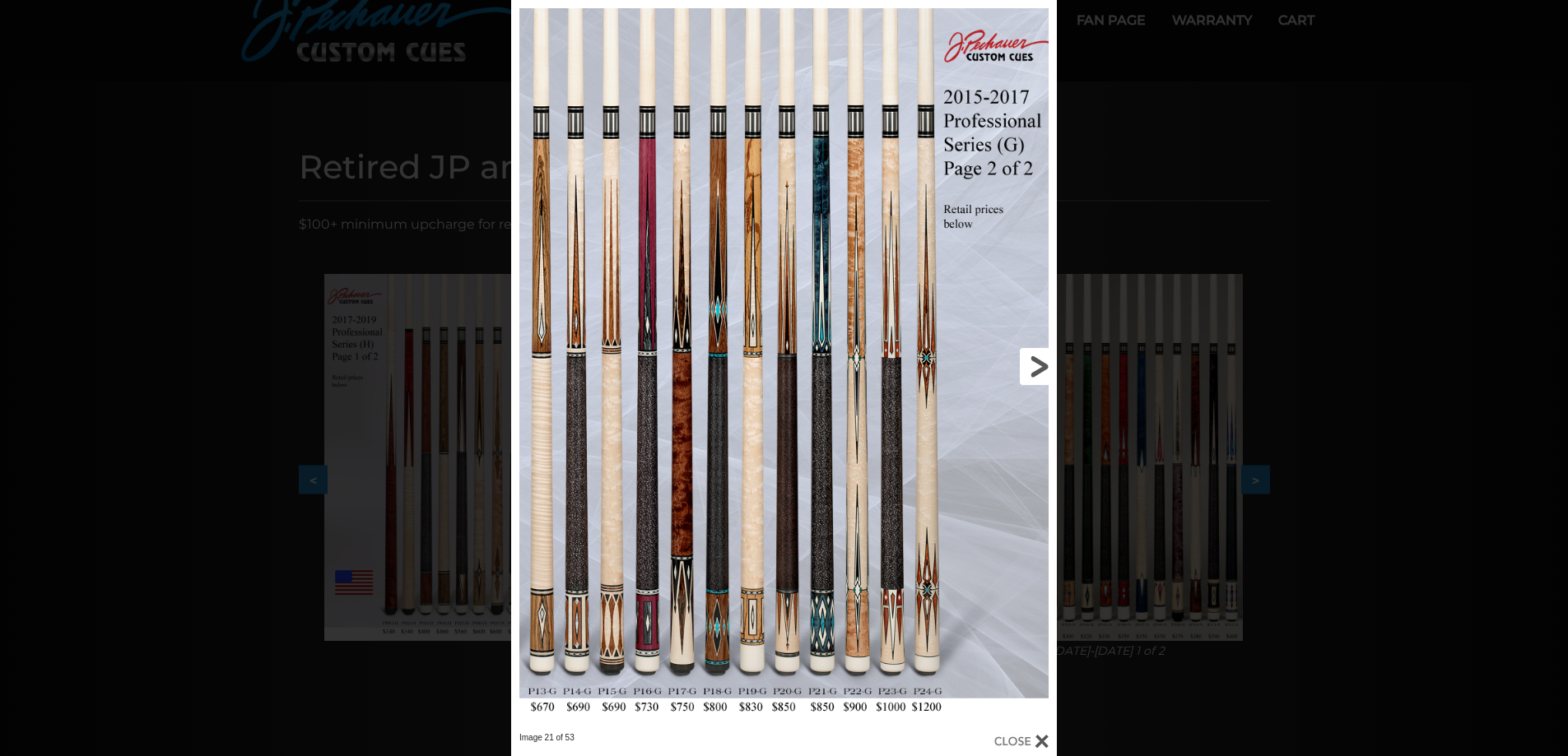
click at [1036, 365] on link at bounding box center [934, 366] width 245 height 733
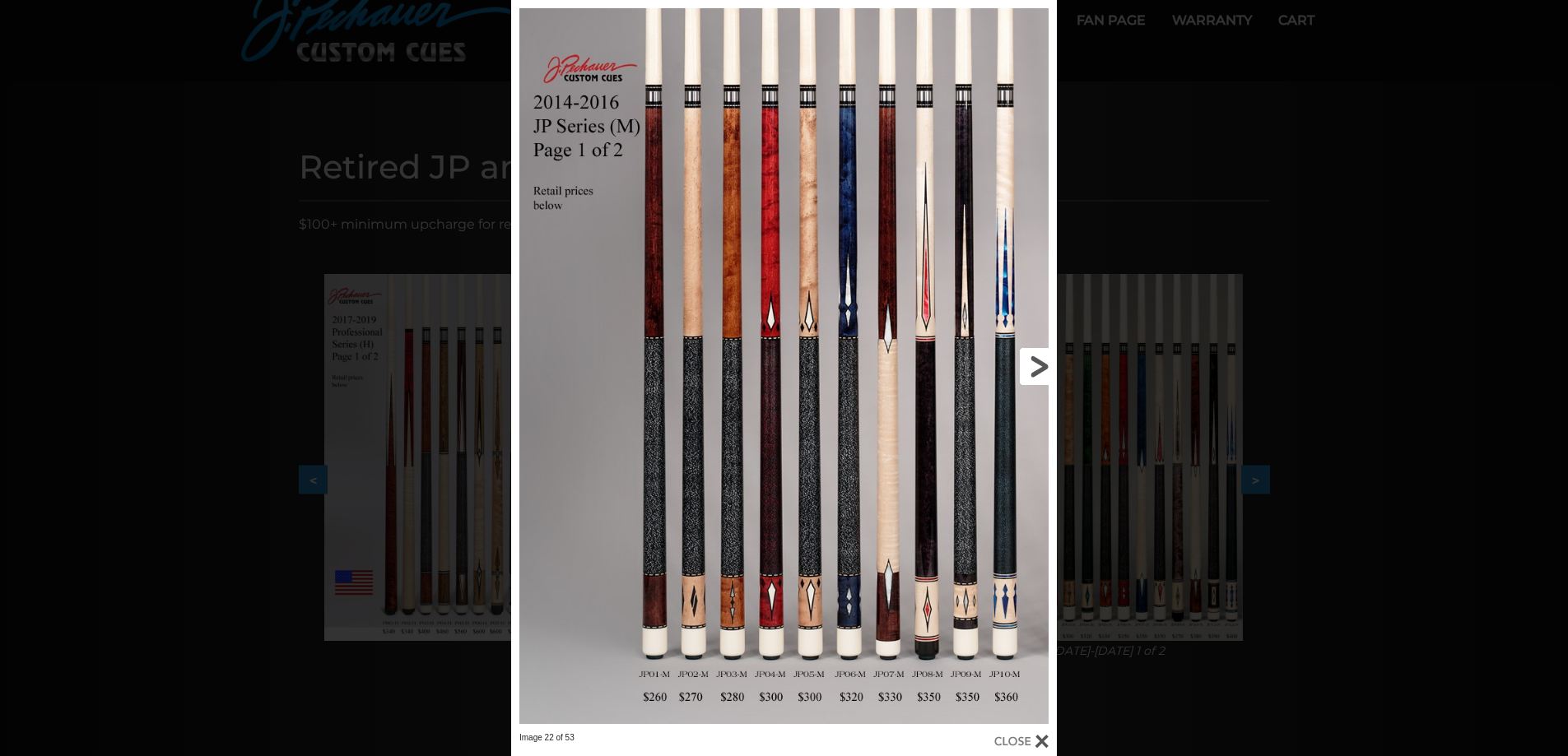
click at [1036, 365] on link at bounding box center [934, 366] width 245 height 733
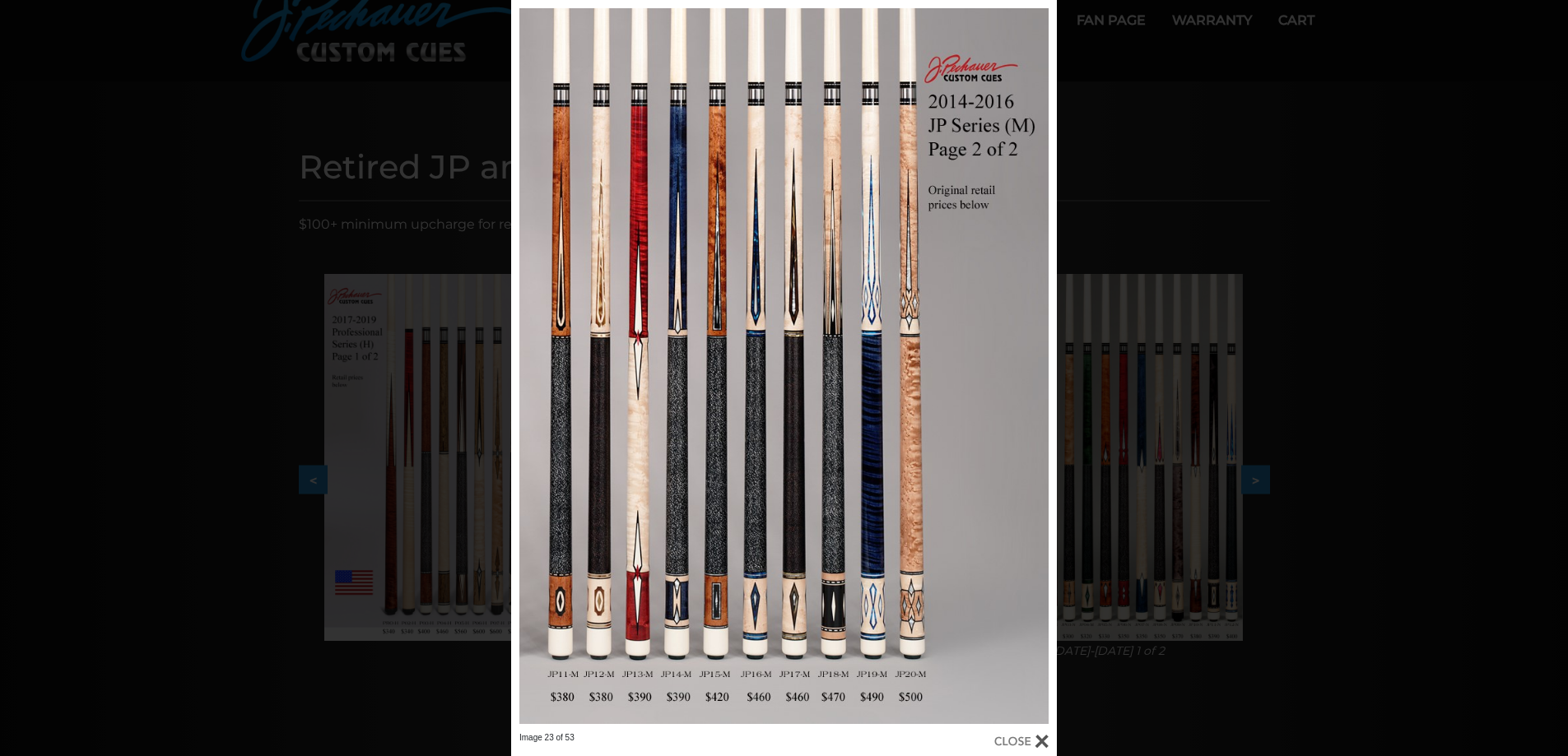
click at [1170, 375] on div "Image 23 of 53" at bounding box center [784, 378] width 1568 height 756
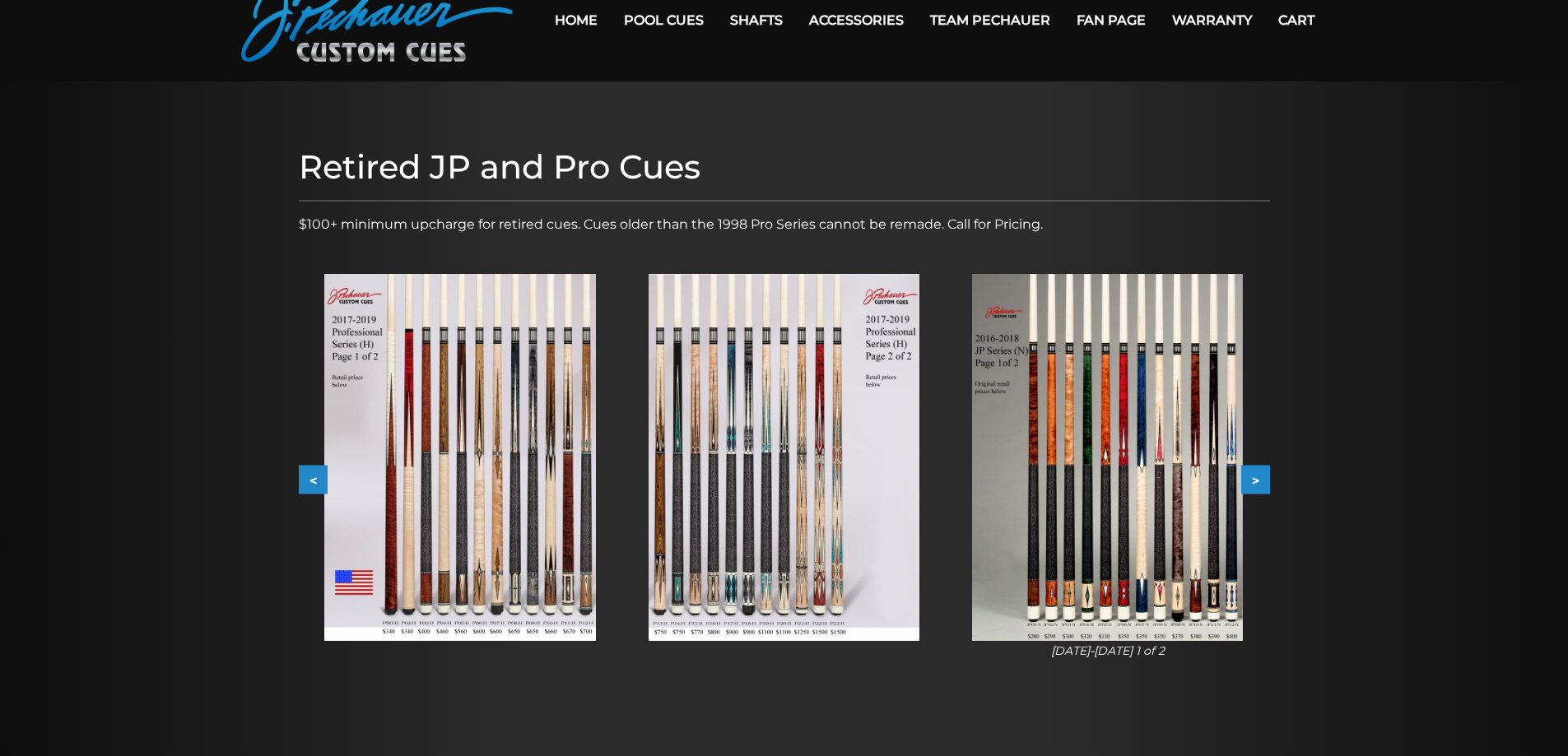
click at [311, 475] on button "<" at bounding box center [313, 480] width 28 height 28
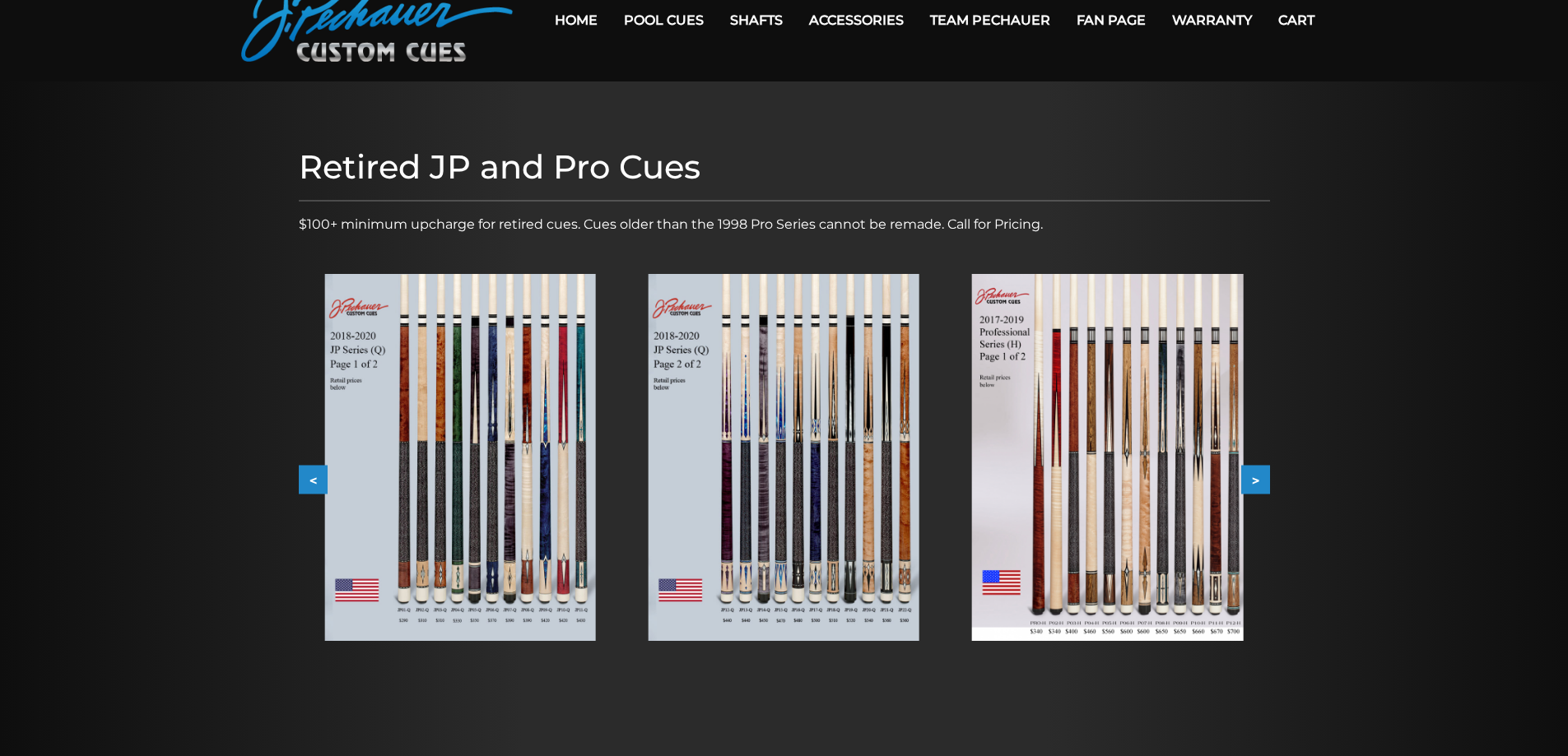
click at [311, 475] on button "<" at bounding box center [313, 480] width 28 height 28
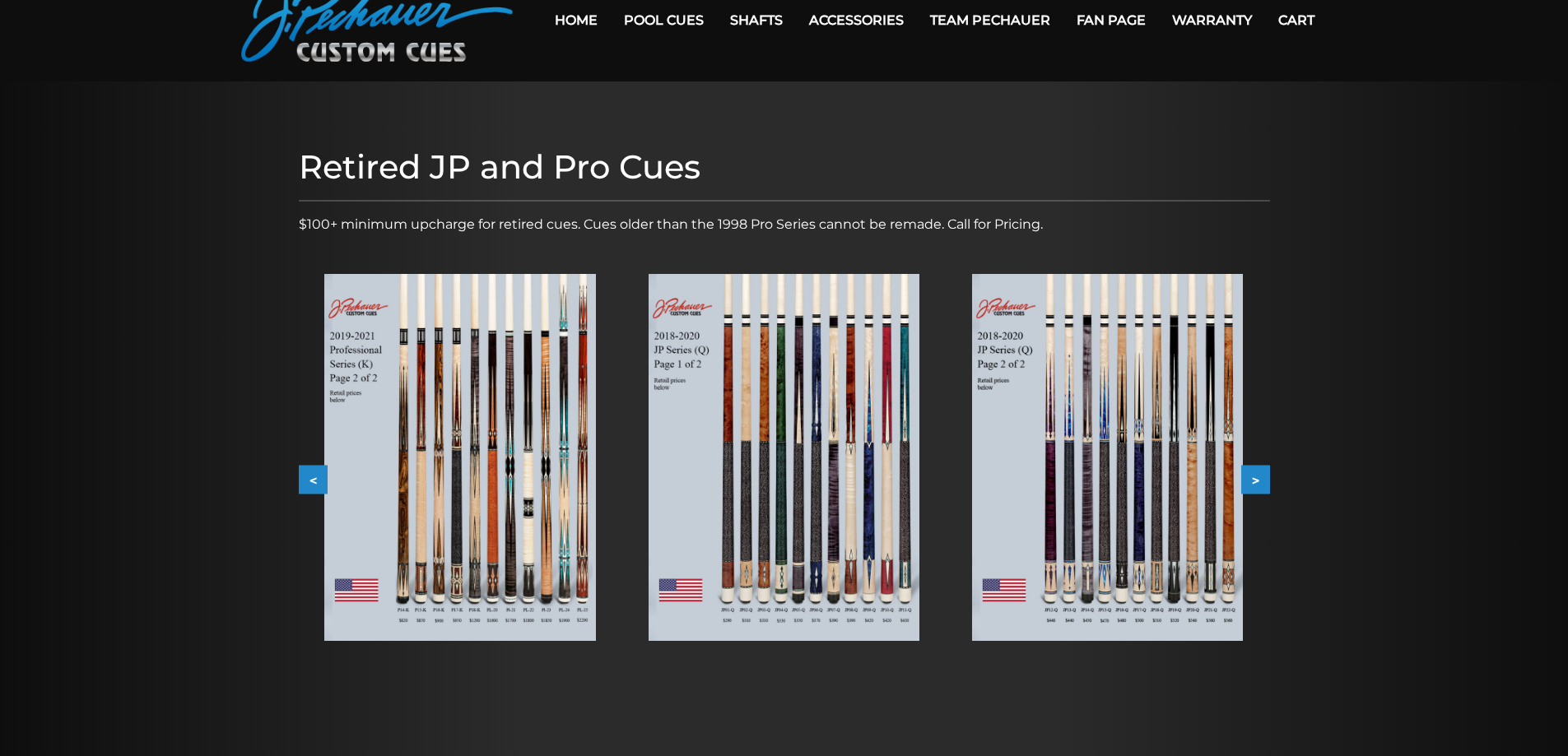
click at [311, 475] on button "<" at bounding box center [313, 480] width 28 height 28
click at [311, 476] on button "<" at bounding box center [313, 480] width 28 height 28
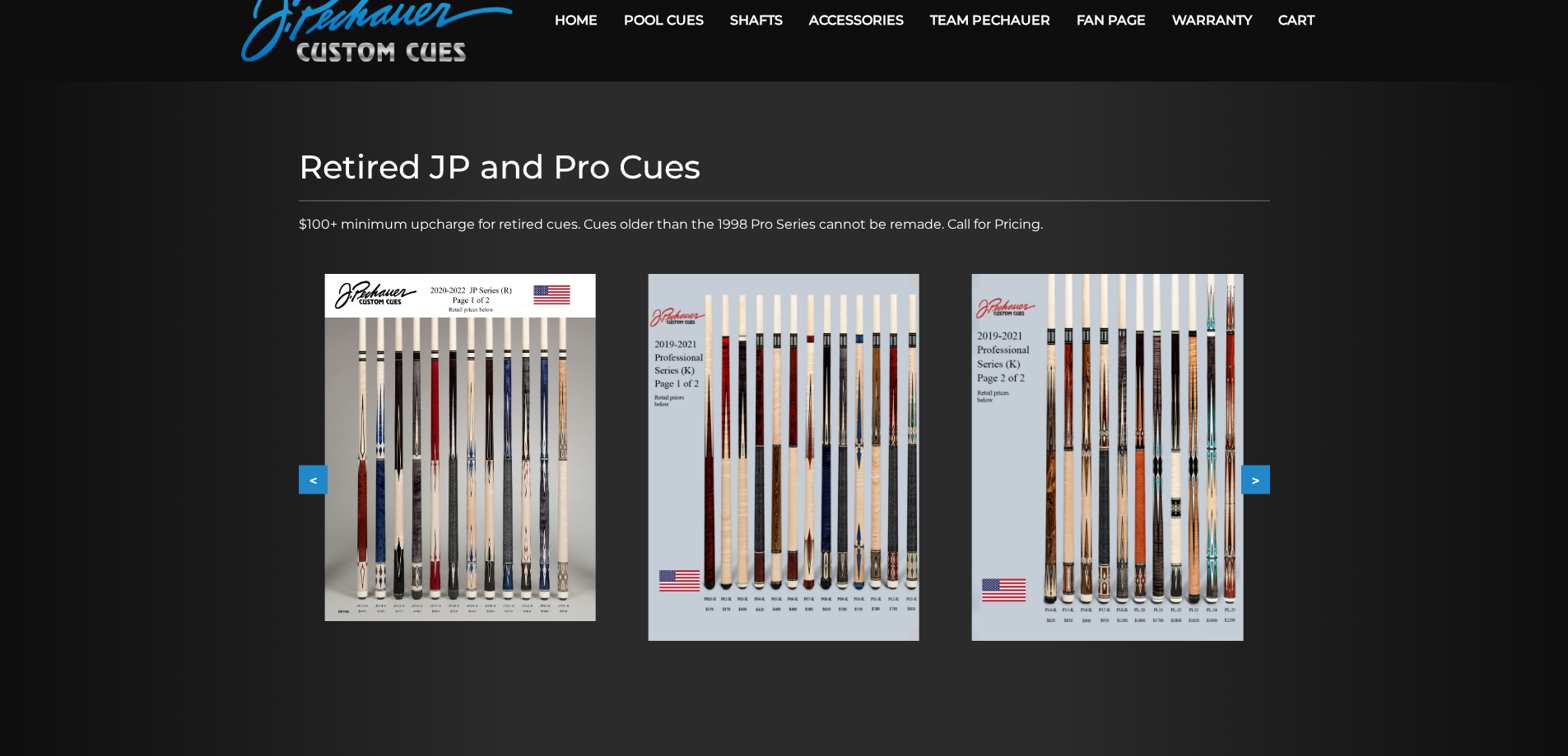
click at [311, 476] on button "<" at bounding box center [313, 480] width 28 height 28
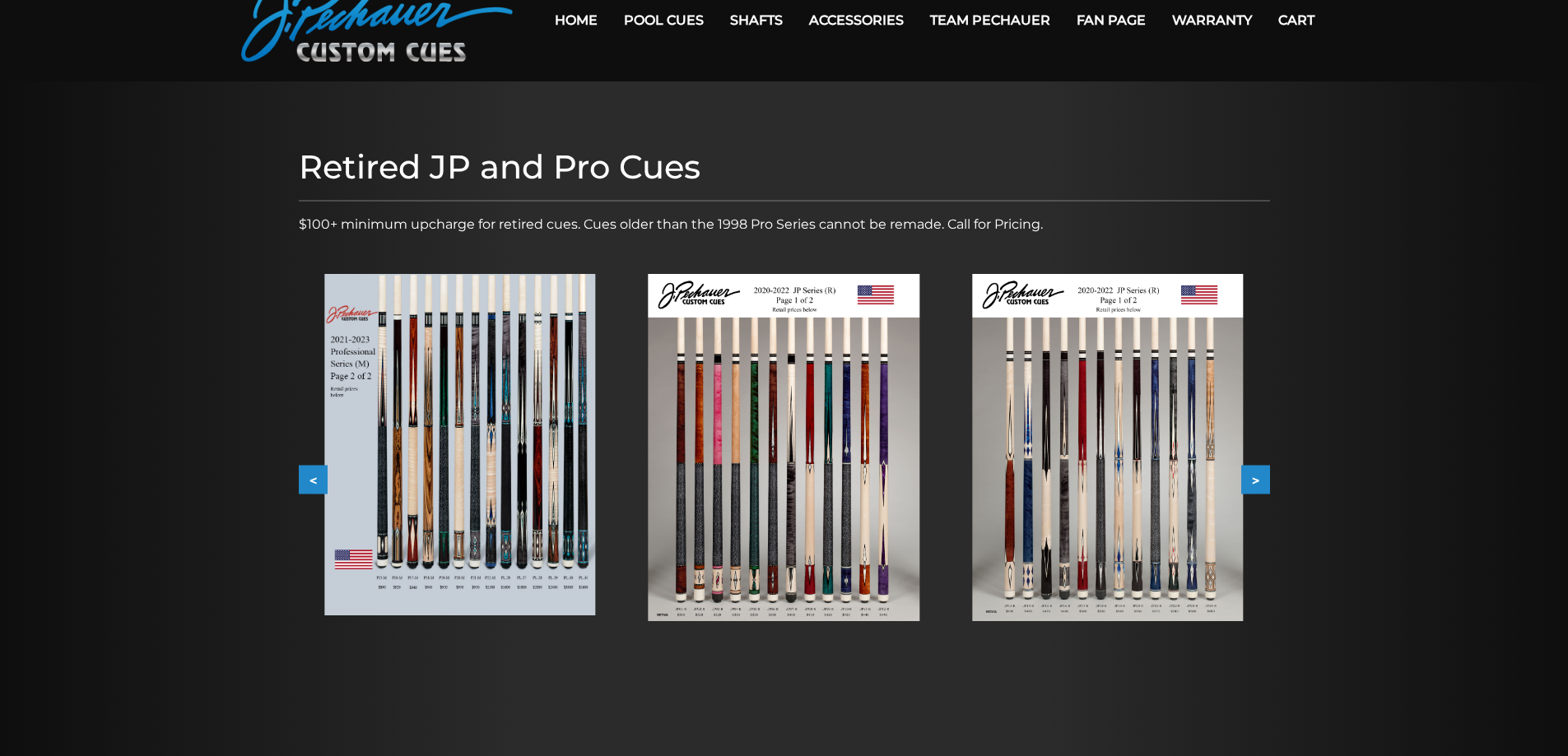
click at [311, 476] on button "<" at bounding box center [313, 480] width 28 height 28
click at [311, 476] on button "<" at bounding box center [313, 480] width 28 height 28
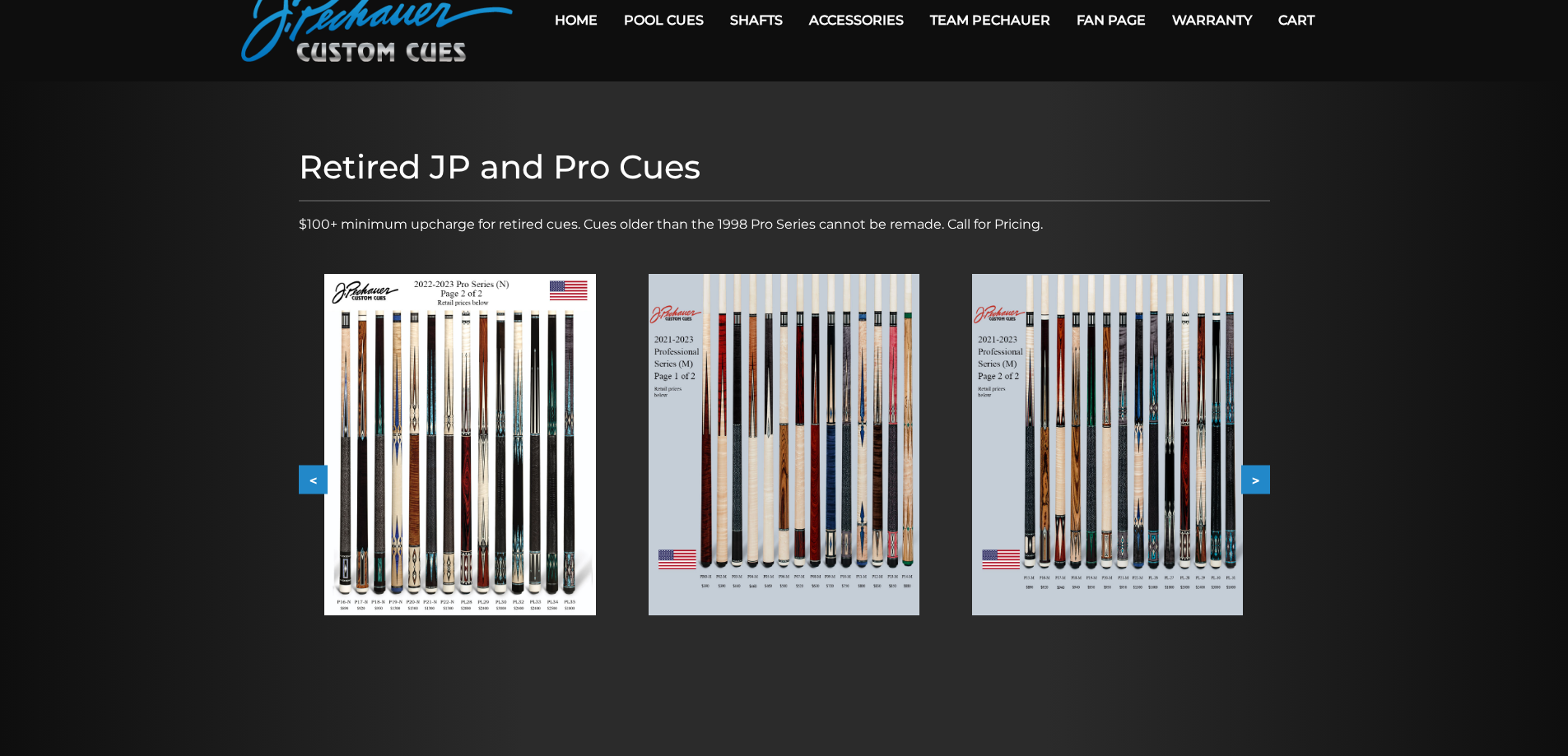
click at [311, 476] on button "<" at bounding box center [313, 480] width 28 height 28
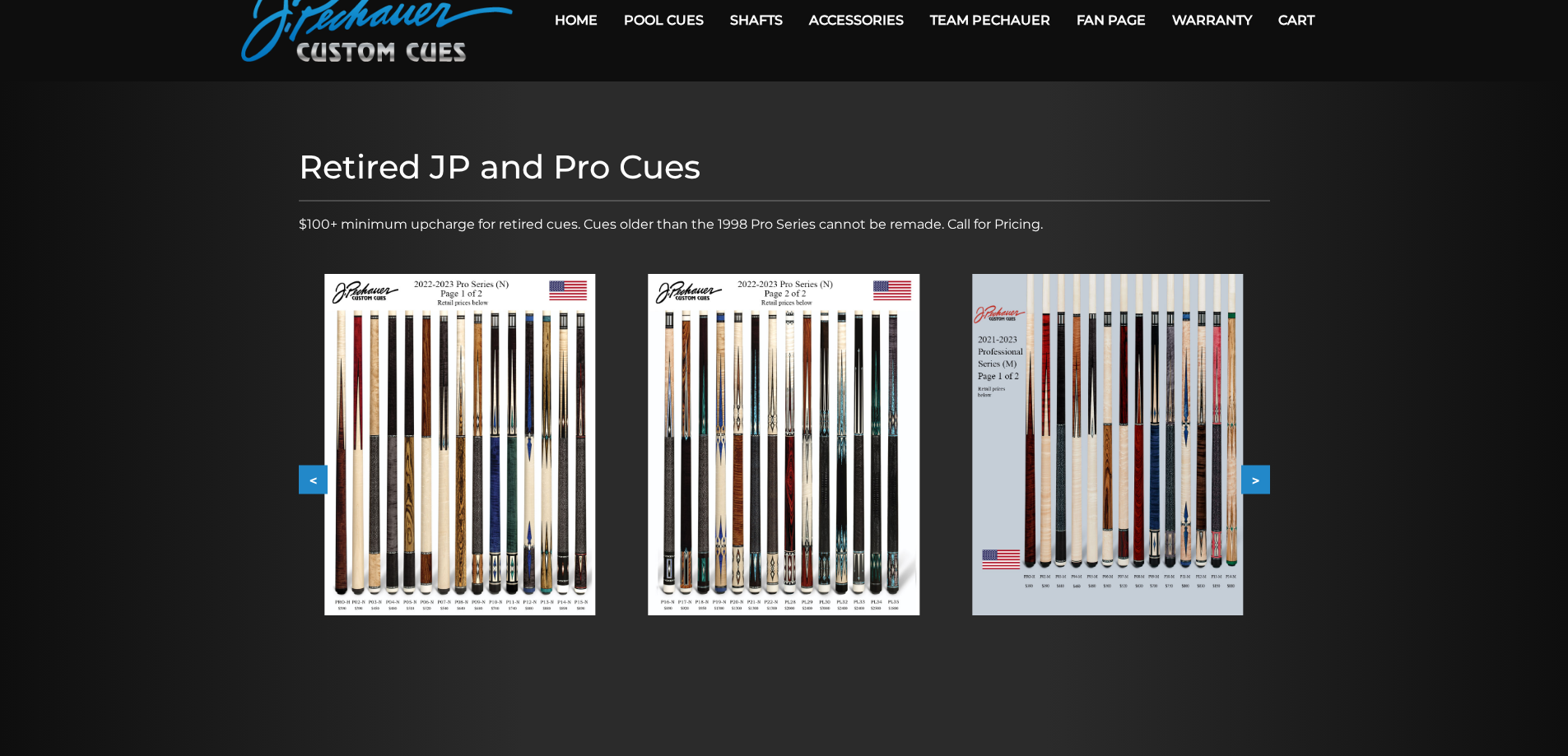
click at [310, 478] on button "<" at bounding box center [313, 480] width 28 height 28
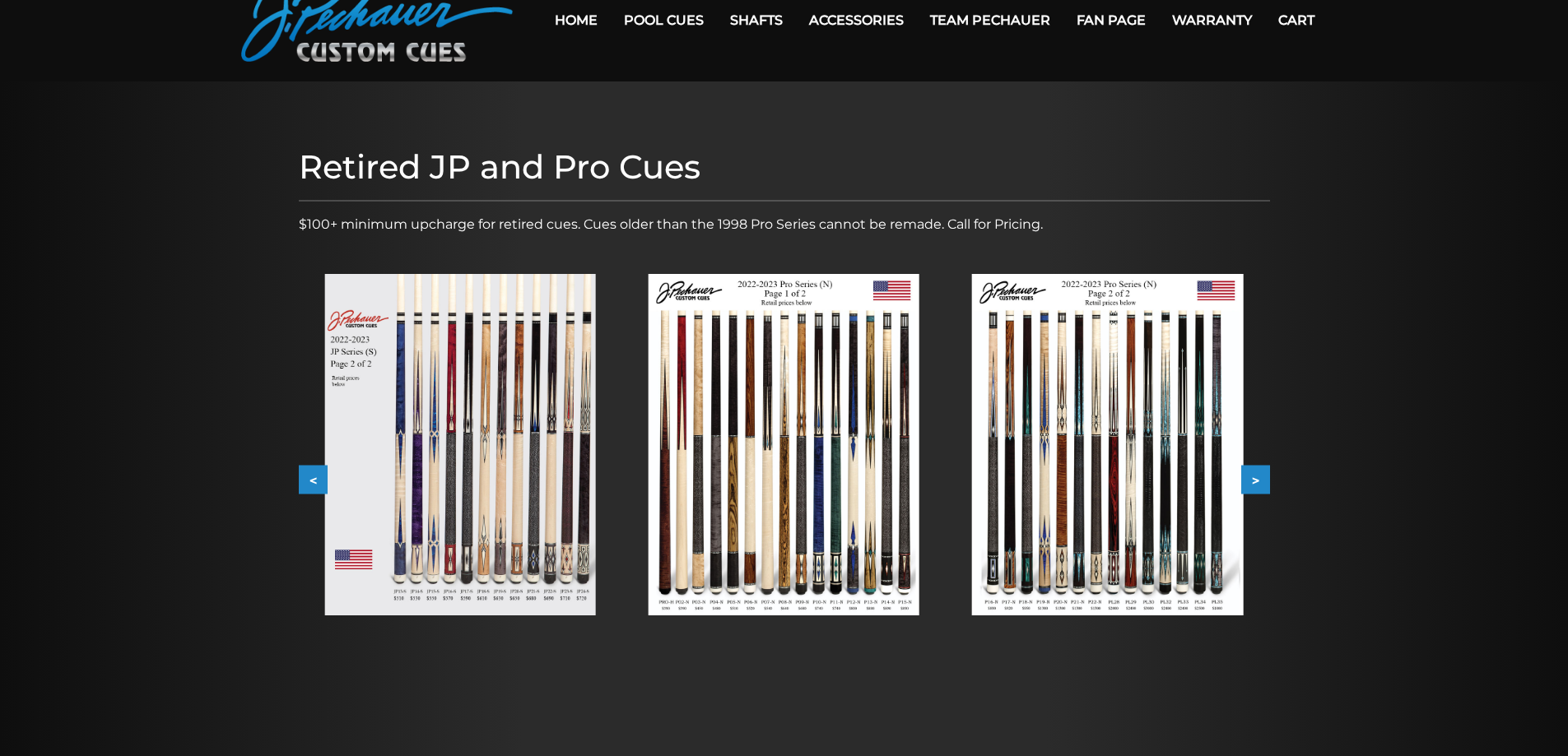
click at [310, 478] on button "<" at bounding box center [313, 480] width 28 height 28
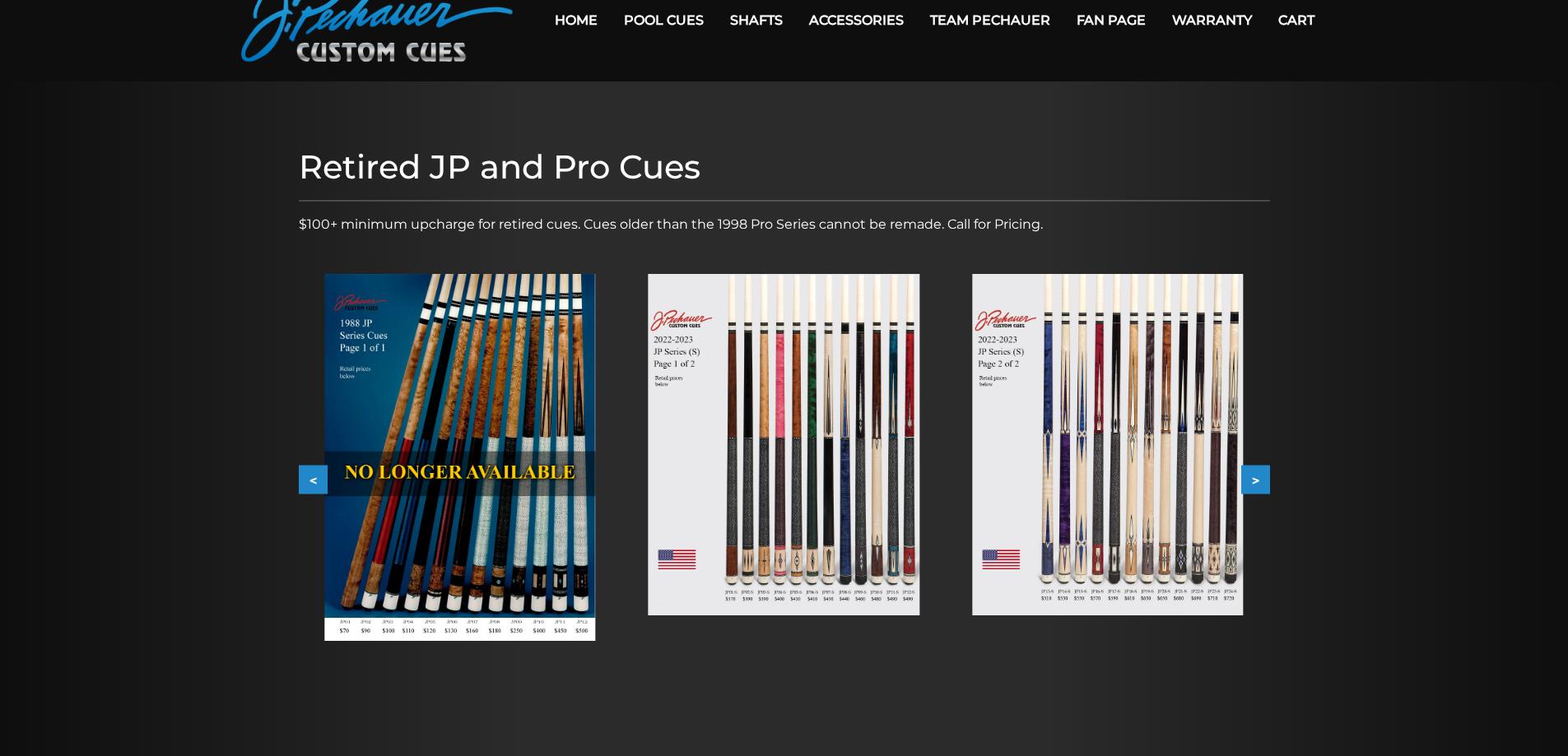
click at [309, 479] on button "<" at bounding box center [313, 480] width 28 height 28
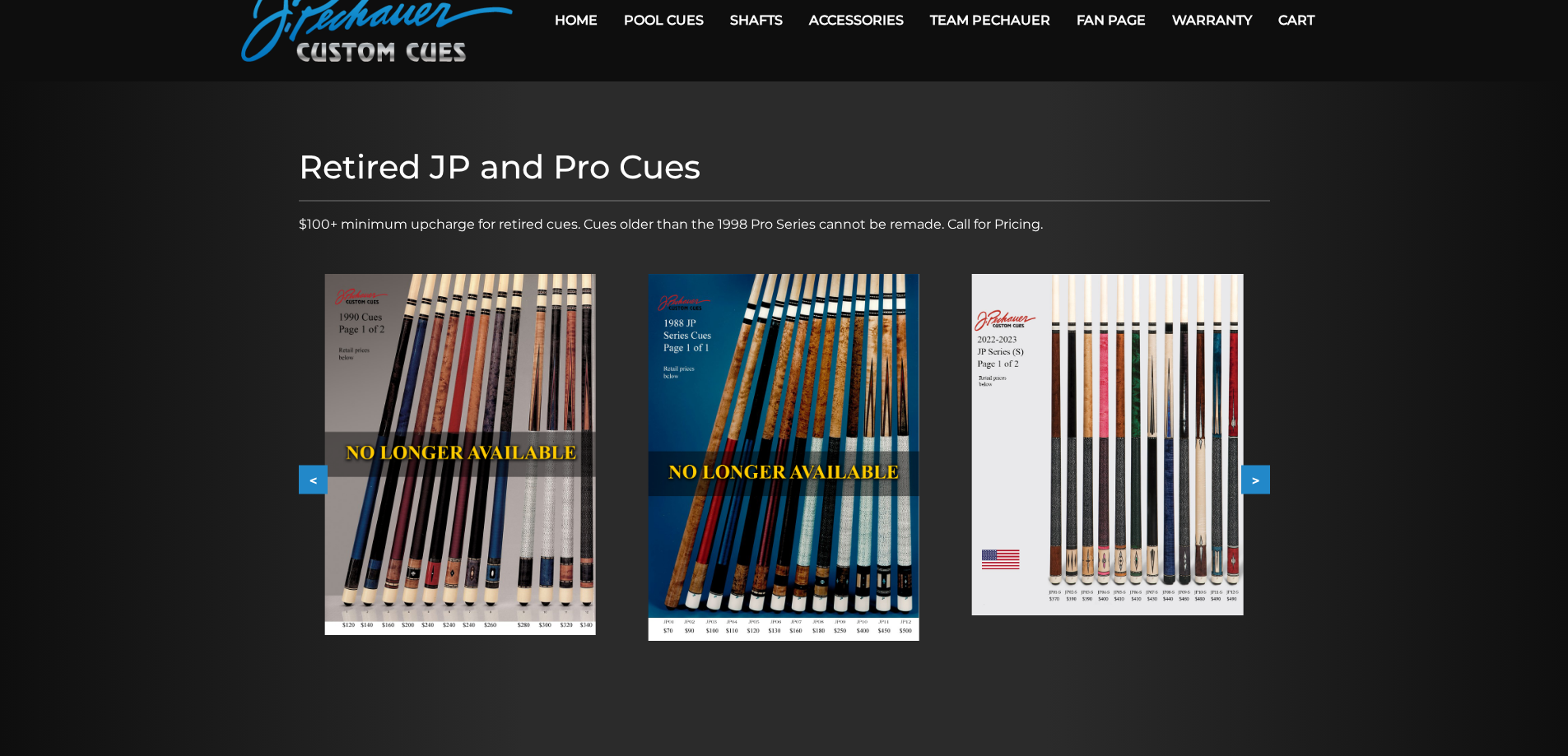
click at [308, 479] on button "<" at bounding box center [313, 480] width 28 height 28
click at [308, 480] on button "<" at bounding box center [313, 480] width 28 height 28
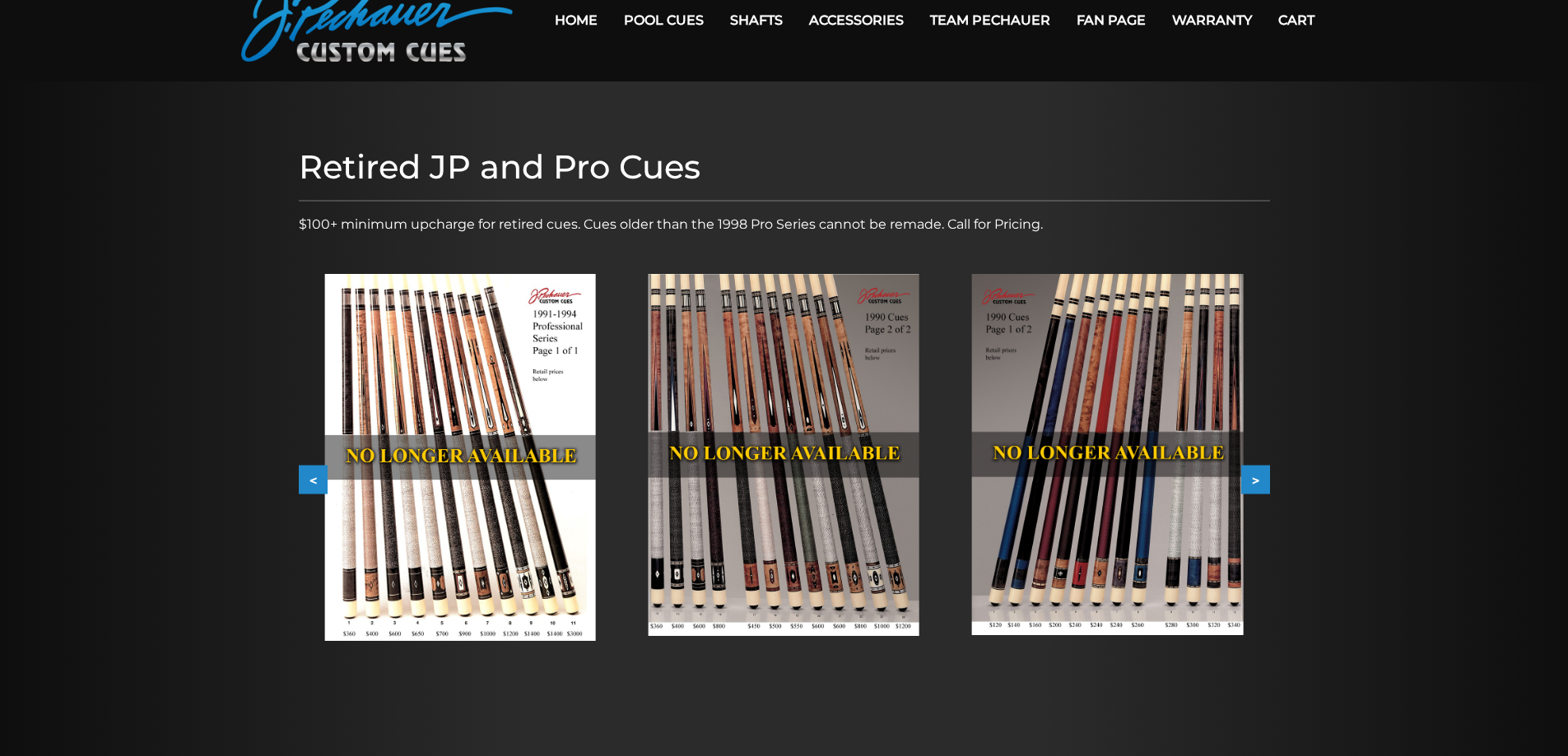
click at [307, 480] on button "<" at bounding box center [313, 480] width 28 height 28
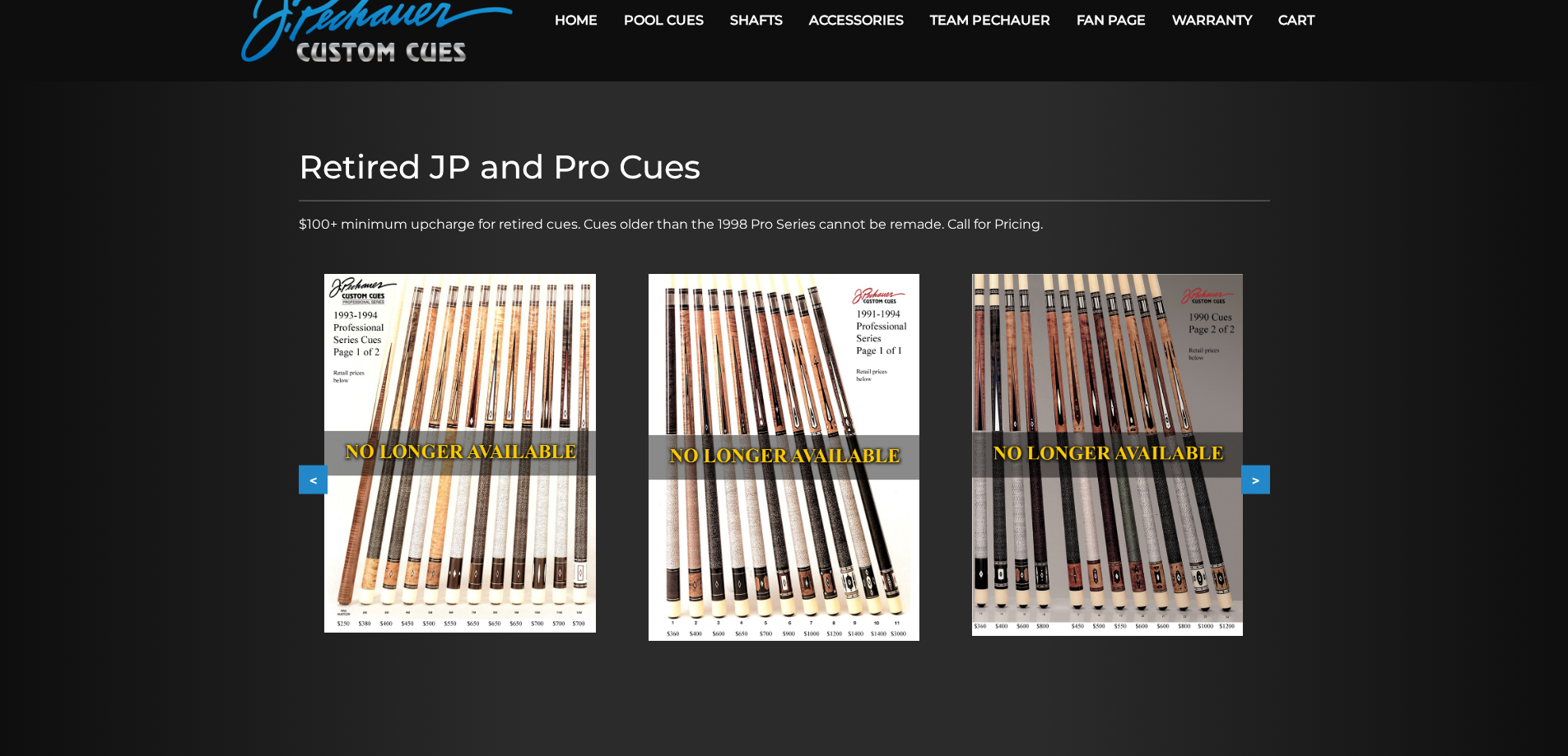
click at [1260, 480] on button ">" at bounding box center [1256, 480] width 28 height 28
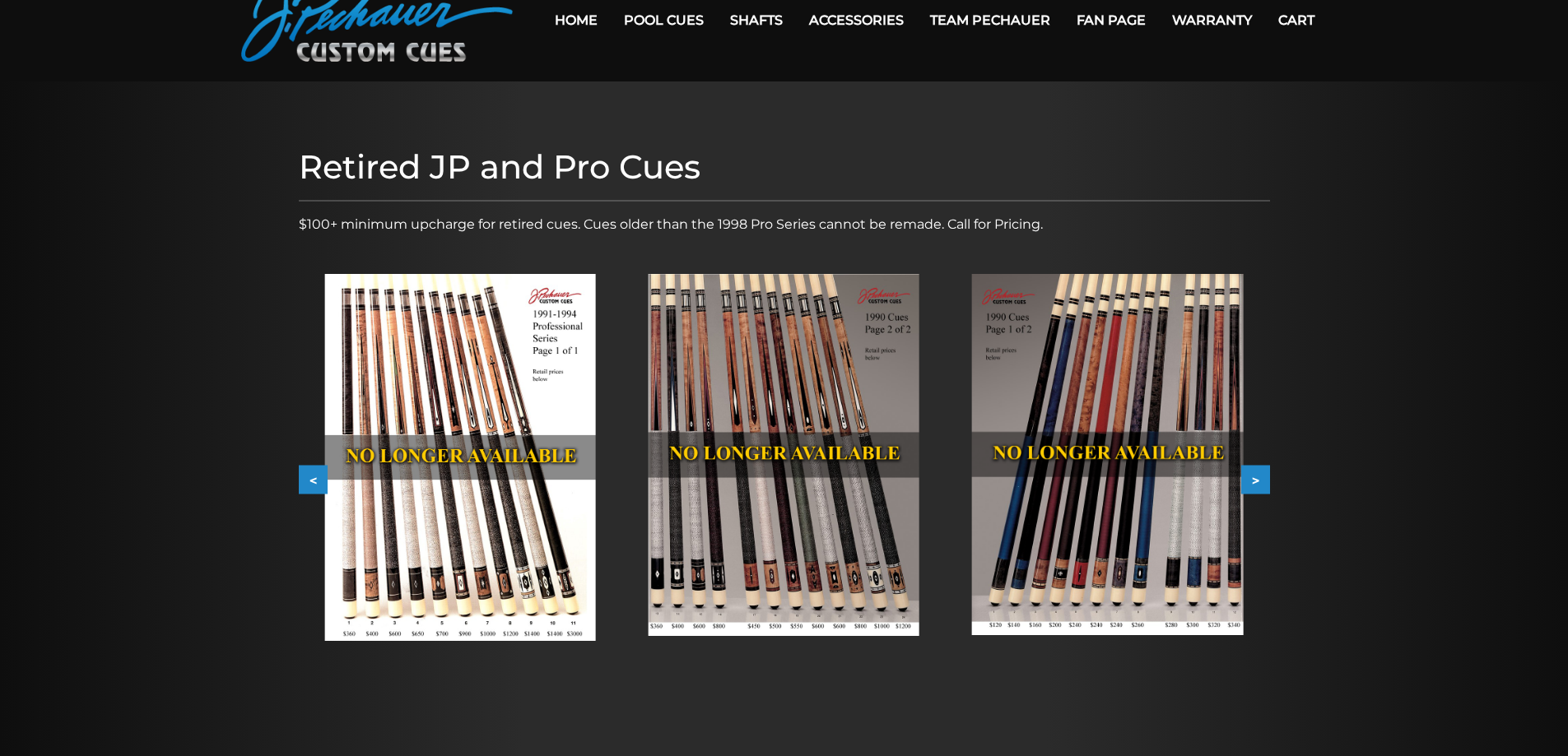
click at [1267, 476] on button ">" at bounding box center [1256, 480] width 28 height 28
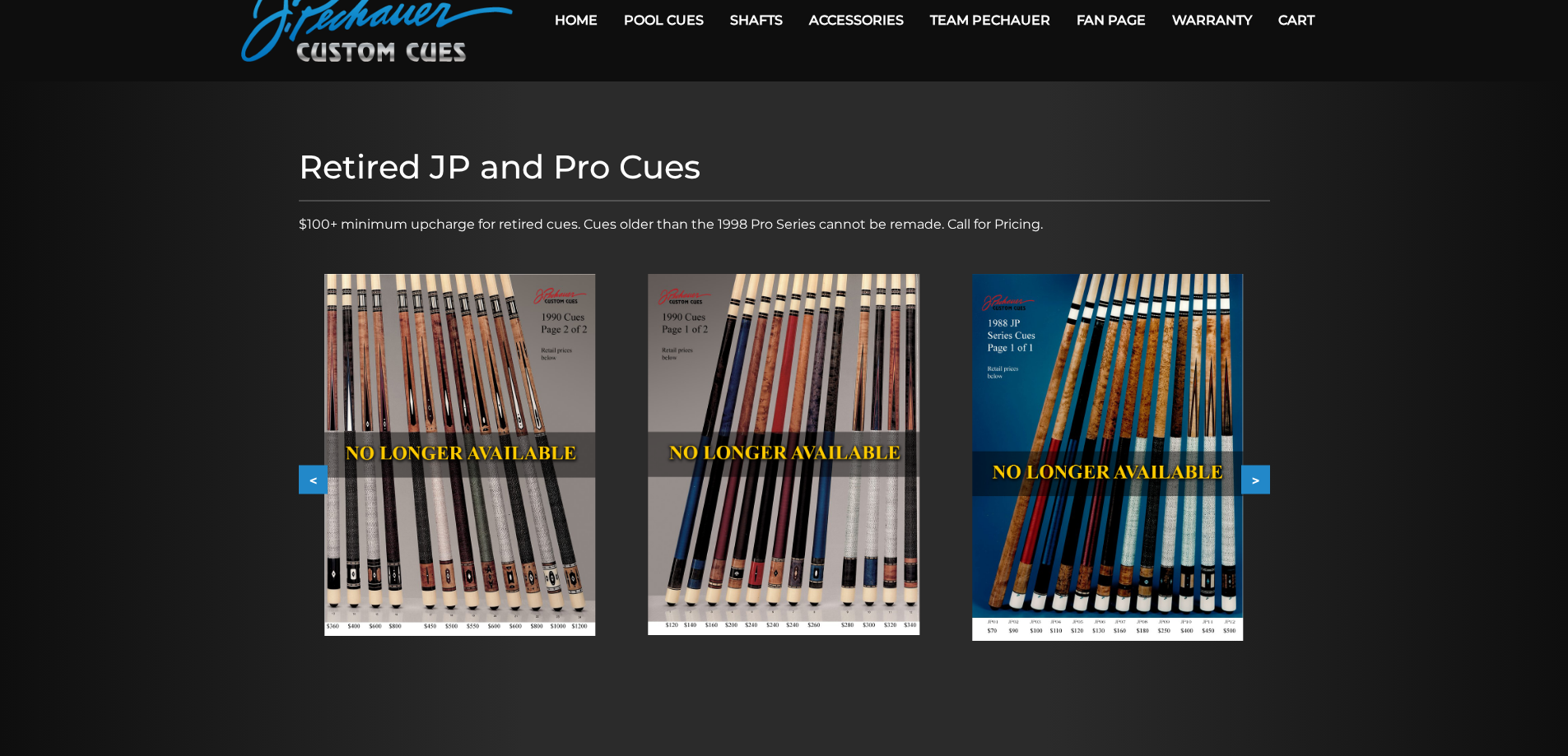
click at [1267, 477] on button ">" at bounding box center [1256, 480] width 28 height 28
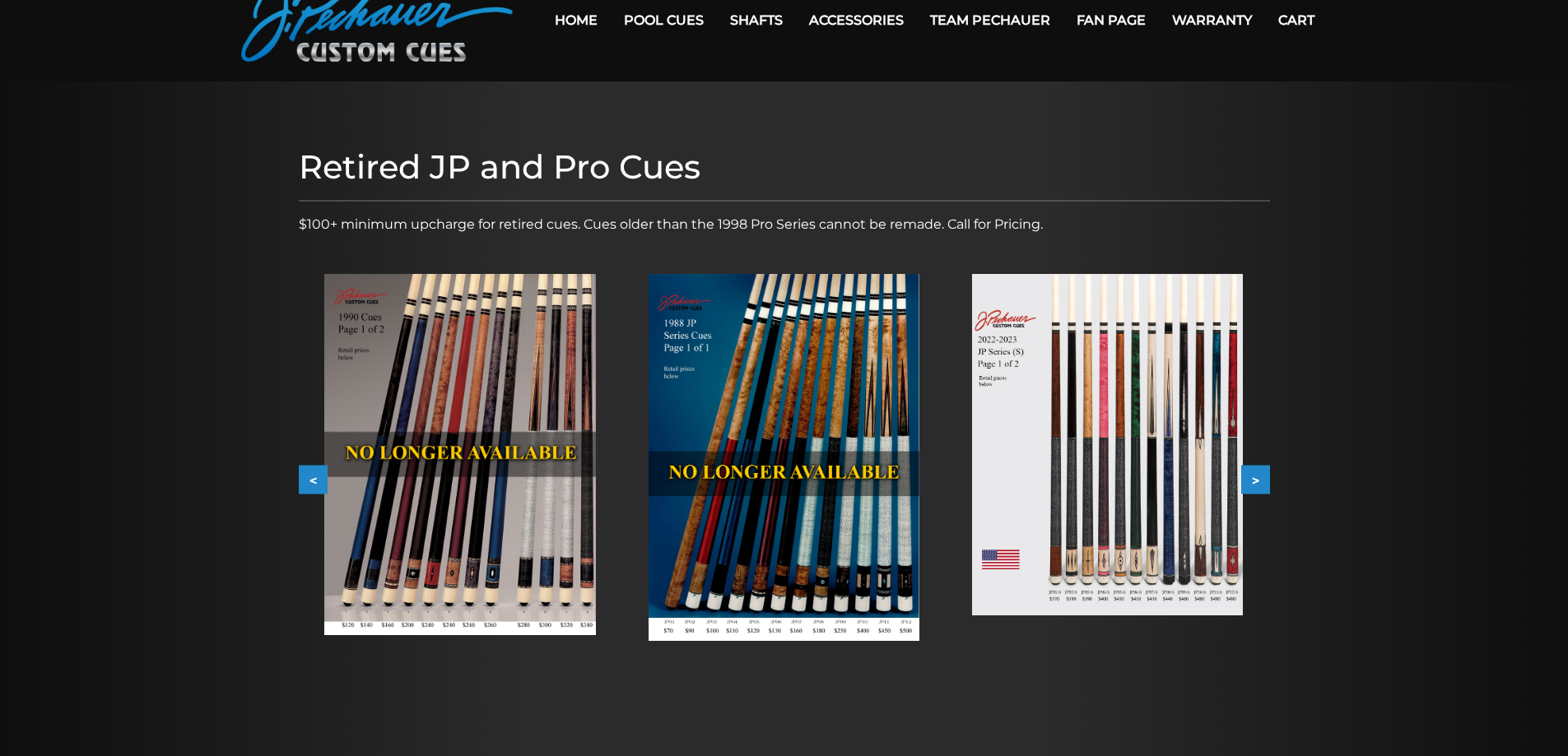
click at [1267, 477] on button ">" at bounding box center [1256, 480] width 28 height 28
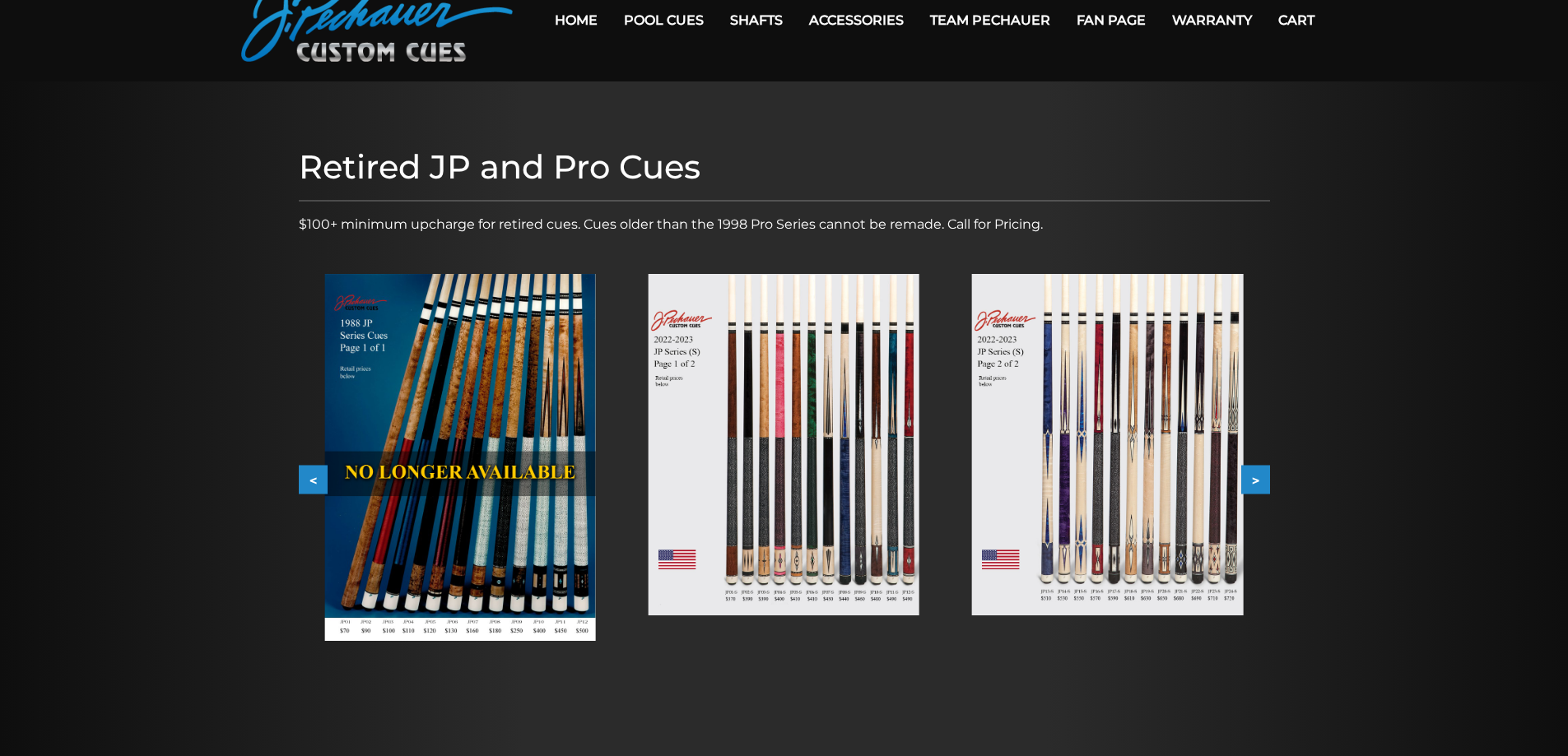
click at [1267, 477] on button ">" at bounding box center [1256, 480] width 28 height 28
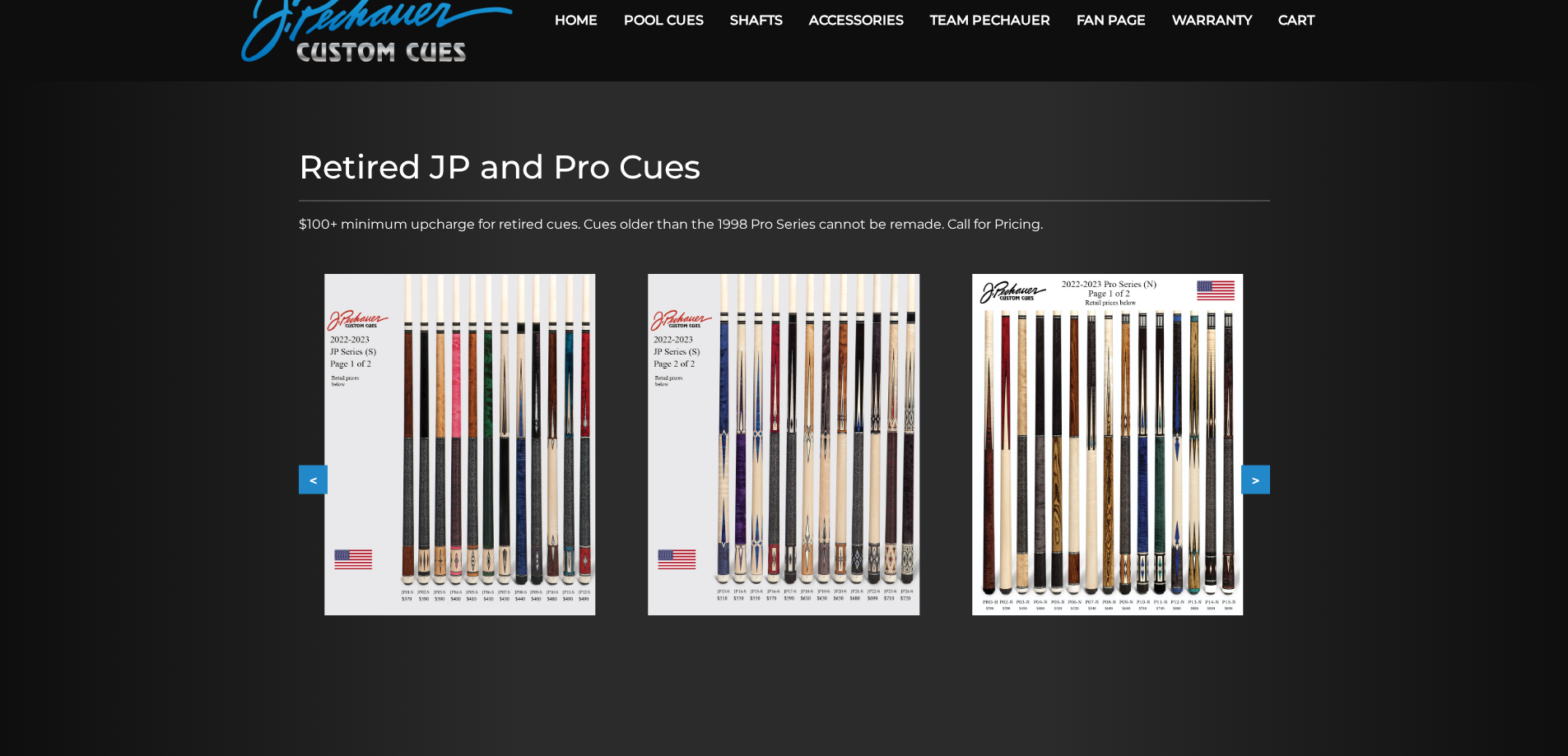
click at [1267, 477] on button ">" at bounding box center [1256, 480] width 28 height 28
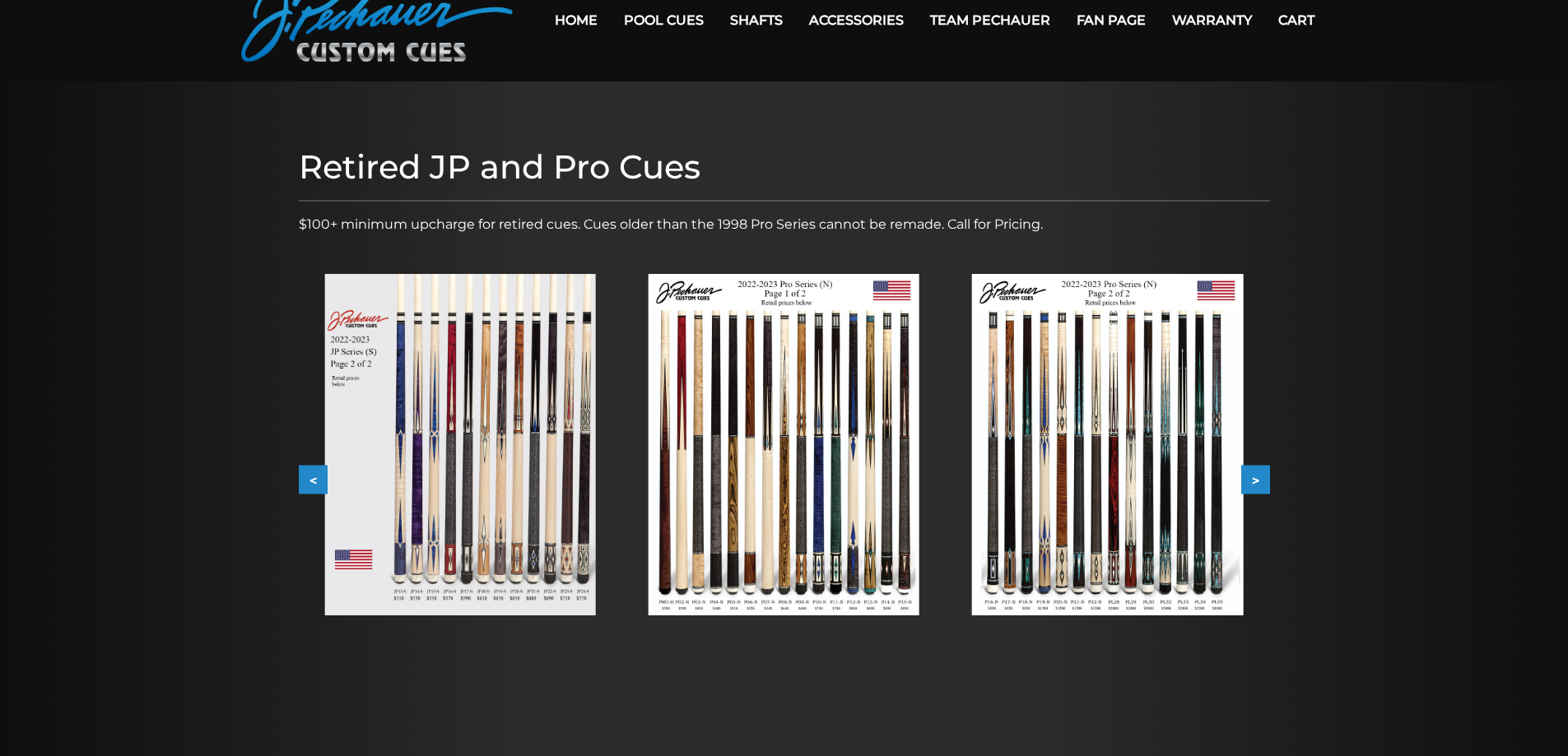
click at [1259, 472] on button ">" at bounding box center [1256, 480] width 28 height 28
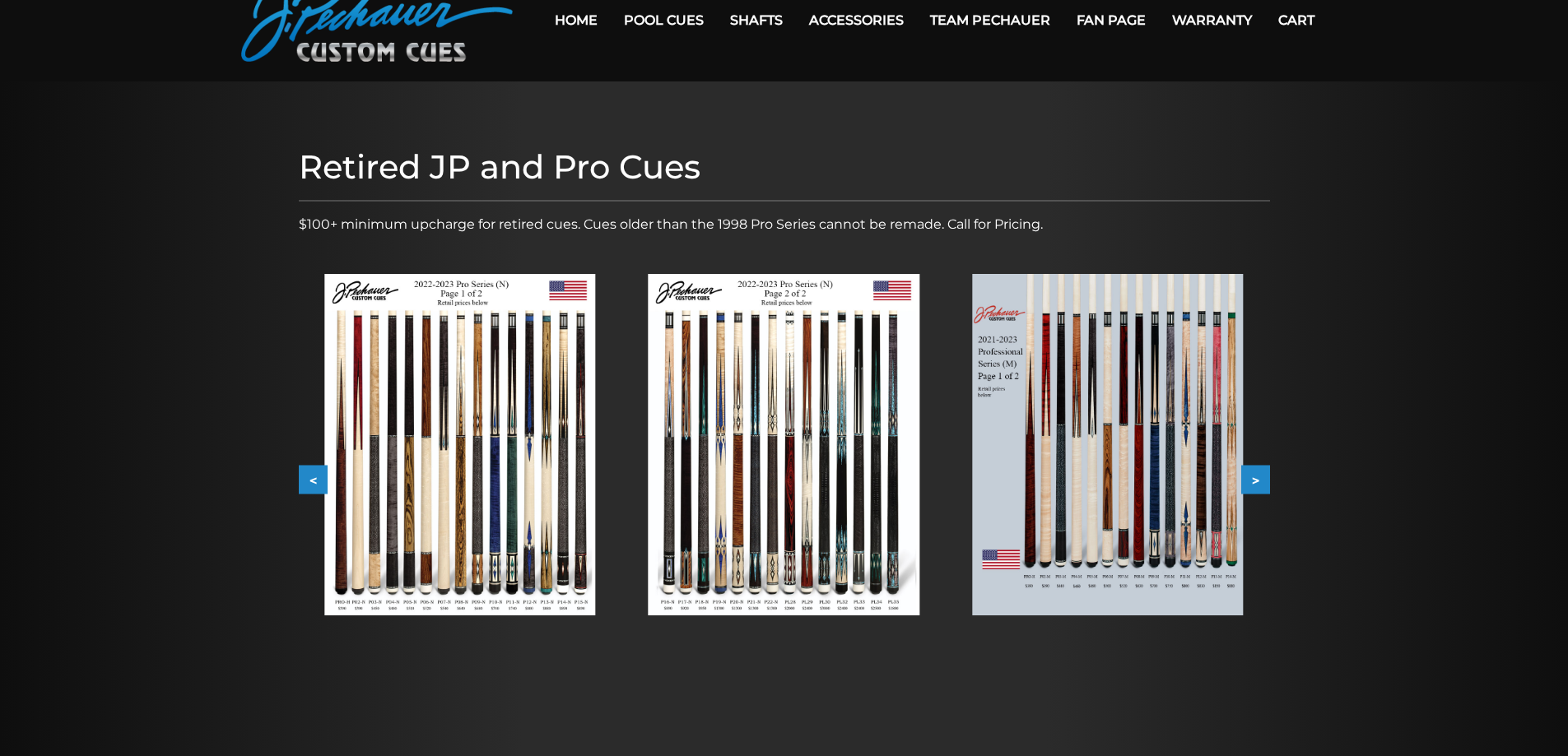
click at [1257, 475] on button ">" at bounding box center [1256, 480] width 28 height 28
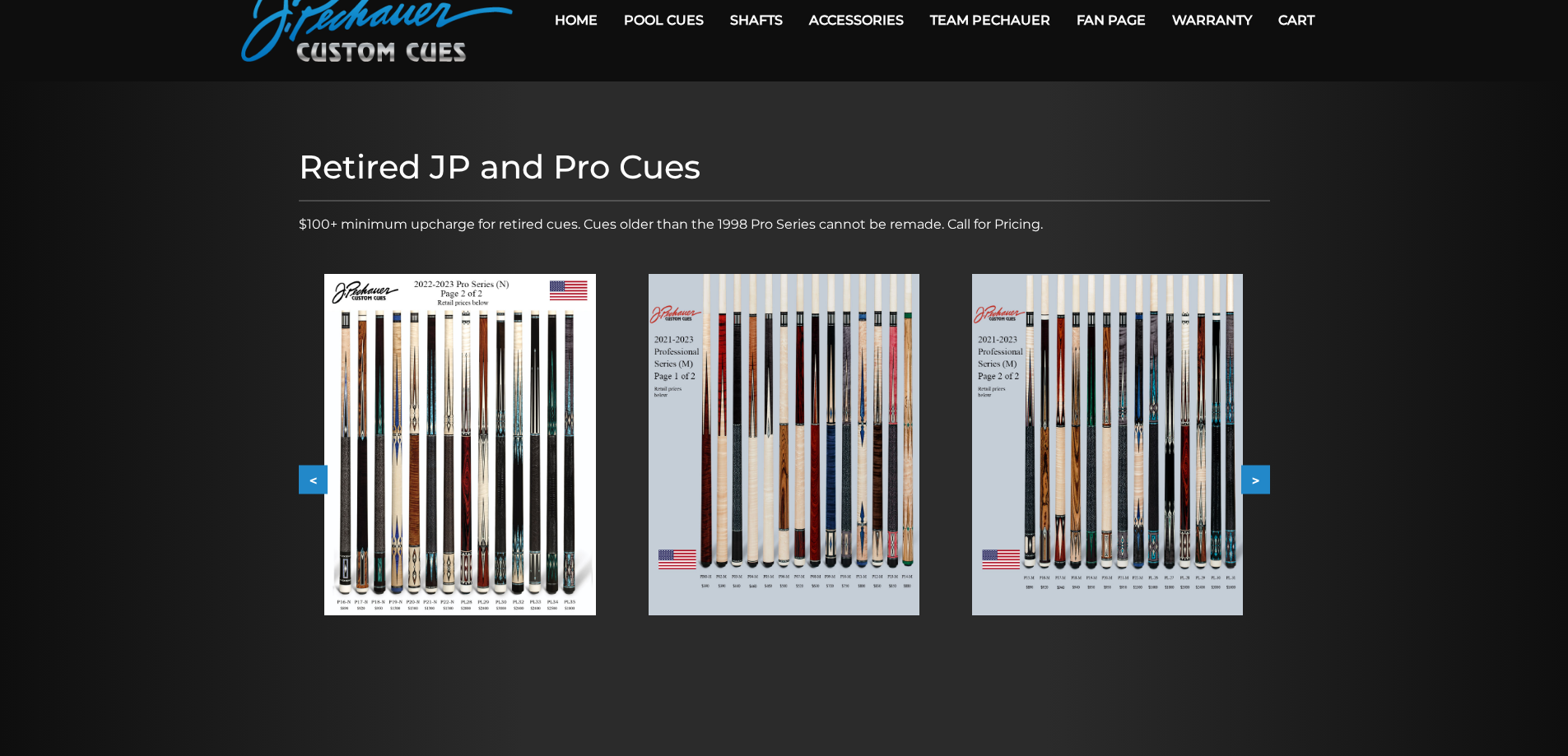
click at [742, 457] on img at bounding box center [784, 445] width 271 height 342
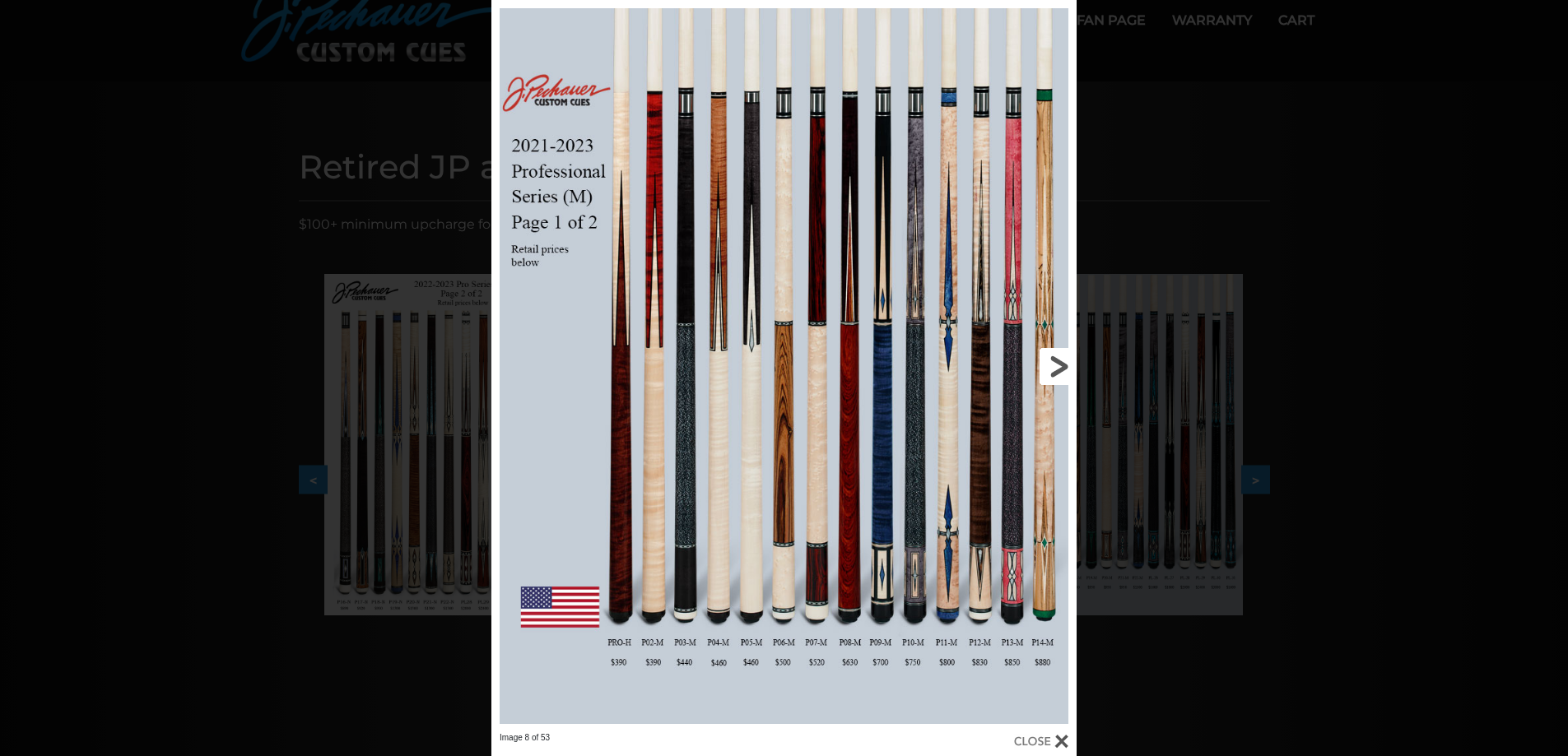
click at [1060, 367] on link at bounding box center [944, 366] width 264 height 733
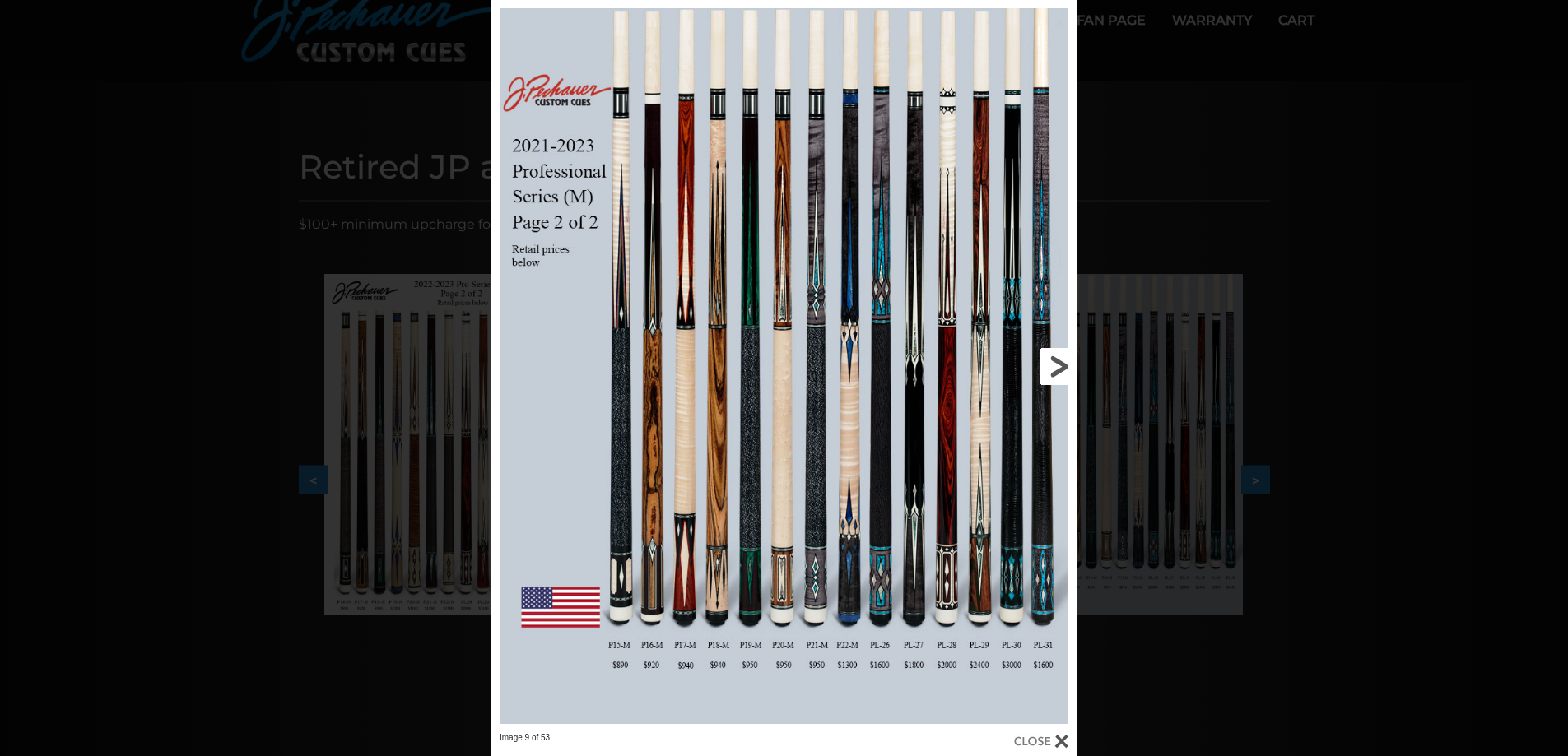
click at [1056, 369] on link at bounding box center [944, 366] width 264 height 733
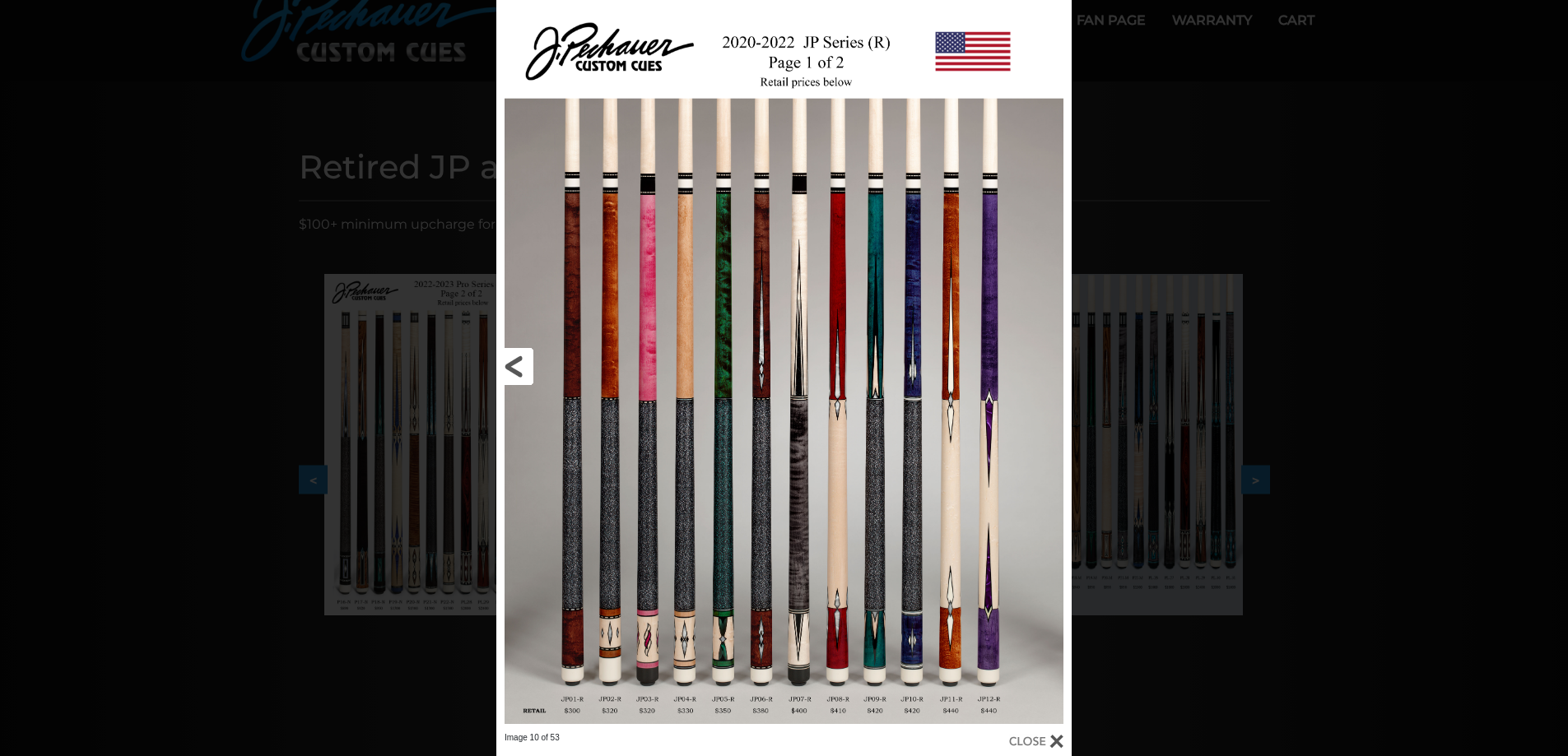
click at [515, 371] on link at bounding box center [626, 366] width 259 height 733
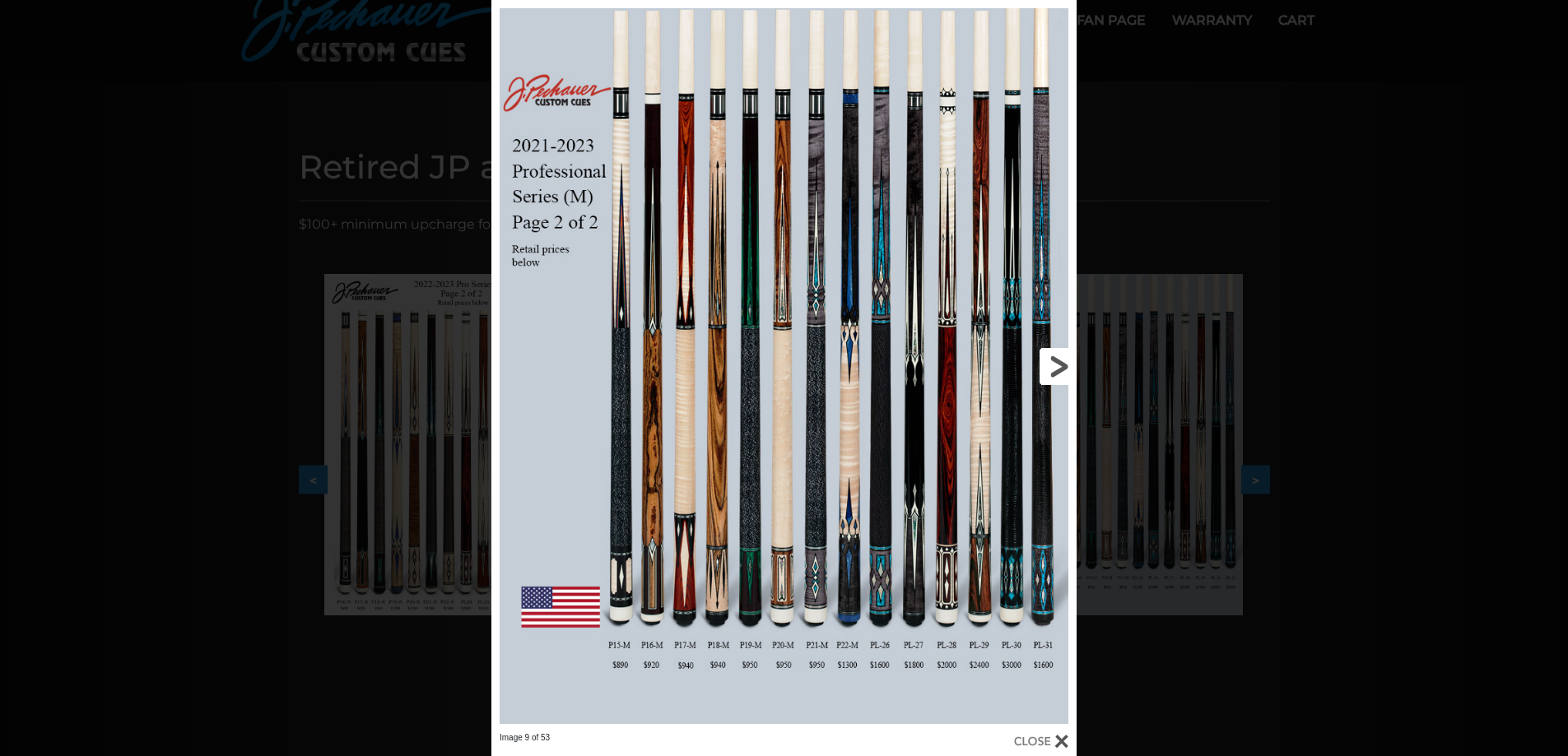
click at [1053, 354] on link at bounding box center [944, 366] width 264 height 733
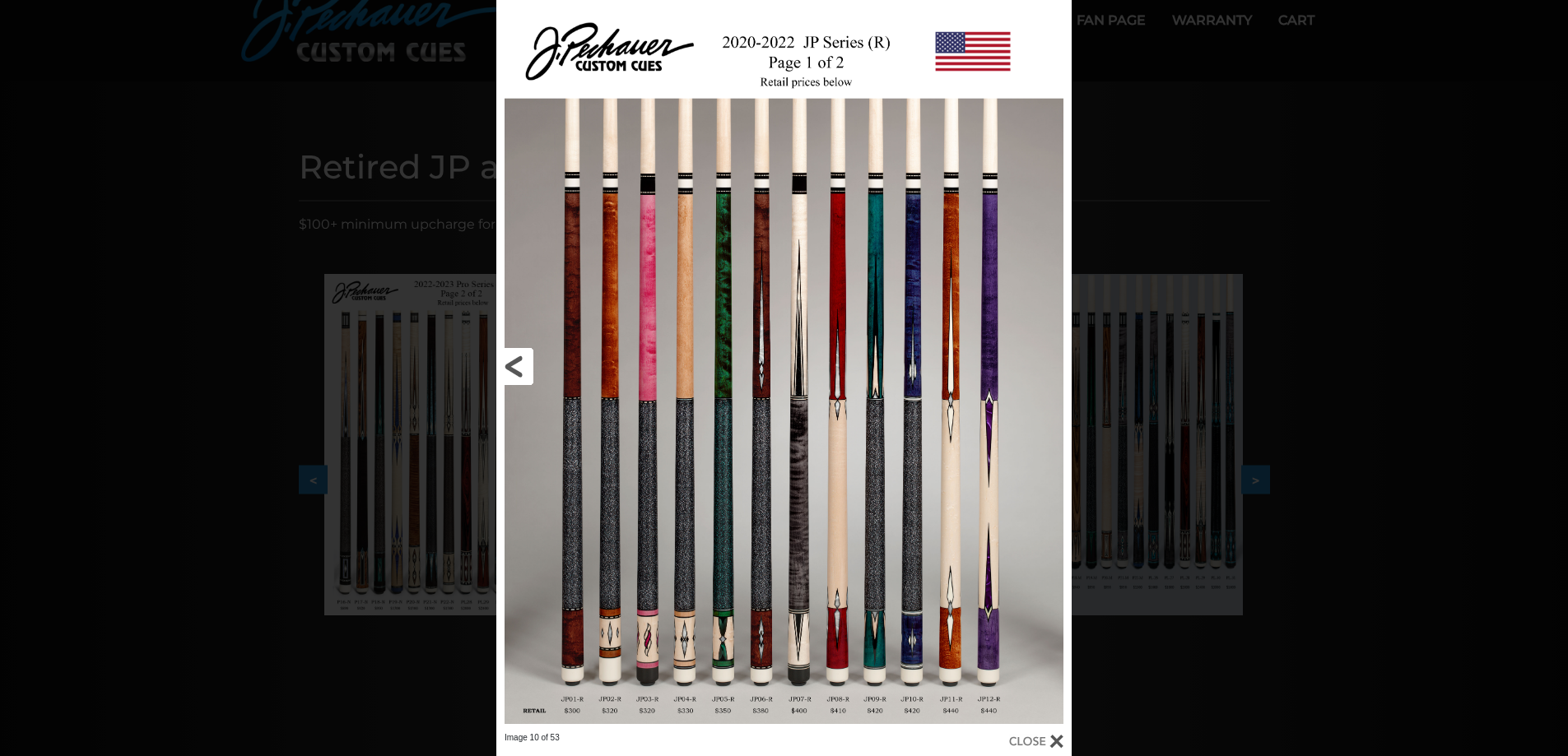
click at [514, 366] on link at bounding box center [626, 366] width 259 height 733
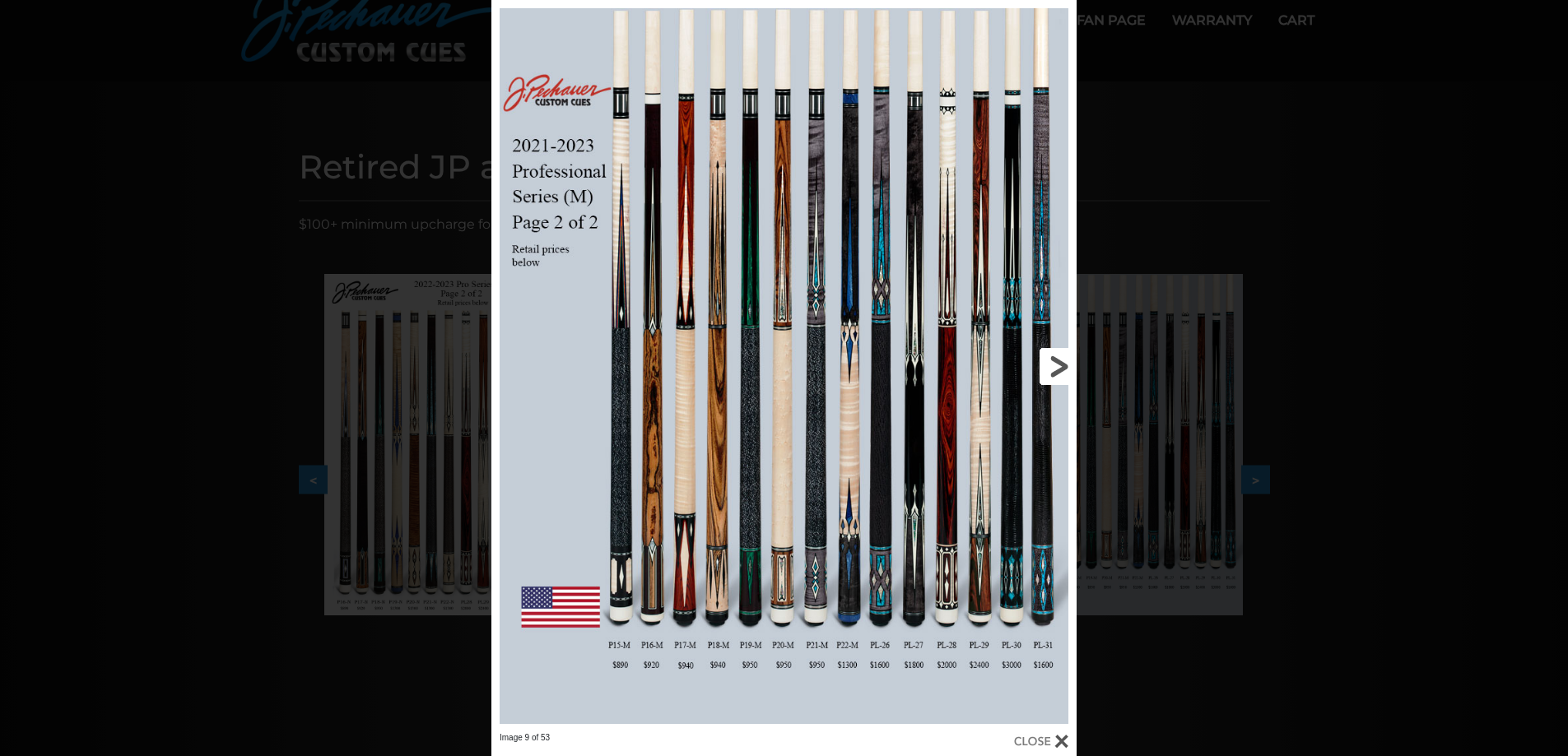
click at [1061, 362] on link at bounding box center [944, 366] width 264 height 733
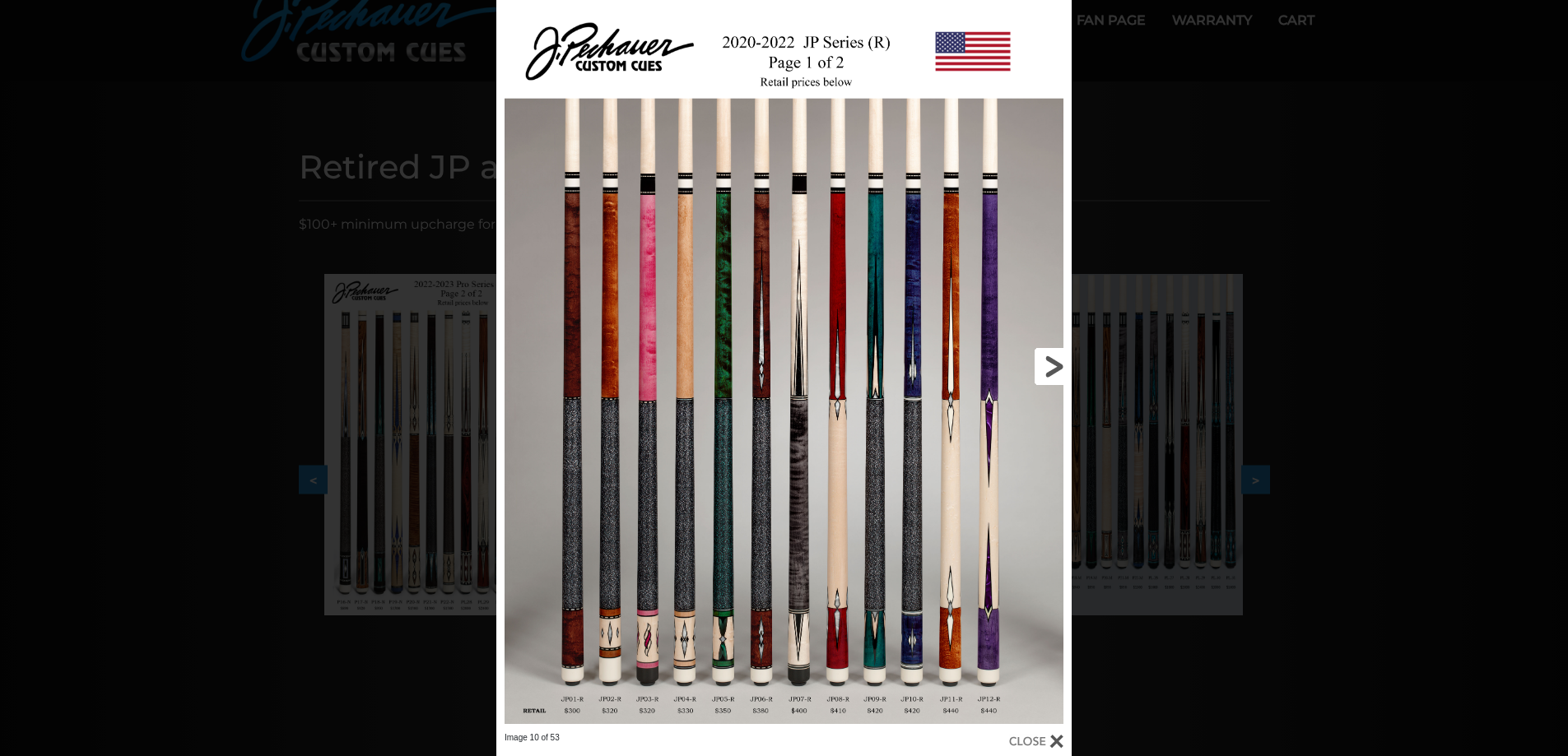
click at [1057, 373] on link at bounding box center [942, 366] width 259 height 733
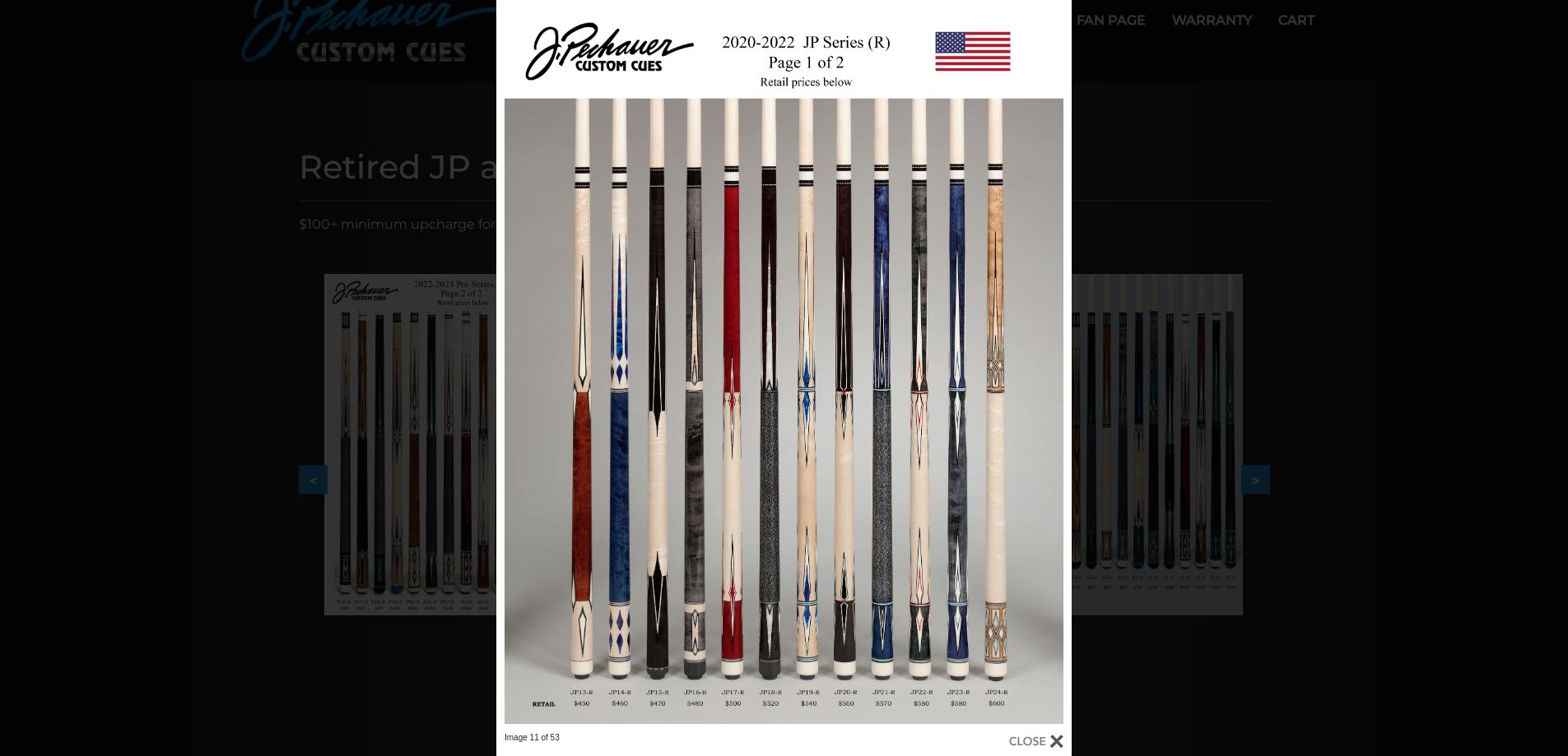
click at [1297, 180] on div "Image 11 of 53" at bounding box center [784, 378] width 1568 height 756
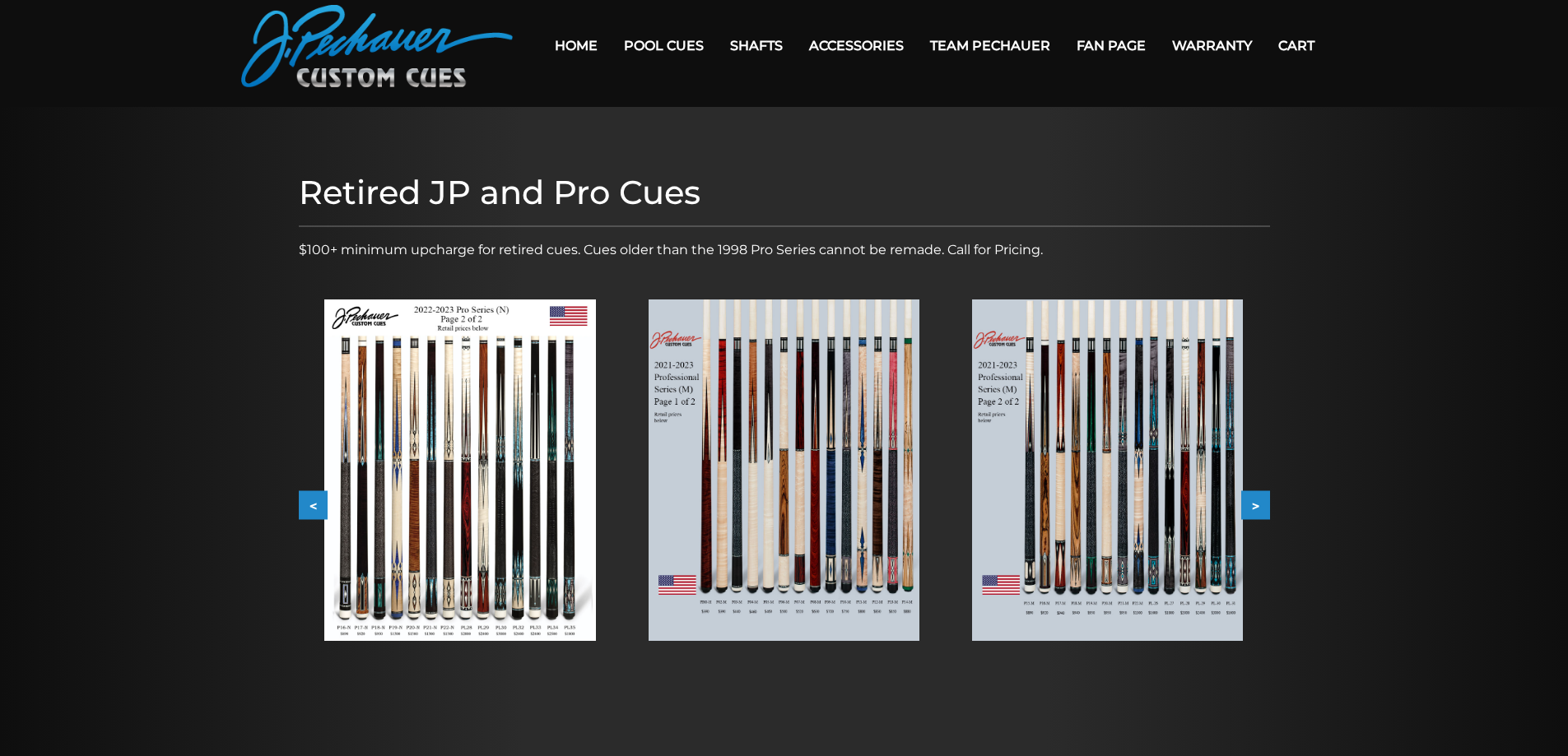
scroll to position [0, 0]
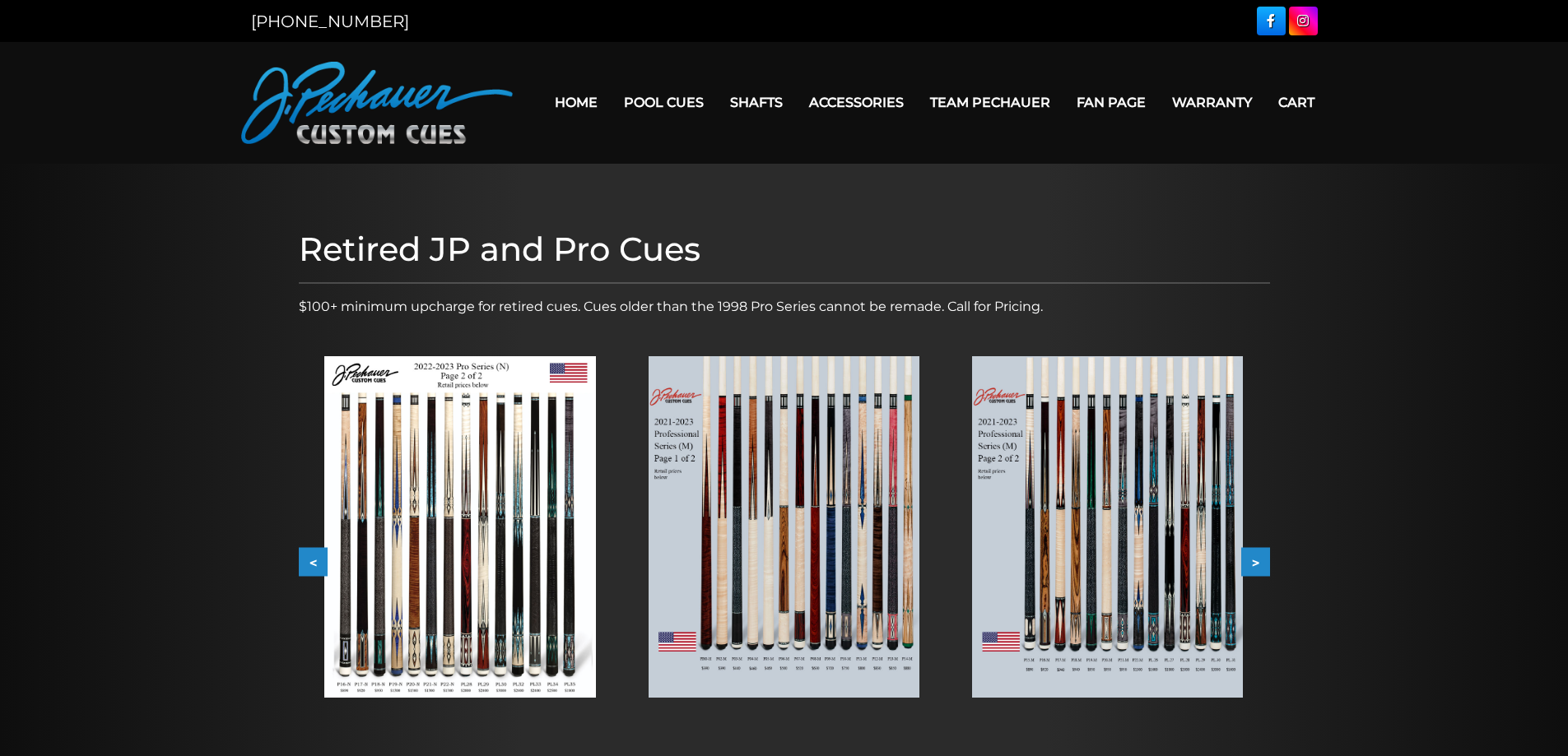
click at [564, 97] on link "Home" at bounding box center [576, 102] width 69 height 42
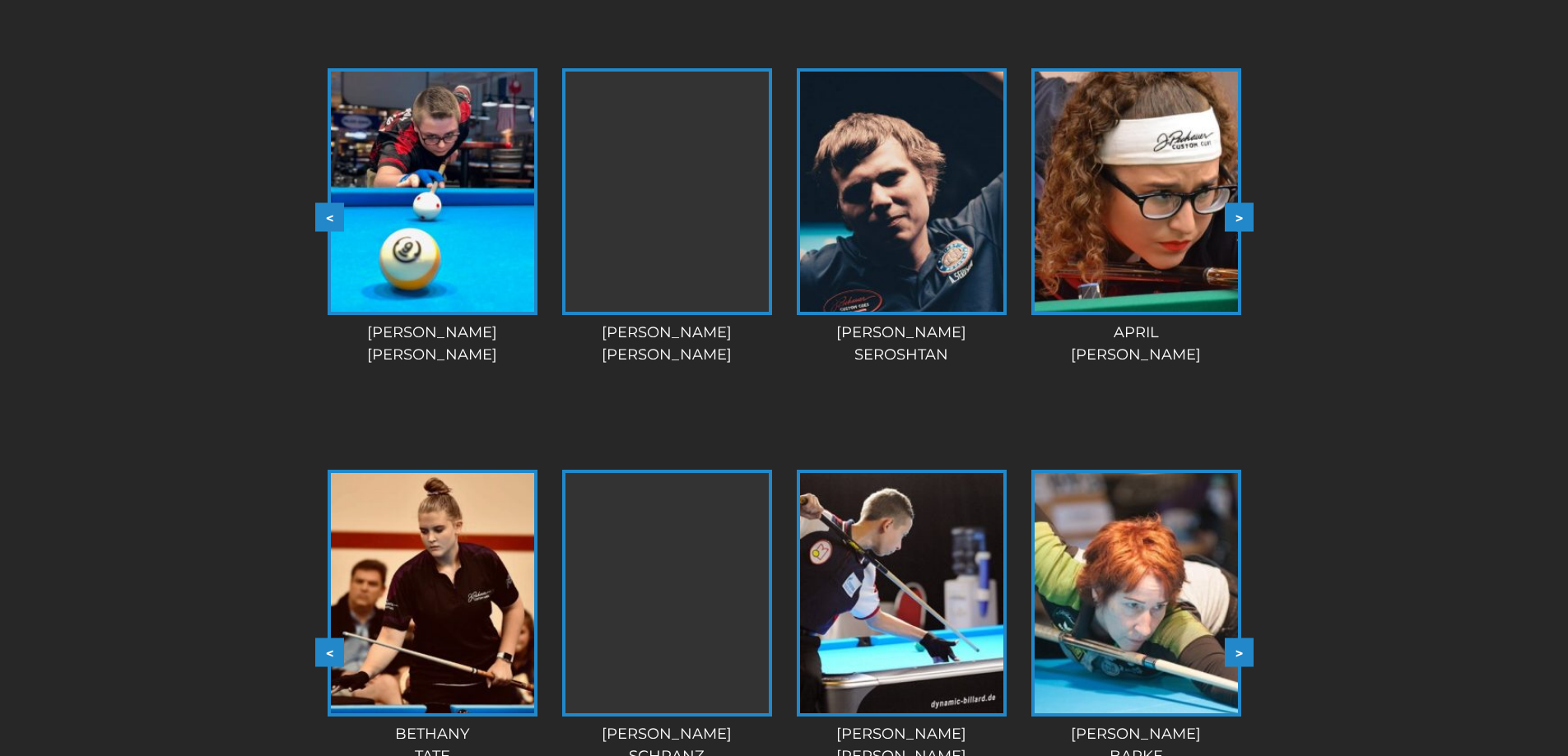
scroll to position [1490, 0]
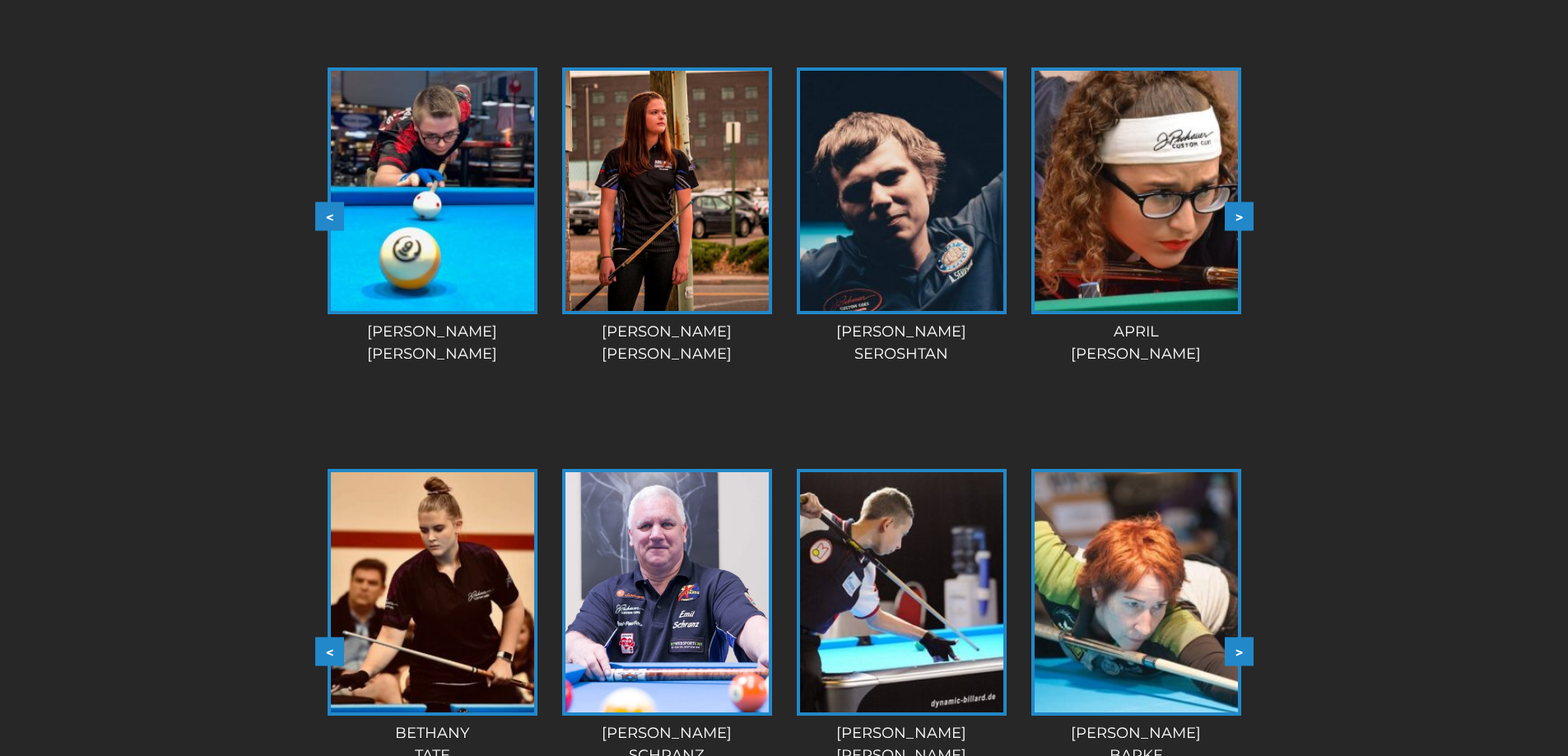
click at [1237, 202] on button ">" at bounding box center [1239, 217] width 28 height 28
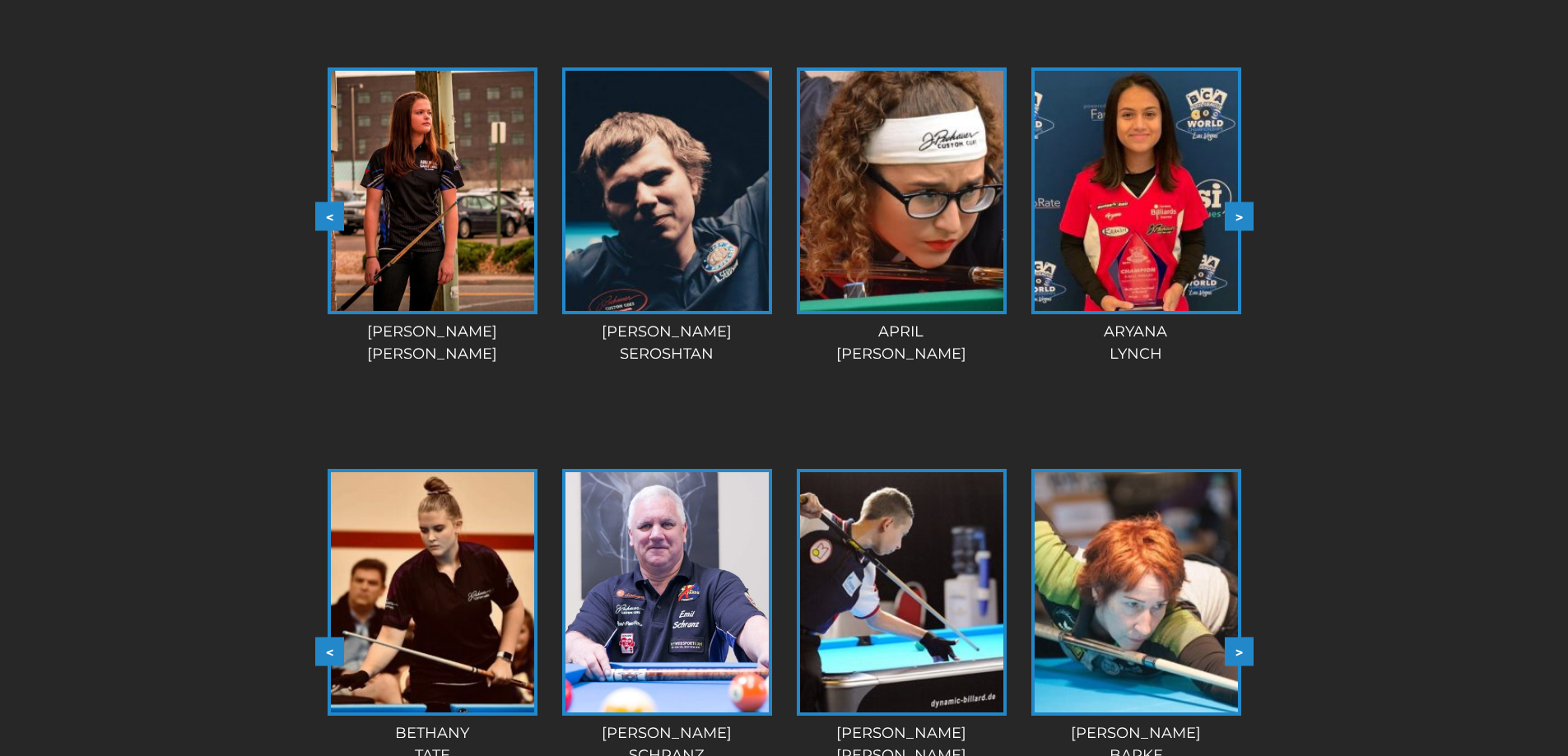
click at [1237, 202] on button ">" at bounding box center [1239, 217] width 28 height 28
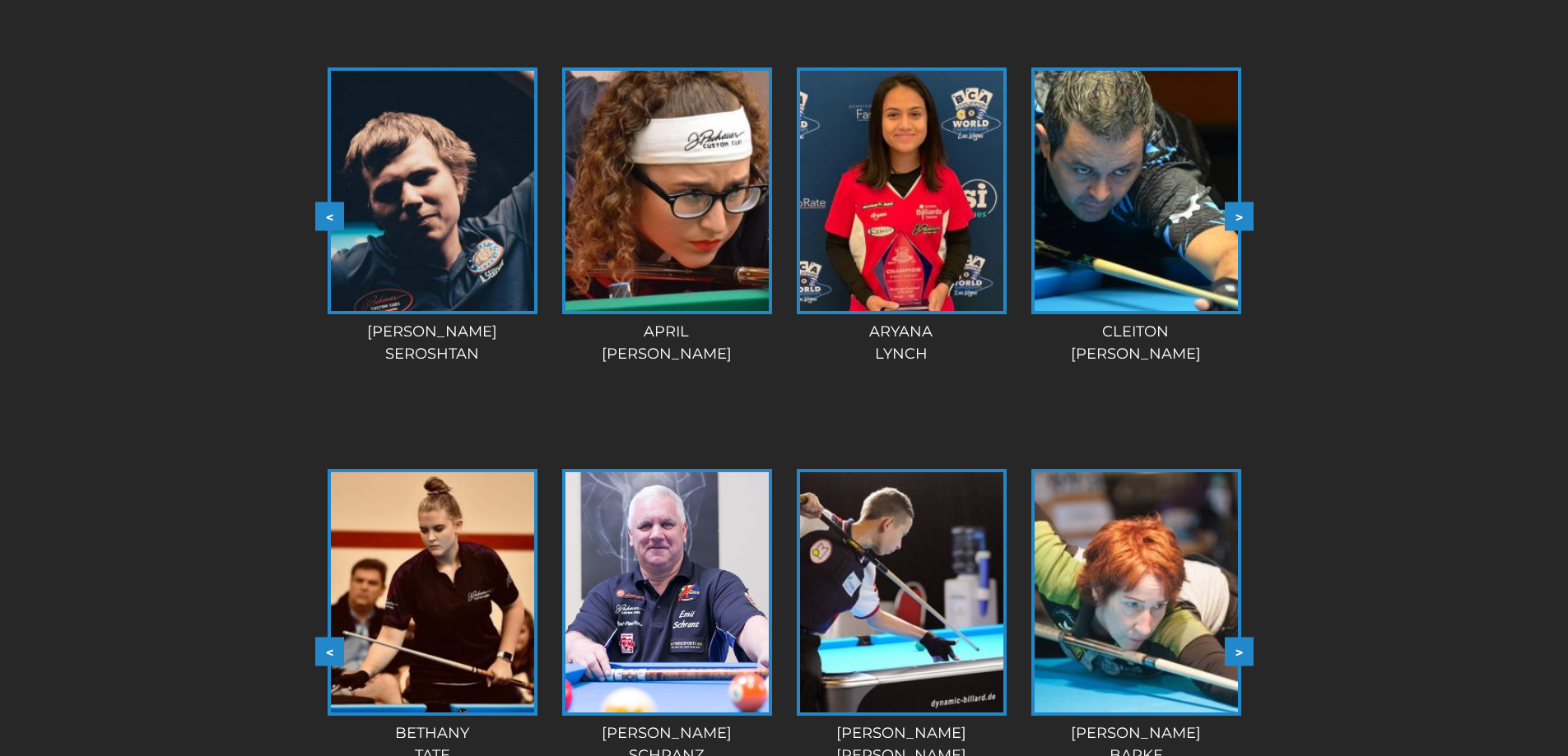
click at [1237, 202] on button ">" at bounding box center [1239, 217] width 28 height 28
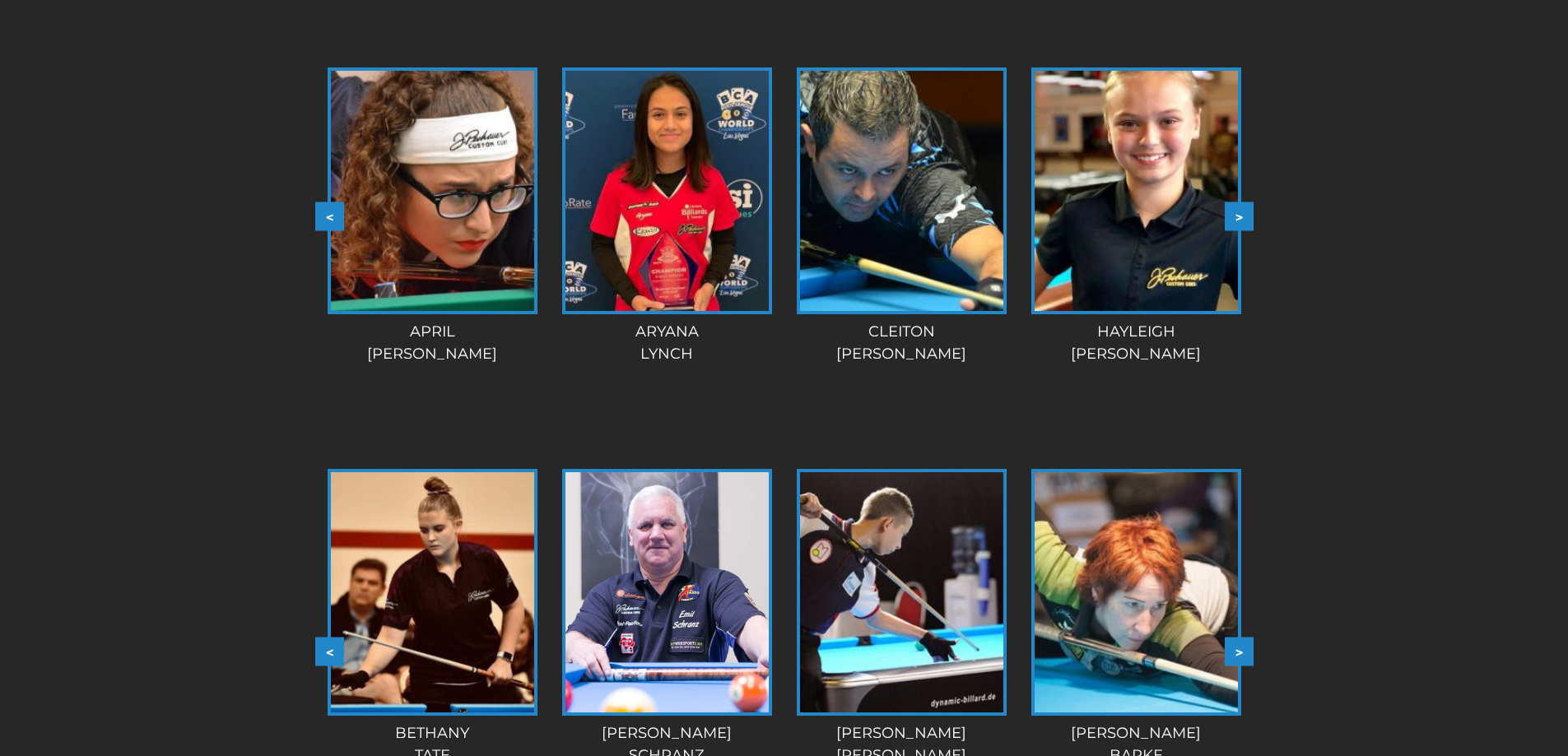
click at [1237, 202] on button ">" at bounding box center [1239, 217] width 28 height 28
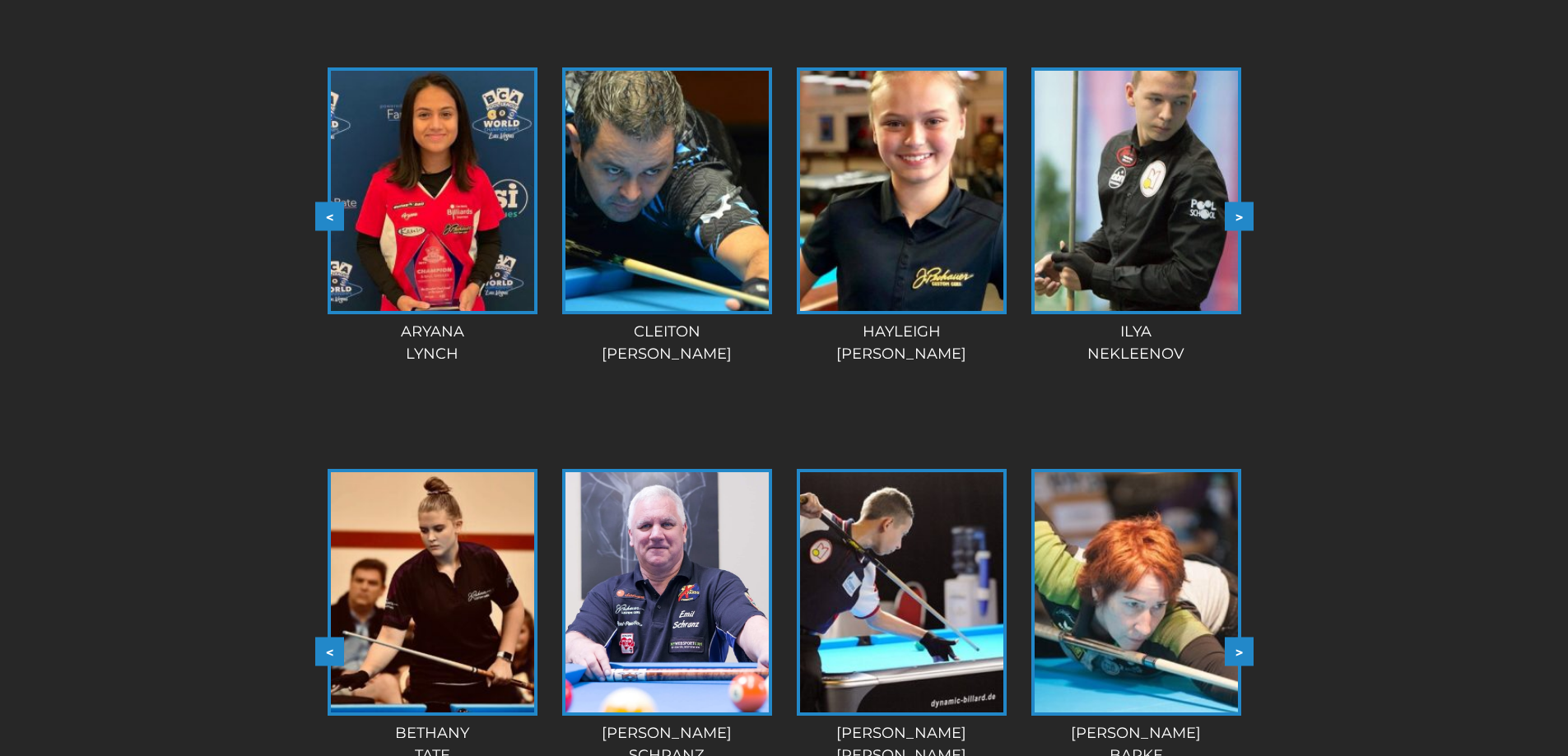
click at [1237, 202] on button ">" at bounding box center [1239, 217] width 28 height 28
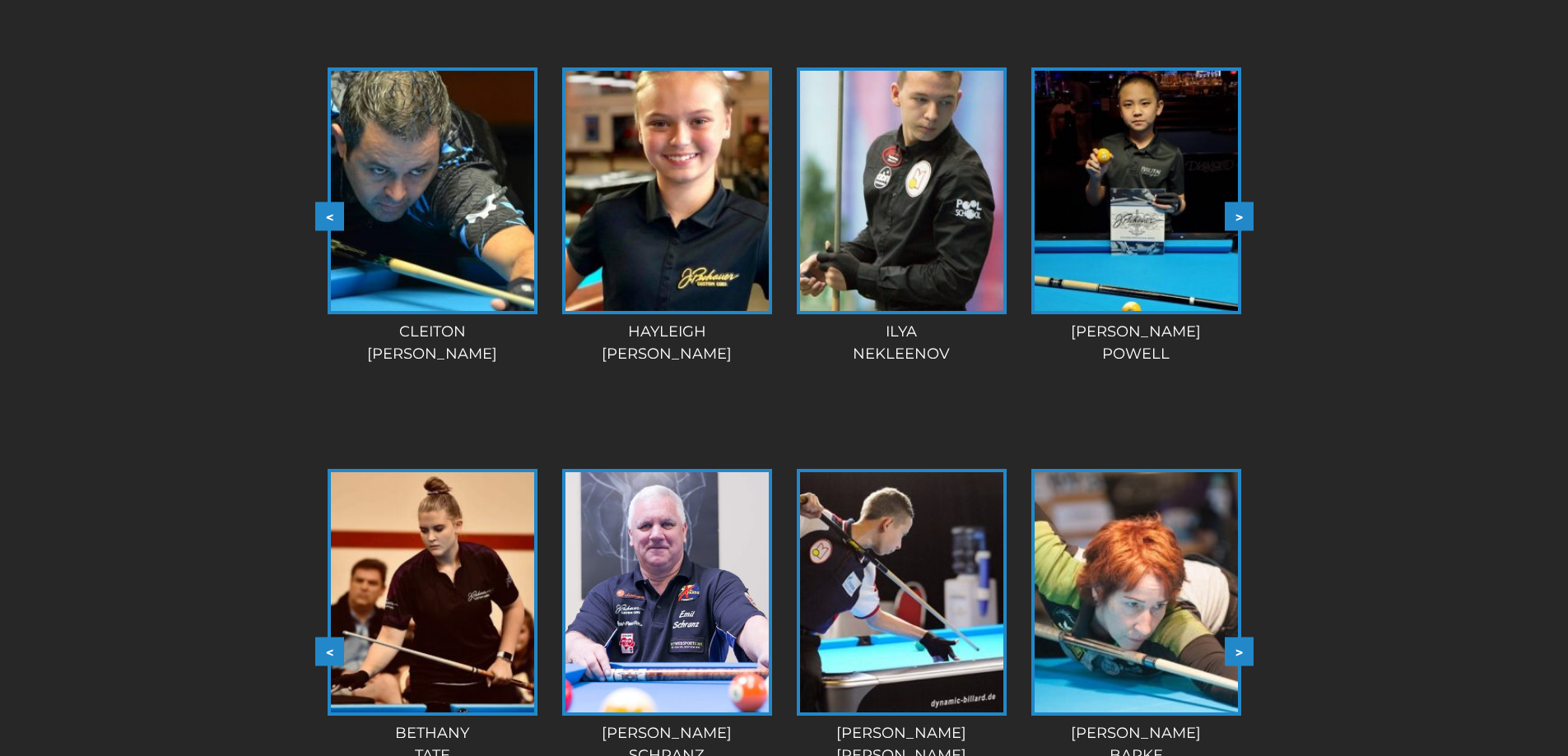
click at [1237, 202] on button ">" at bounding box center [1239, 217] width 28 height 28
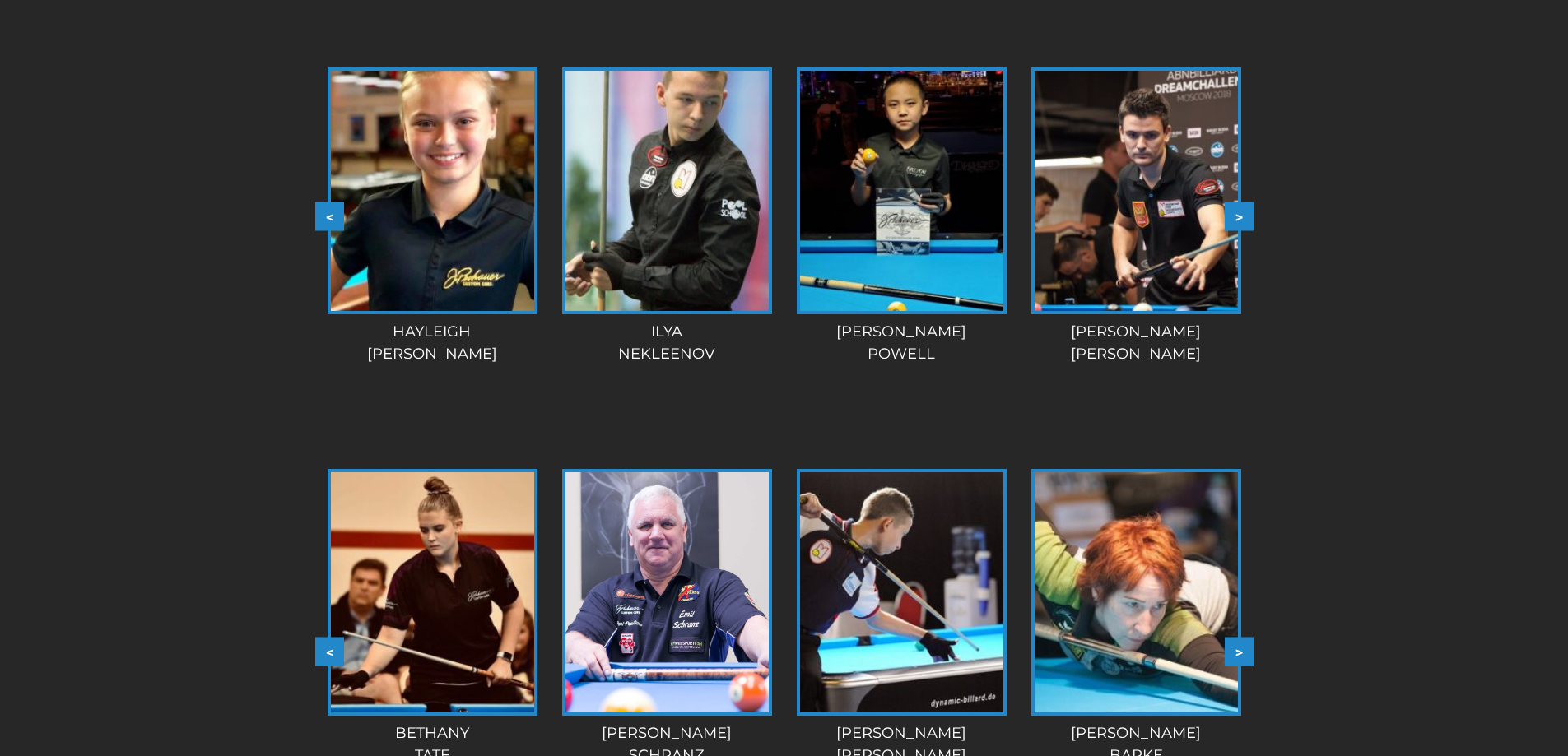
click at [1237, 202] on button ">" at bounding box center [1239, 217] width 28 height 28
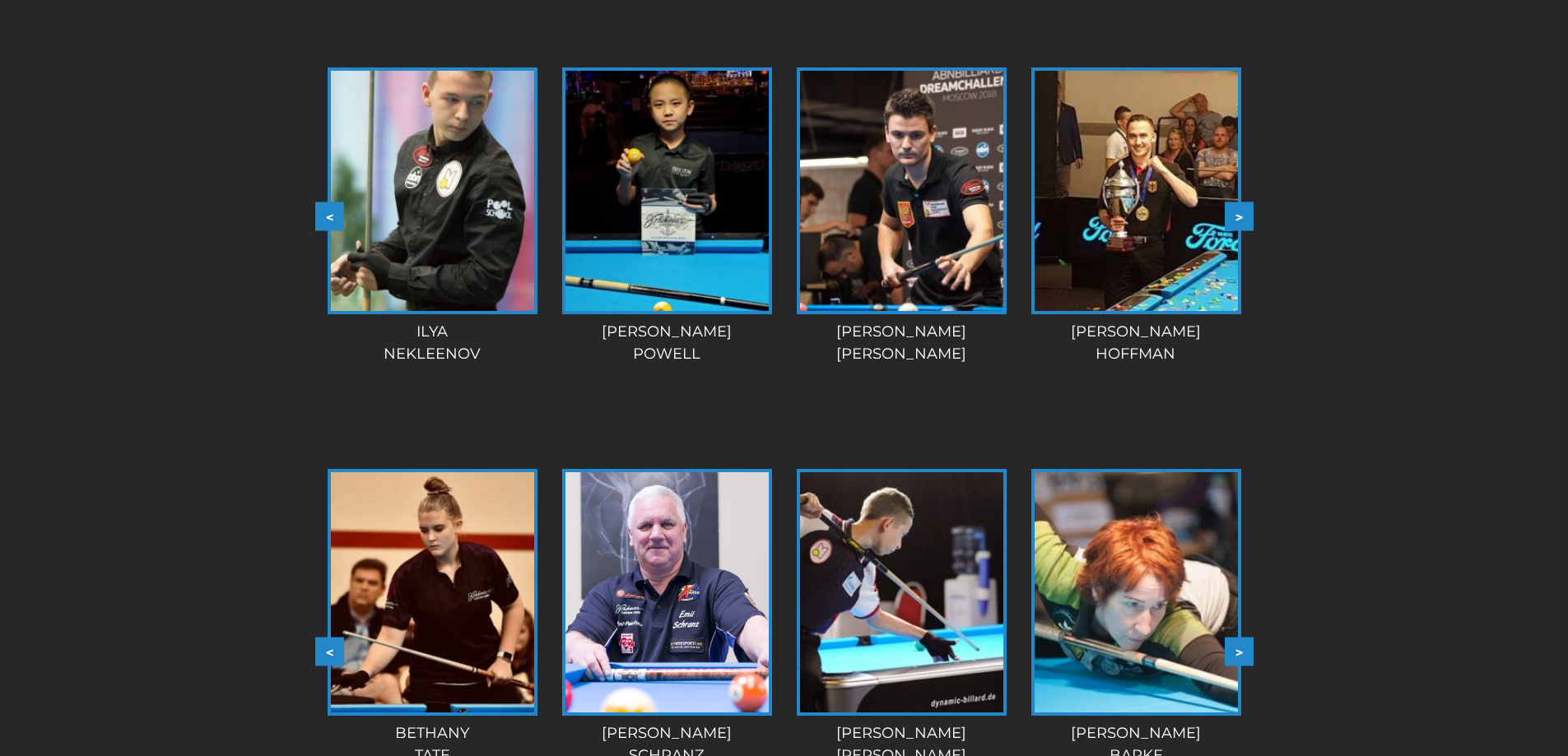
click at [1237, 202] on button ">" at bounding box center [1239, 217] width 28 height 28
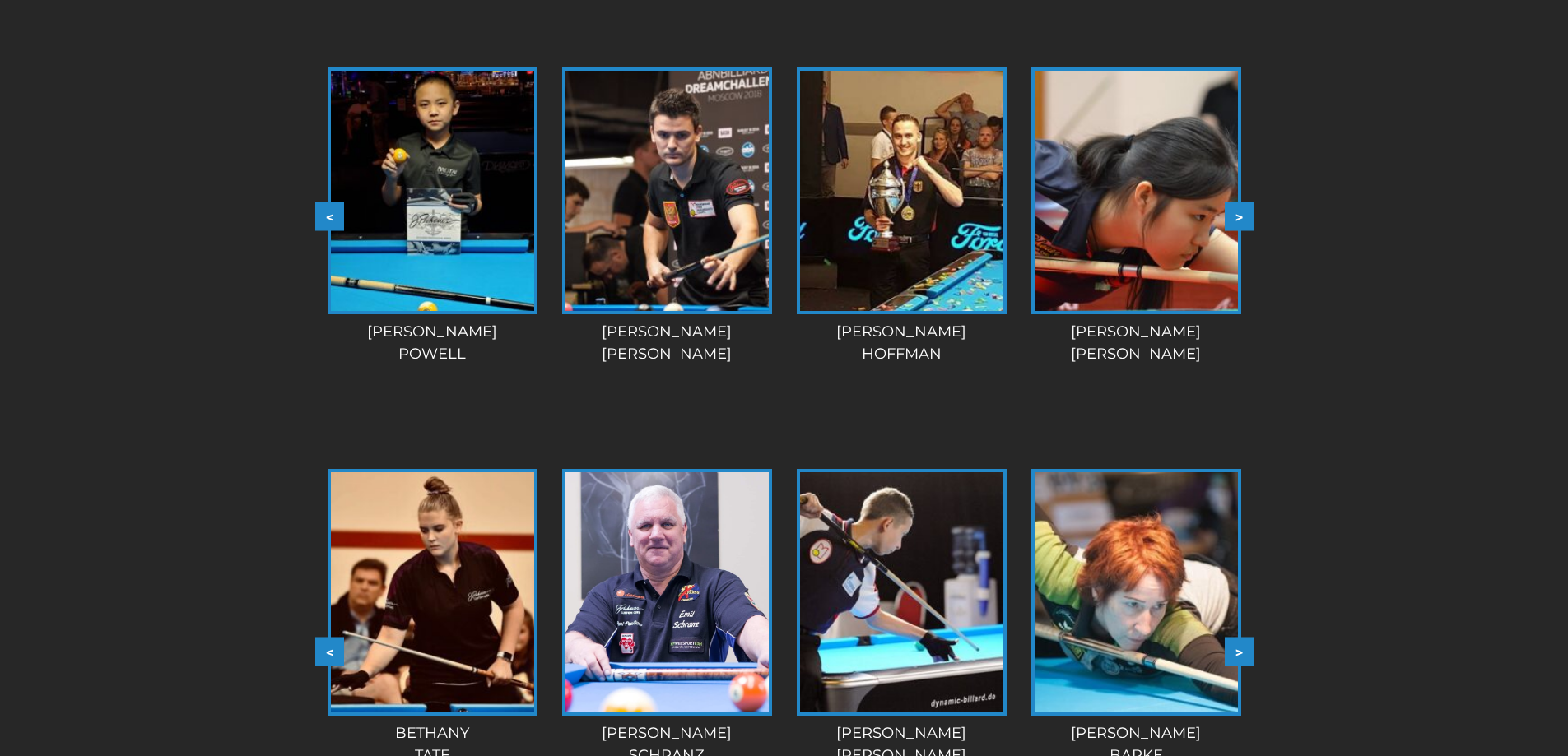
click at [1237, 202] on button ">" at bounding box center [1239, 217] width 28 height 28
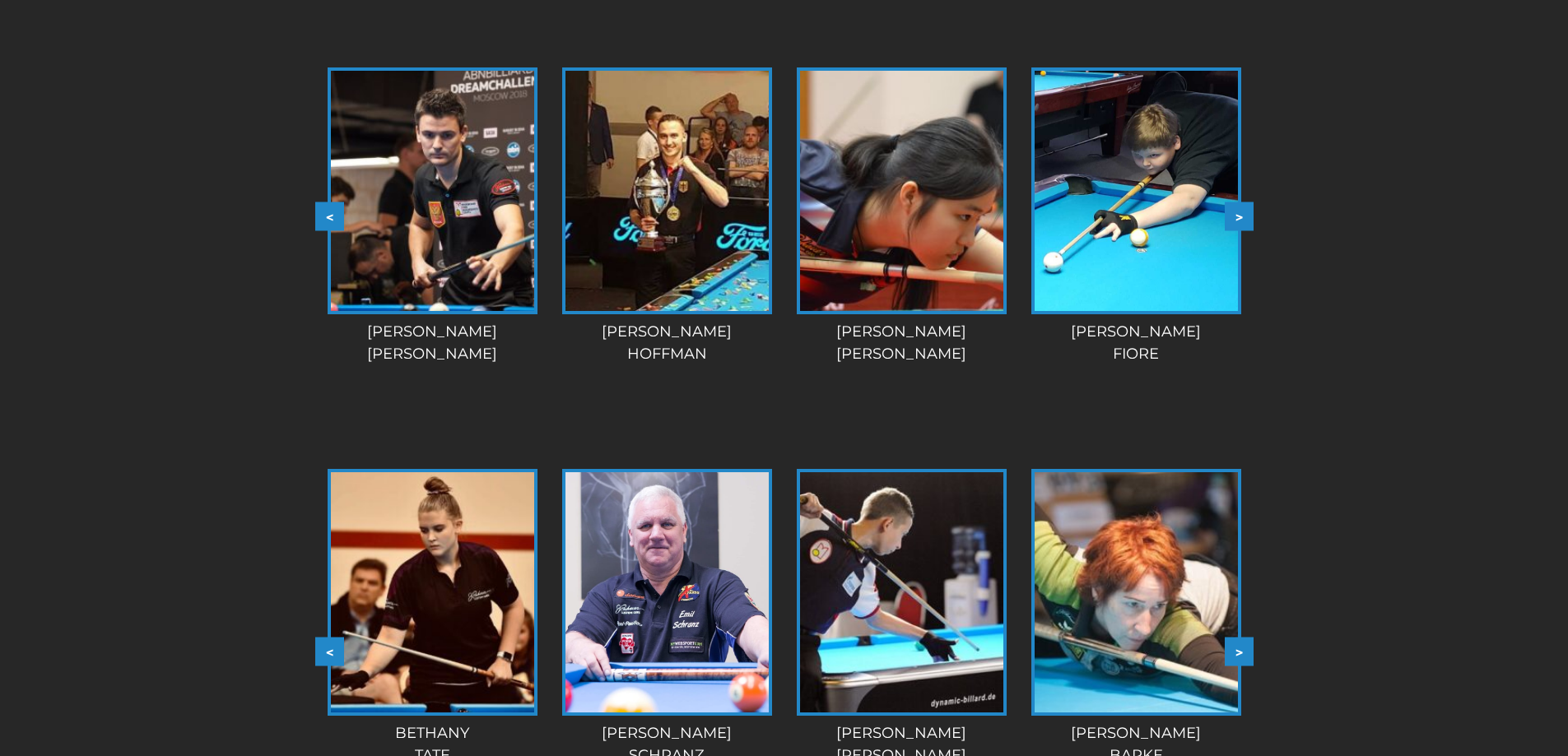
click at [1238, 202] on button ">" at bounding box center [1239, 217] width 28 height 28
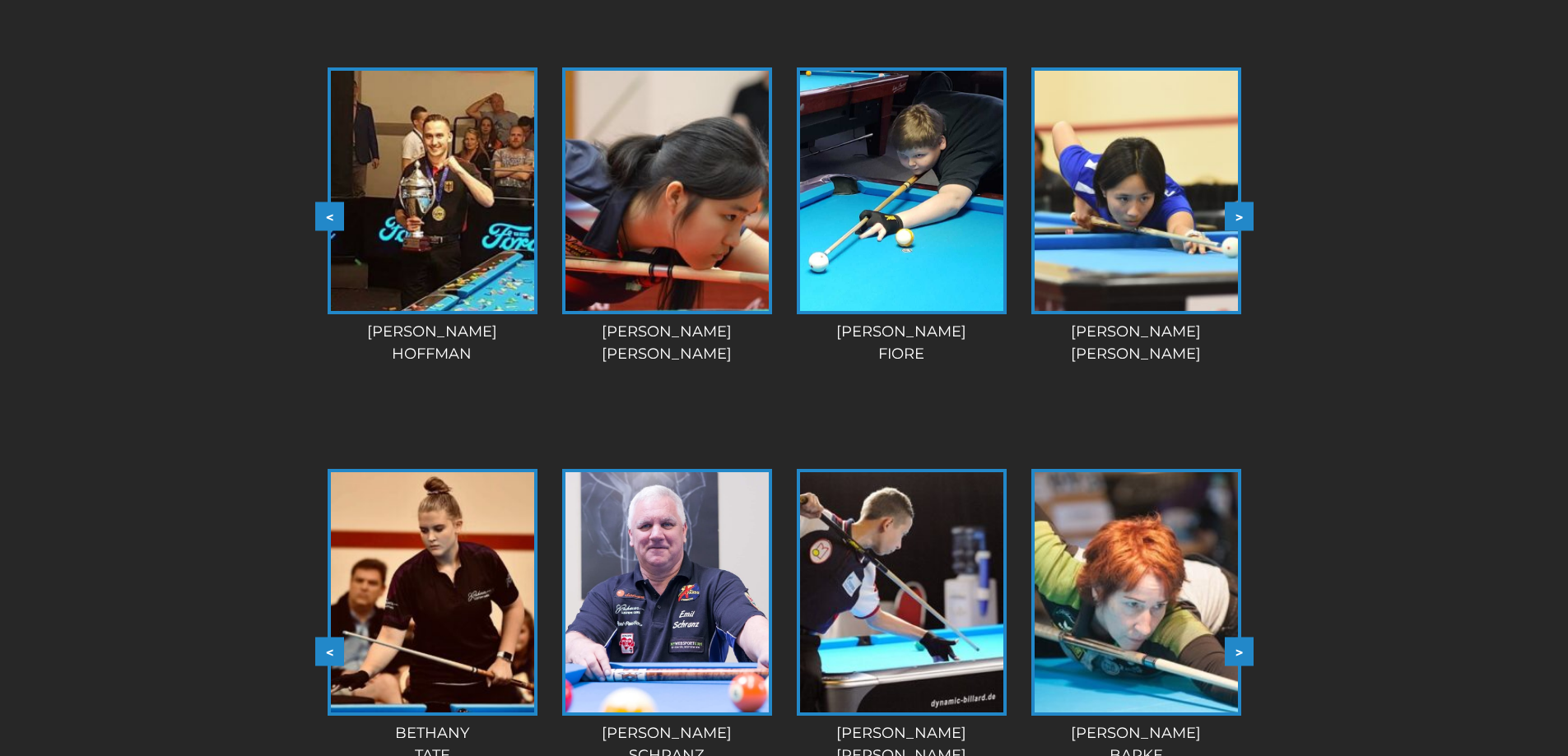
click at [1238, 202] on button ">" at bounding box center [1239, 217] width 28 height 28
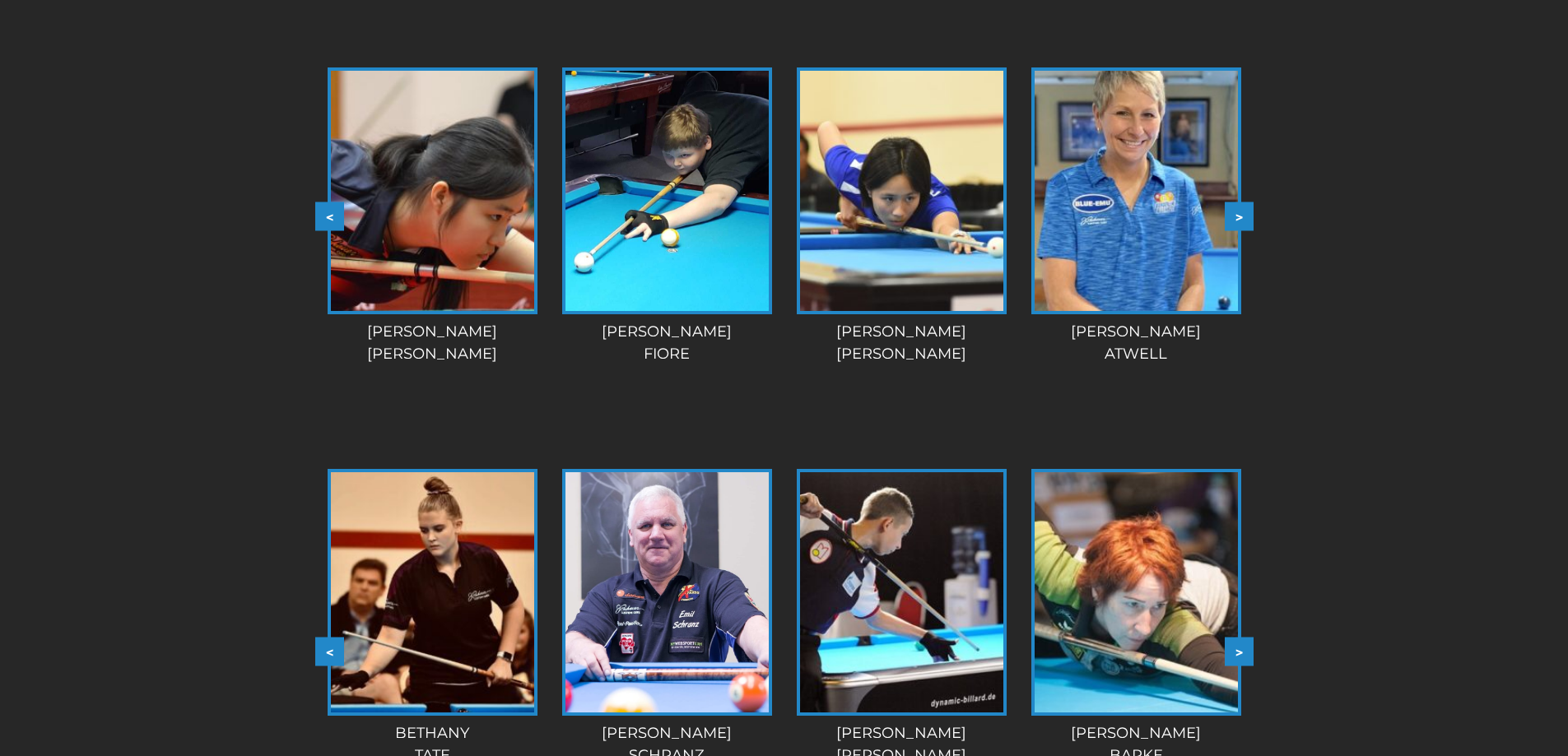
click at [1238, 202] on button ">" at bounding box center [1239, 217] width 28 height 28
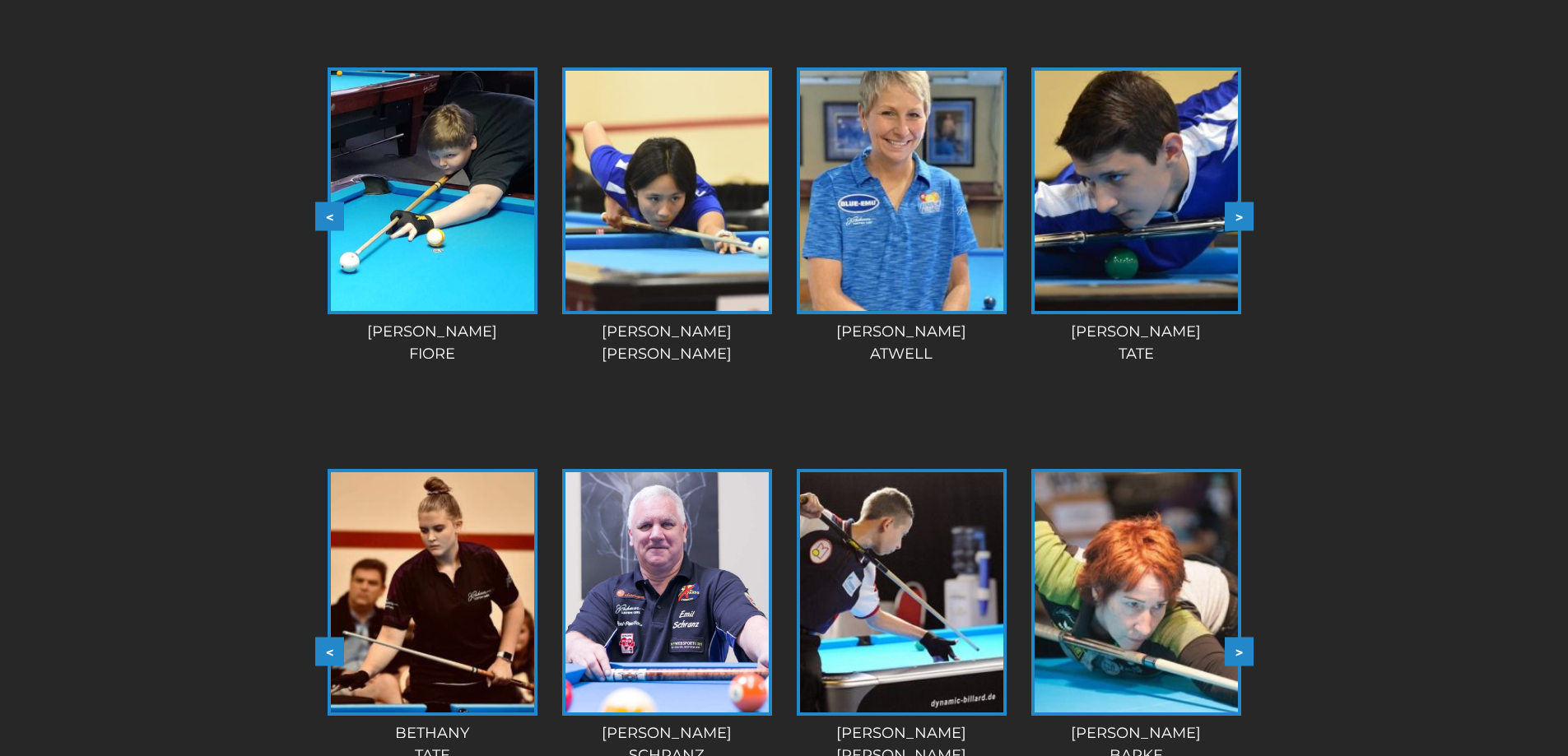
click at [1238, 202] on button ">" at bounding box center [1239, 217] width 28 height 28
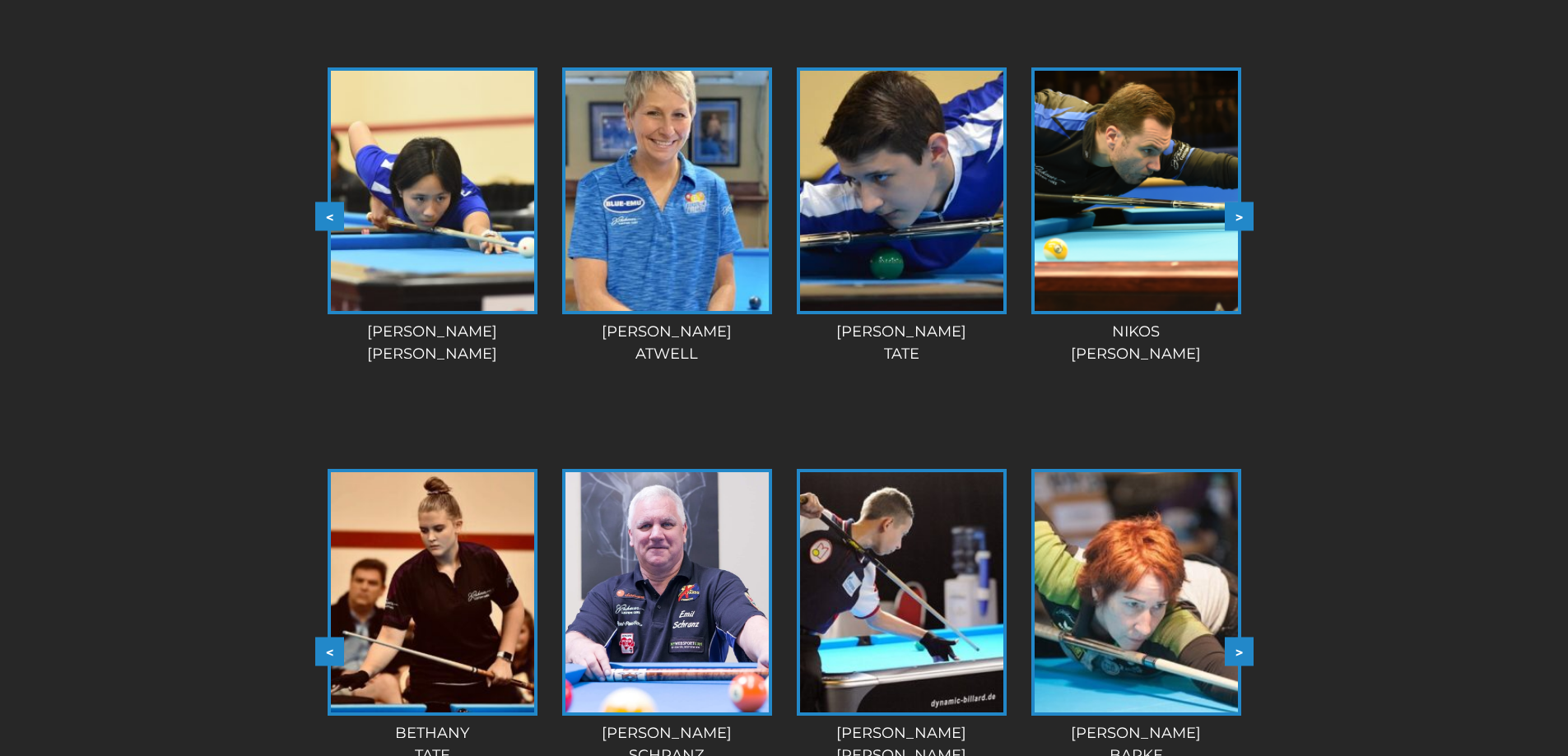
click at [1238, 202] on button ">" at bounding box center [1239, 217] width 28 height 28
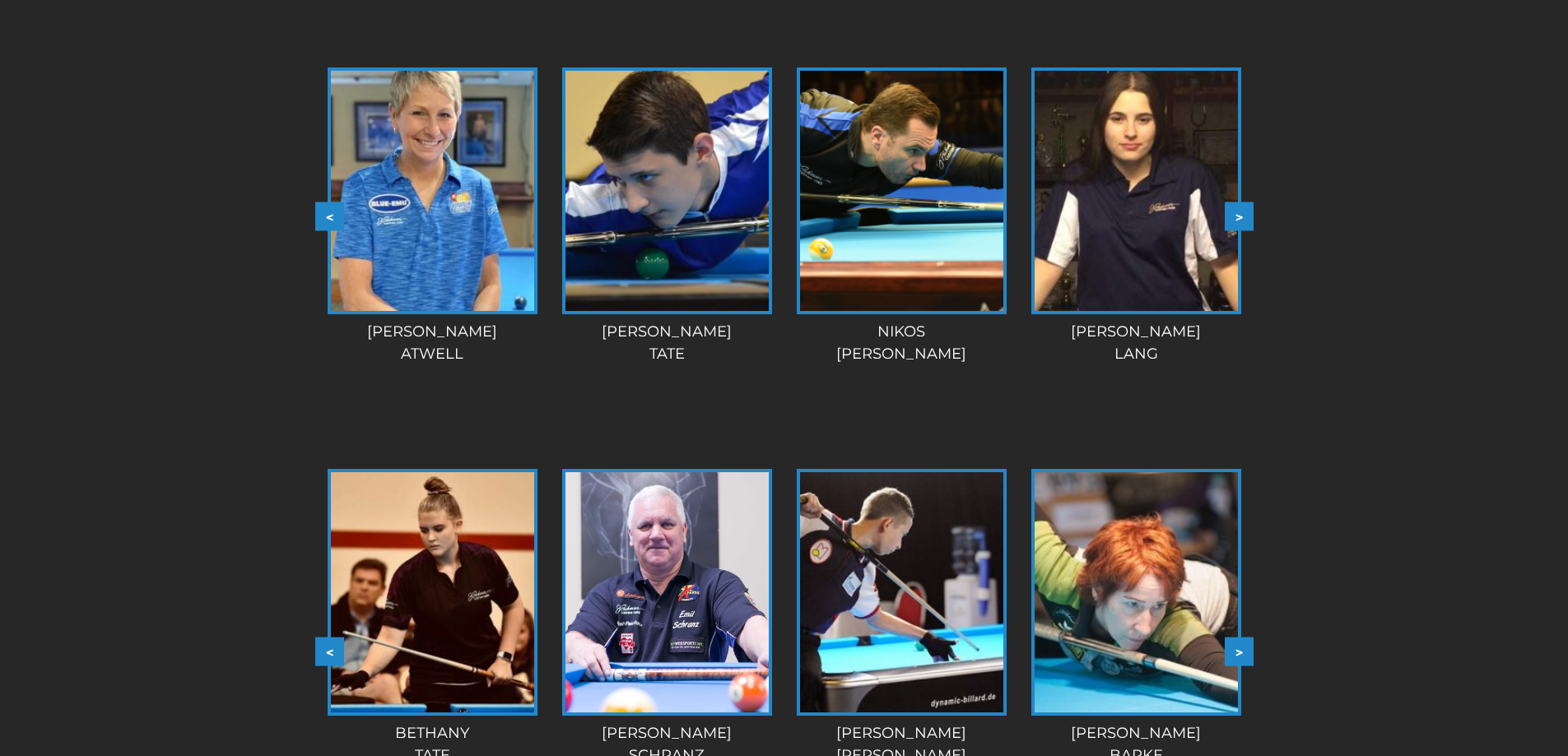
click at [1238, 202] on button ">" at bounding box center [1239, 217] width 28 height 28
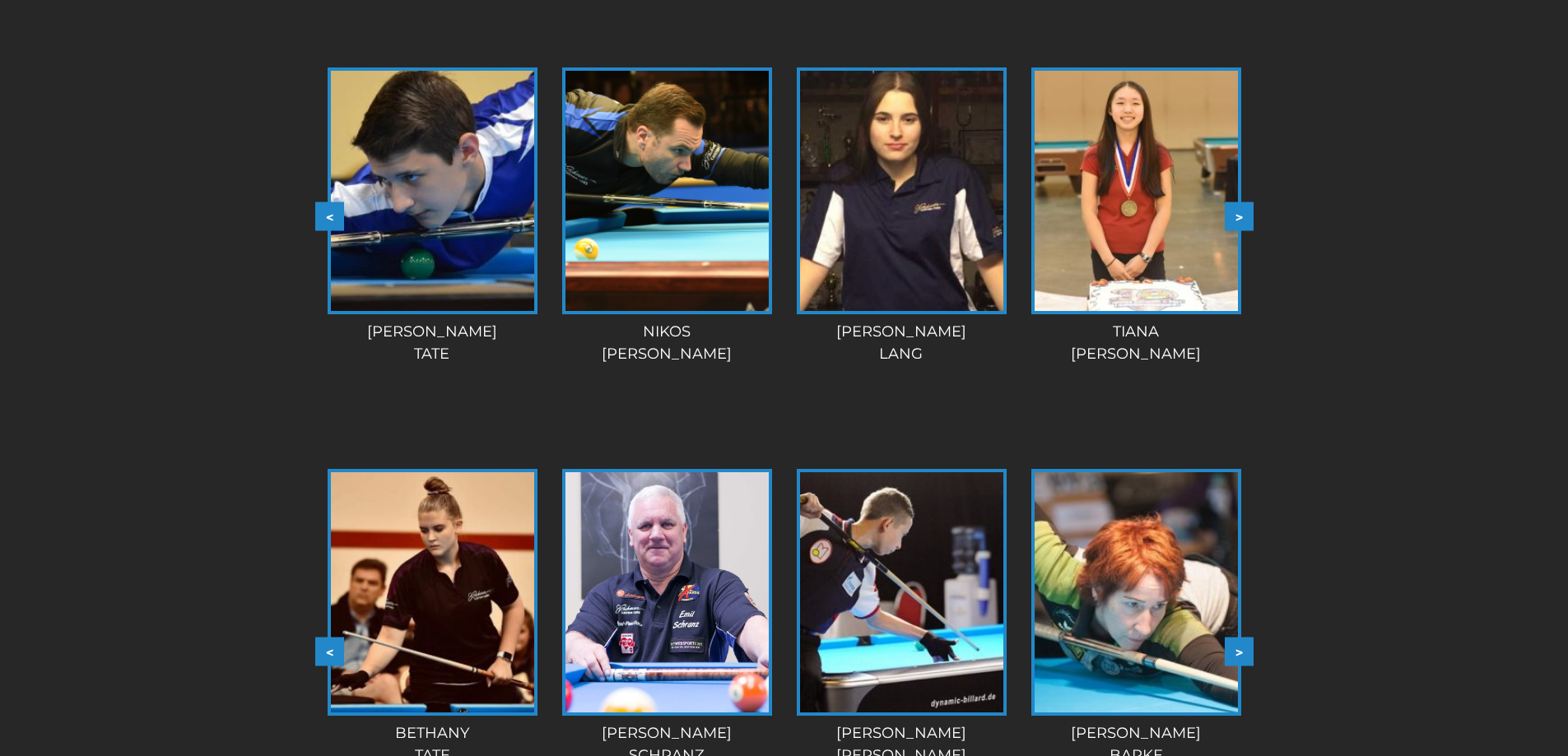
click at [1238, 202] on button ">" at bounding box center [1239, 217] width 28 height 28
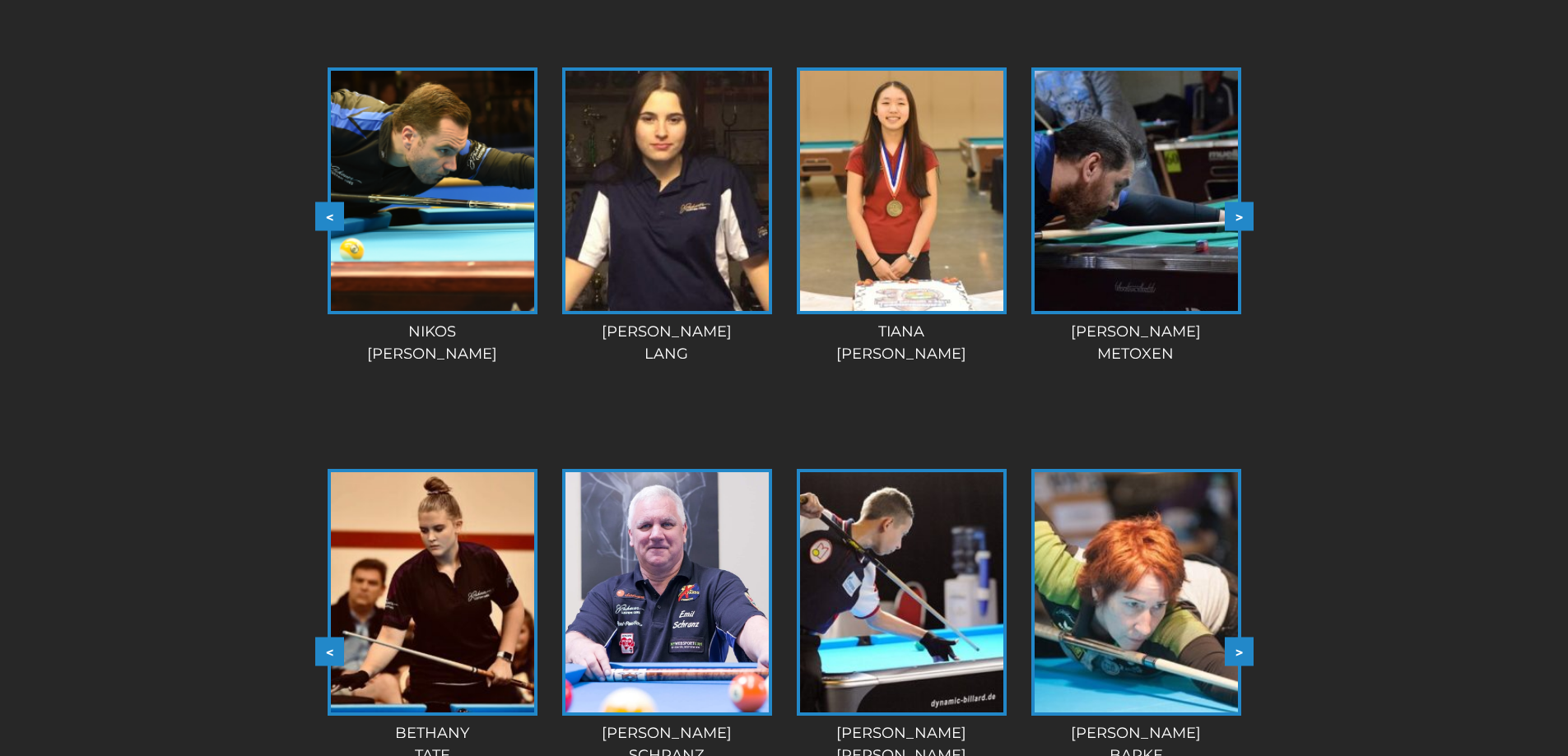
click at [1238, 202] on button ">" at bounding box center [1239, 217] width 28 height 28
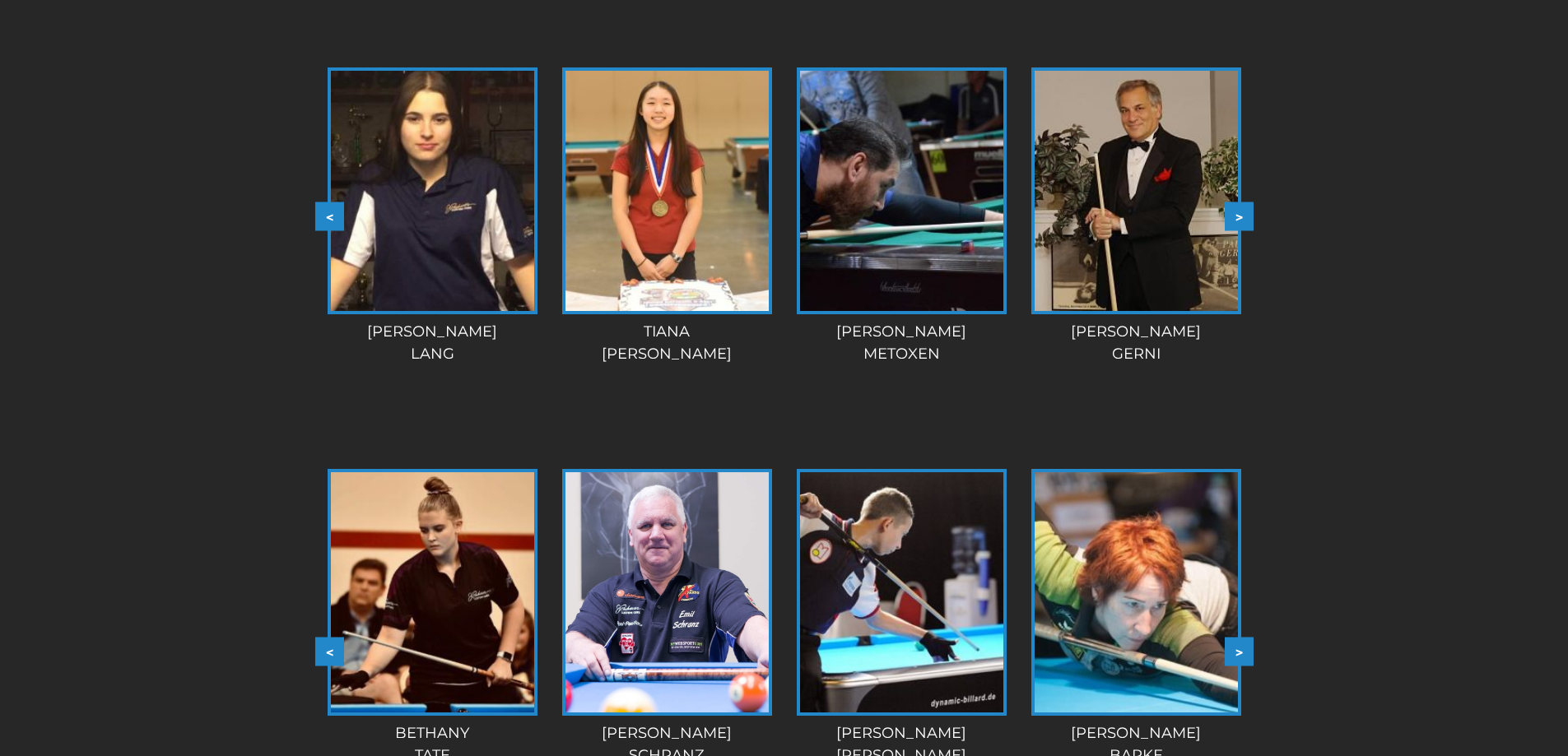
click at [1238, 202] on button ">" at bounding box center [1239, 217] width 28 height 28
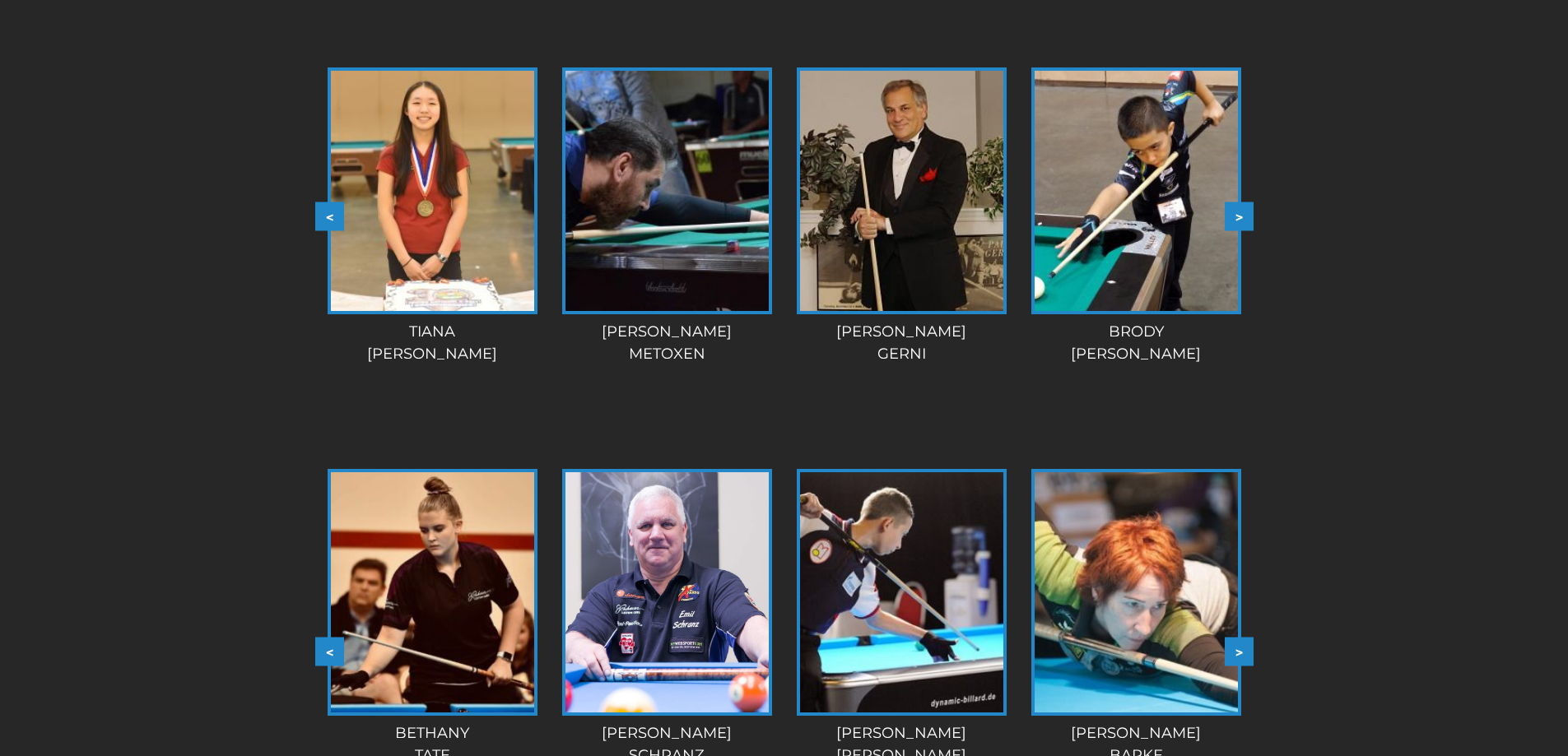
click at [1238, 202] on button ">" at bounding box center [1239, 217] width 28 height 28
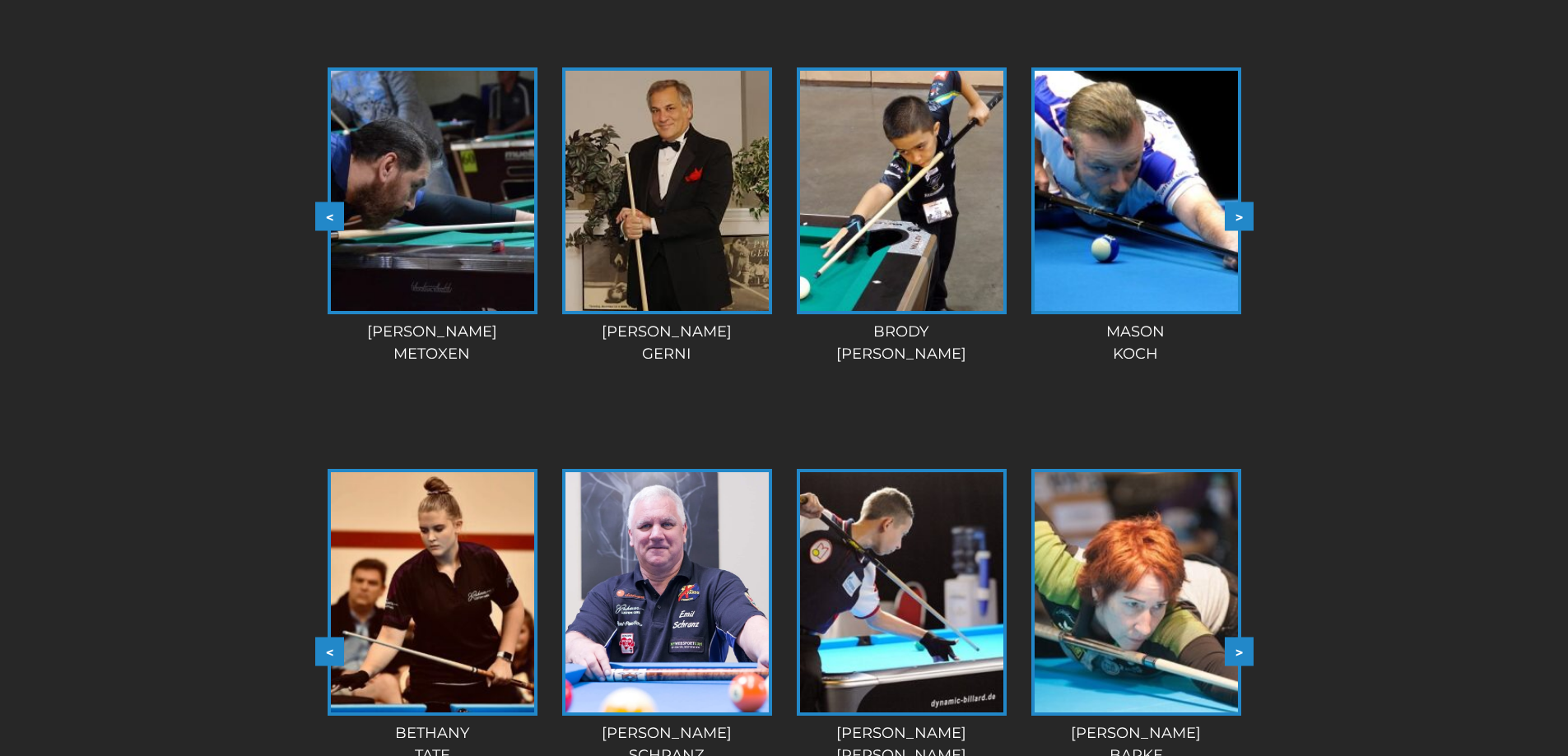
click at [1238, 202] on button ">" at bounding box center [1239, 217] width 28 height 28
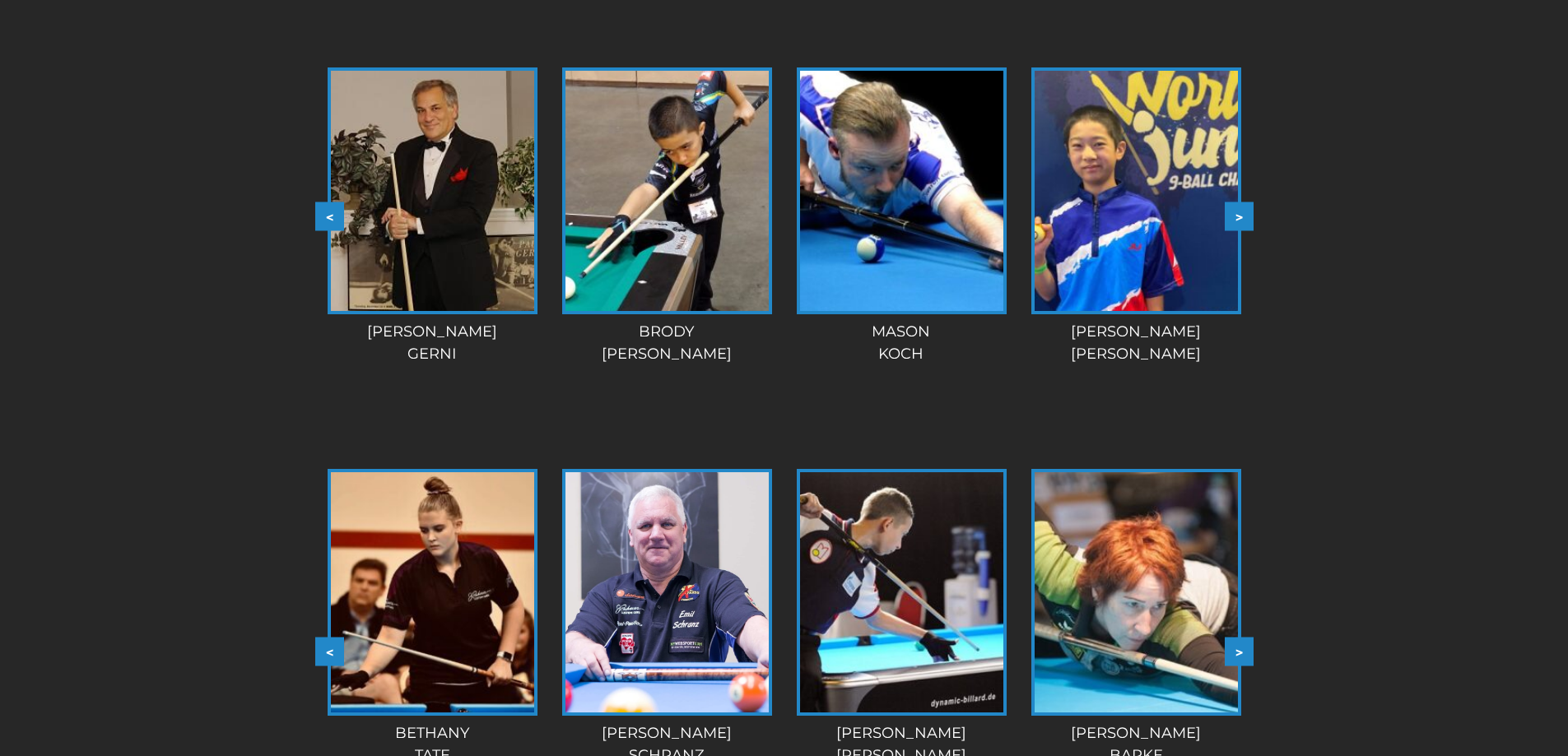
click at [1238, 202] on button ">" at bounding box center [1239, 217] width 28 height 28
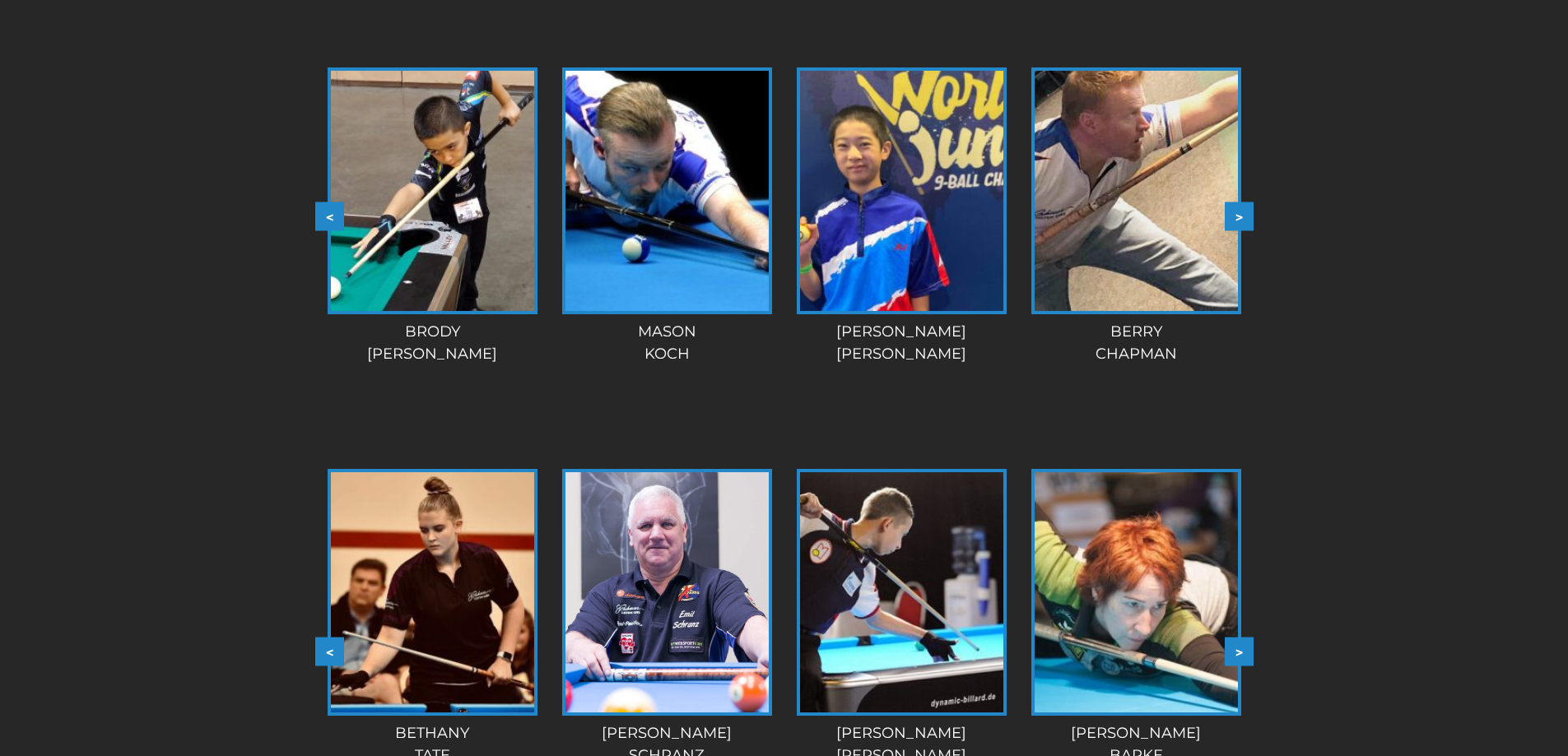
click at [1238, 202] on button ">" at bounding box center [1239, 217] width 28 height 28
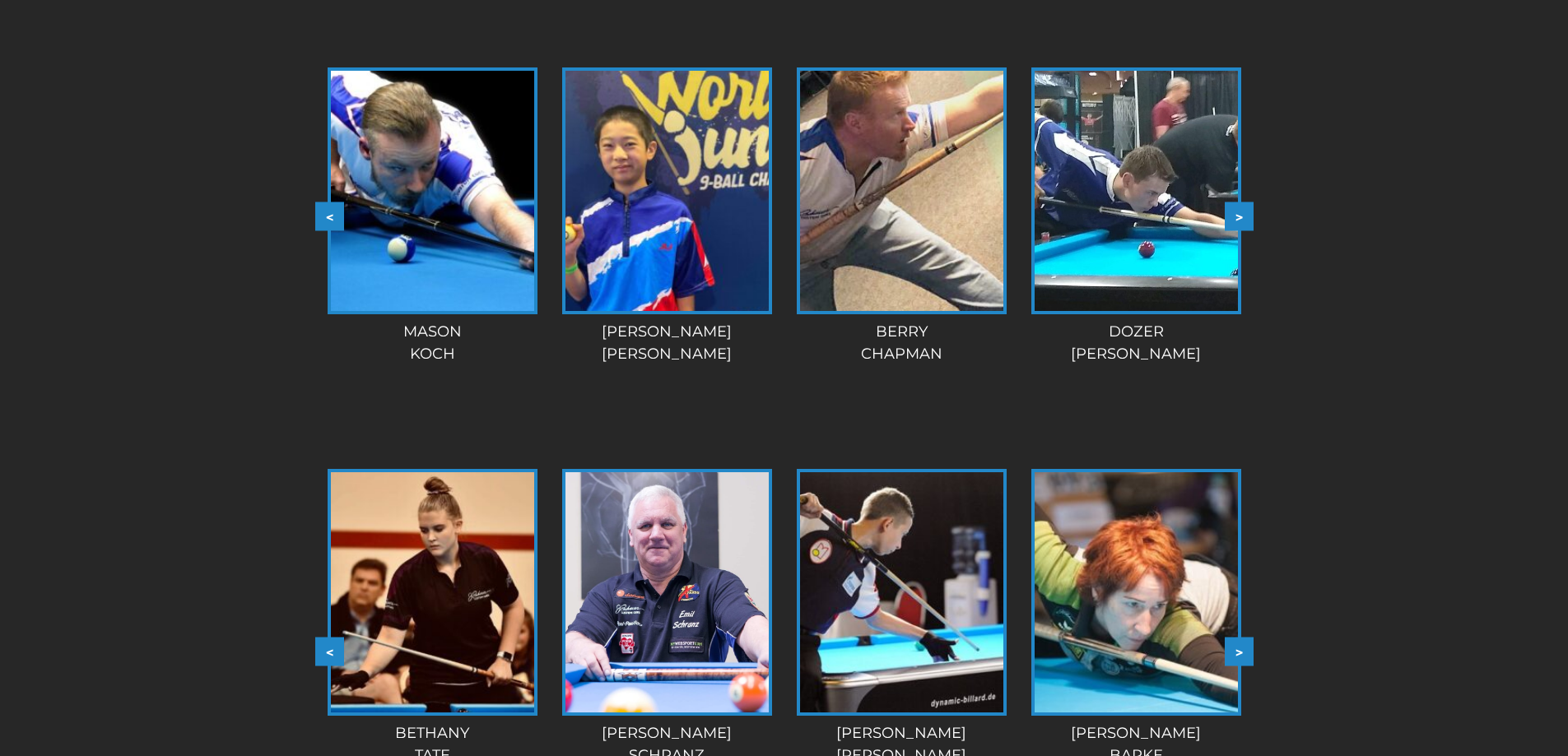
click at [1238, 202] on button ">" at bounding box center [1239, 217] width 28 height 28
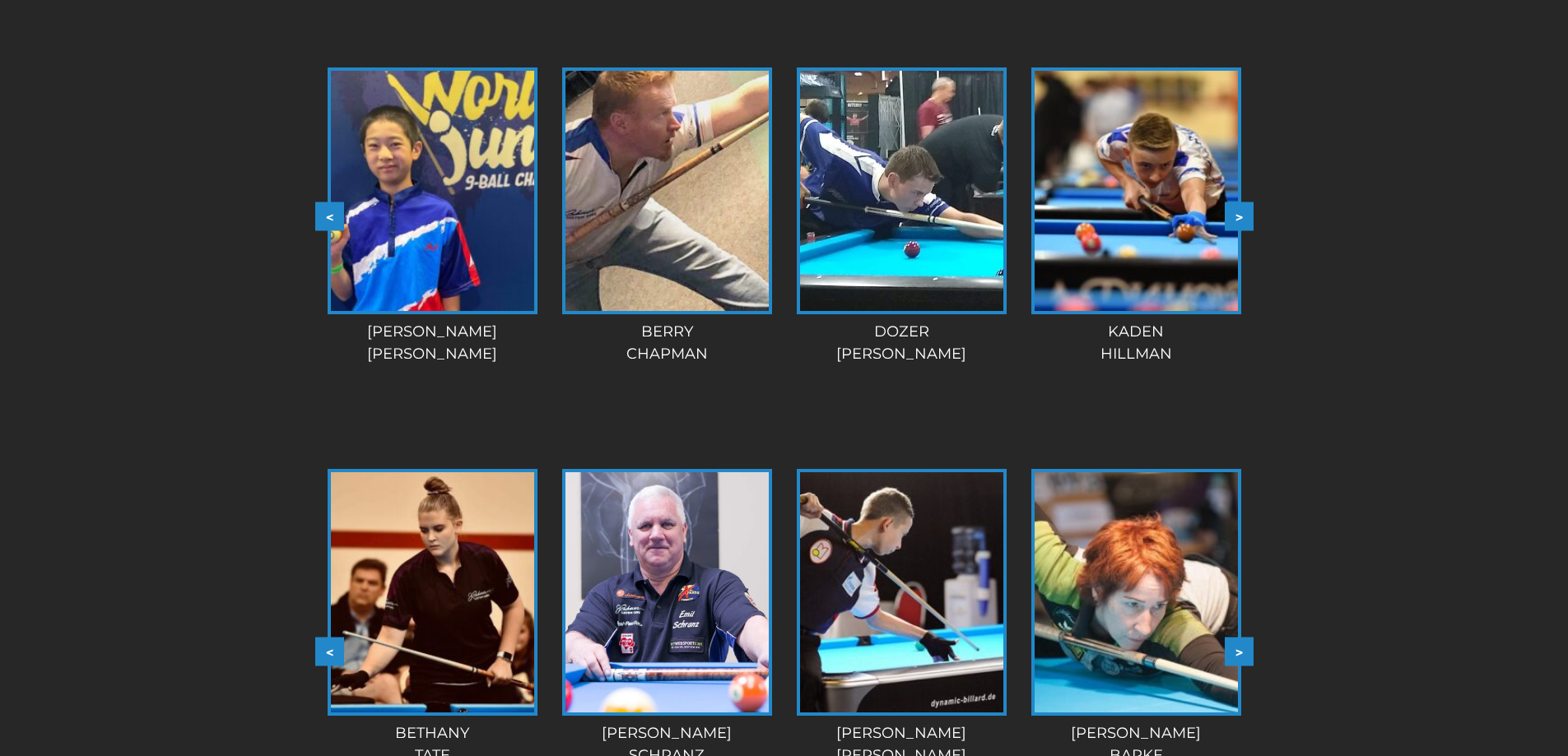
click at [1238, 202] on button ">" at bounding box center [1239, 217] width 28 height 28
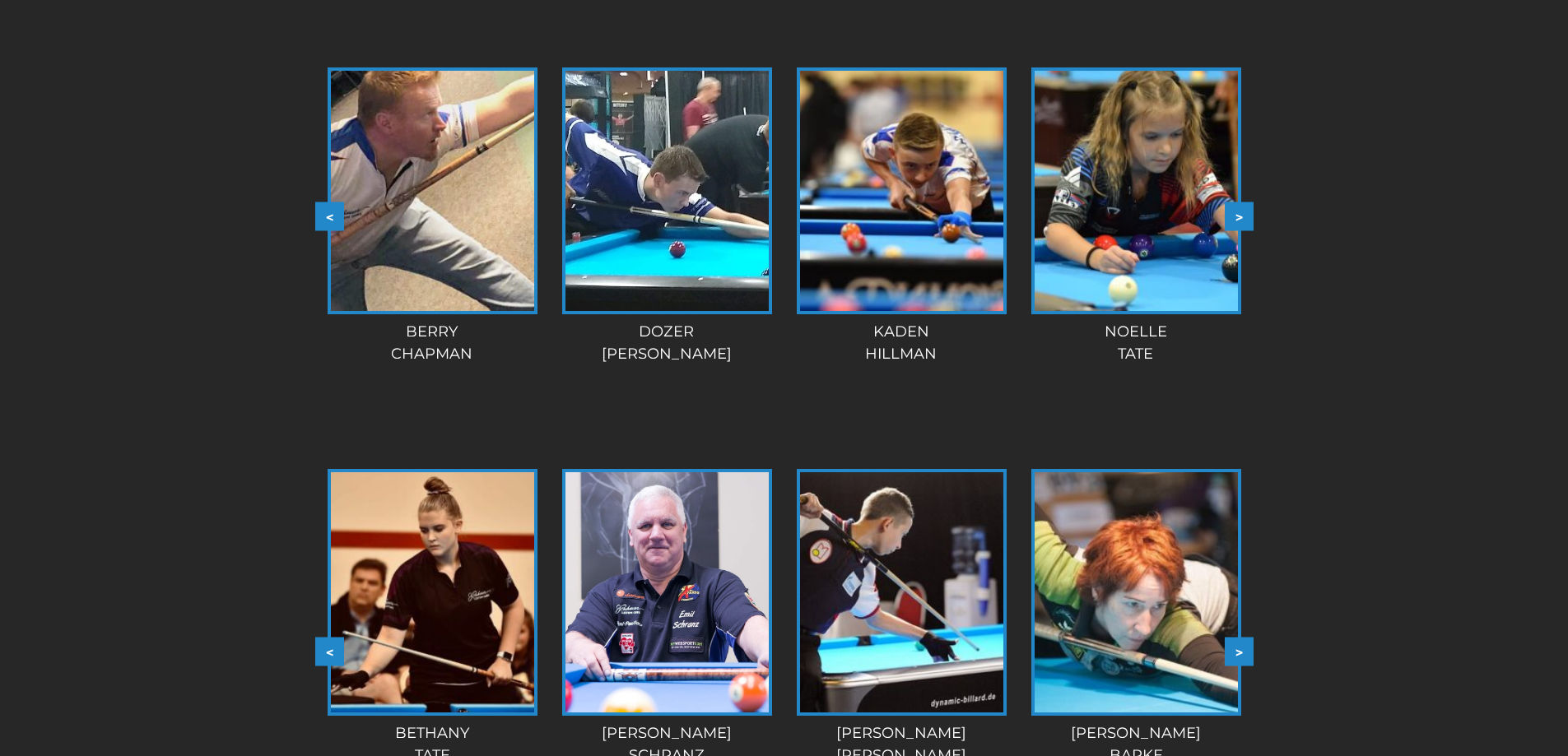
click at [1238, 202] on button ">" at bounding box center [1239, 217] width 28 height 28
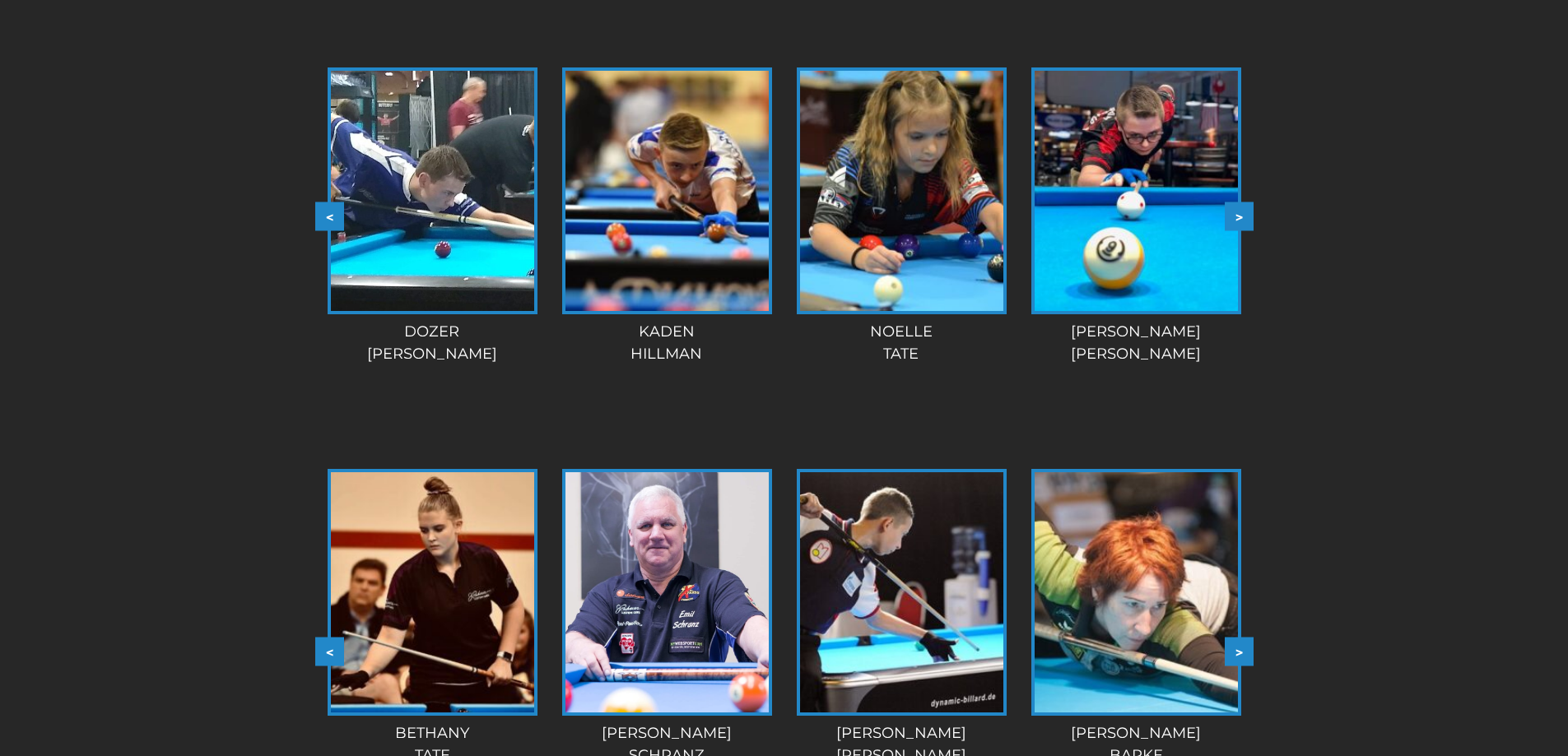
click at [1238, 202] on button ">" at bounding box center [1239, 217] width 28 height 28
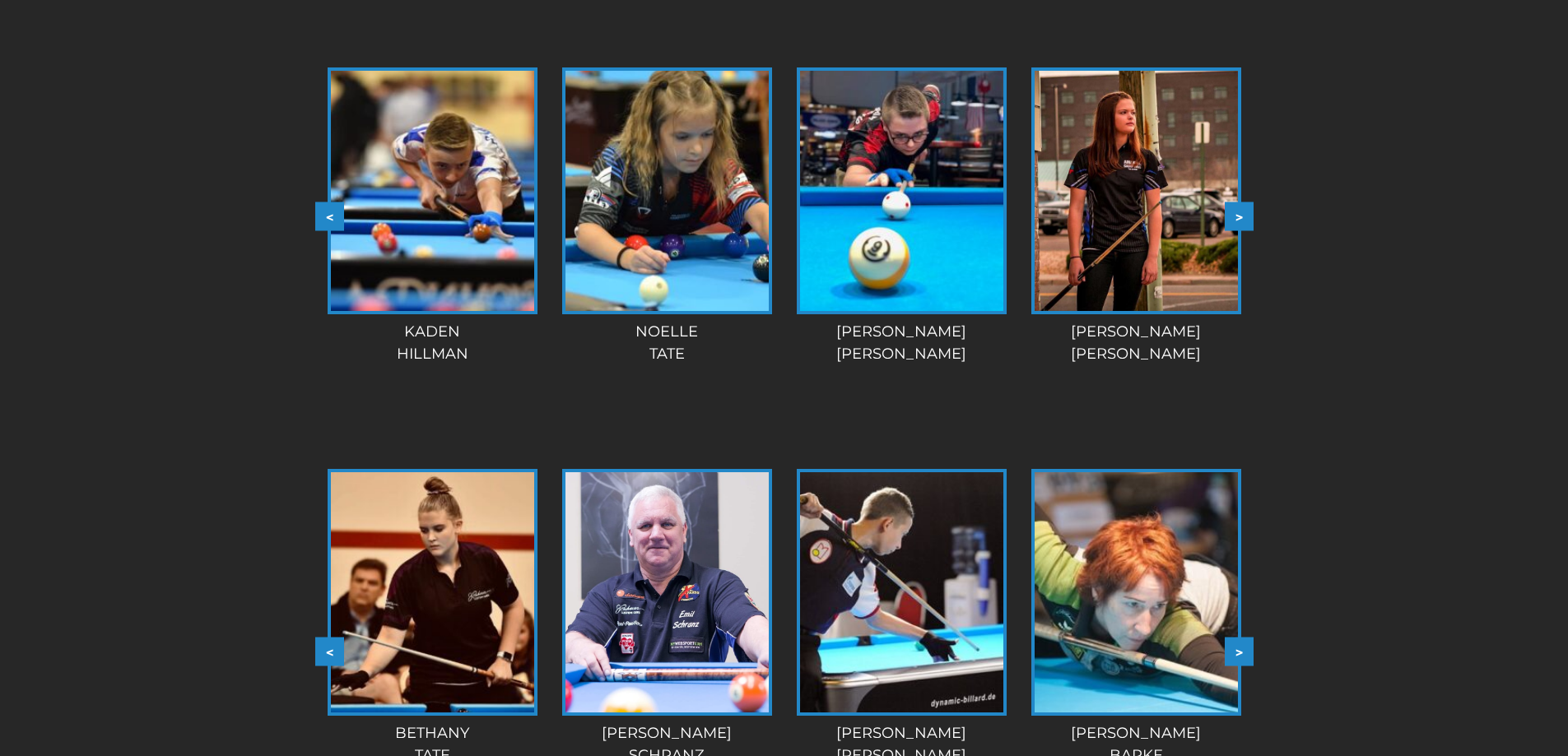
click at [1238, 202] on button ">" at bounding box center [1239, 217] width 28 height 28
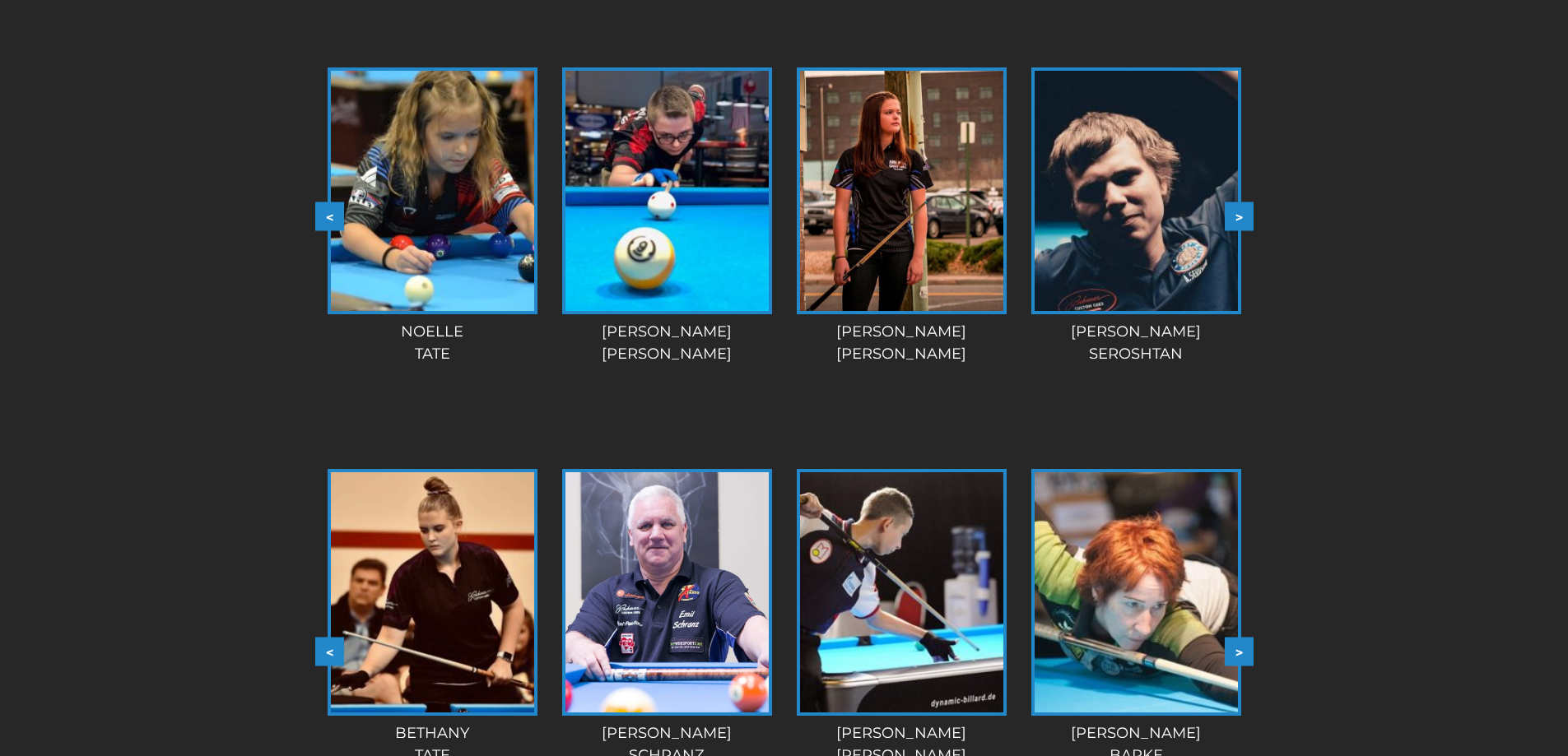
click at [1238, 202] on button ">" at bounding box center [1239, 217] width 28 height 28
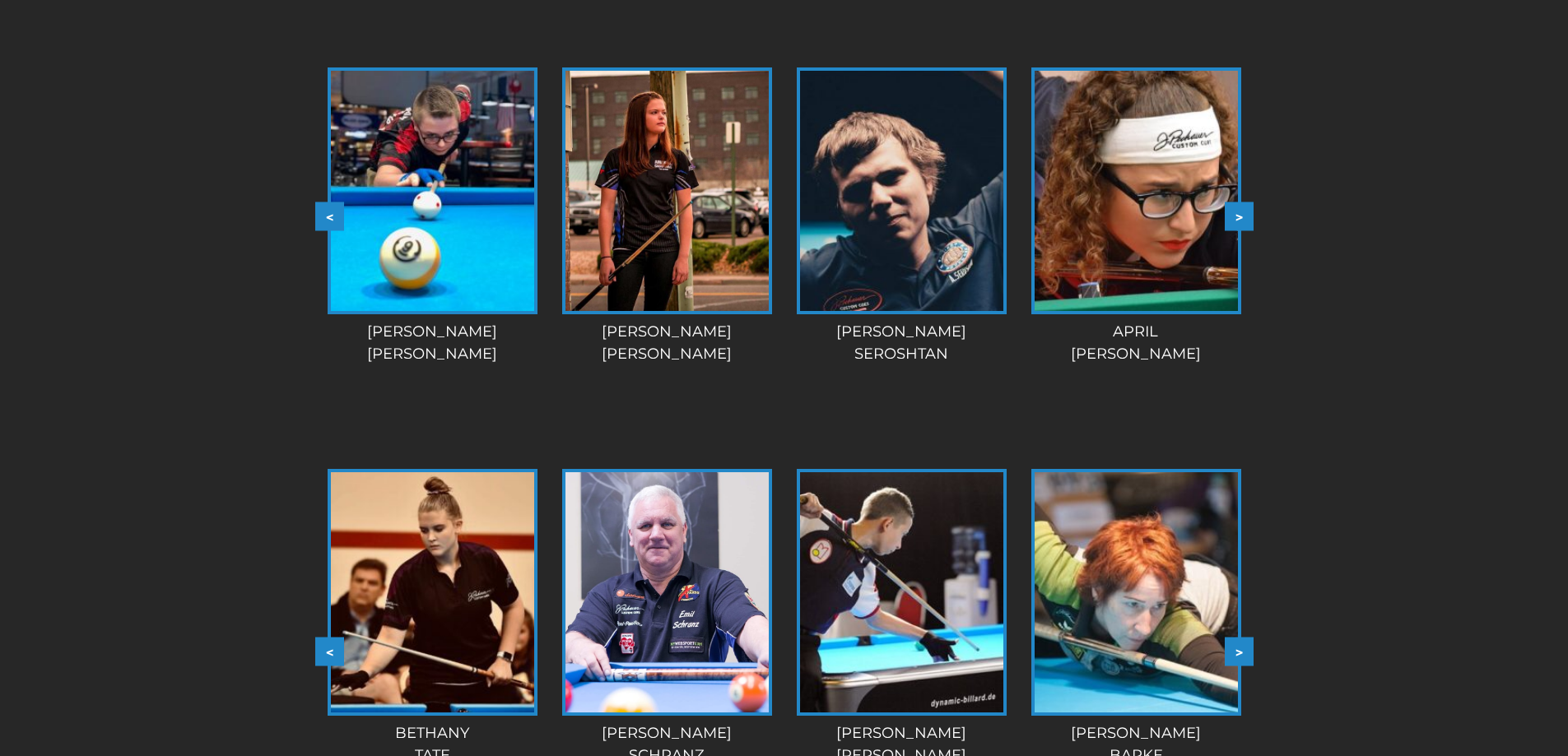
click at [1238, 202] on button ">" at bounding box center [1239, 217] width 28 height 28
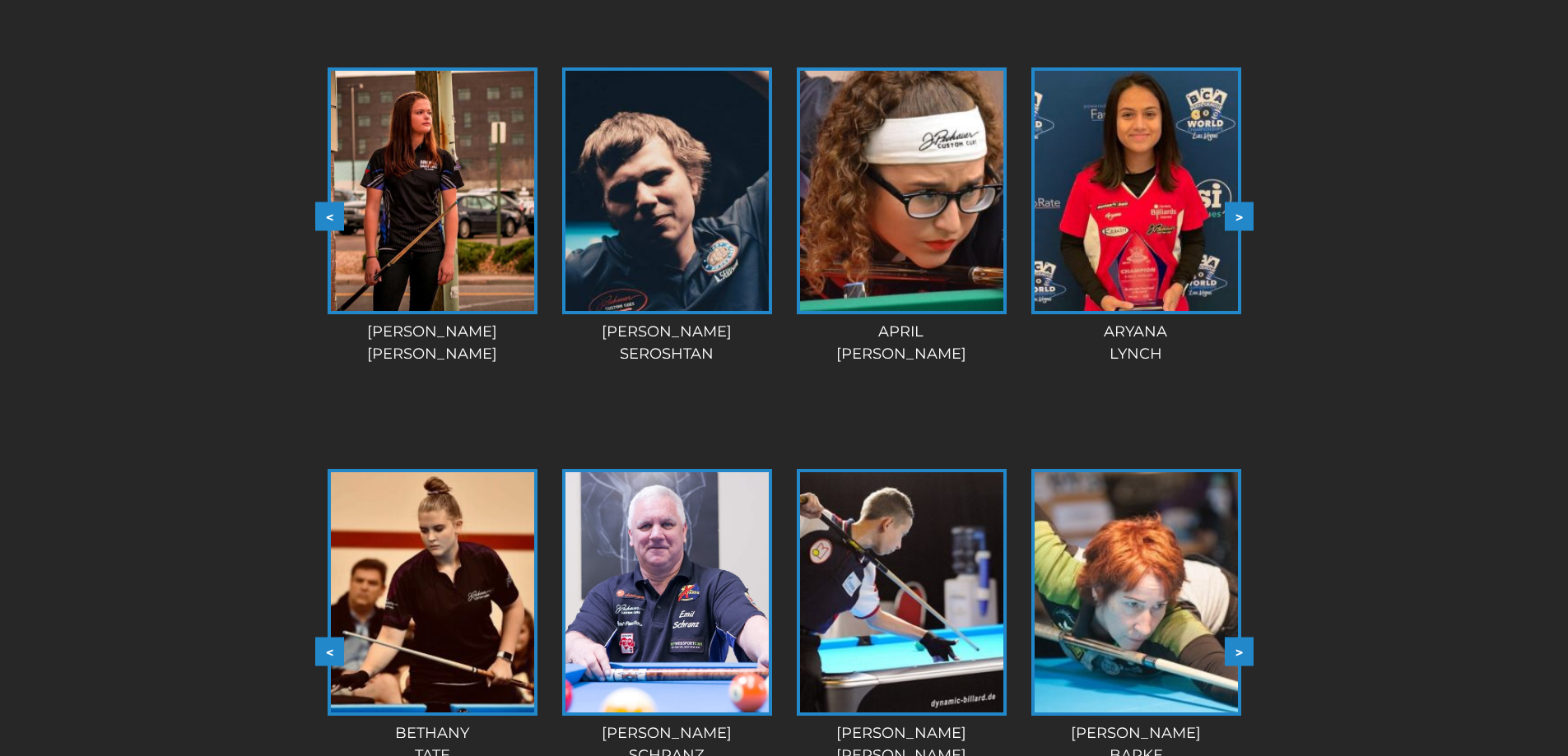
click at [1238, 202] on button ">" at bounding box center [1239, 217] width 28 height 28
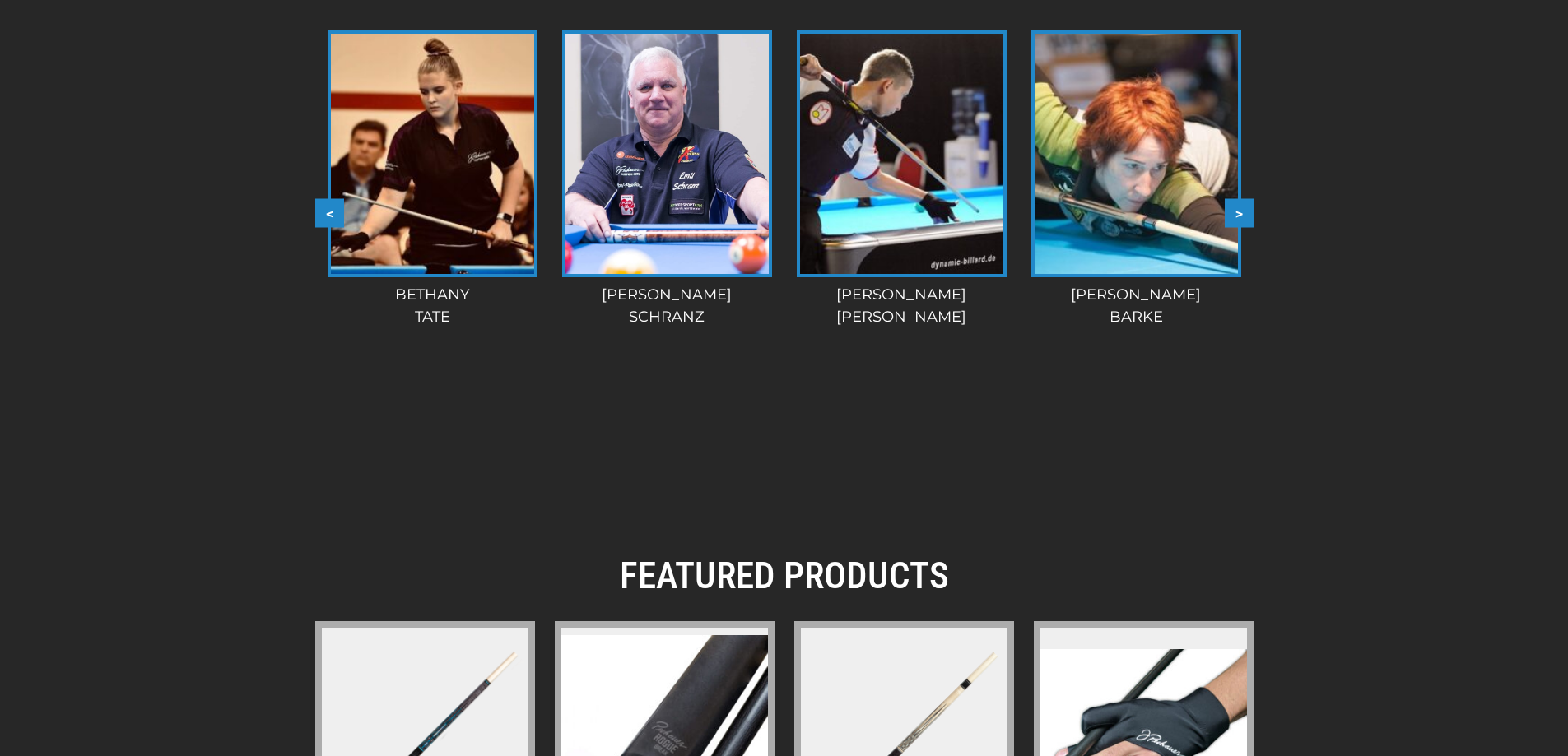
click at [1240, 199] on button ">" at bounding box center [1239, 213] width 28 height 28
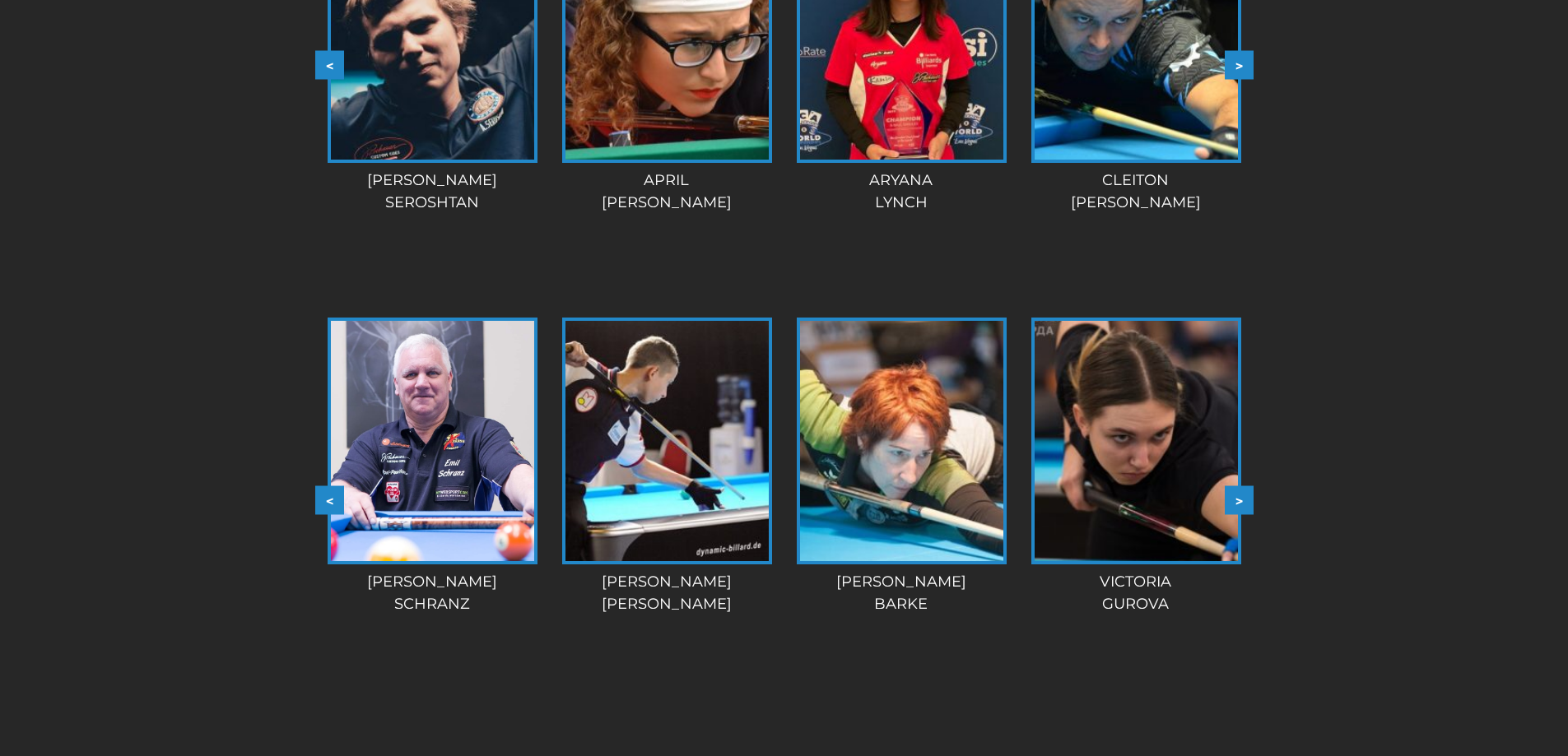
scroll to position [1636, 0]
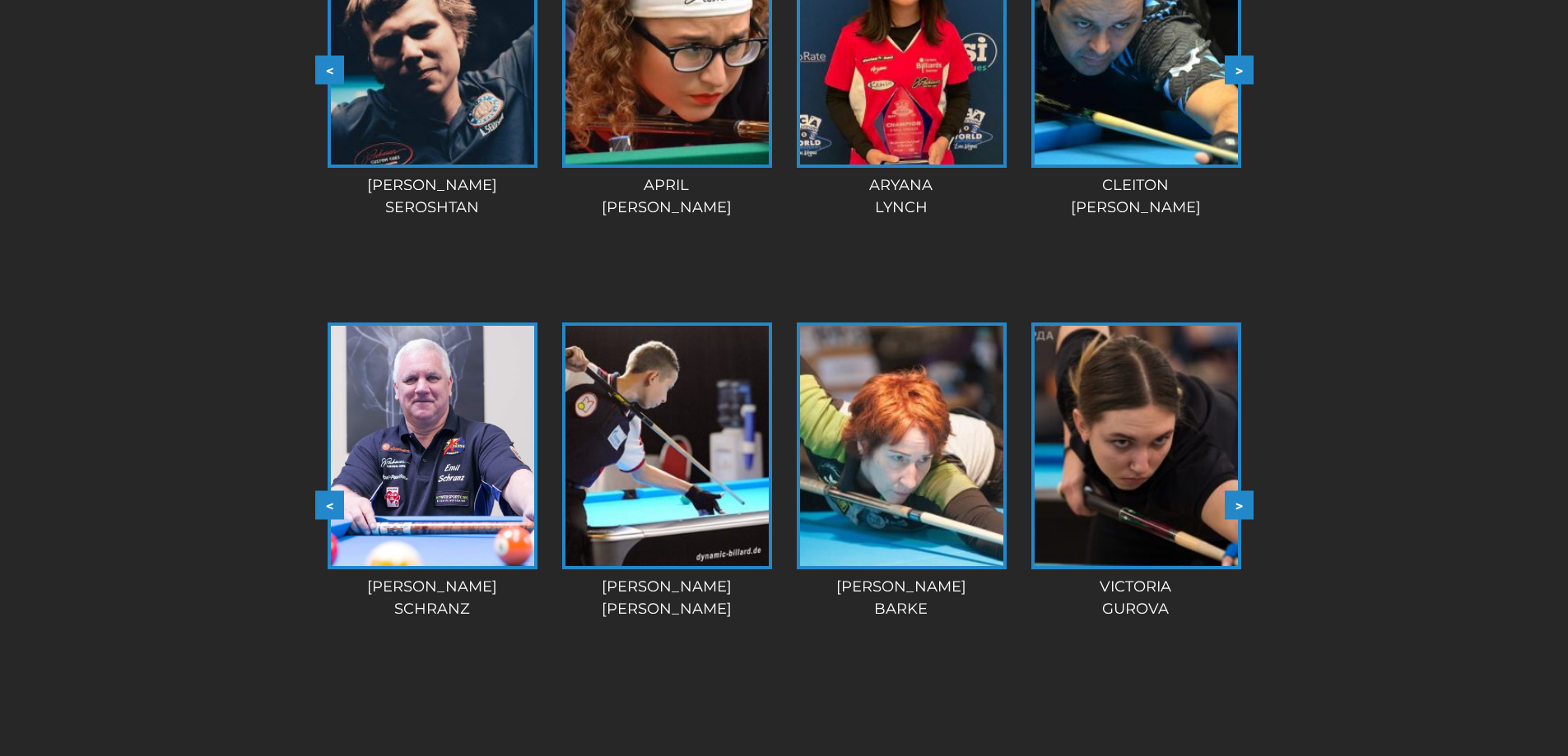
click at [1242, 491] on button ">" at bounding box center [1239, 505] width 28 height 28
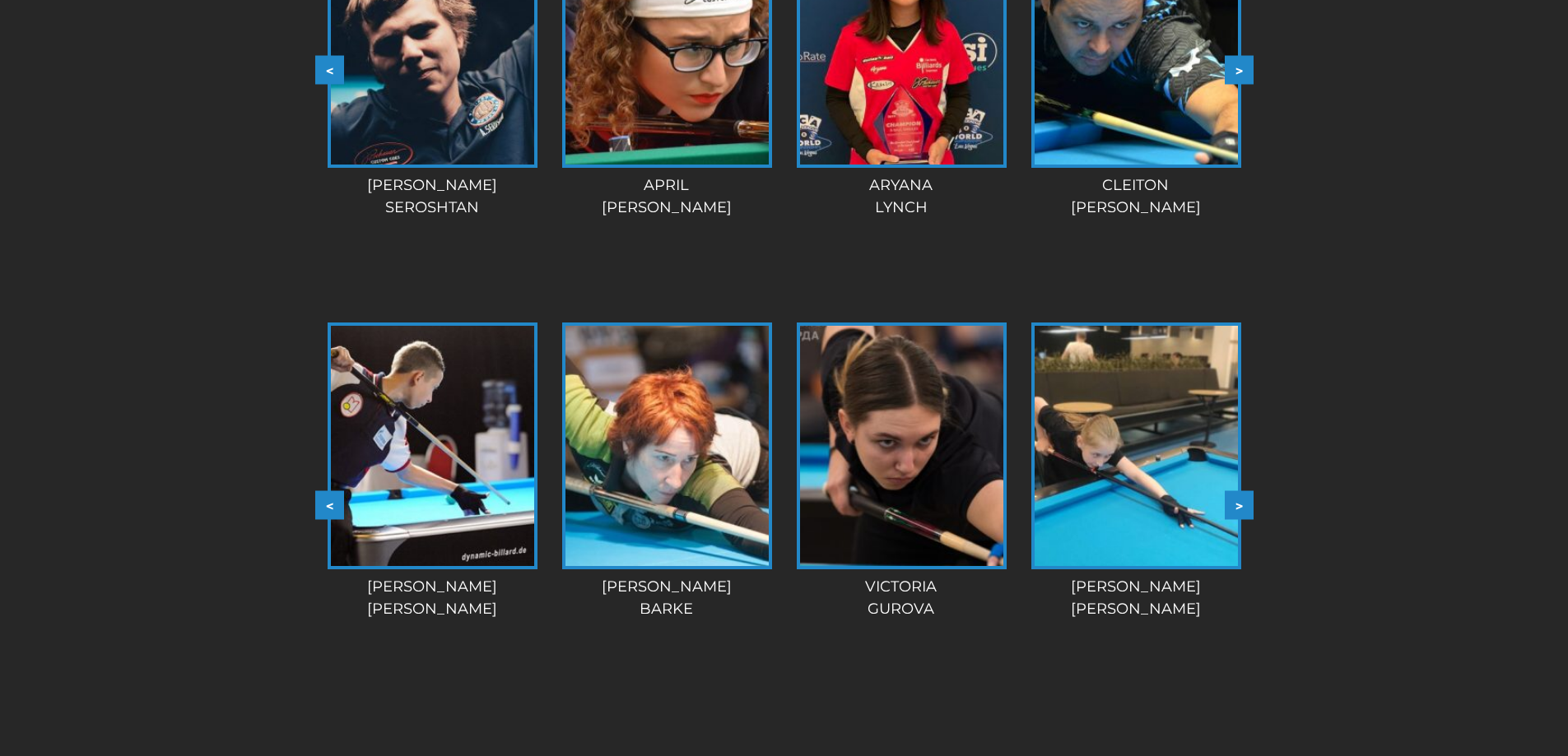
click at [1239, 491] on button ">" at bounding box center [1239, 505] width 28 height 28
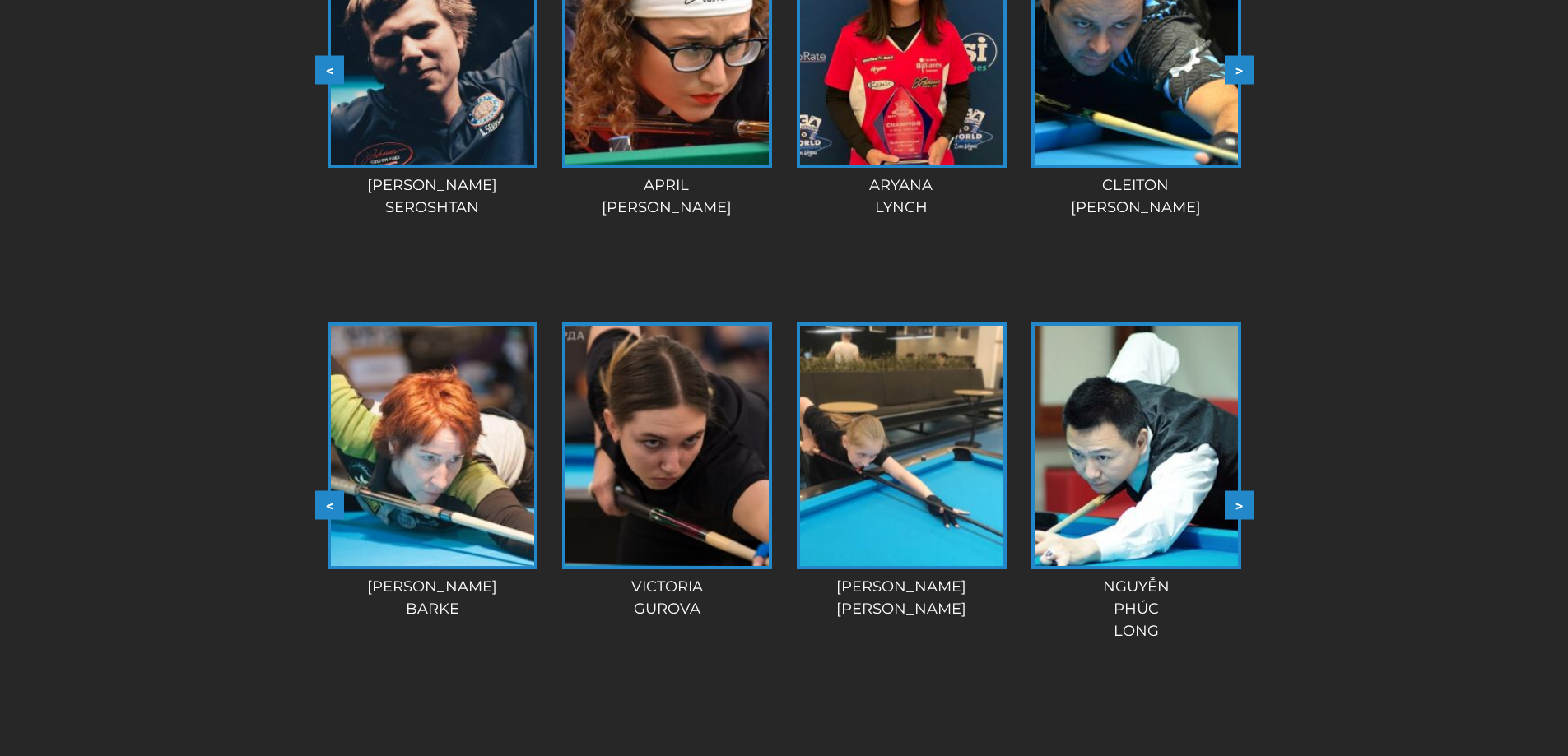
click at [1239, 491] on button ">" at bounding box center [1239, 505] width 28 height 28
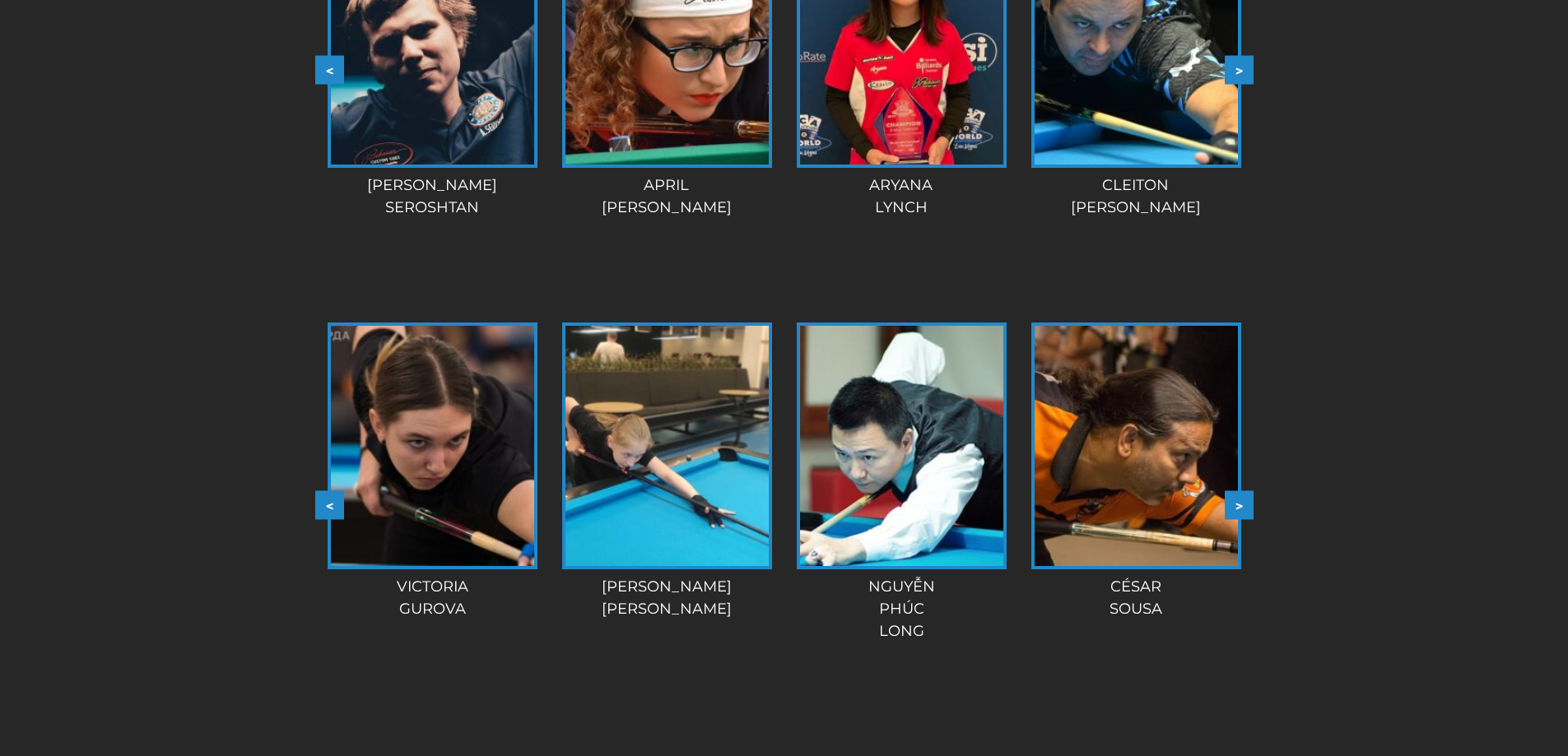
click at [1239, 491] on button ">" at bounding box center [1239, 505] width 28 height 28
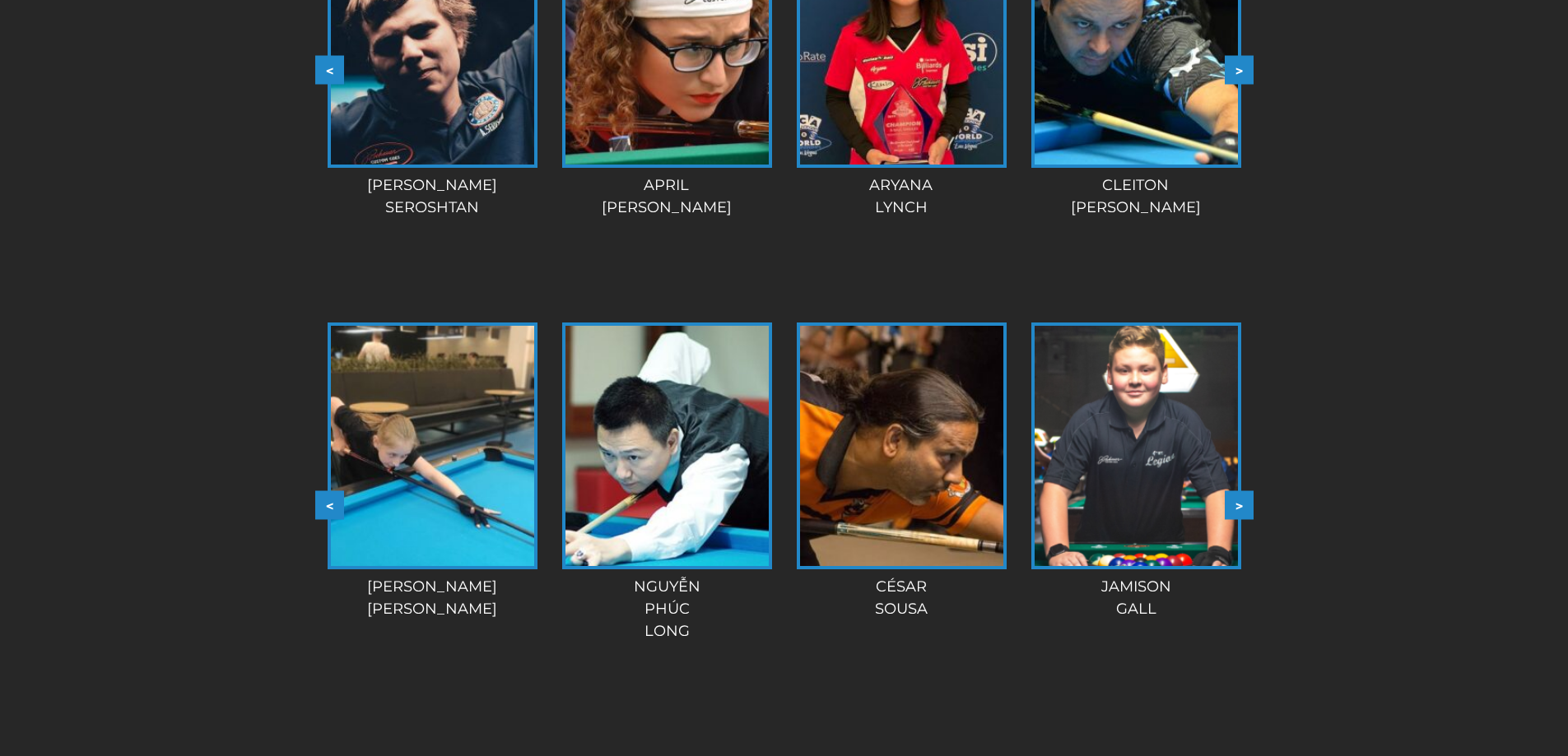
click at [1239, 491] on button ">" at bounding box center [1239, 505] width 28 height 28
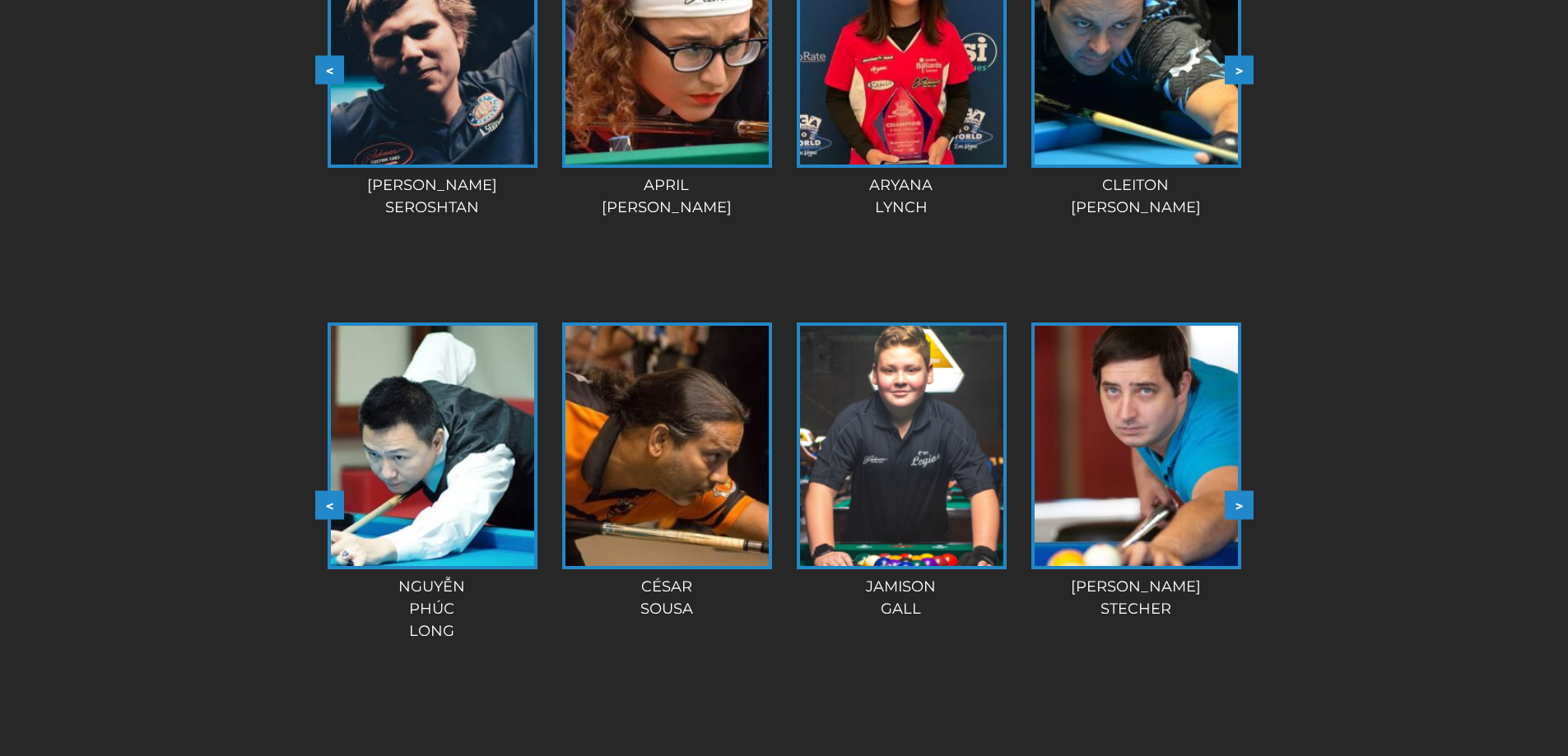
click at [1239, 491] on button ">" at bounding box center [1239, 505] width 28 height 28
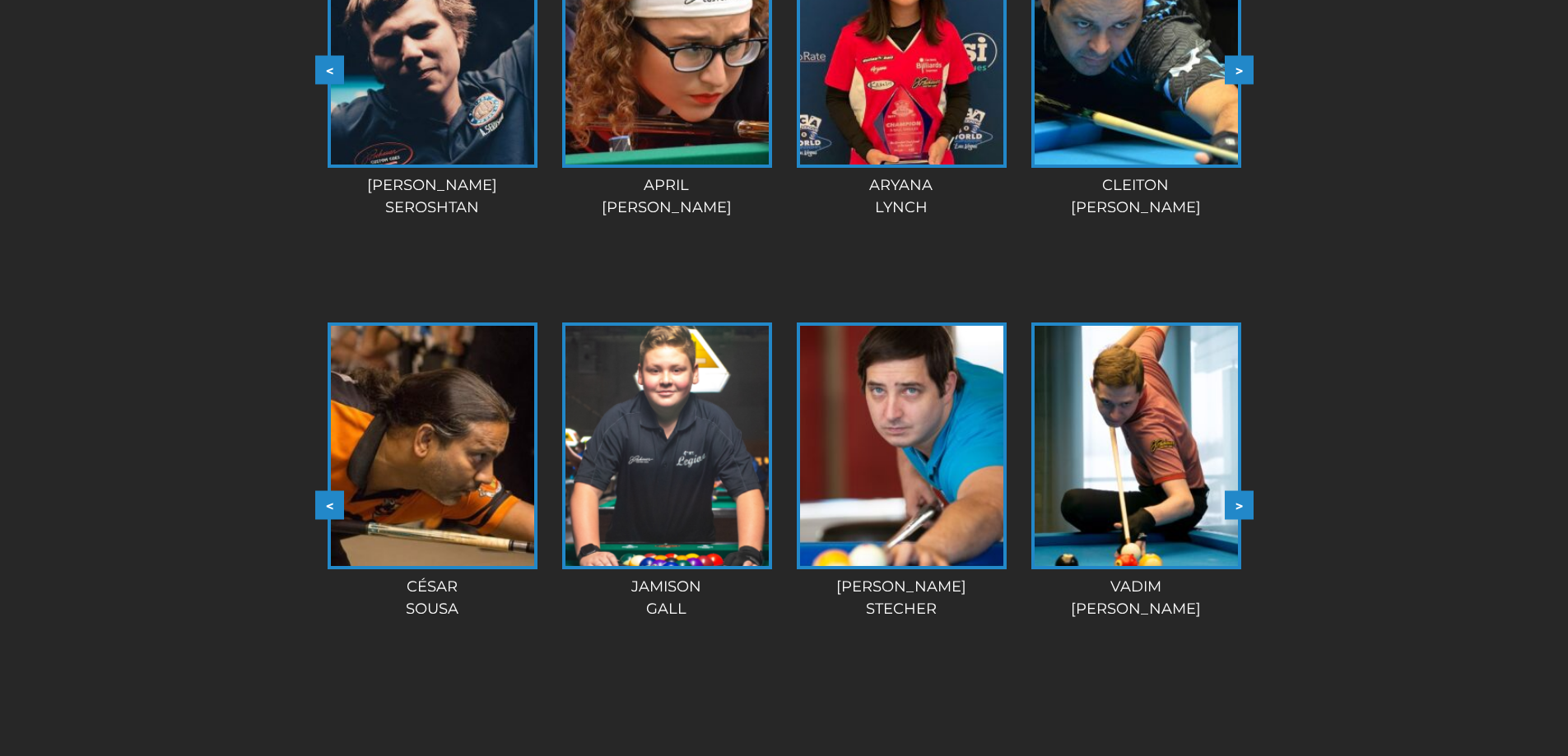
click at [1239, 491] on button ">" at bounding box center [1239, 505] width 28 height 28
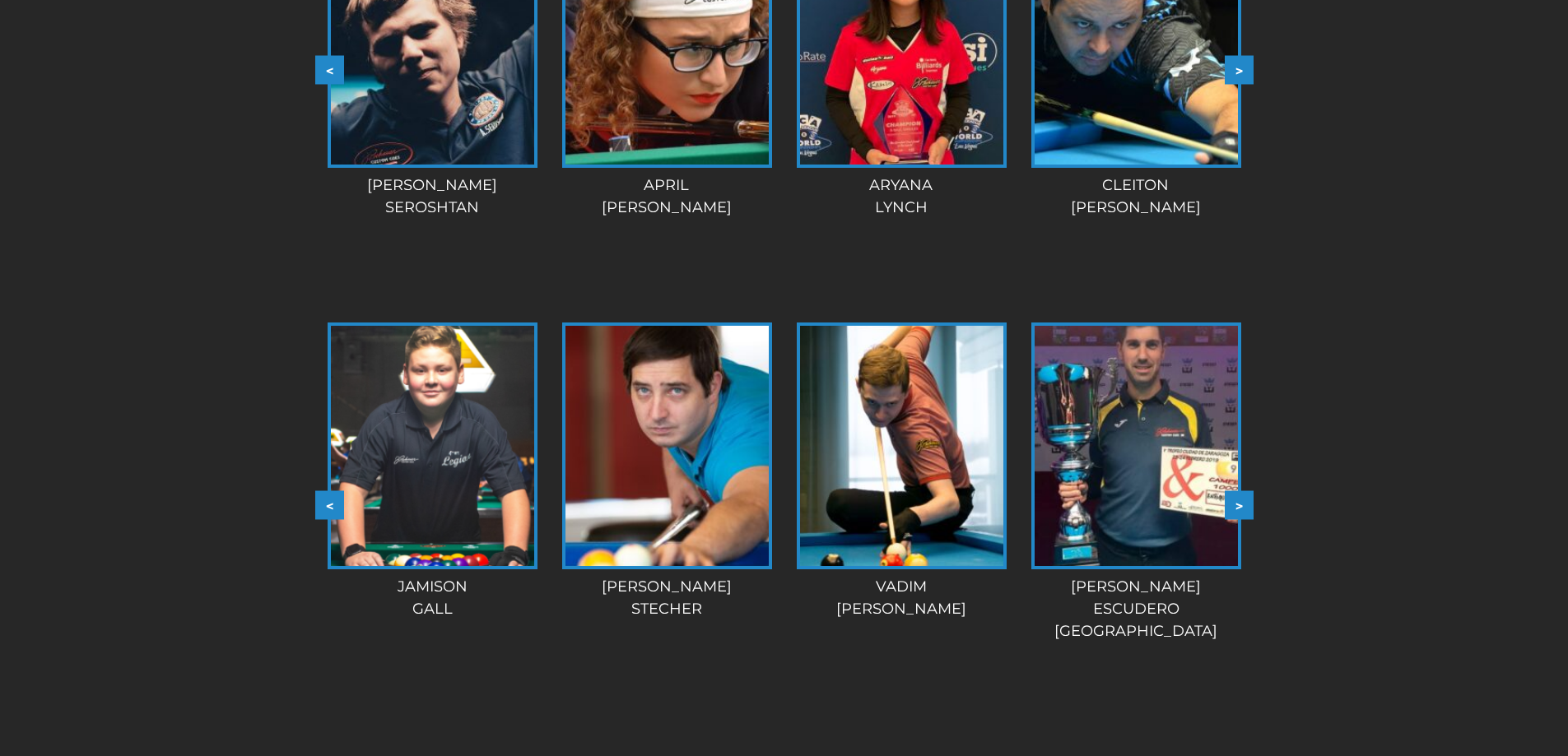
click at [1239, 491] on button ">" at bounding box center [1239, 505] width 28 height 28
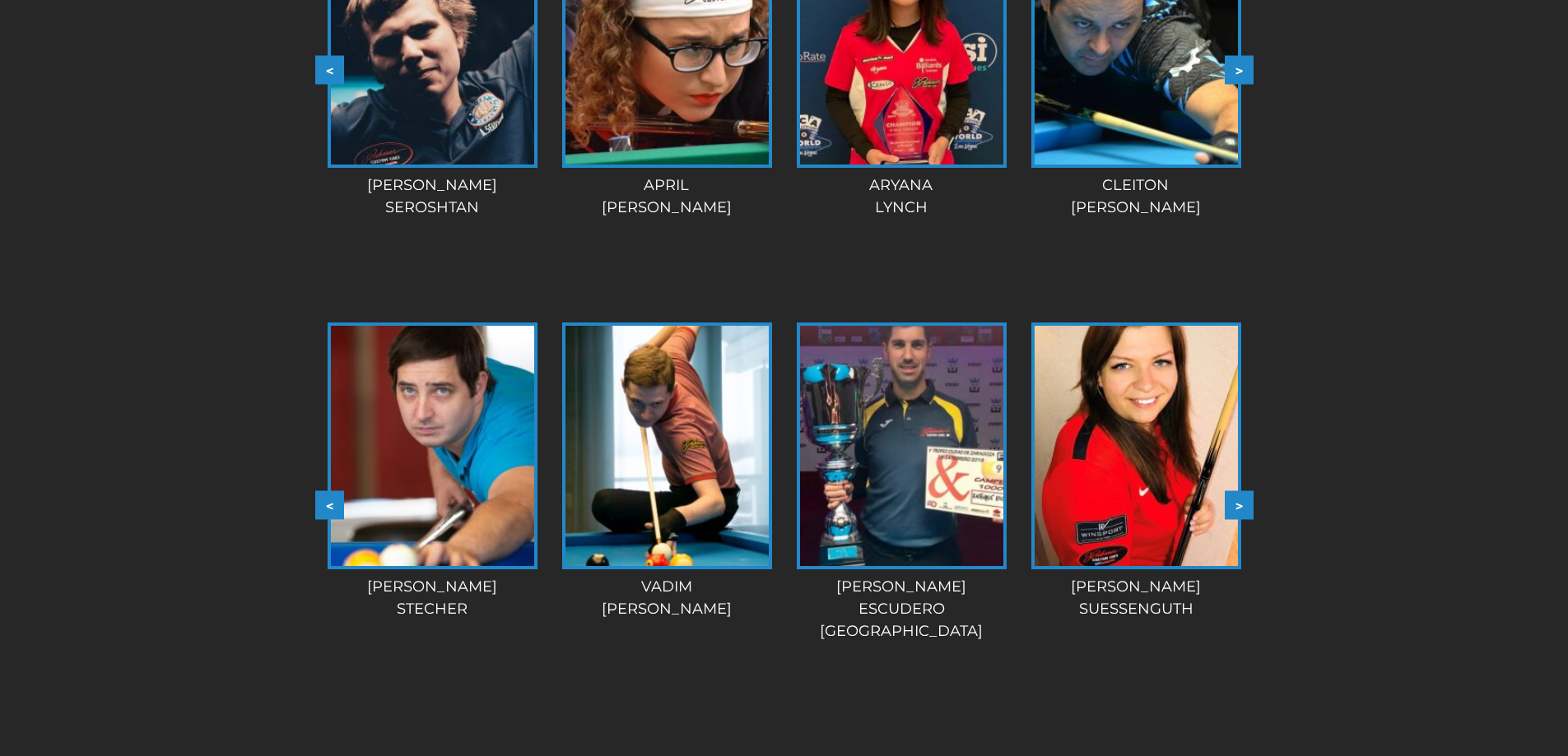
click at [1239, 491] on button ">" at bounding box center [1239, 505] width 28 height 28
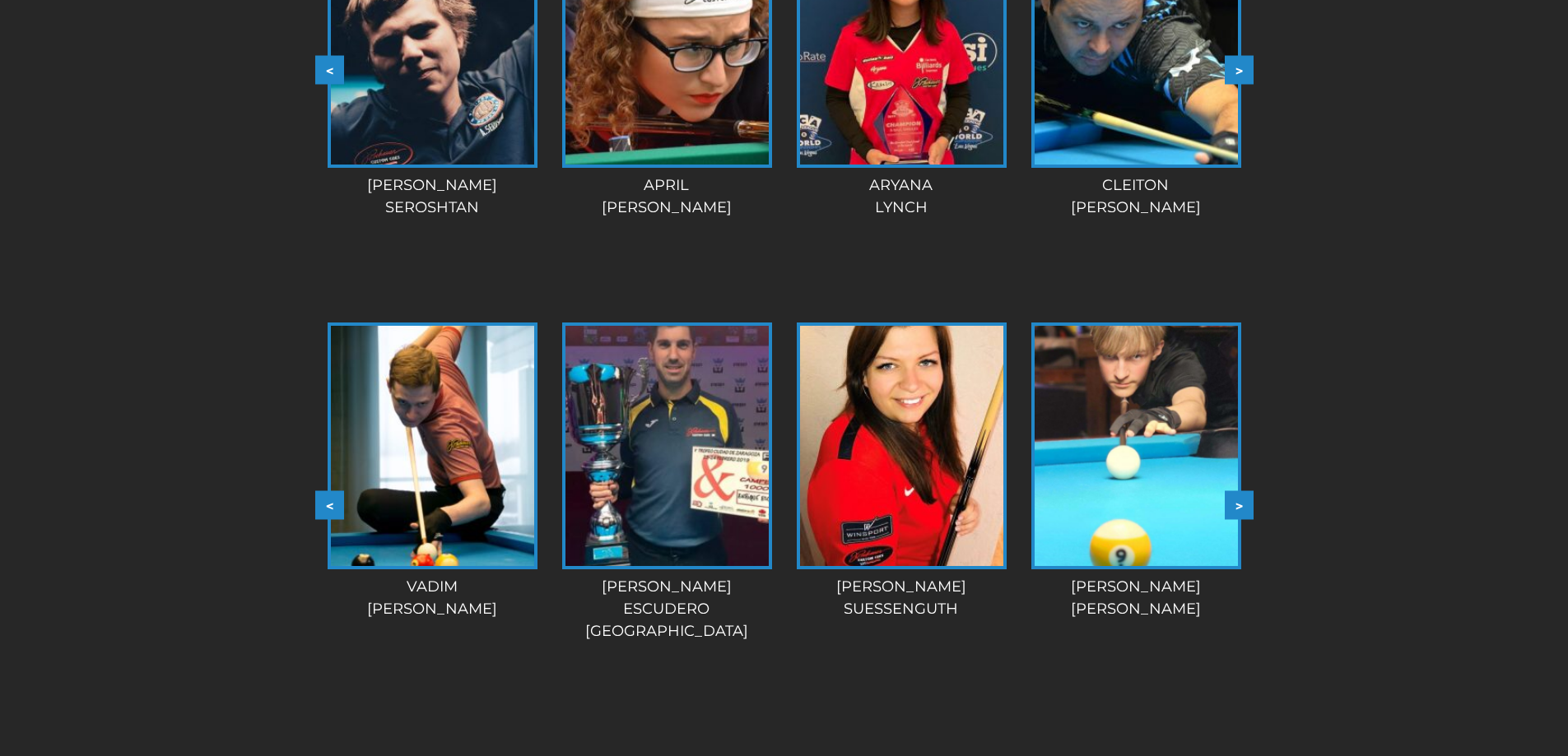
click at [1239, 491] on button ">" at bounding box center [1239, 505] width 28 height 28
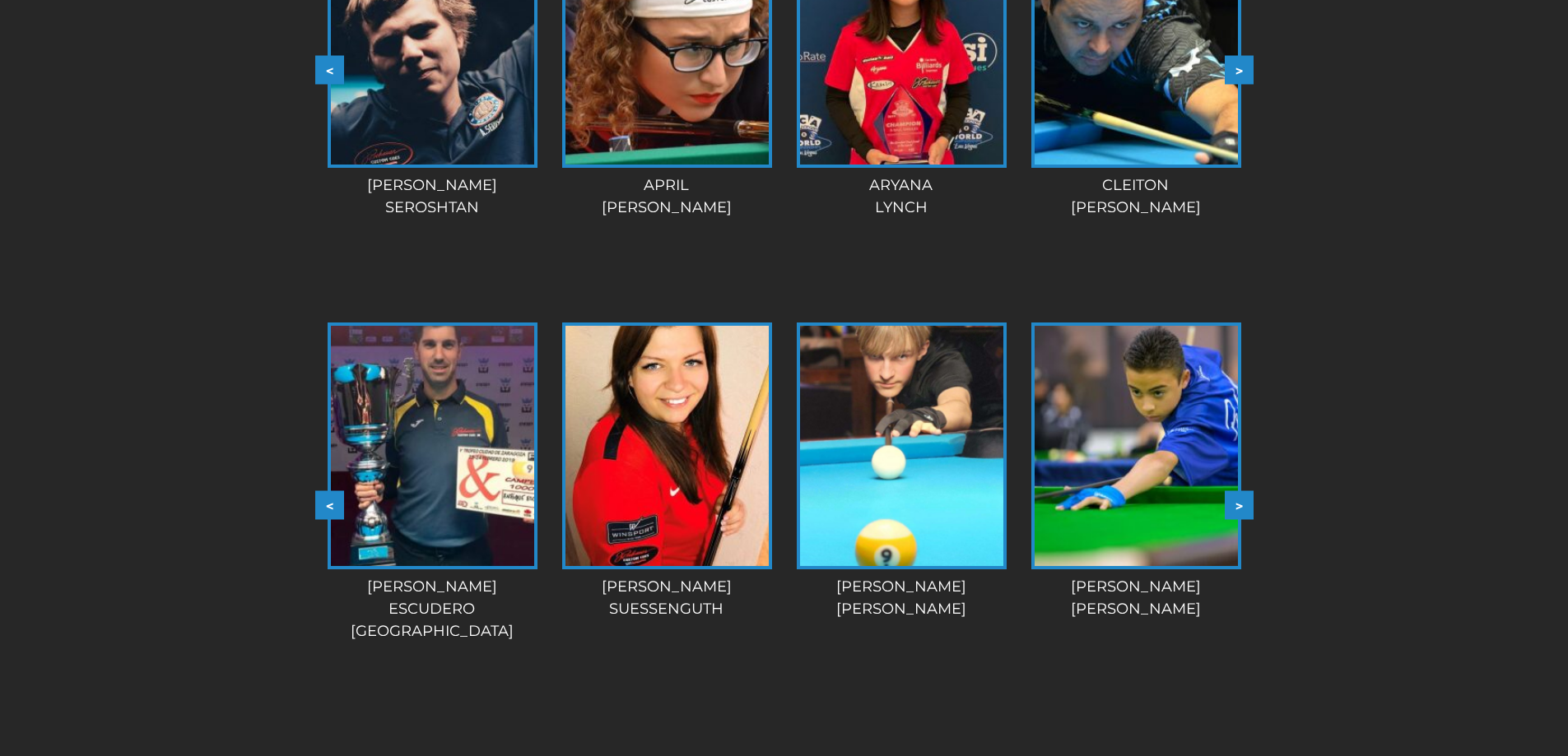
click at [1239, 491] on button ">" at bounding box center [1239, 505] width 28 height 28
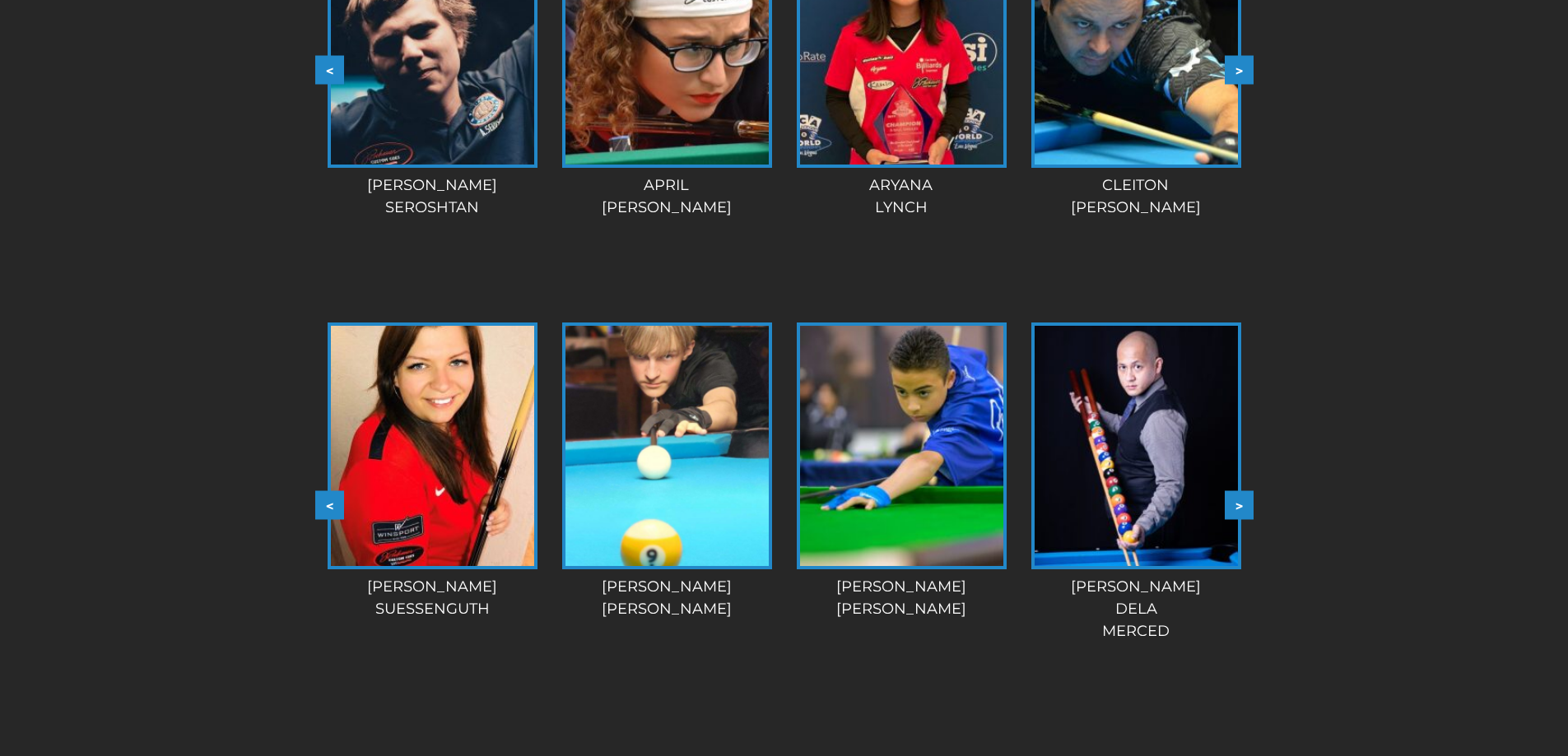
click at [1239, 491] on button ">" at bounding box center [1239, 505] width 28 height 28
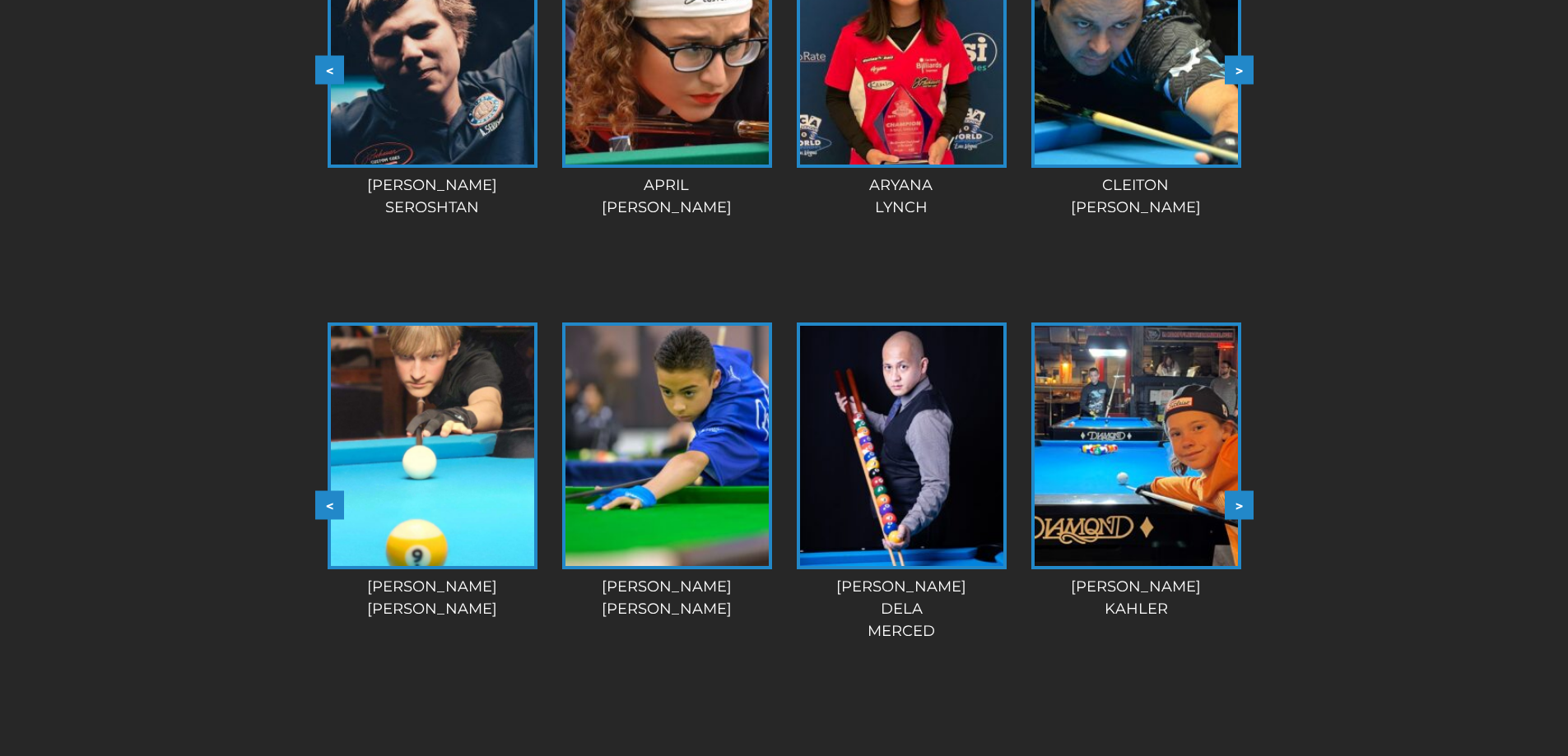
click at [1239, 491] on button ">" at bounding box center [1239, 505] width 28 height 28
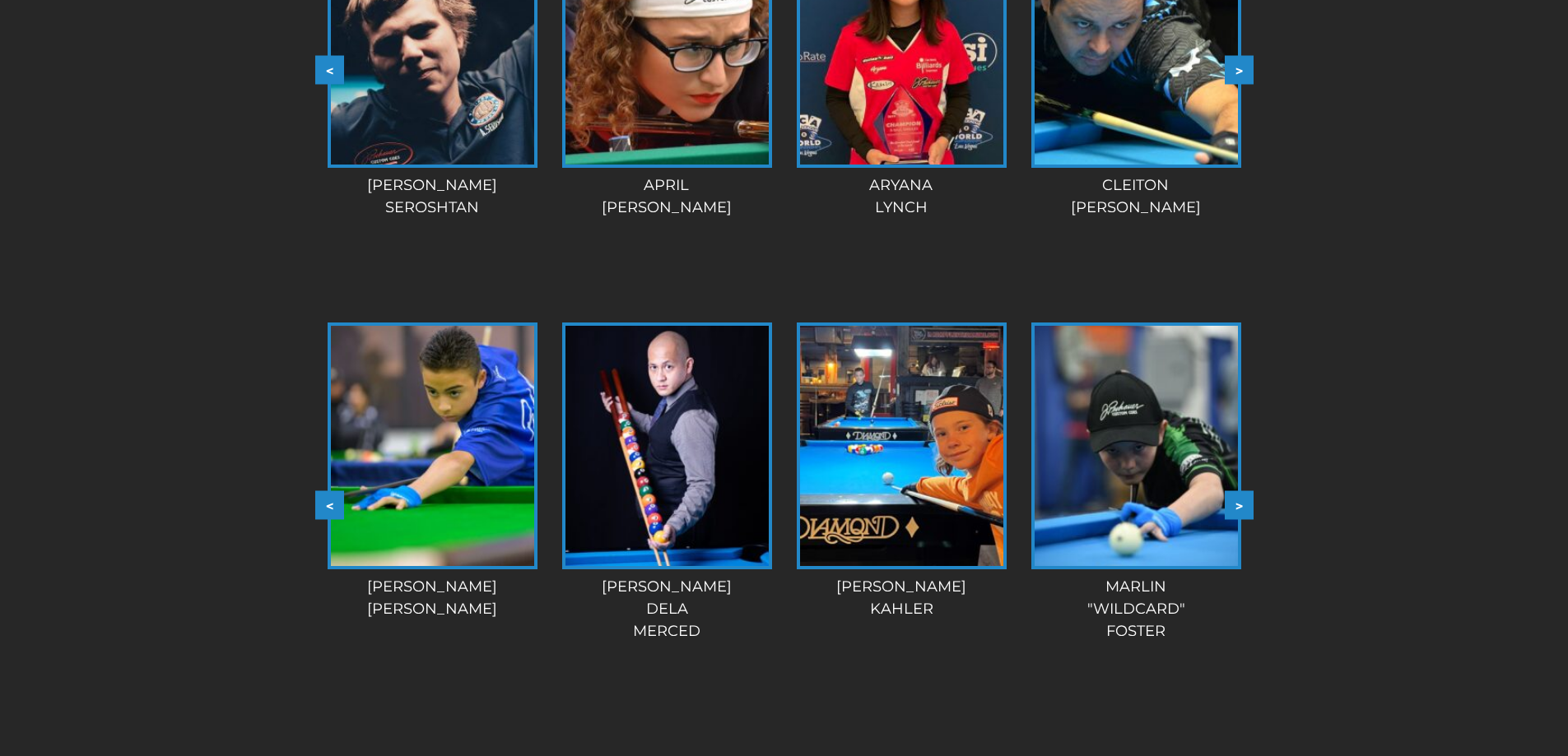
click at [1239, 491] on button ">" at bounding box center [1239, 505] width 28 height 28
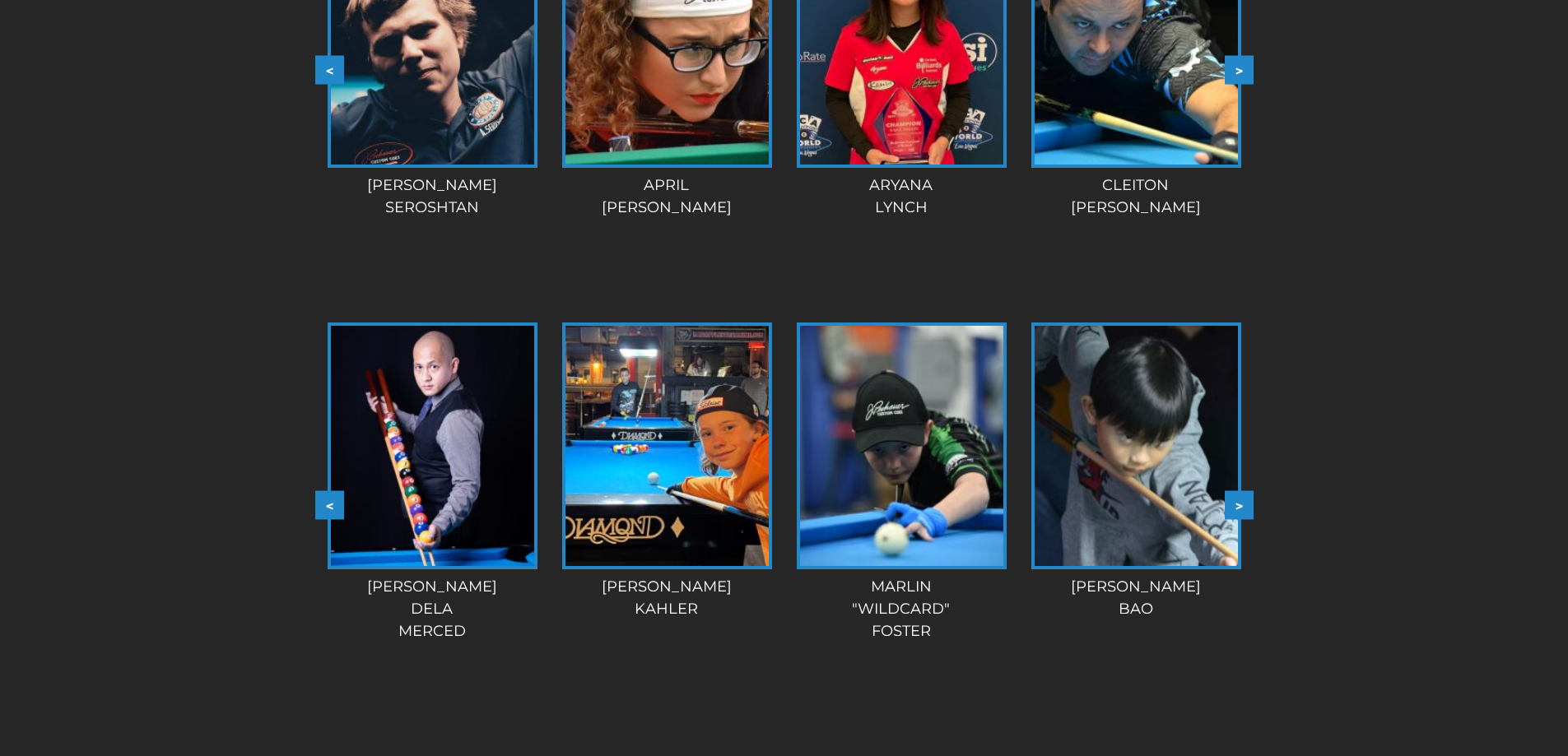
click at [1239, 491] on button ">" at bounding box center [1239, 505] width 28 height 28
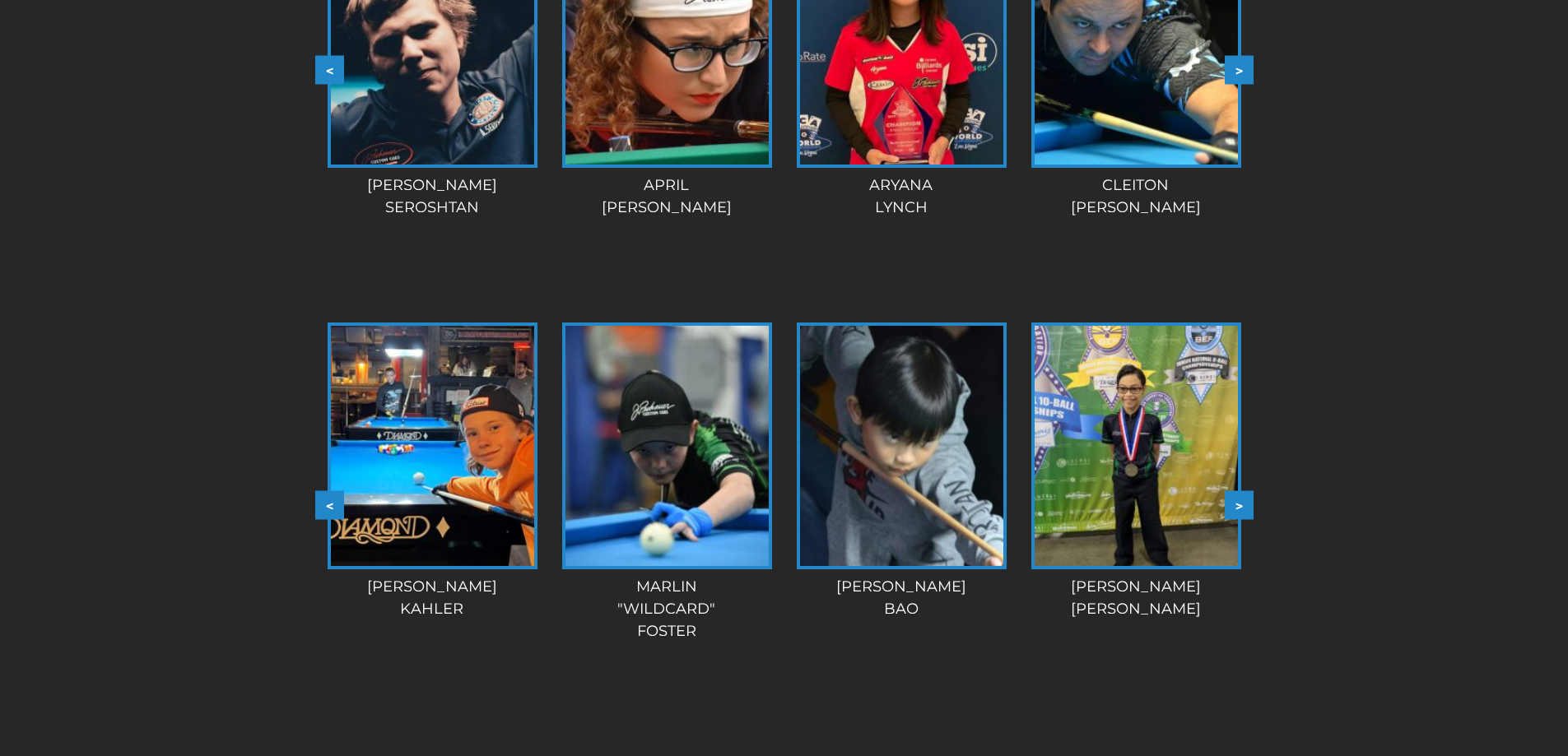
click at [1239, 491] on button ">" at bounding box center [1239, 505] width 28 height 28
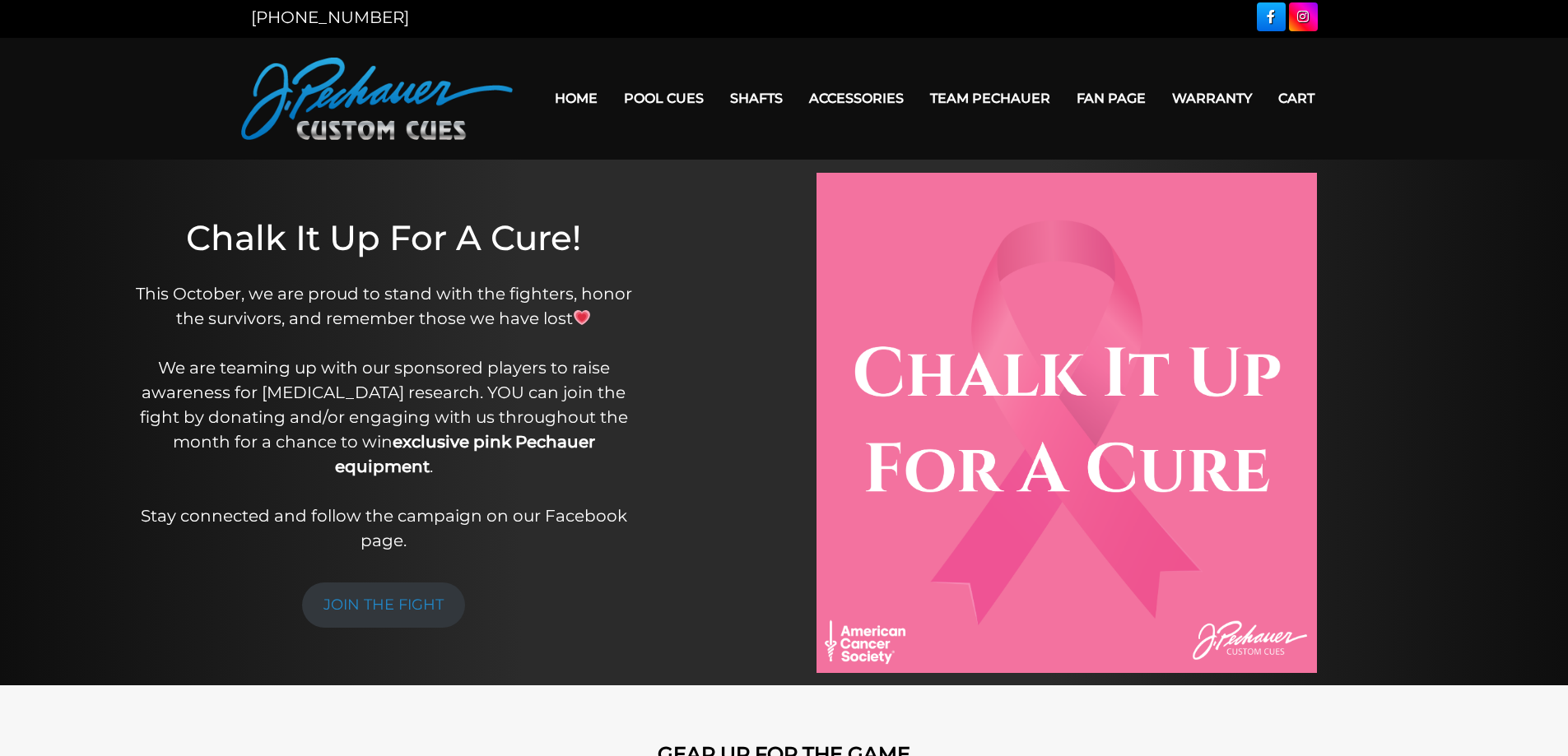
scroll to position [0, 0]
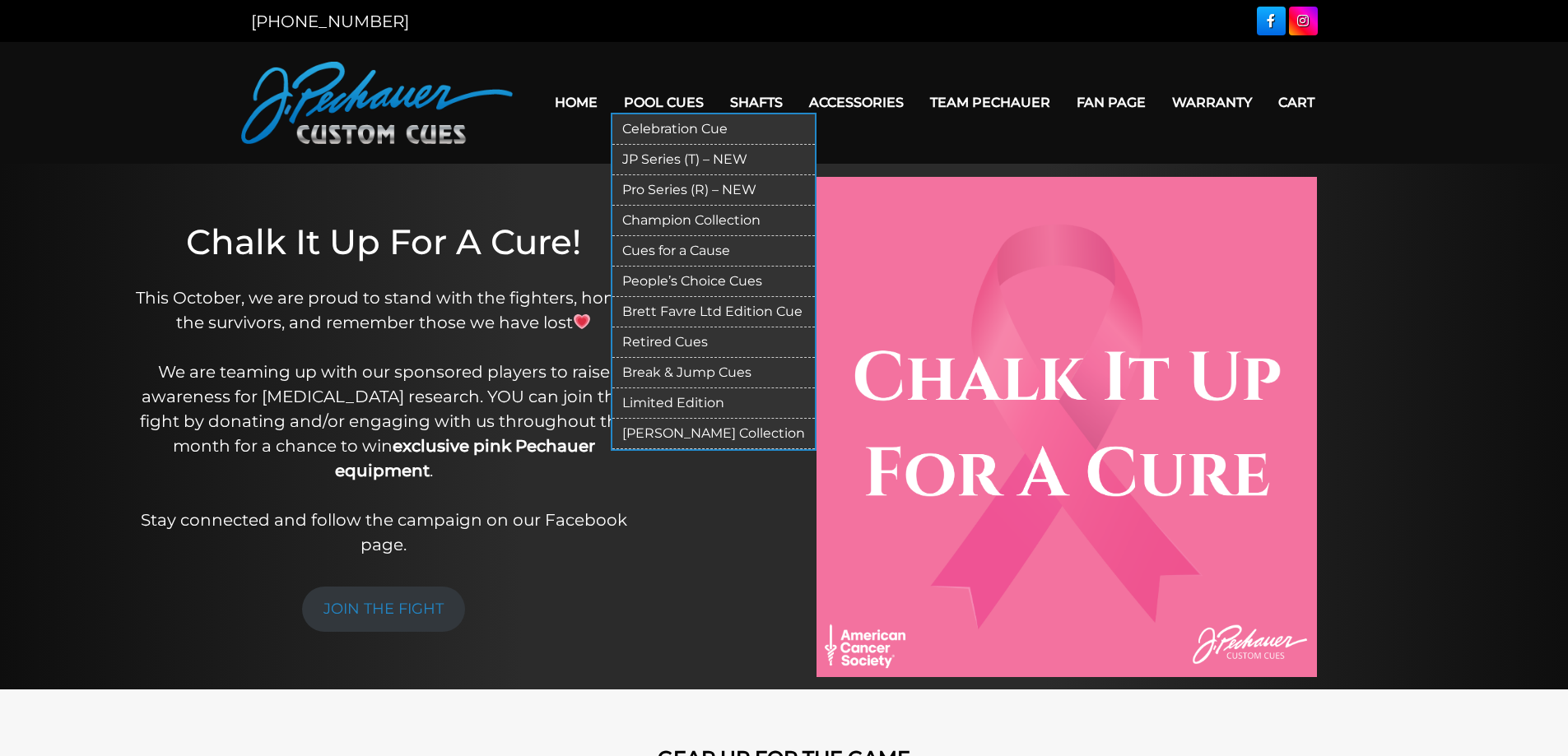
click at [735, 402] on link "Limited Edition" at bounding box center [713, 404] width 202 height 30
